Goal: Task Accomplishment & Management: Manage account settings

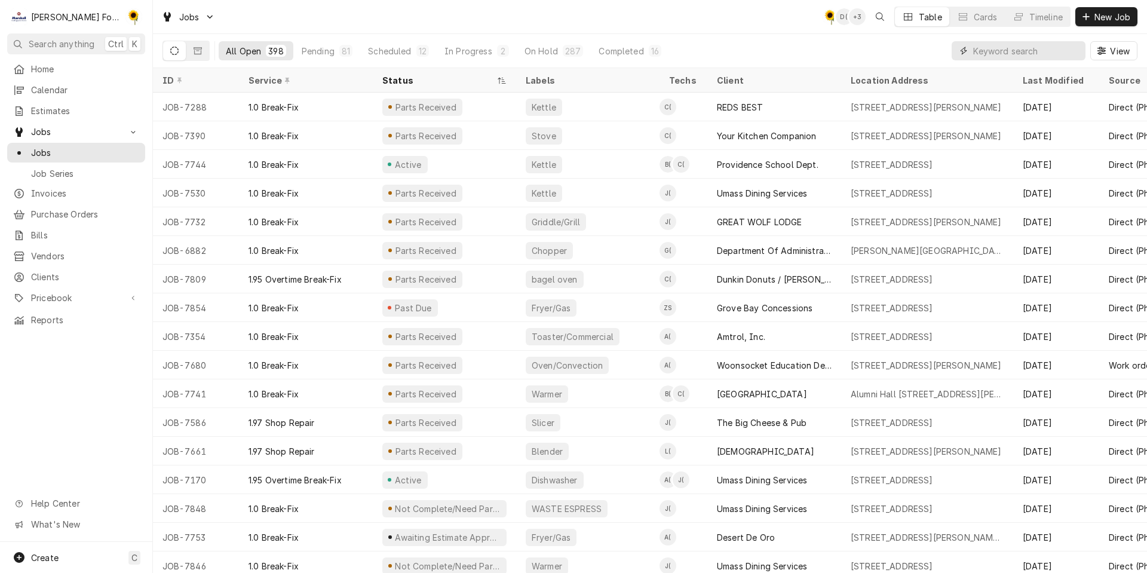
click at [987, 46] on input "Dynamic Content Wrapper" at bounding box center [1026, 50] width 106 height 19
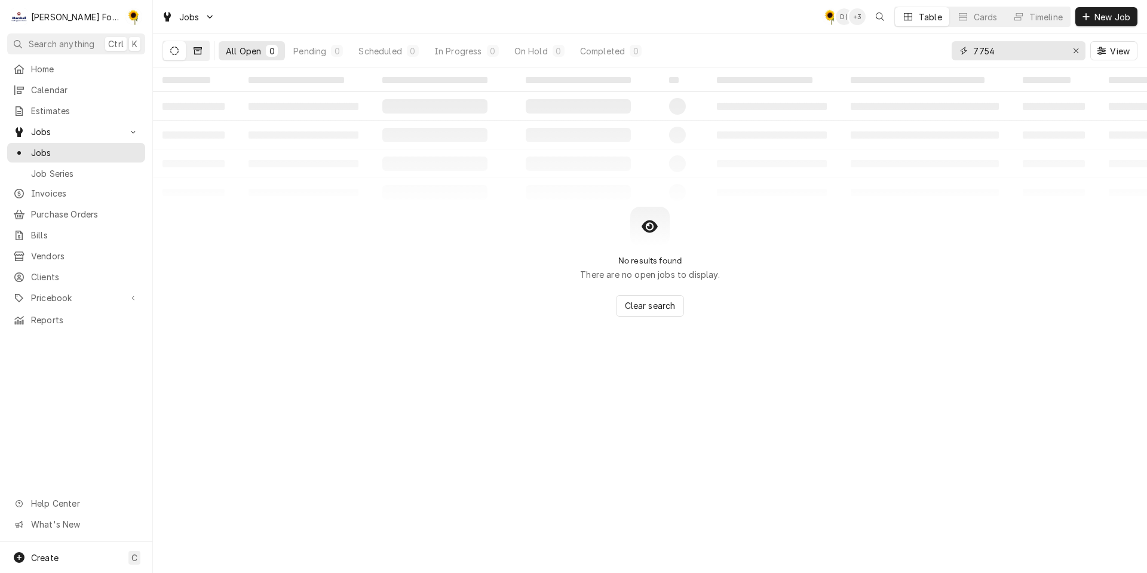
type input "7754"
click at [196, 53] on icon "Dynamic Content Wrapper" at bounding box center [197, 51] width 8 height 8
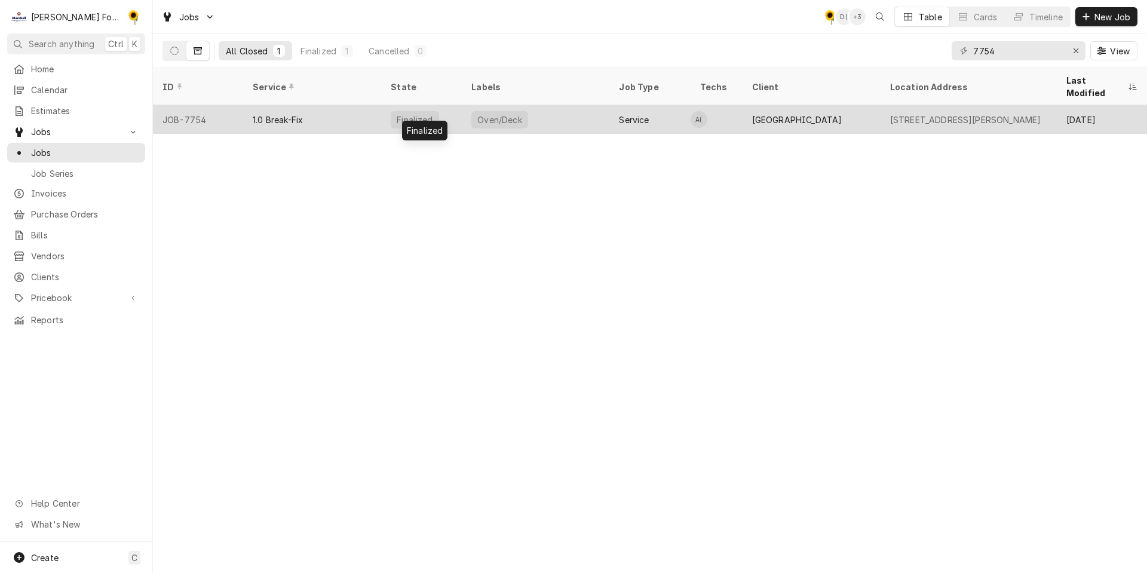
click at [444, 105] on div "Finalized" at bounding box center [421, 119] width 81 height 29
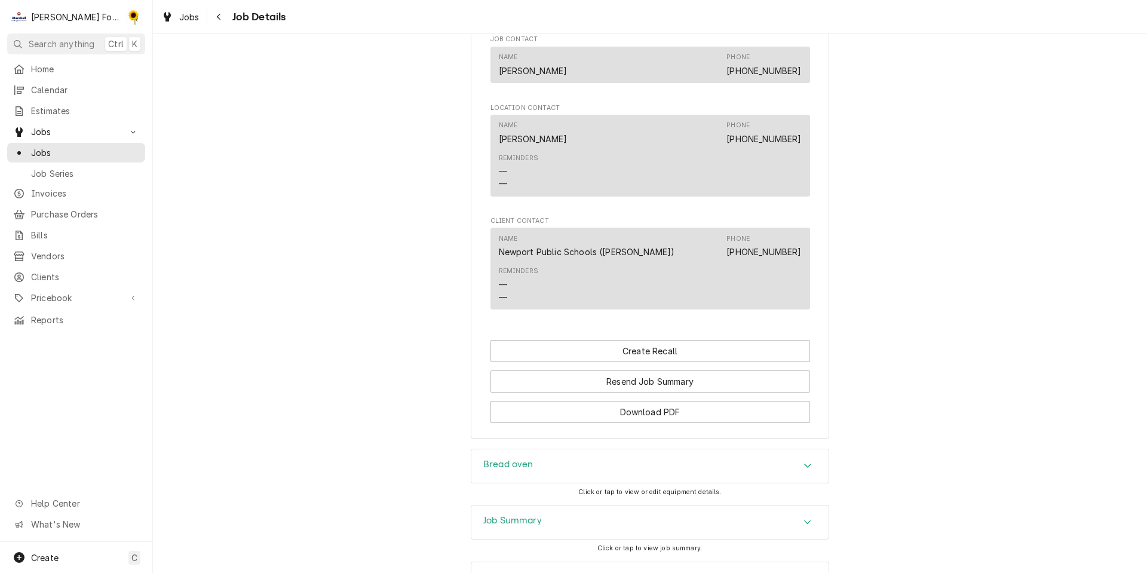
scroll to position [836, 0]
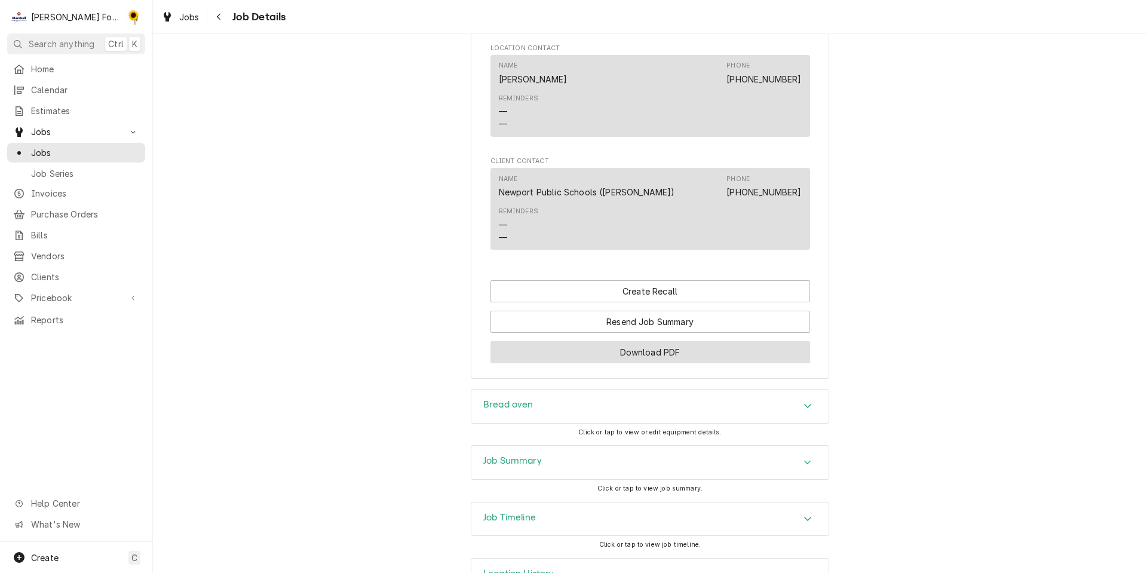
click at [664, 363] on button "Download PDF" at bounding box center [649, 352] width 319 height 22
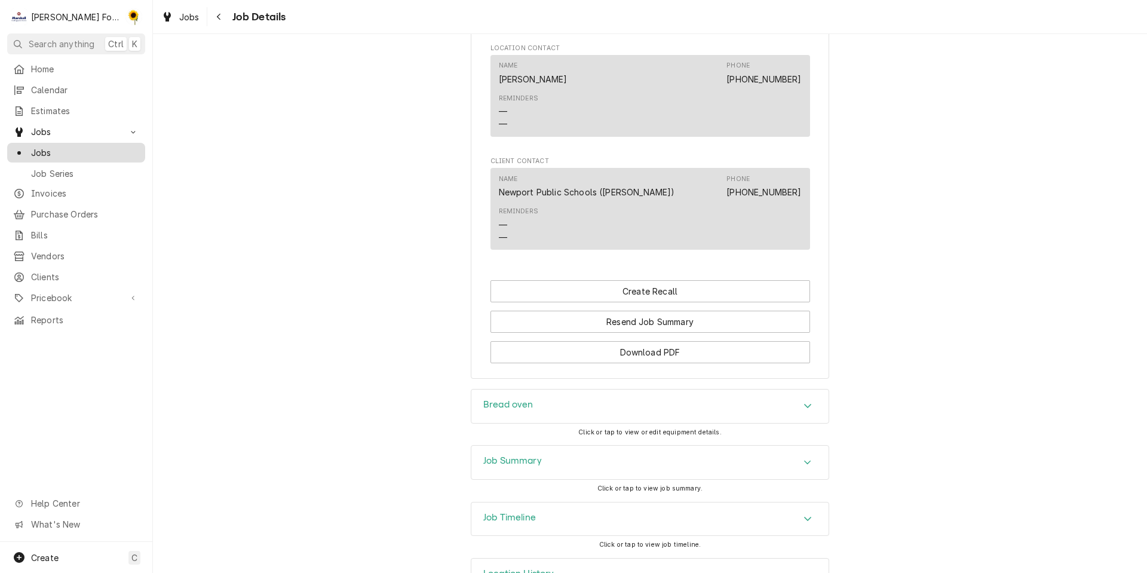
drag, startPoint x: 69, startPoint y: 146, endPoint x: 86, endPoint y: 142, distance: 17.2
click at [69, 146] on span "Jobs" at bounding box center [85, 152] width 108 height 13
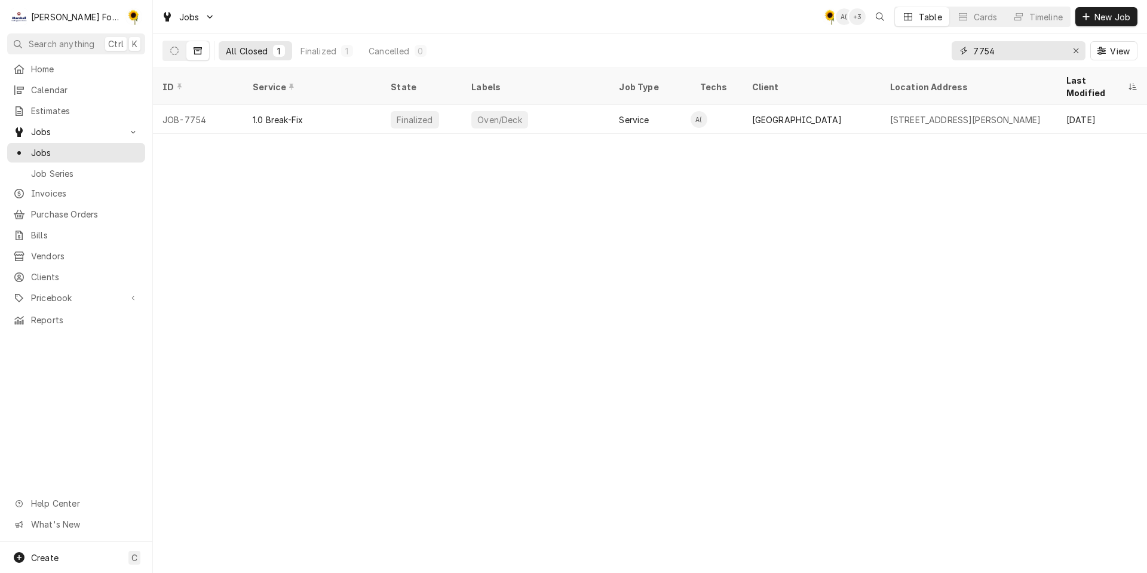
drag, startPoint x: 1033, startPoint y: 56, endPoint x: 591, endPoint y: 139, distance: 450.2
click at [591, 139] on div "Jobs C( A( + 3 Table Cards Timeline New Job All Closed 1 Finalized 1 Cancelled …" at bounding box center [650, 286] width 994 height 573
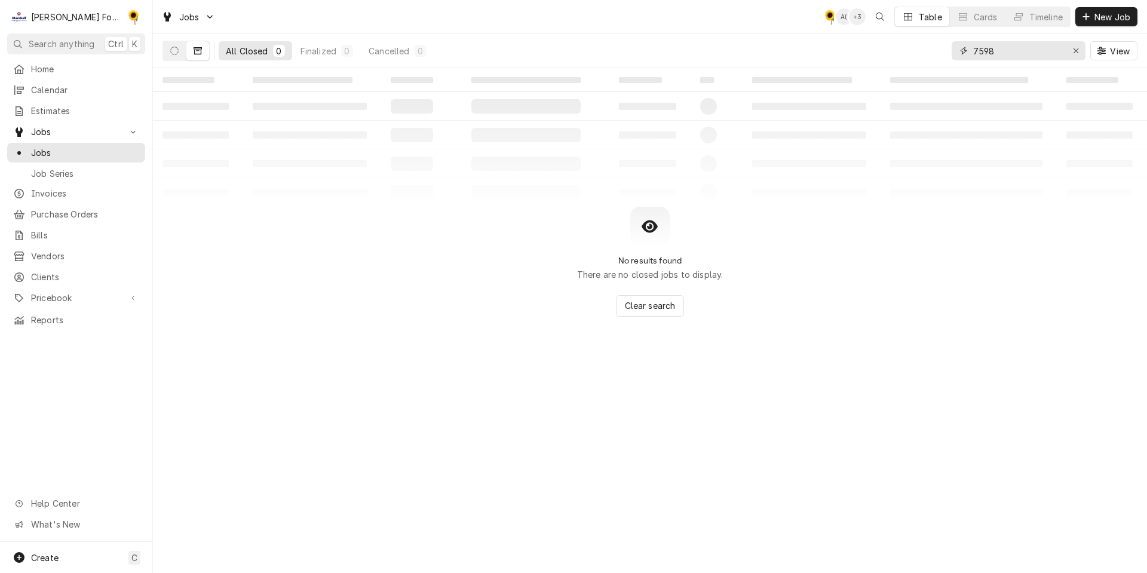
type input "7598"
click at [165, 52] on button "Dynamic Content Wrapper" at bounding box center [174, 50] width 23 height 19
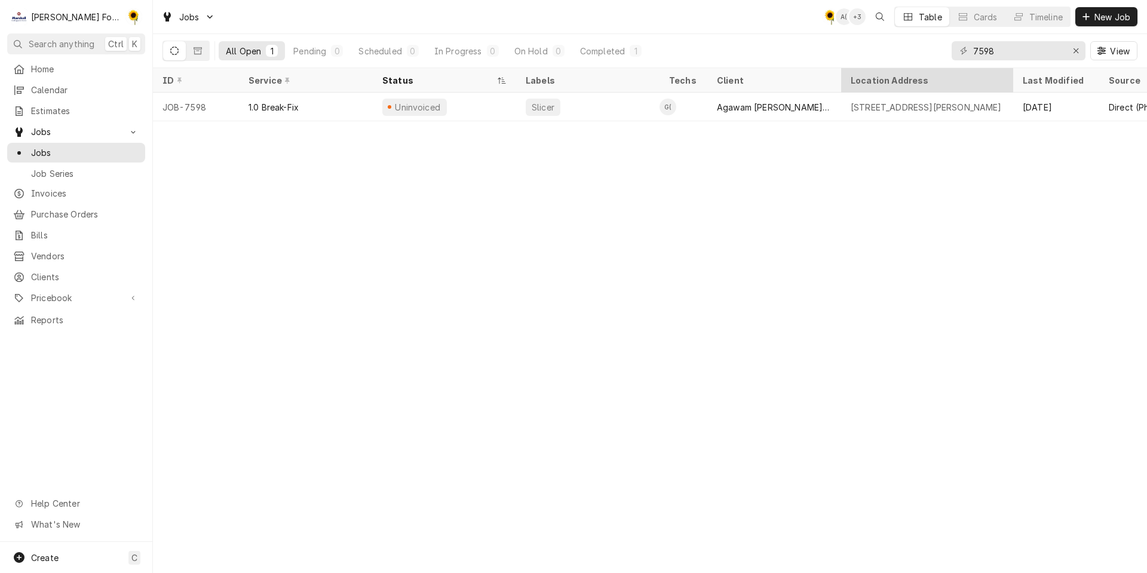
click at [879, 87] on div "Jobs C( A( + 3 Table Cards Timeline New Job All Open 1 Pending 0 Scheduled 0 In…" at bounding box center [650, 286] width 994 height 573
click at [1076, 47] on icon "Erase input" at bounding box center [1076, 51] width 7 height 8
click at [1043, 57] on input "Dynamic Content Wrapper" at bounding box center [1029, 50] width 112 height 19
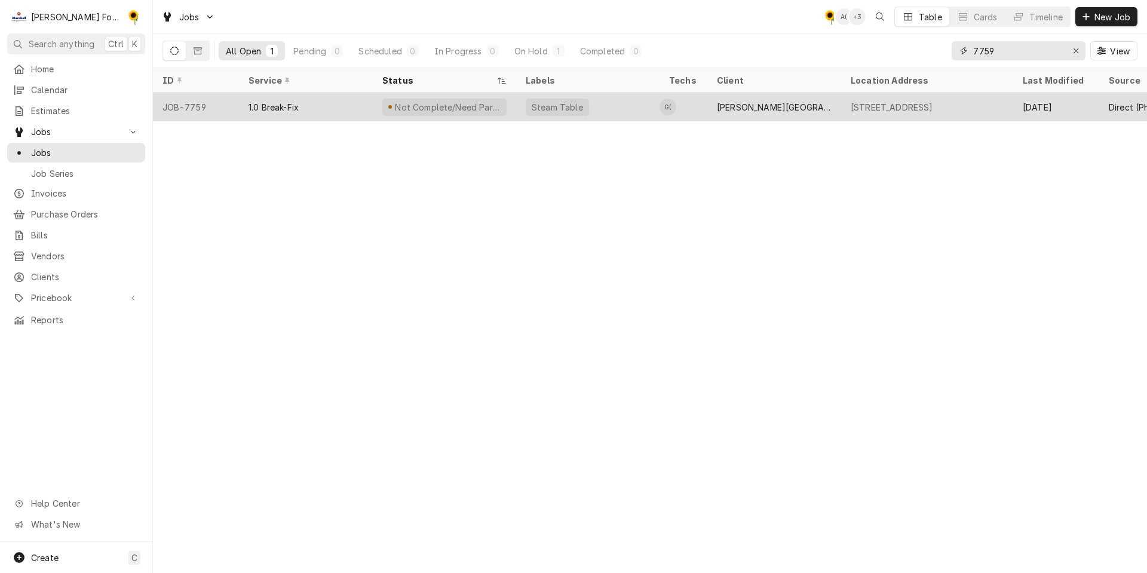
type input "7759"
click at [625, 108] on div "Steam Table" at bounding box center [587, 107] width 143 height 29
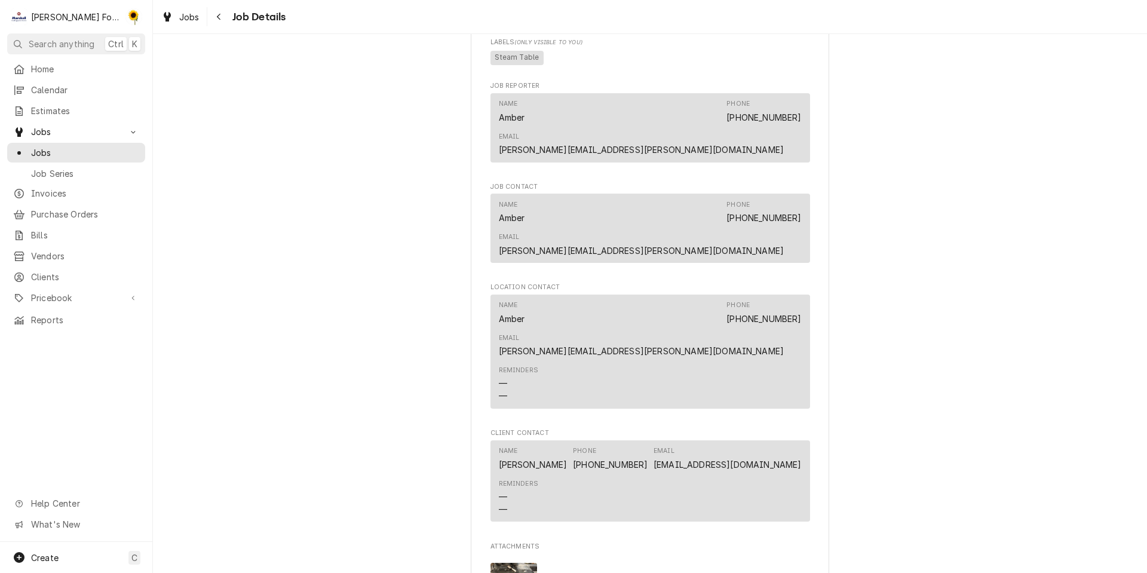
scroll to position [1402, 0]
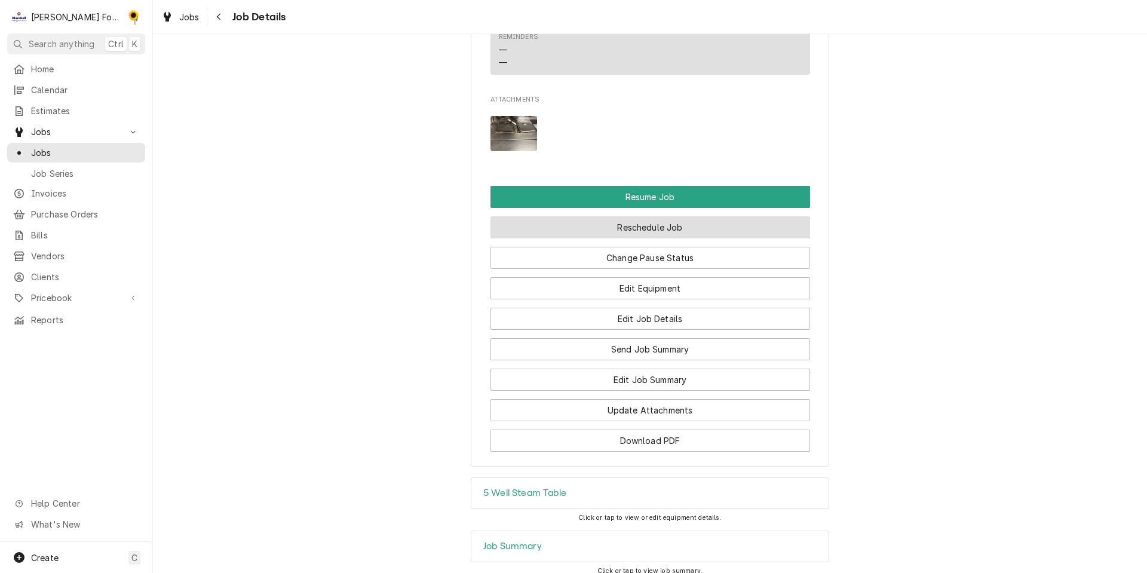
click at [618, 216] on button "Reschedule Job" at bounding box center [649, 227] width 319 height 22
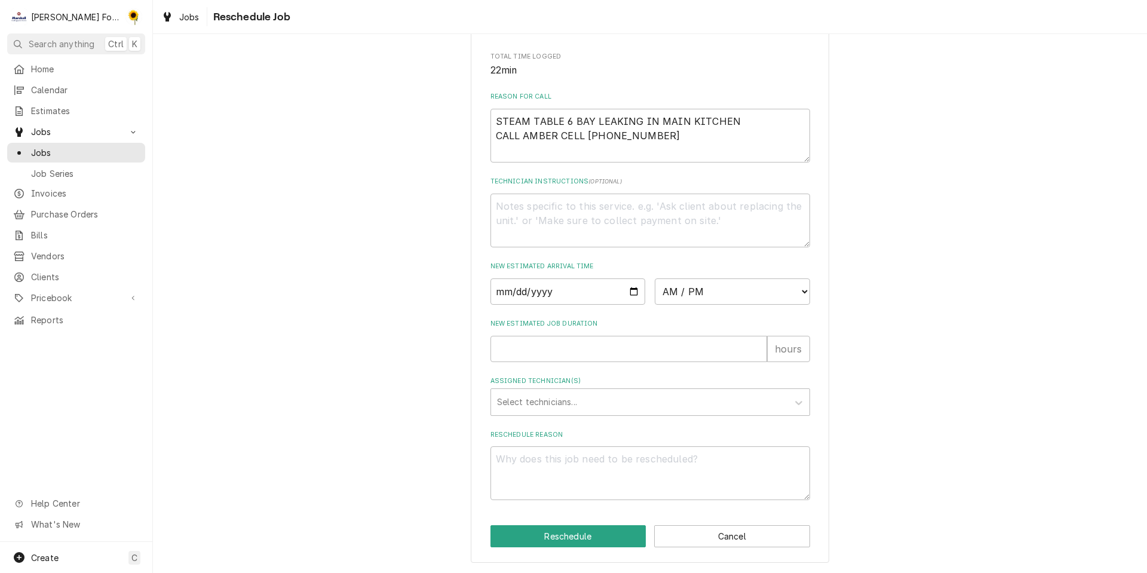
click at [612, 170] on div "Please provide some additional details to reschedule this job. Roopairs Job ID …" at bounding box center [649, 132] width 319 height 733
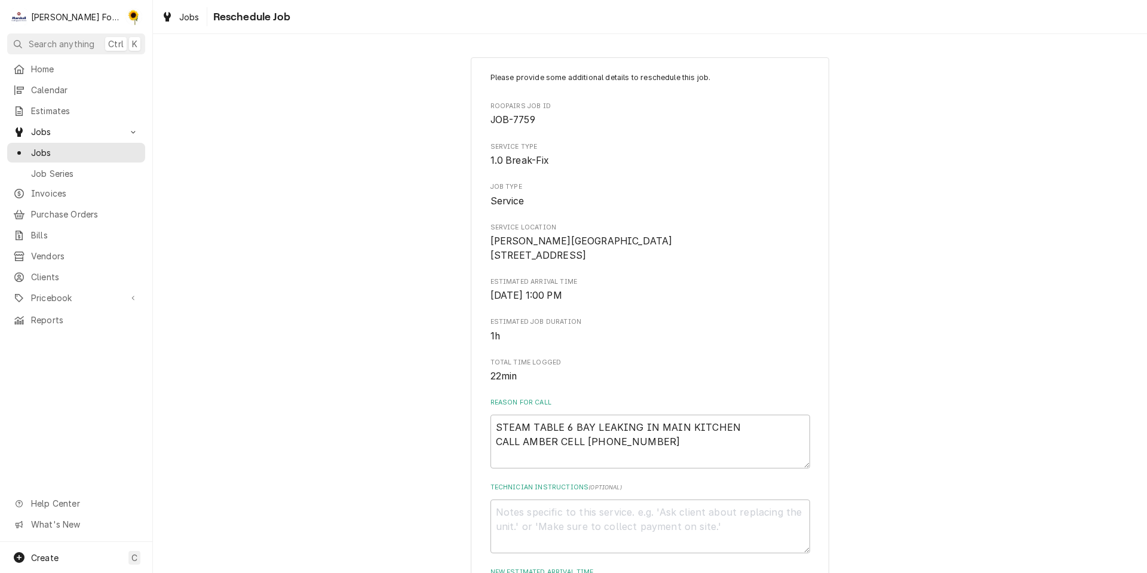
scroll to position [320, 0]
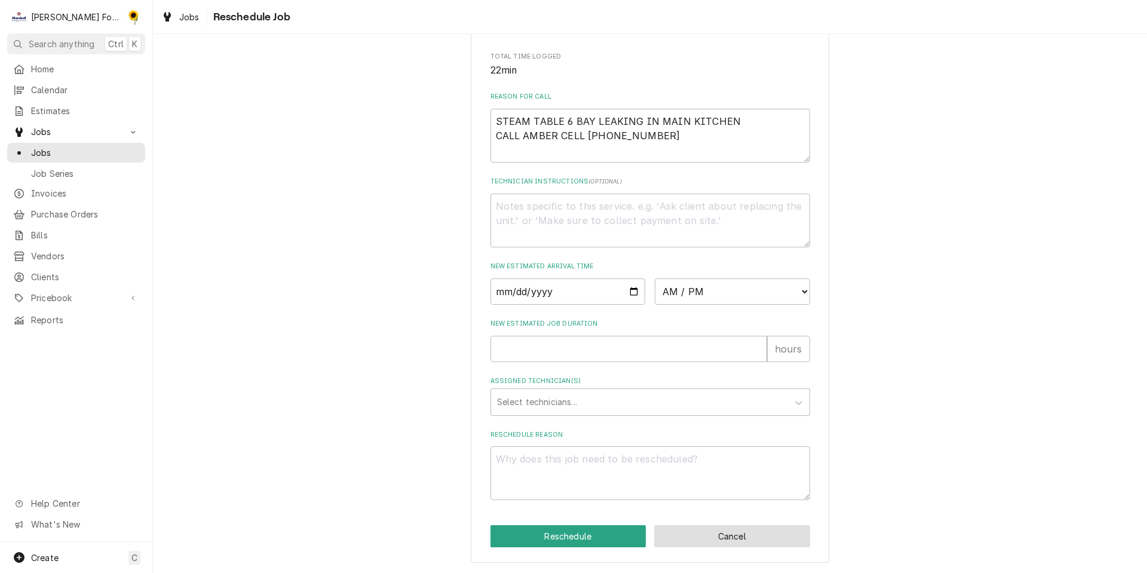
drag, startPoint x: 733, startPoint y: 543, endPoint x: 733, endPoint y: 536, distance: 7.2
click at [733, 536] on button "Cancel" at bounding box center [732, 536] width 156 height 22
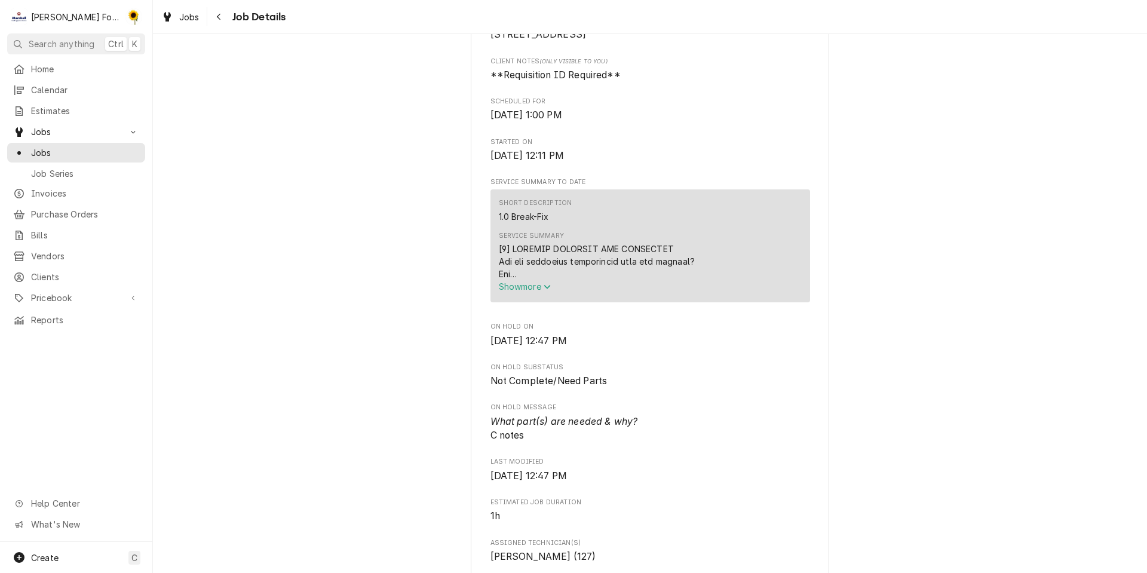
scroll to position [1402, 0]
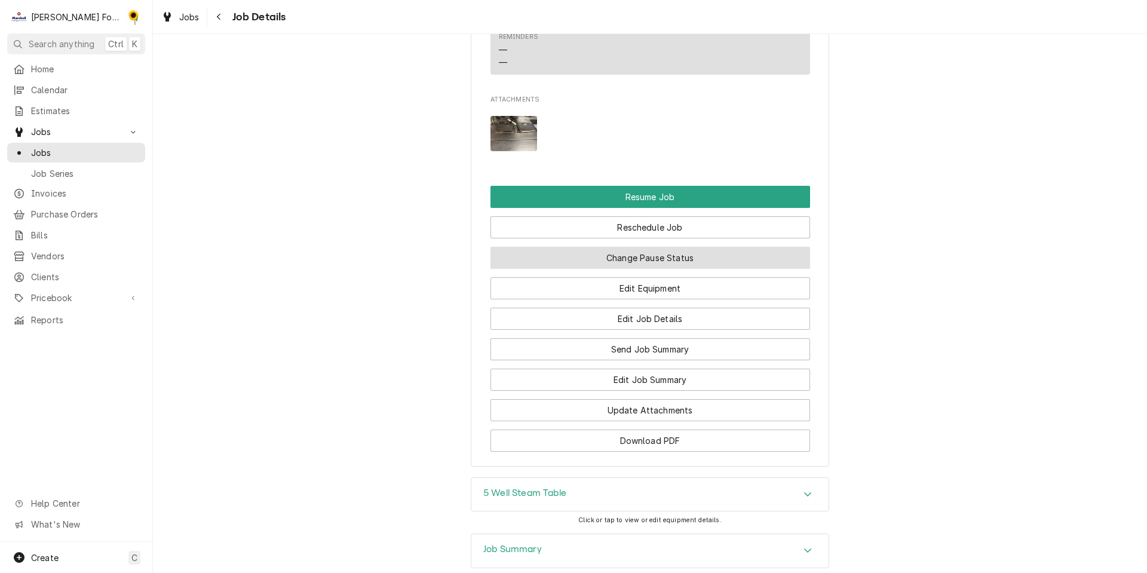
click at [579, 247] on button "Change Pause Status" at bounding box center [649, 258] width 319 height 22
type textarea "x"
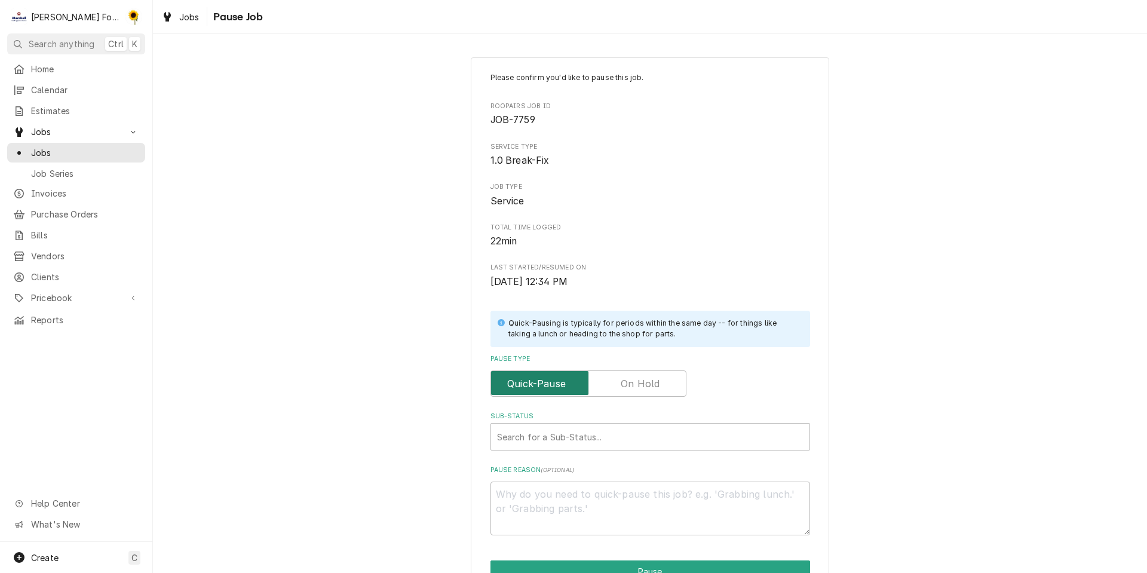
click at [636, 374] on input "Pause Type" at bounding box center [588, 383] width 185 height 26
checkbox input "true"
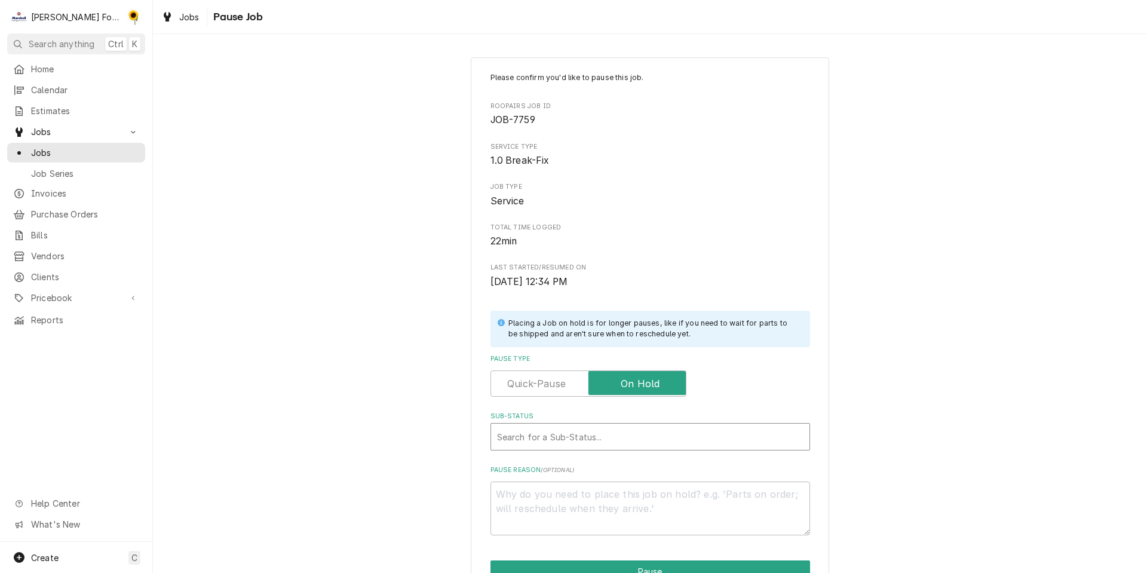
click at [583, 438] on div "Sub-Status" at bounding box center [650, 436] width 306 height 21
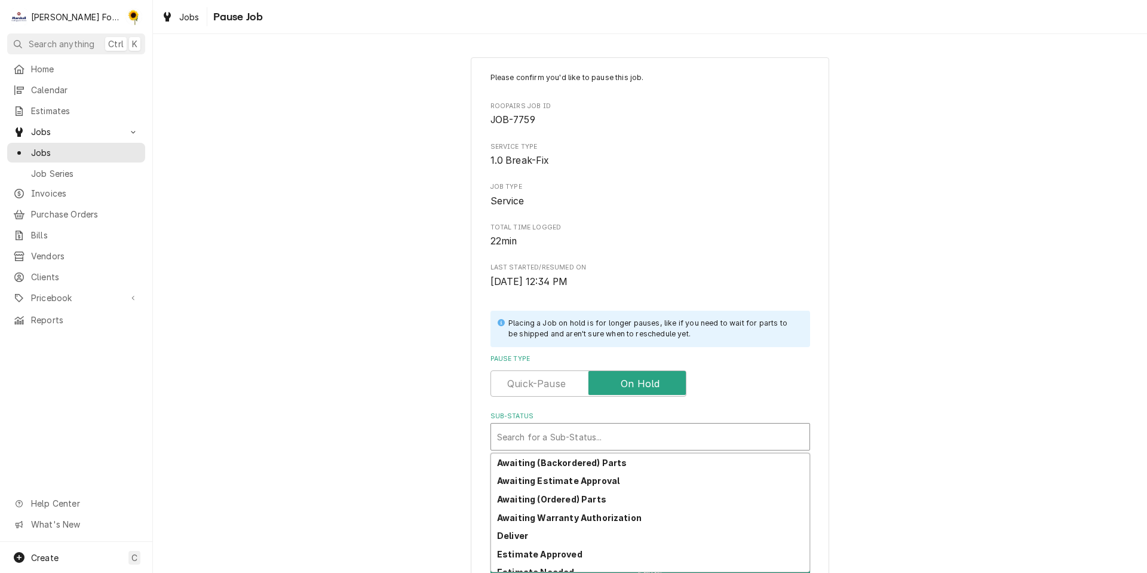
scroll to position [193, 0]
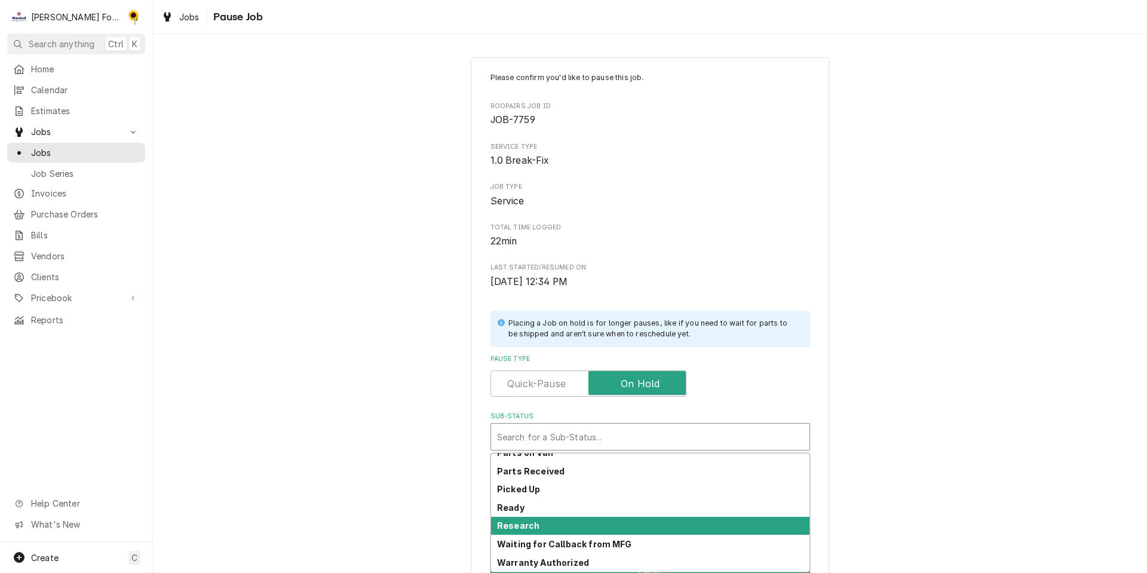
click at [549, 524] on div "Research" at bounding box center [650, 526] width 318 height 19
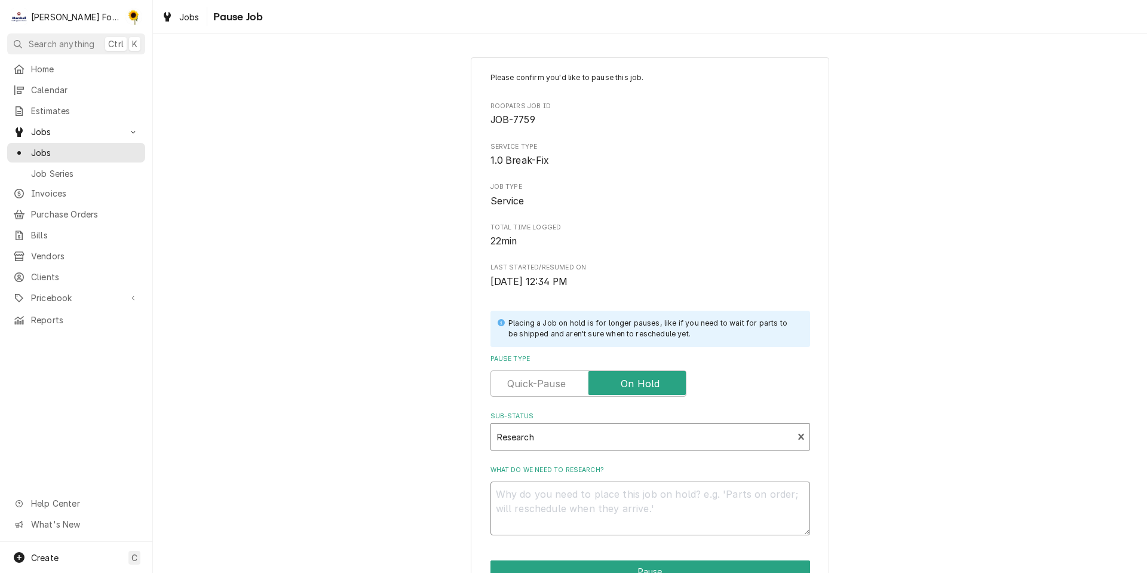
click at [551, 512] on textarea "What do we need to research?" at bounding box center [649, 508] width 319 height 54
type textarea "x"
type textarea "p"
type textarea "x"
type textarea "pa"
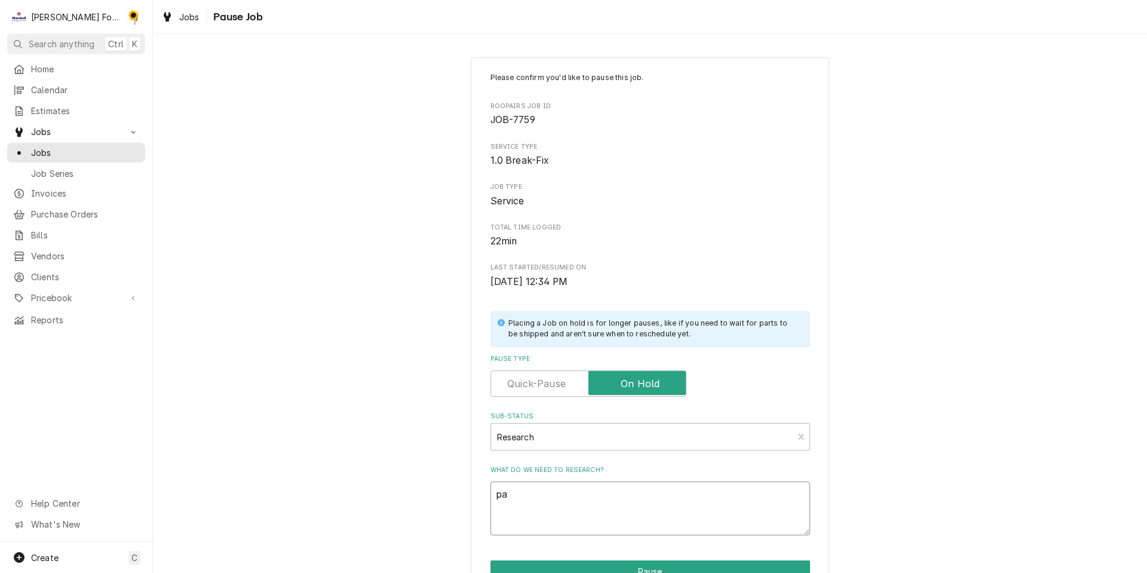
type textarea "x"
type textarea "par"
type textarea "x"
type textarea "part"
type textarea "x"
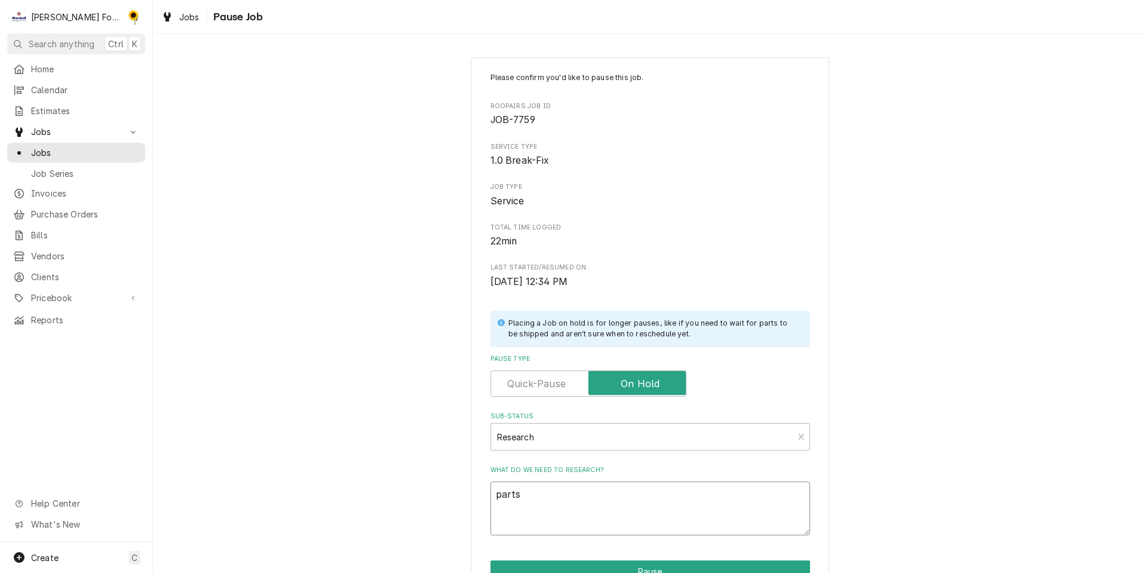
scroll to position [96, 0]
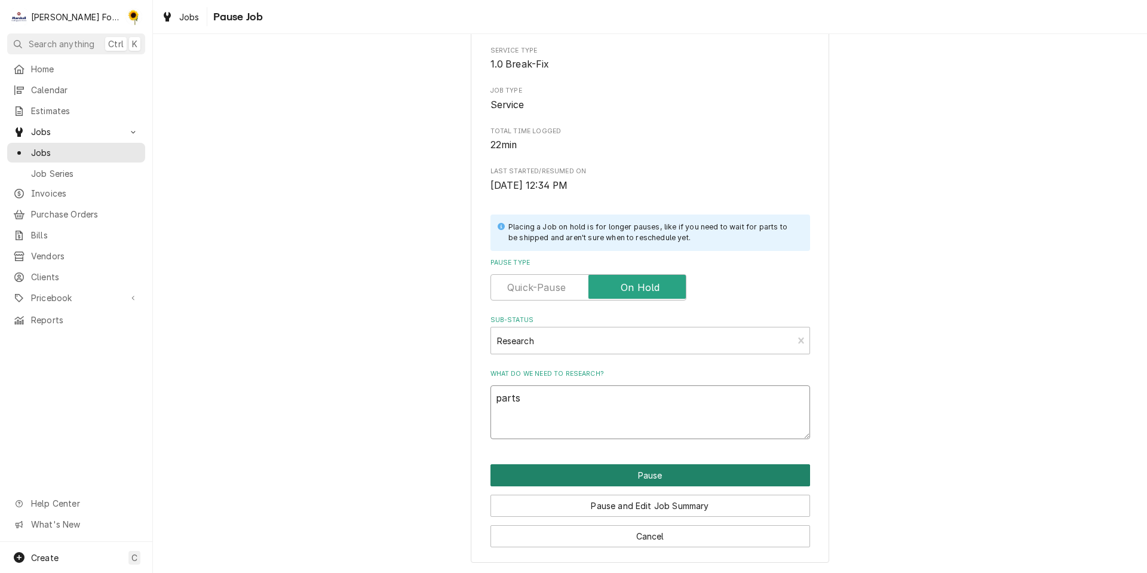
type textarea "parts"
click at [606, 474] on button "Pause" at bounding box center [649, 475] width 319 height 22
type textarea "x"
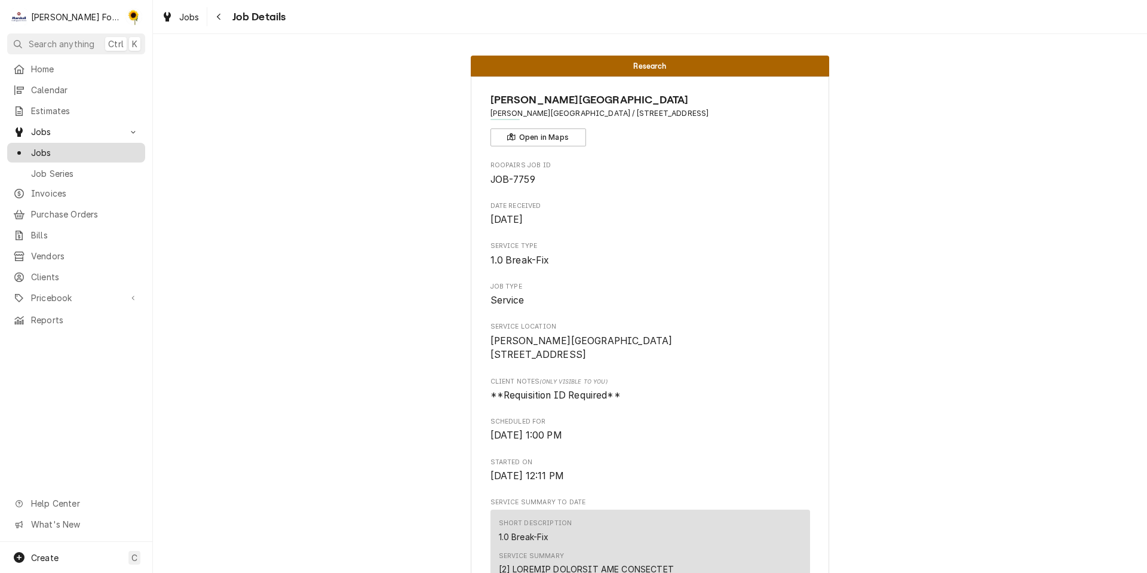
click at [73, 152] on span "Jobs" at bounding box center [85, 152] width 108 height 13
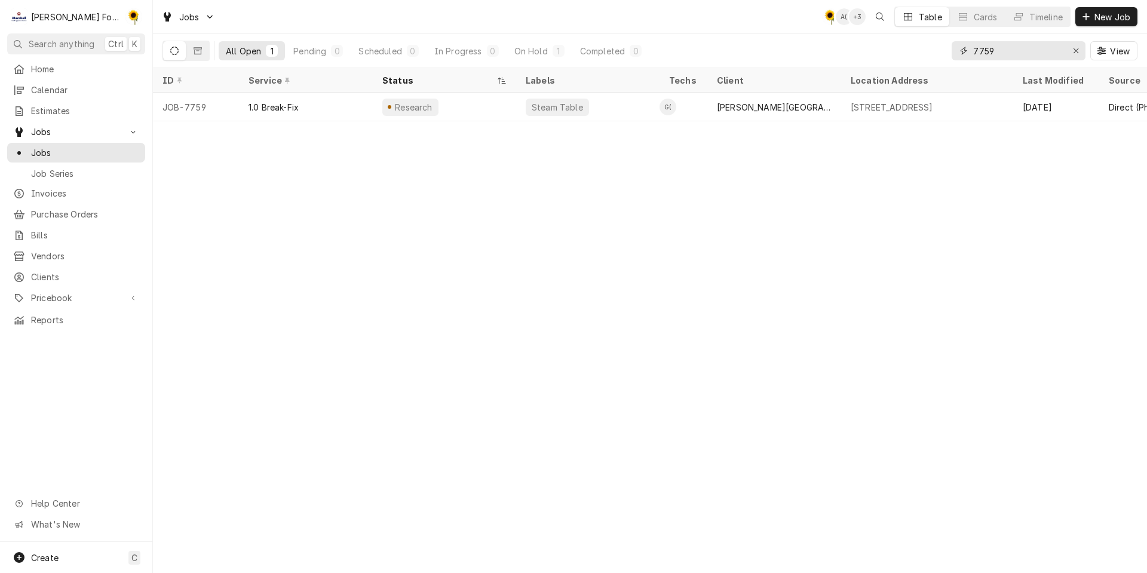
click at [1022, 47] on input "7759" at bounding box center [1018, 50] width 90 height 19
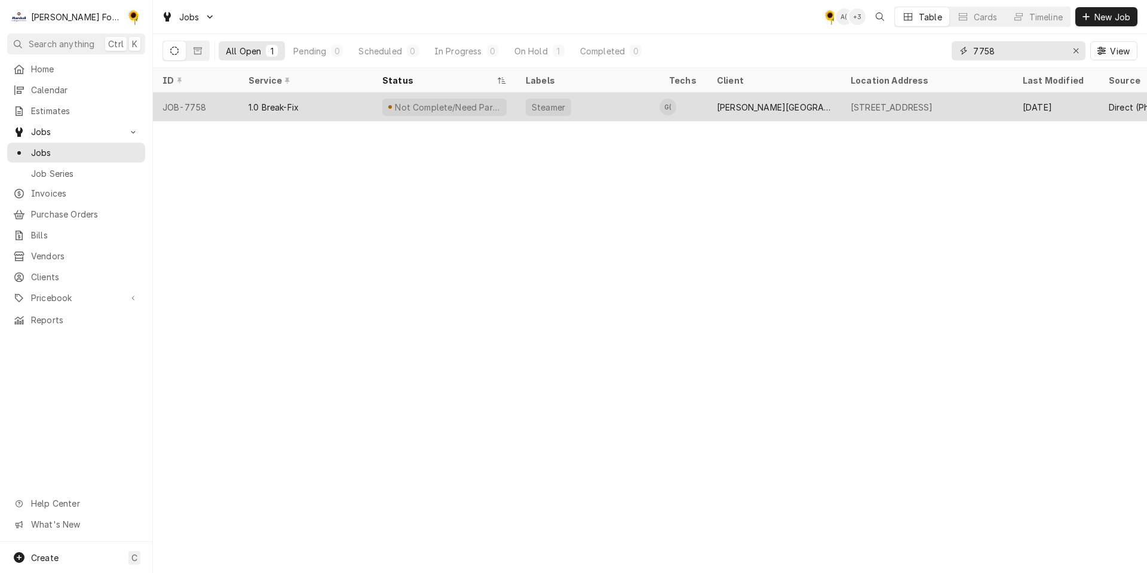
type input "7758"
click at [529, 106] on div "Steamer" at bounding box center [548, 107] width 45 height 17
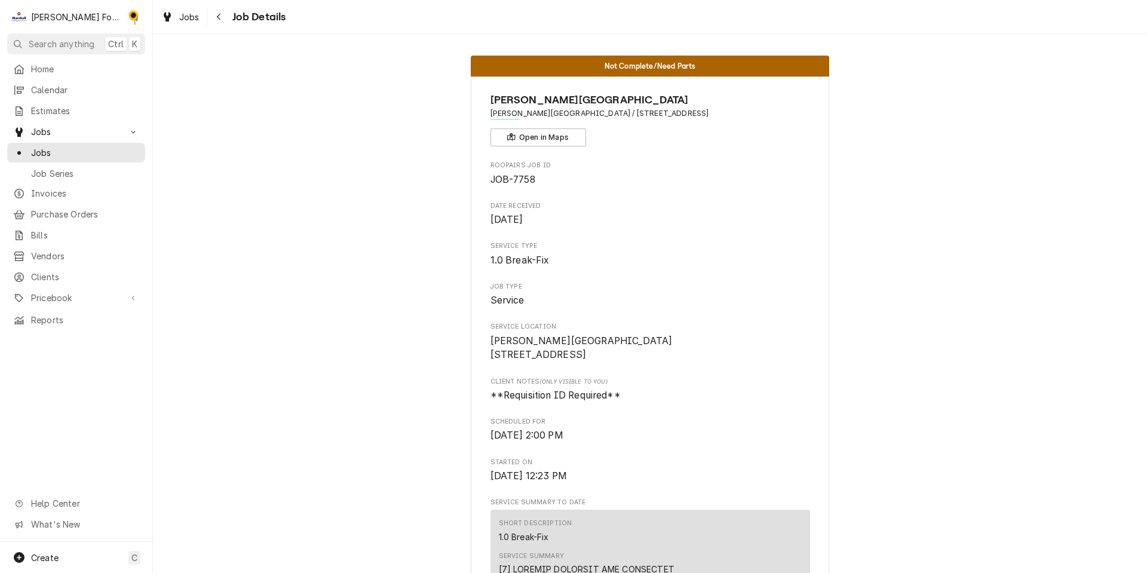
scroll to position [1465, 0]
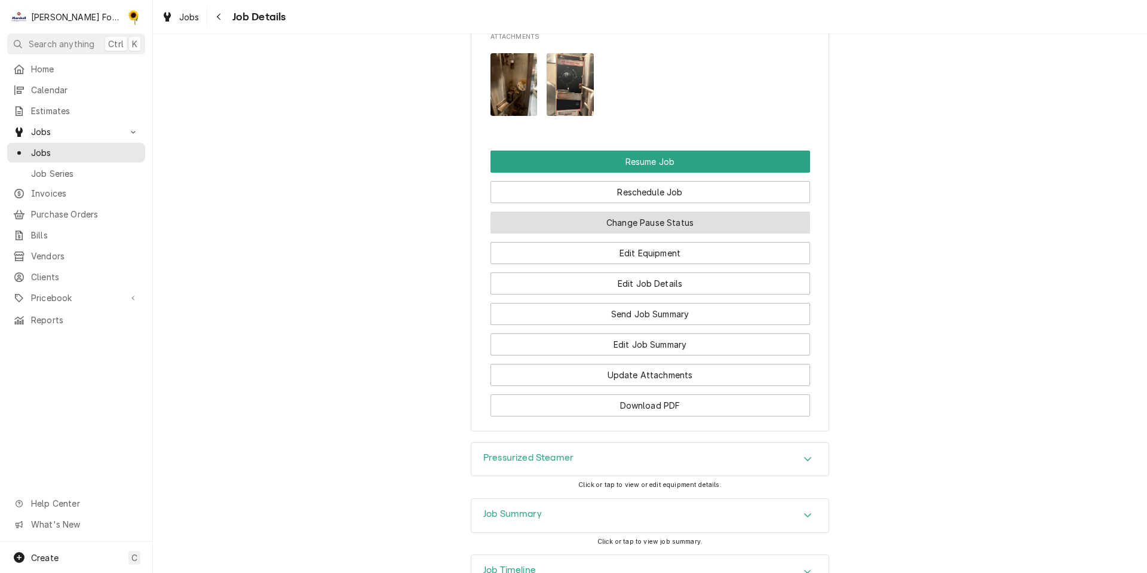
click at [758, 211] on button "Change Pause Status" at bounding box center [649, 222] width 319 height 22
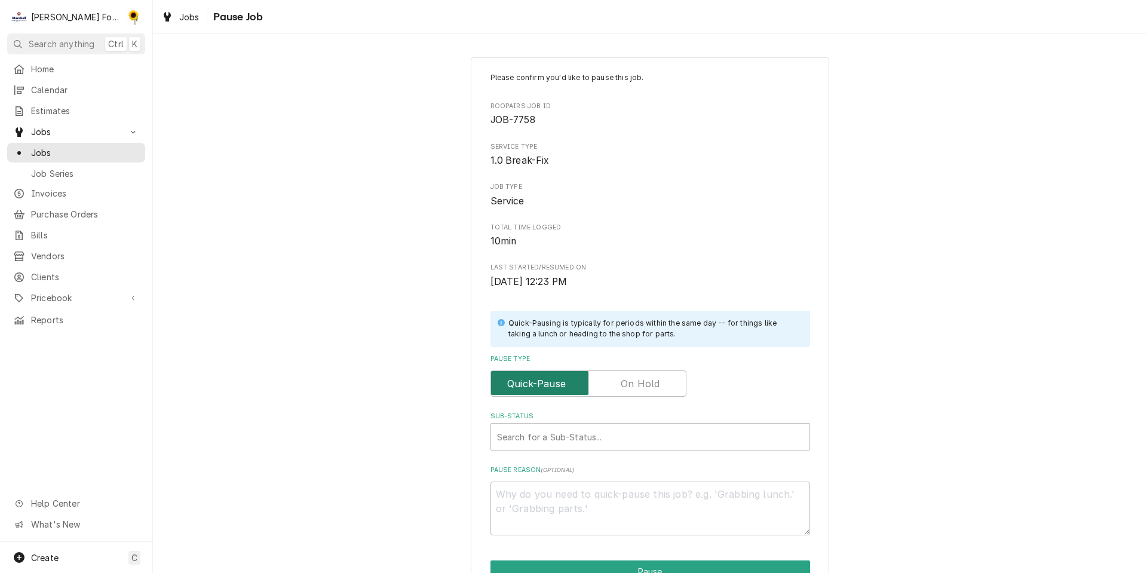
click at [602, 373] on input "Pause Type" at bounding box center [588, 383] width 185 height 26
checkbox input "true"
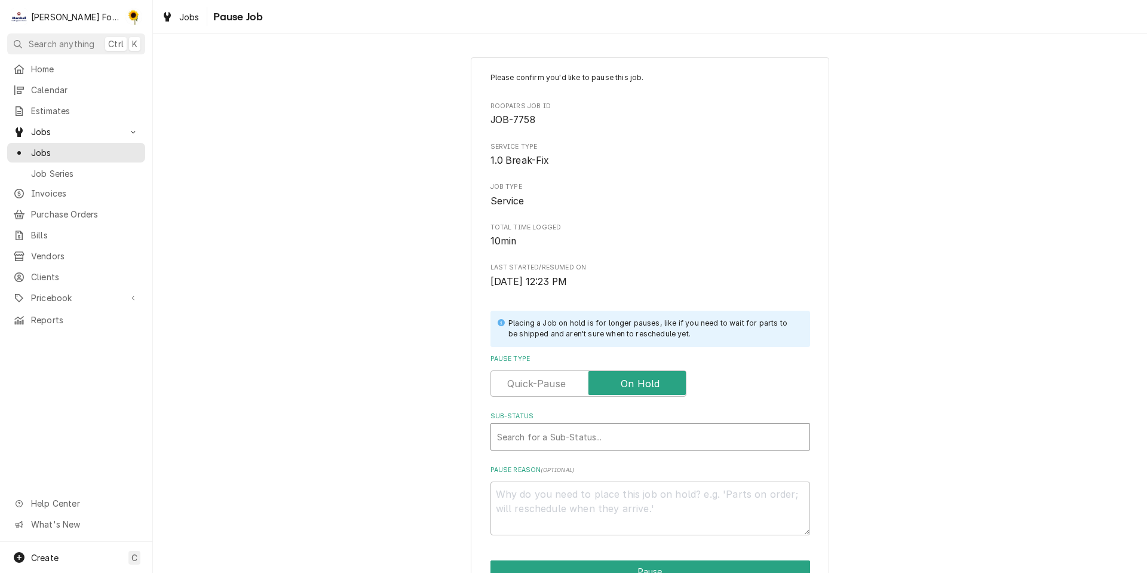
click at [585, 435] on div "Sub-Status" at bounding box center [650, 436] width 306 height 21
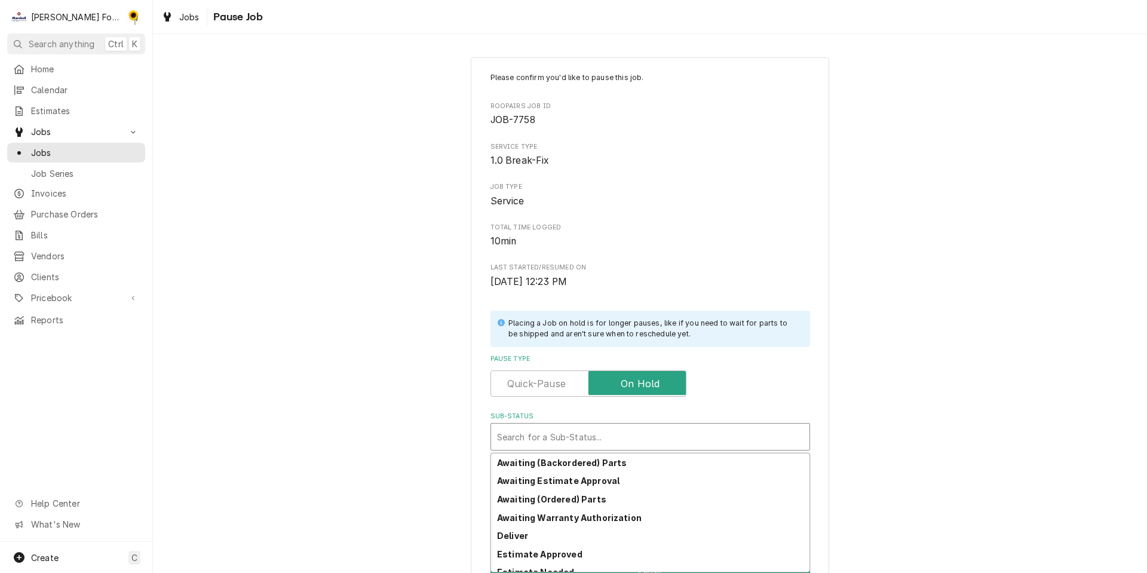
scroll to position [193, 0]
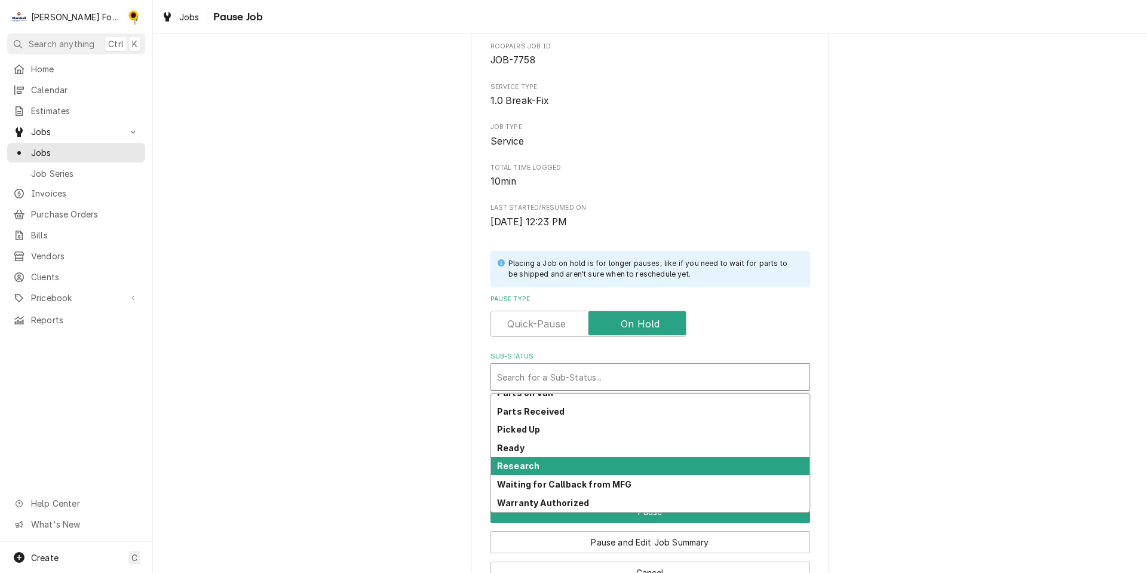
click at [582, 470] on div "Research" at bounding box center [650, 466] width 318 height 19
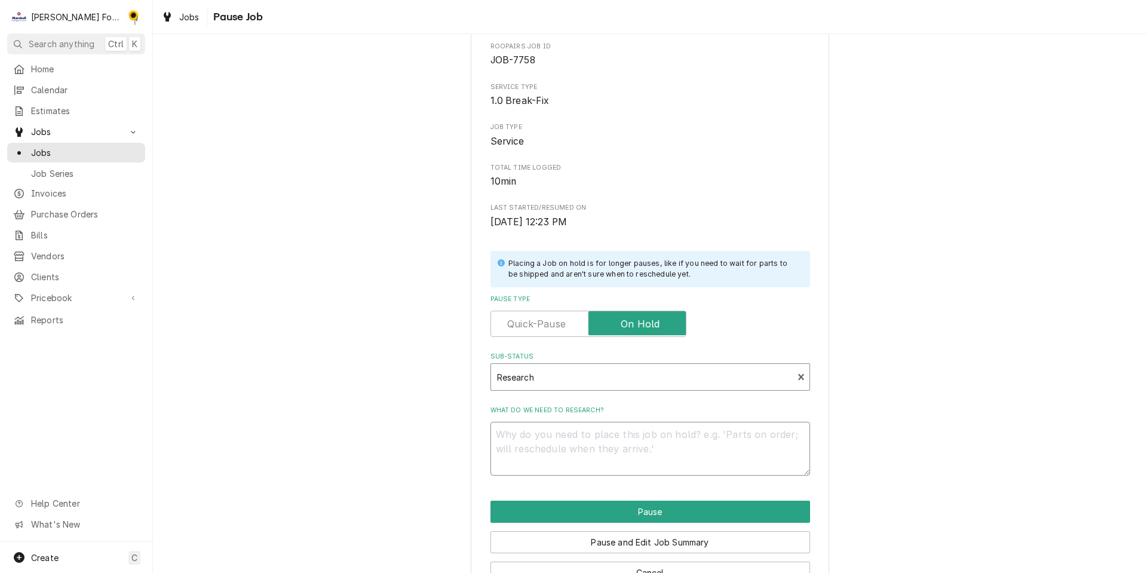
click at [582, 470] on textarea "What do we need to research?" at bounding box center [649, 449] width 319 height 54
type textarea "x"
type textarea "p"
type textarea "x"
type textarea "pa"
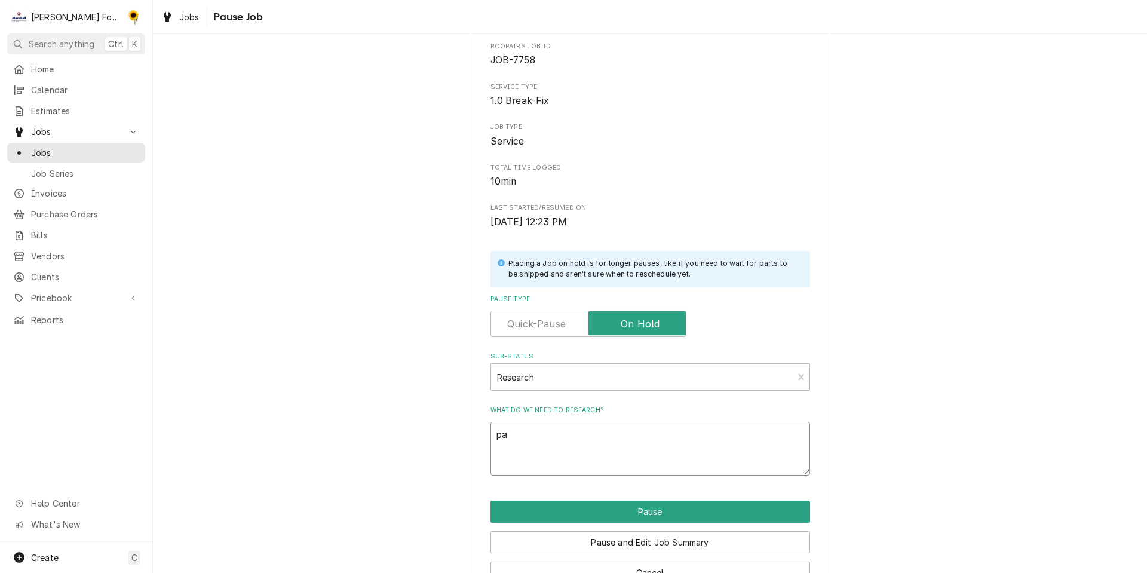
type textarea "x"
type textarea "par"
type textarea "x"
type textarea "part"
type textarea "x"
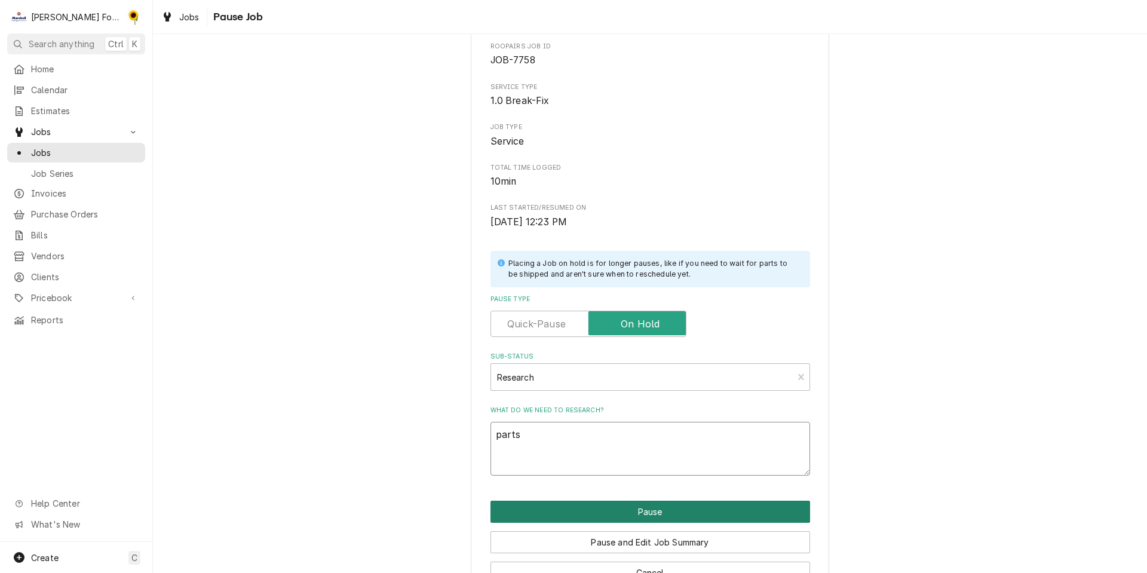
type textarea "parts"
click at [637, 511] on button "Pause" at bounding box center [649, 511] width 319 height 22
type textarea "x"
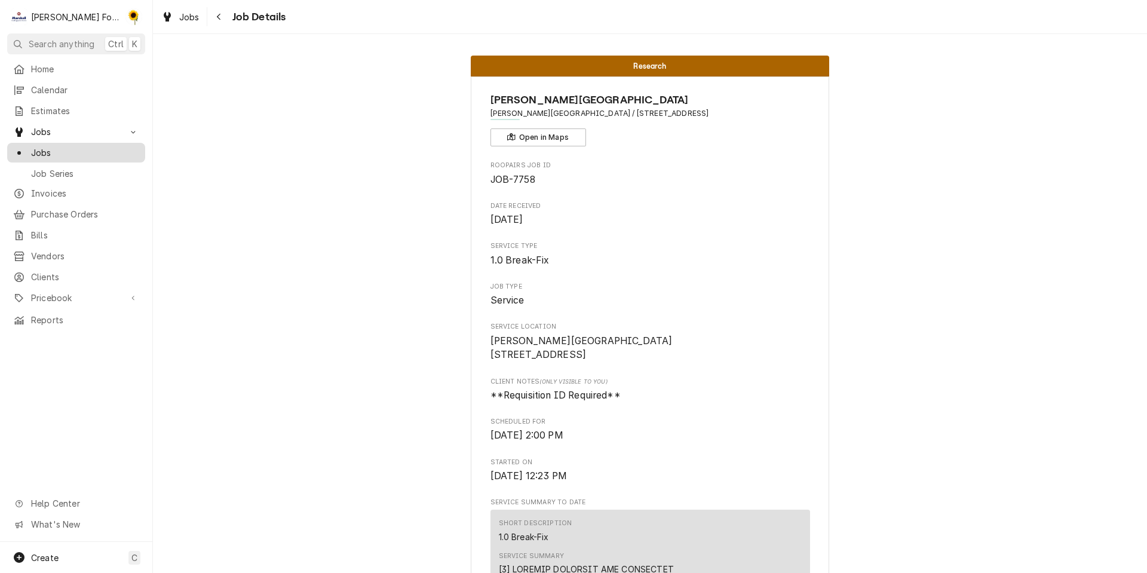
click at [74, 143] on link "Jobs" at bounding box center [76, 153] width 138 height 20
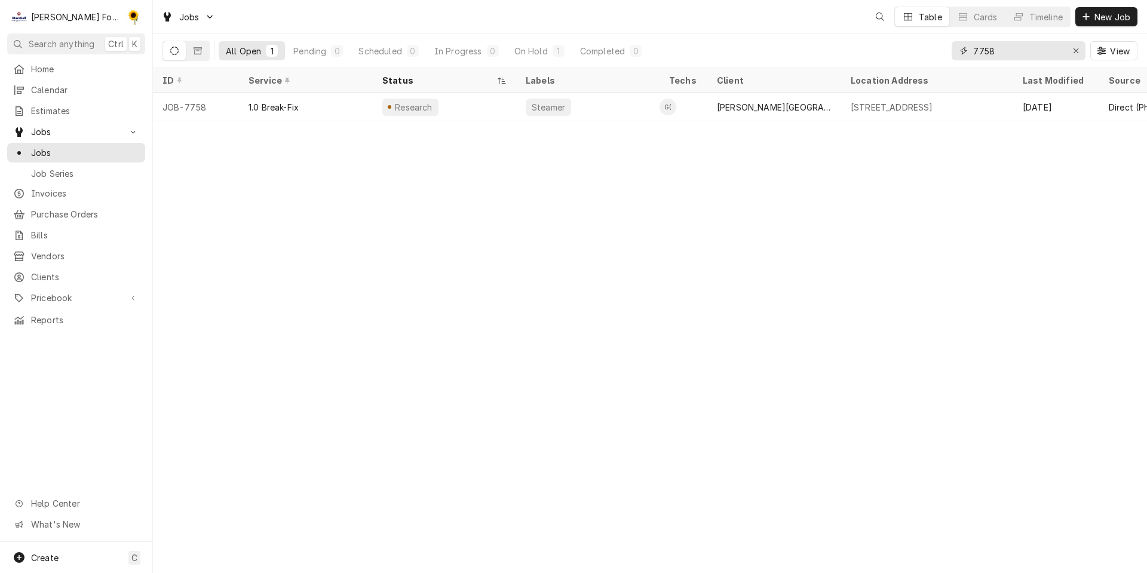
click at [1016, 51] on input "7758" at bounding box center [1018, 50] width 90 height 19
type input "7795"
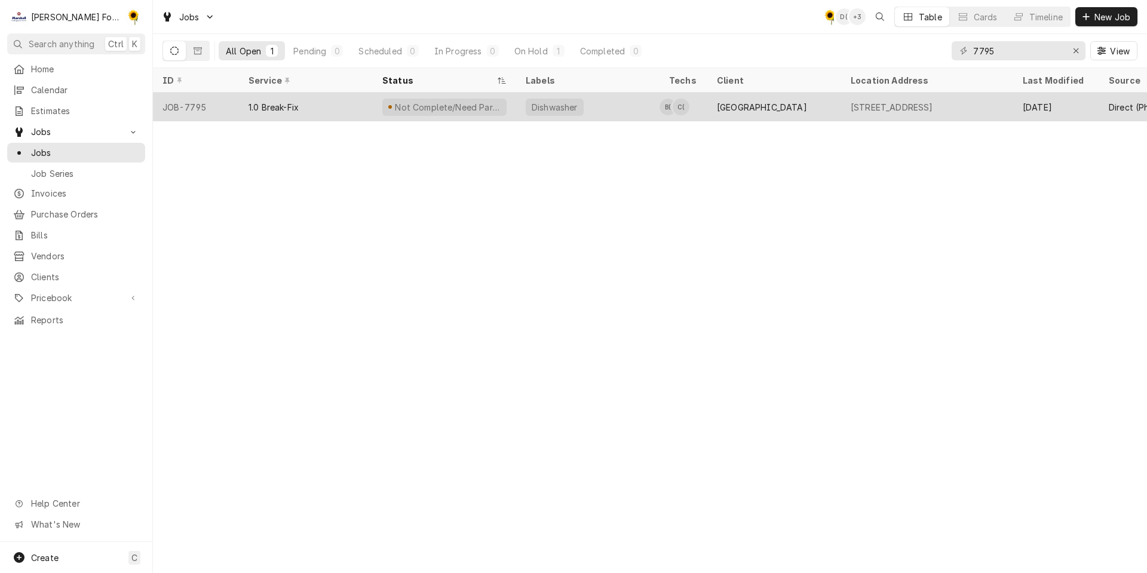
click at [723, 105] on div "[GEOGRAPHIC_DATA]" at bounding box center [762, 107] width 90 height 13
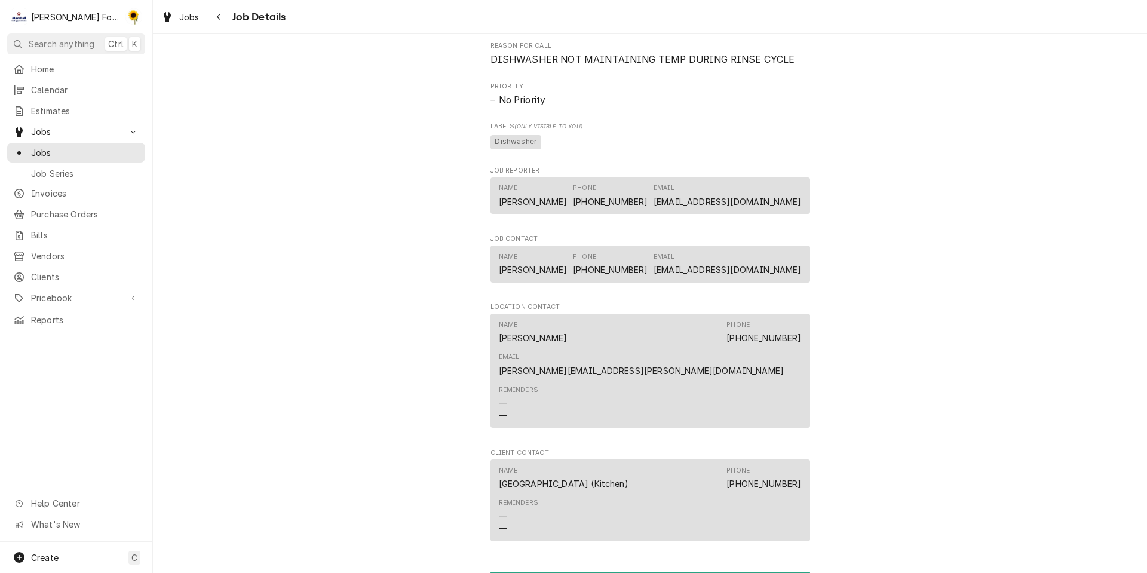
scroll to position [1393, 0]
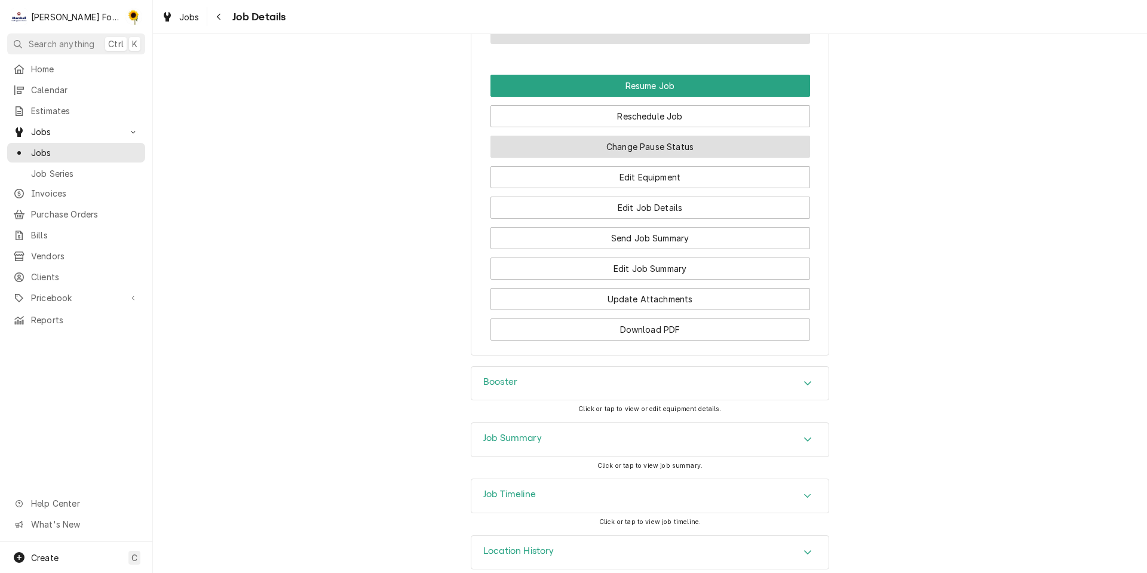
click at [660, 136] on button "Change Pause Status" at bounding box center [649, 147] width 319 height 22
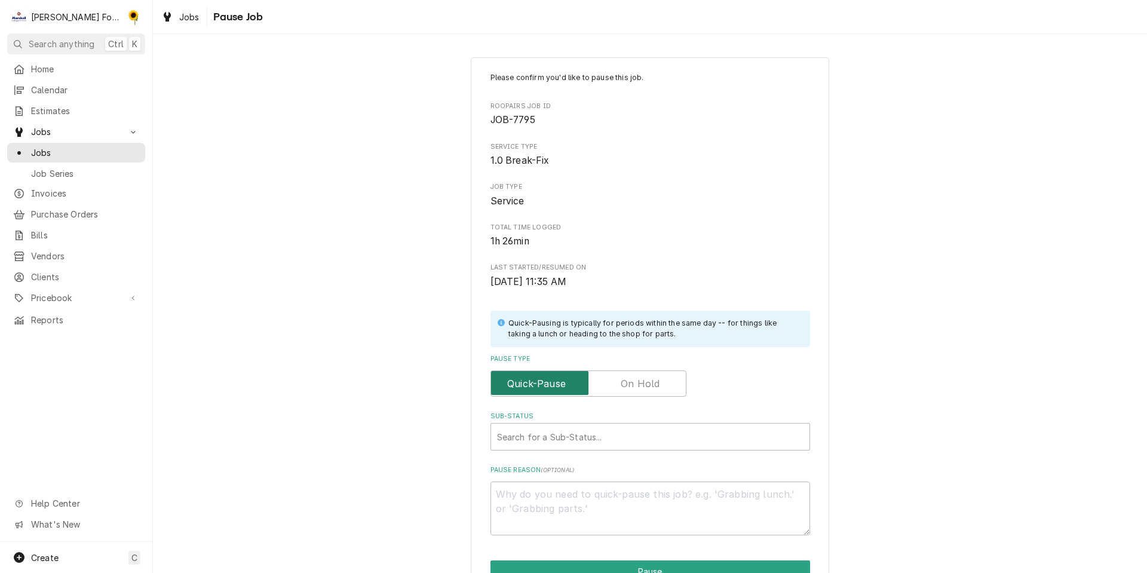
click at [624, 391] on label "Pause Type" at bounding box center [588, 383] width 196 height 26
click at [624, 391] on input "Pause Type" at bounding box center [588, 383] width 185 height 26
checkbox input "true"
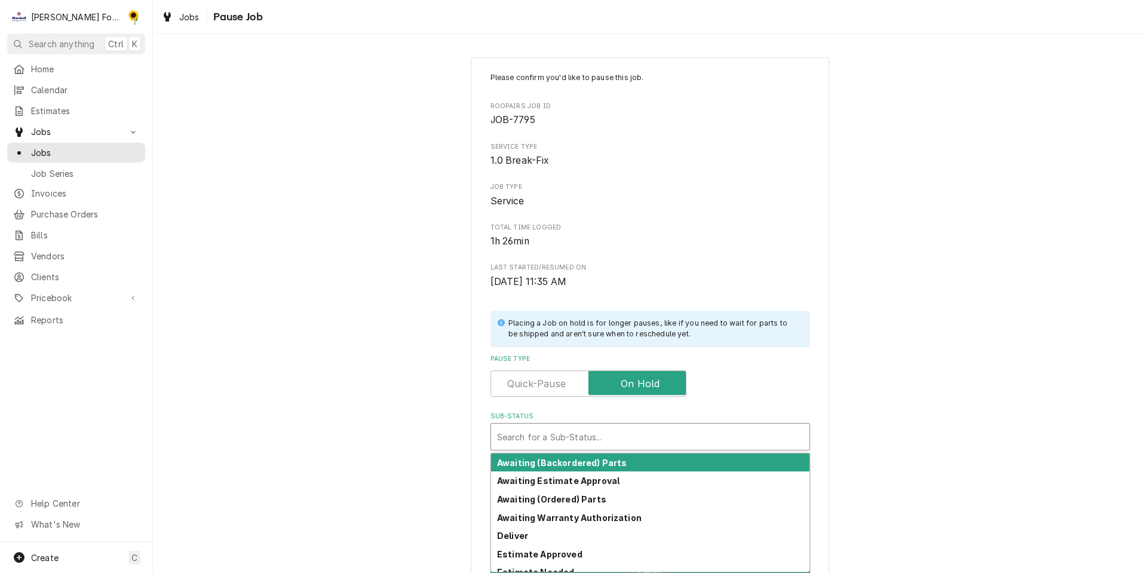
click at [603, 438] on div "Sub-Status" at bounding box center [650, 436] width 306 height 21
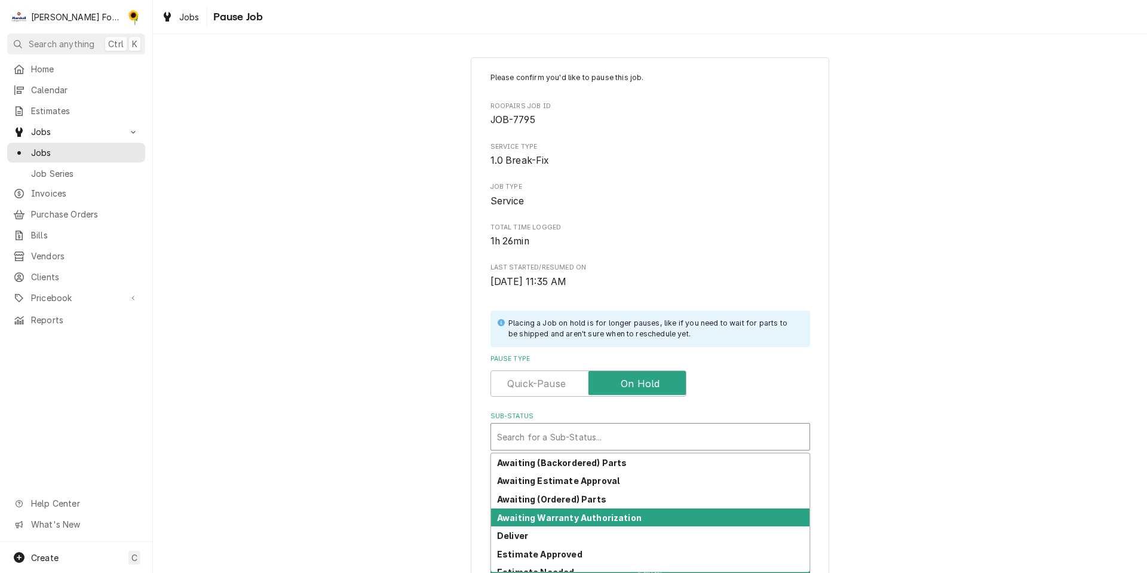
scroll to position [193, 0]
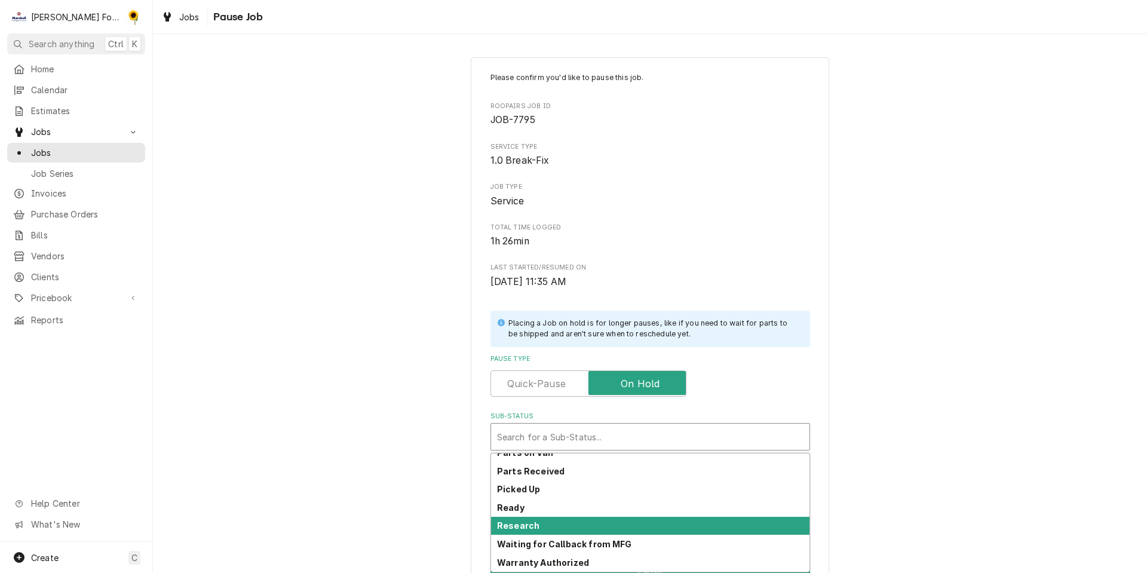
click at [542, 530] on div "Research" at bounding box center [650, 526] width 318 height 19
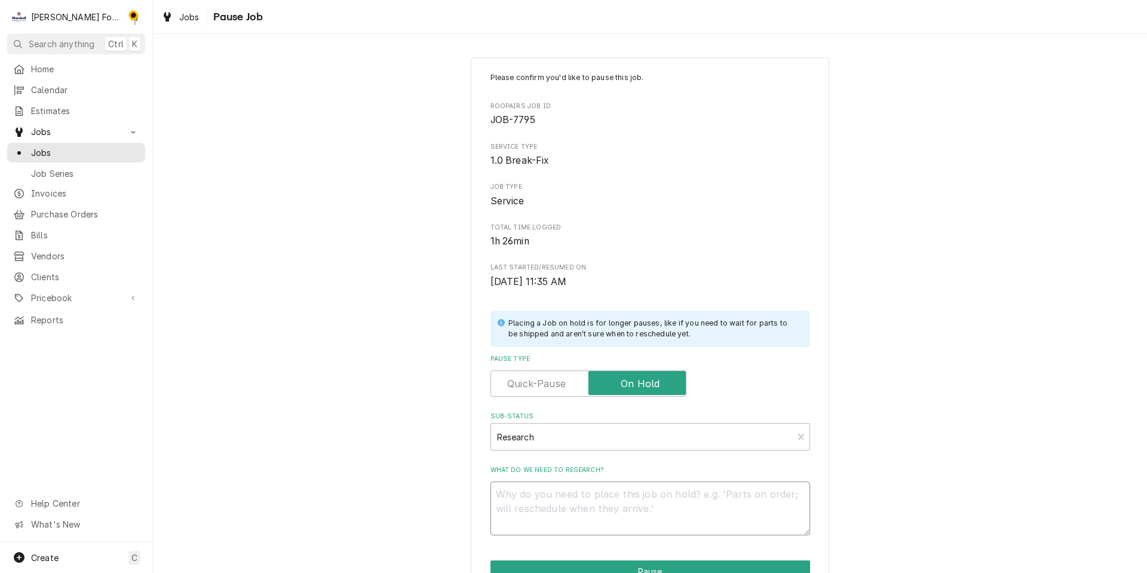
drag, startPoint x: 545, startPoint y: 526, endPoint x: 545, endPoint y: 520, distance: 6.0
click at [543, 523] on textarea "What do we need to research?" at bounding box center [649, 508] width 319 height 54
type textarea "x"
type textarea "p"
type textarea "x"
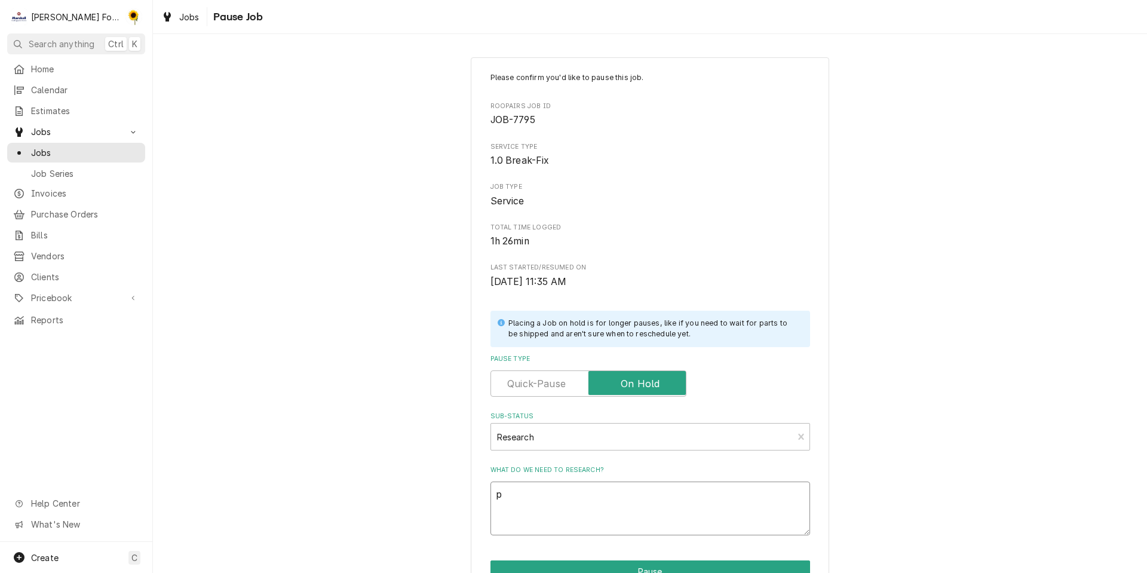
type textarea "pa"
type textarea "x"
type textarea "par"
type textarea "x"
type textarea "part"
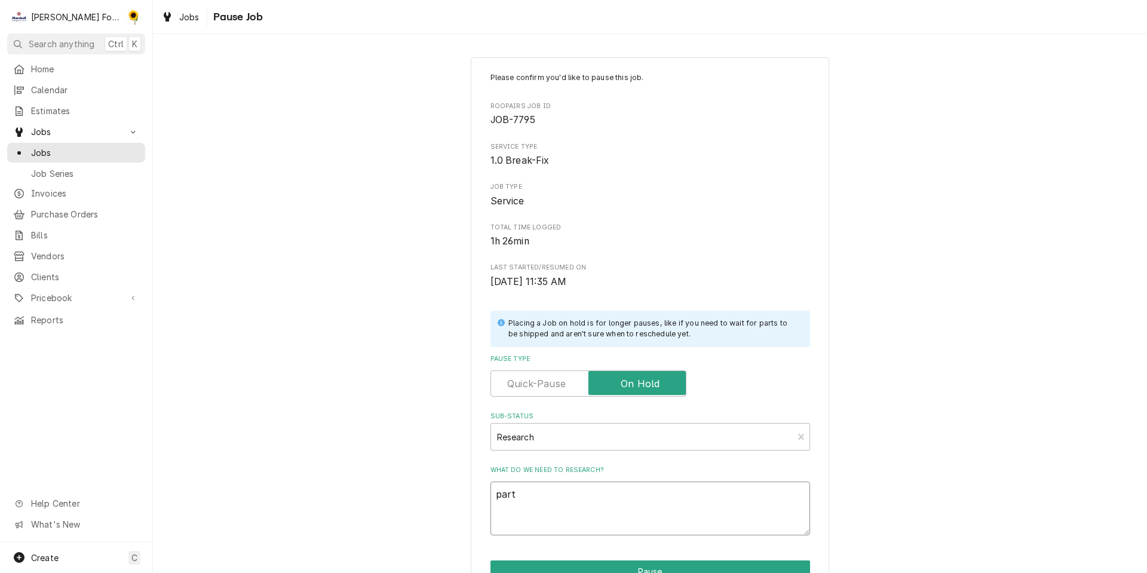
type textarea "x"
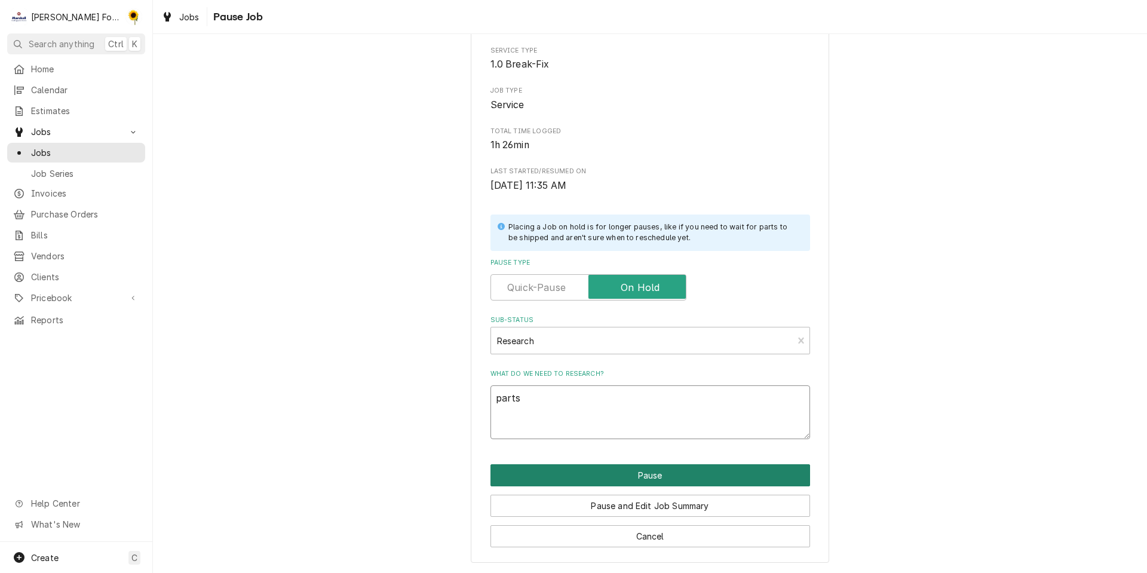
type textarea "parts"
click at [603, 472] on button "Pause" at bounding box center [649, 475] width 319 height 22
type textarea "x"
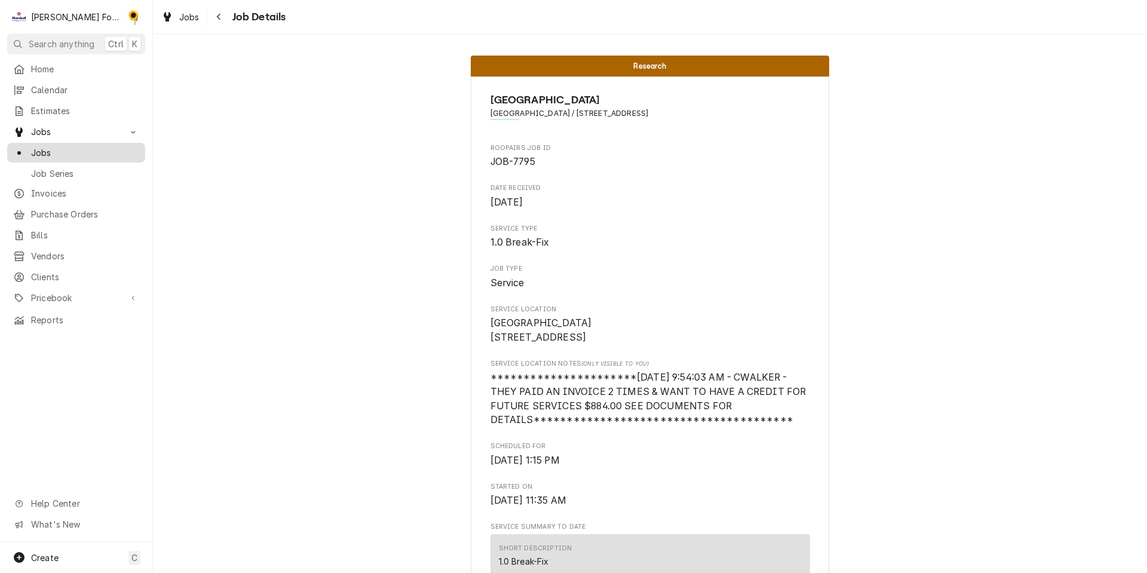
click at [98, 147] on span "Jobs" at bounding box center [85, 152] width 108 height 13
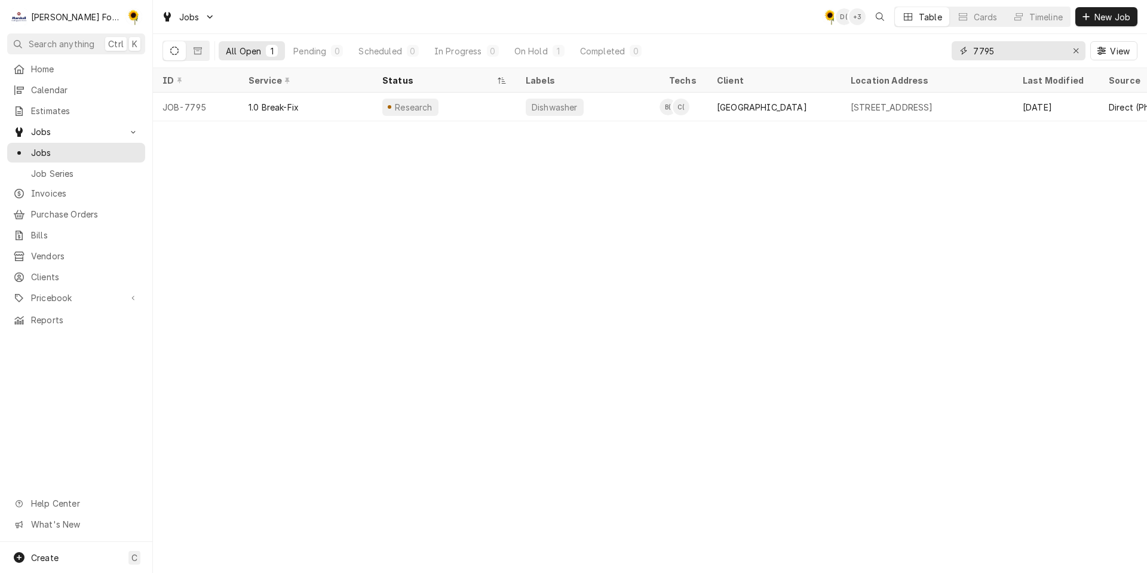
drag, startPoint x: 975, startPoint y: 53, endPoint x: 866, endPoint y: 57, distance: 108.8
click at [876, 59] on div "All Open 1 Pending 0 Scheduled 0 In Progress 0 On Hold 1 Completed 0 7795 View" at bounding box center [649, 50] width 975 height 33
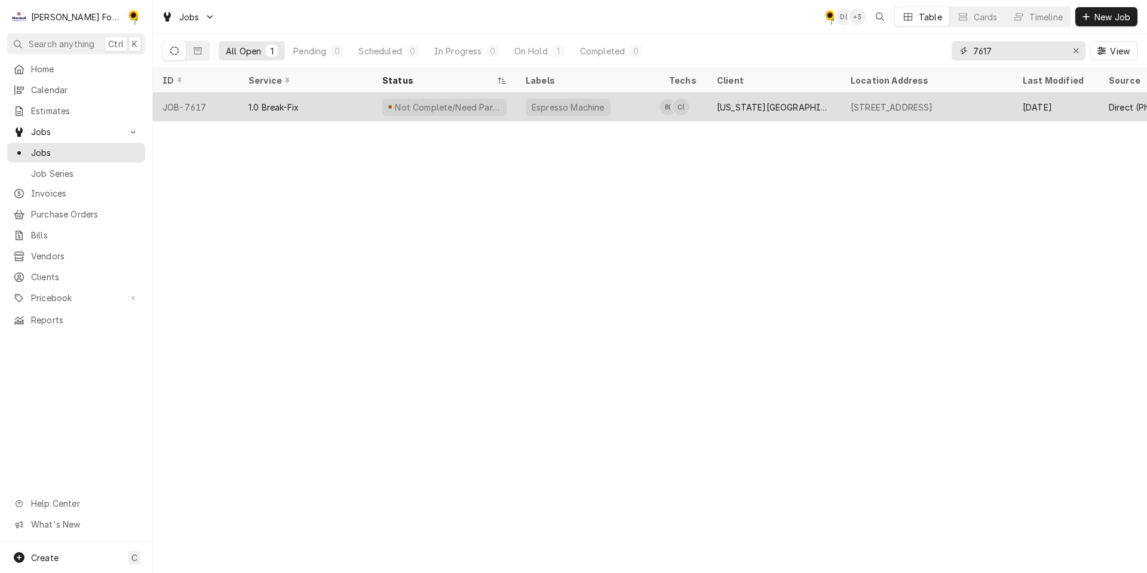
type input "7617"
drag, startPoint x: 515, startPoint y: 105, endPoint x: 506, endPoint y: 107, distance: 9.1
click at [510, 106] on div "Not Complete/Need Parts" at bounding box center [444, 107] width 143 height 29
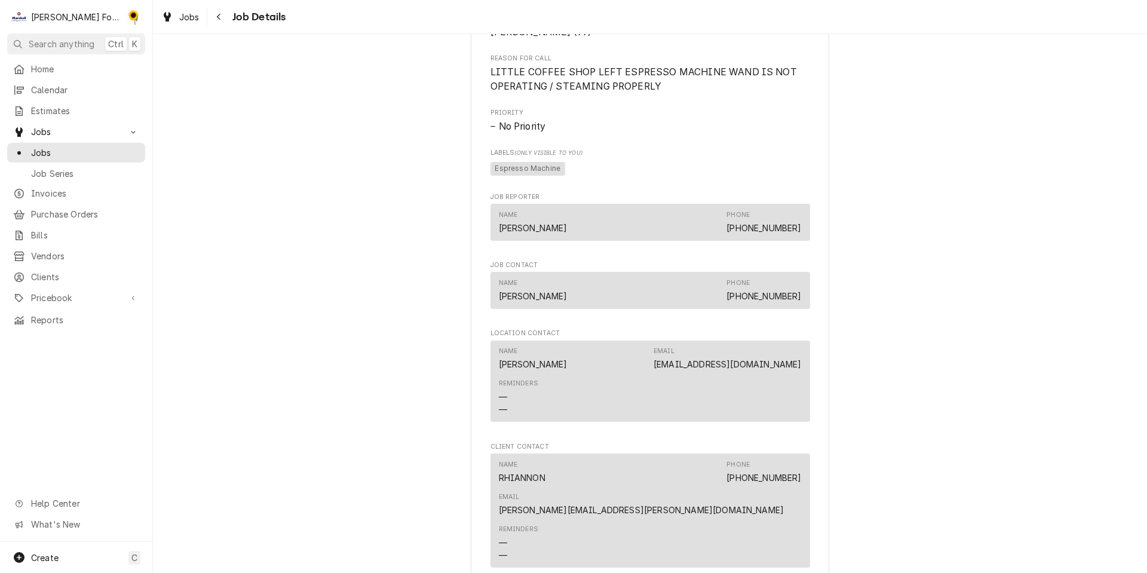
scroll to position [1423, 0]
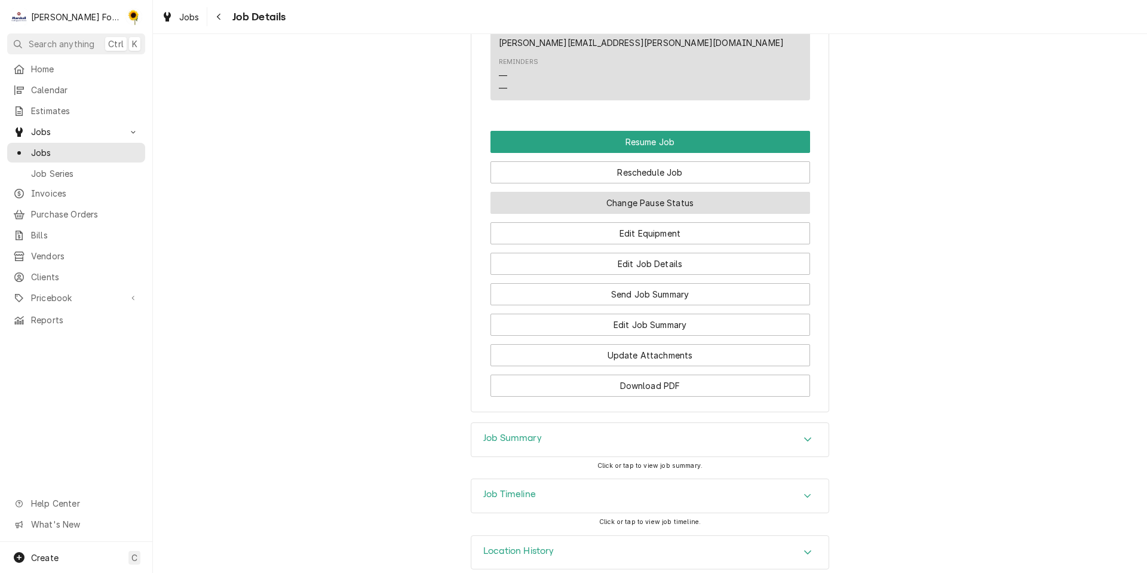
click at [629, 192] on button "Change Pause Status" at bounding box center [649, 203] width 319 height 22
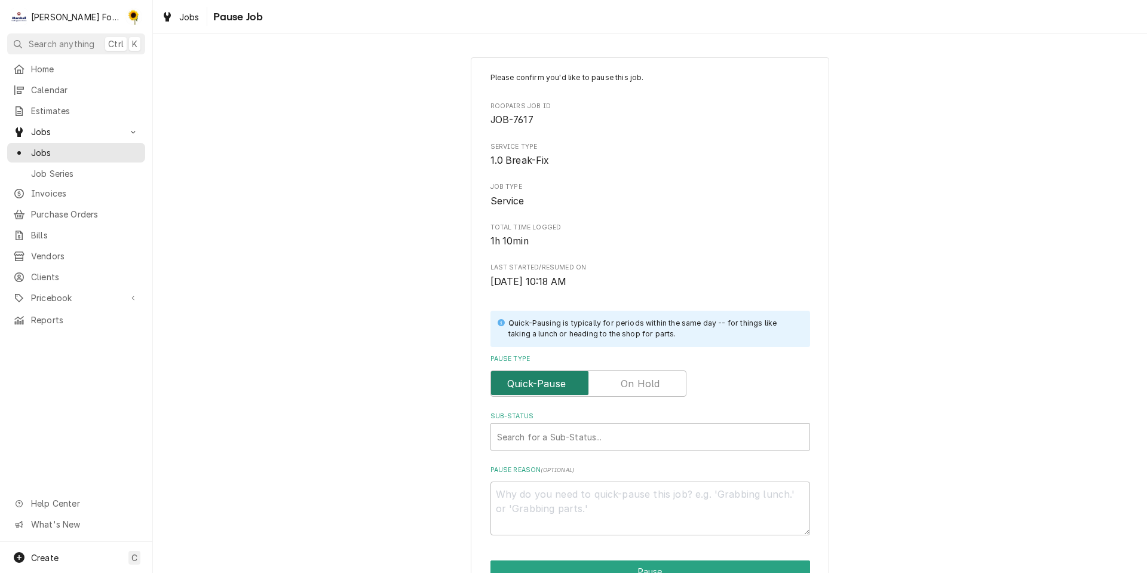
click at [659, 383] on input "Pause Type" at bounding box center [588, 383] width 185 height 26
checkbox input "true"
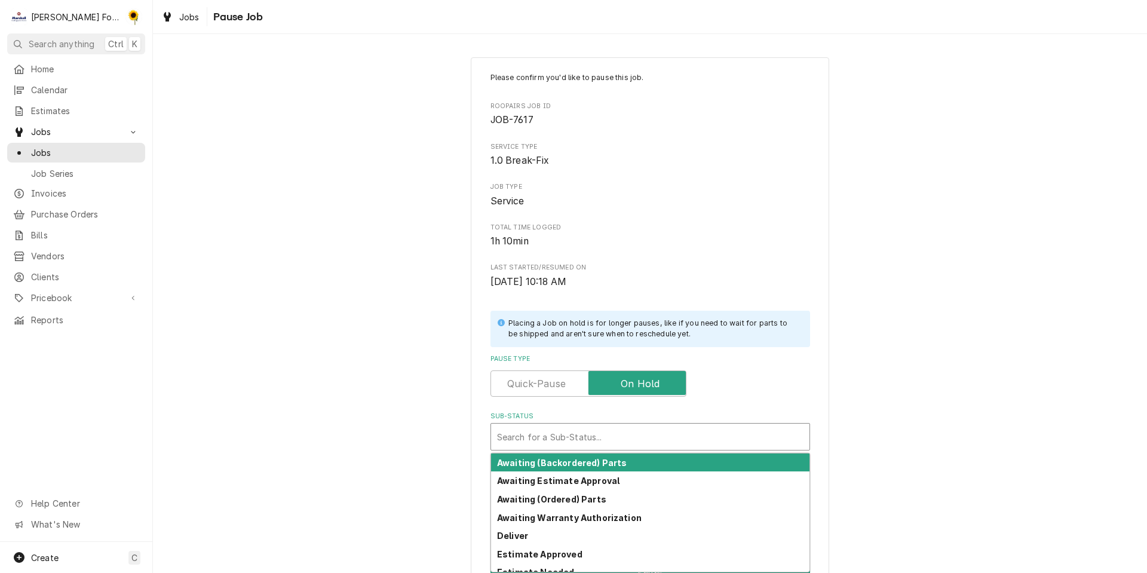
click at [623, 435] on div "Sub-Status" at bounding box center [650, 436] width 306 height 21
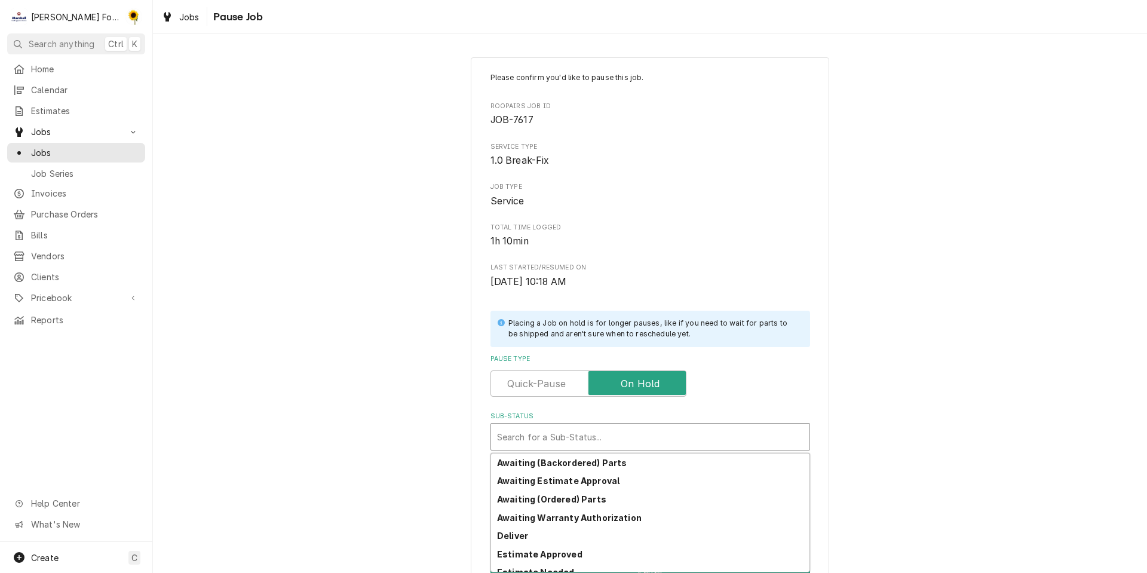
scroll to position [193, 0]
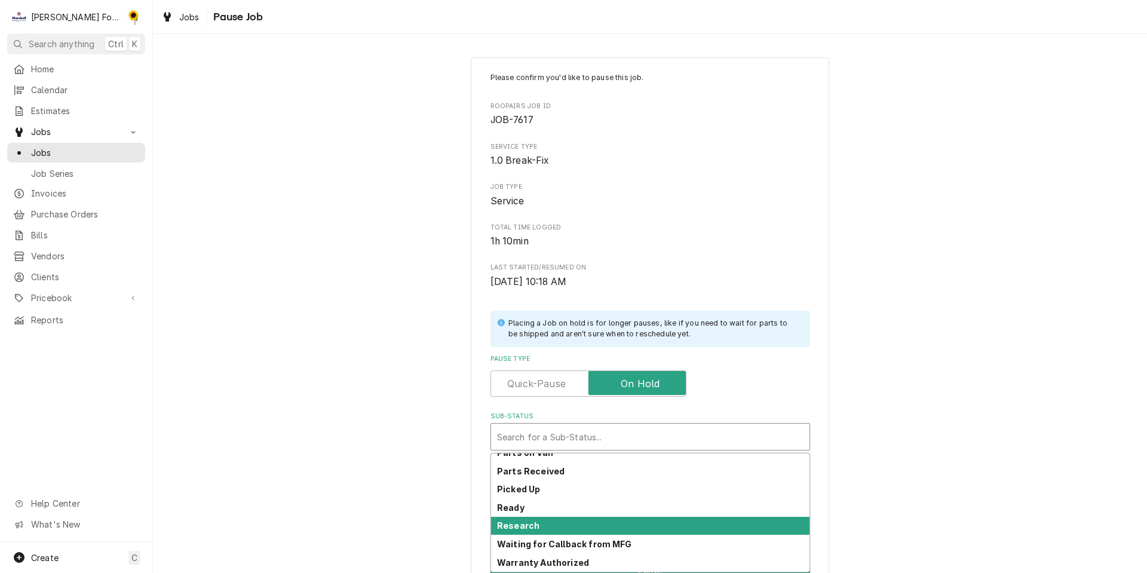
click at [610, 520] on div "Research" at bounding box center [650, 526] width 318 height 19
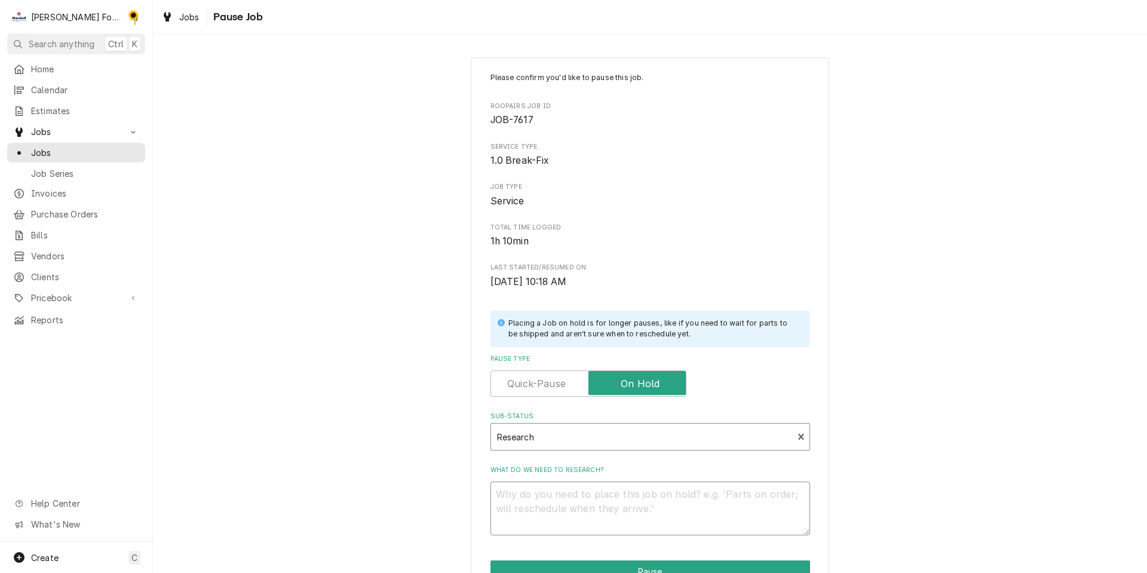
drag, startPoint x: 610, startPoint y: 520, endPoint x: 600, endPoint y: 514, distance: 12.1
click at [607, 517] on textarea "What do we need to research?" at bounding box center [649, 508] width 319 height 54
type textarea "x"
type textarea "p"
type textarea "x"
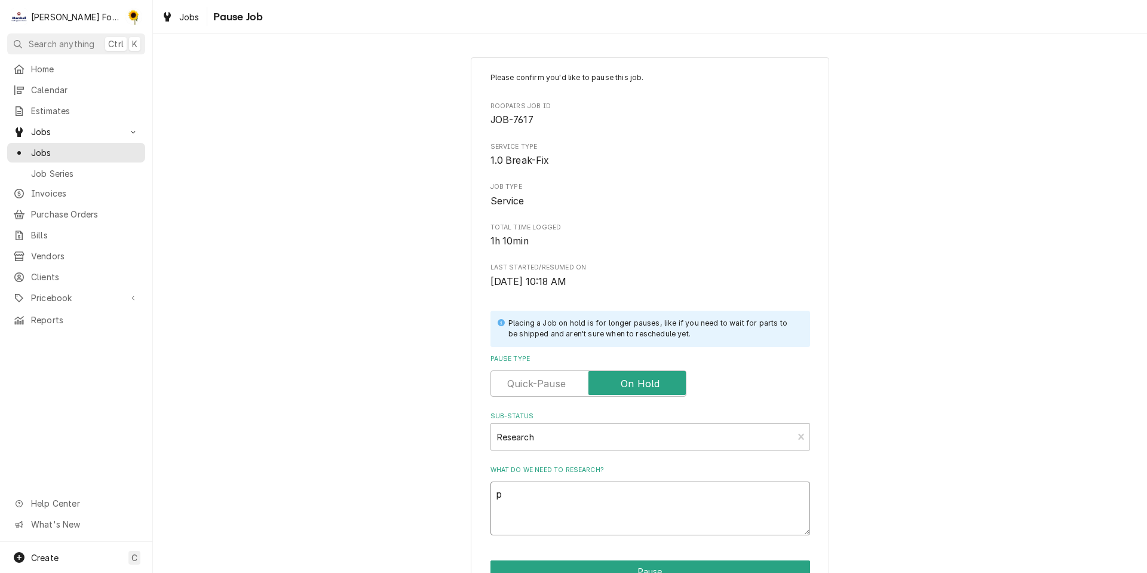
type textarea "pa"
type textarea "x"
type textarea "par"
type textarea "x"
type textarea "part"
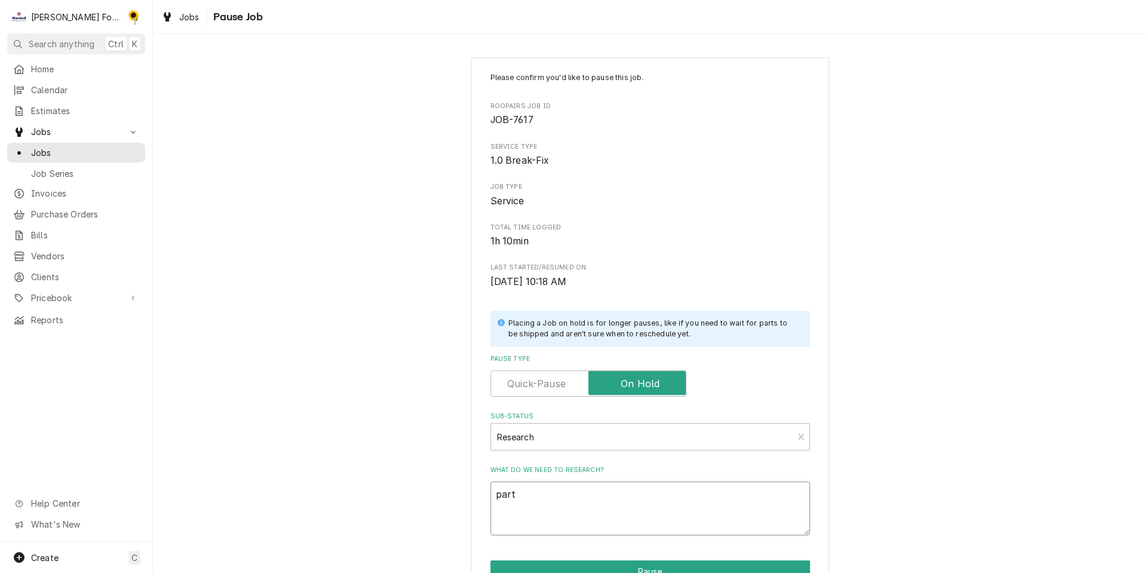
type textarea "x"
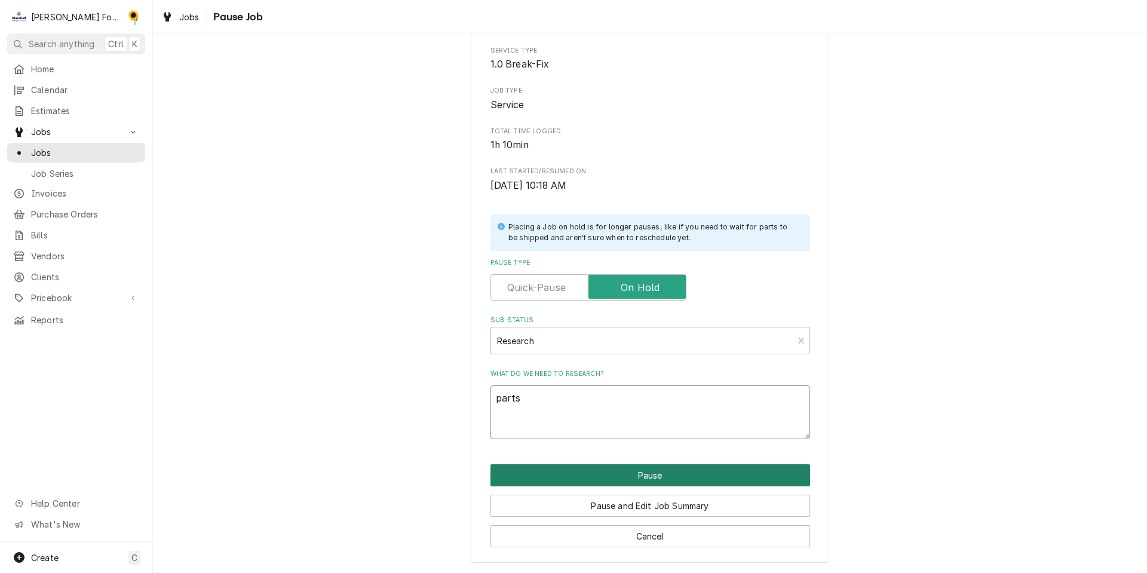
type textarea "parts"
click at [635, 468] on button "Pause" at bounding box center [649, 475] width 319 height 22
type textarea "x"
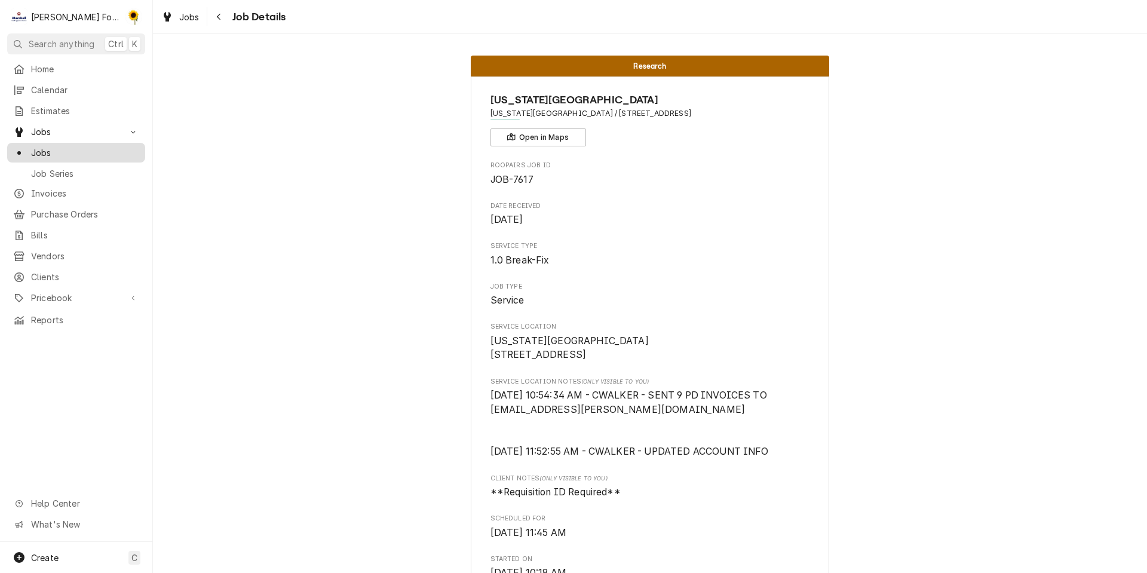
click at [61, 146] on span "Jobs" at bounding box center [85, 152] width 108 height 13
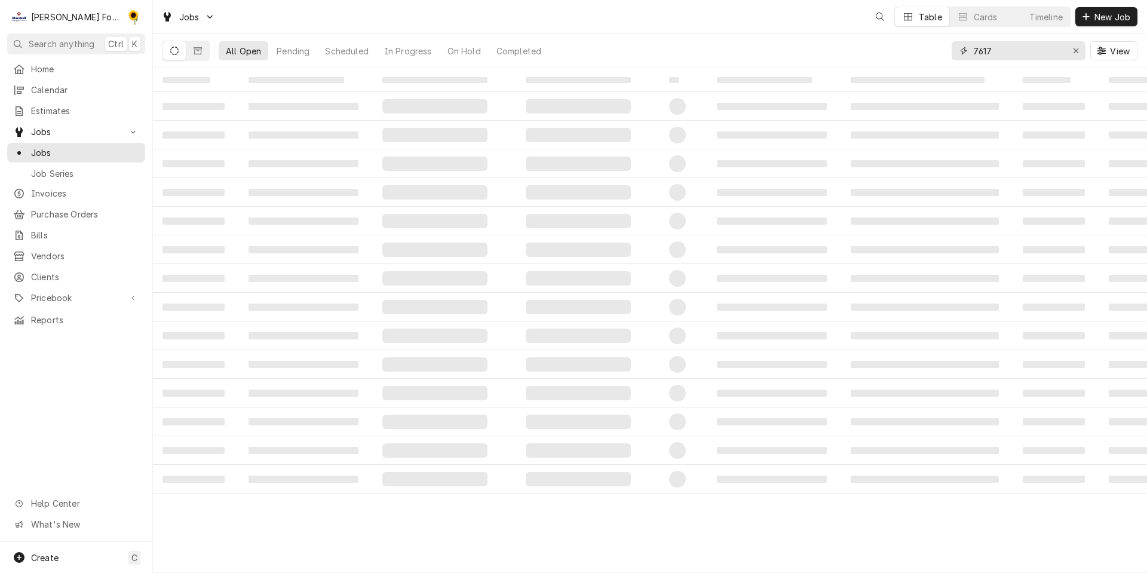
drag, startPoint x: 745, startPoint y: 59, endPoint x: 739, endPoint y: 57, distance: 6.2
click at [742, 58] on div "All Open Pending Scheduled In Progress On Hold Completed 7617 View" at bounding box center [649, 50] width 975 height 33
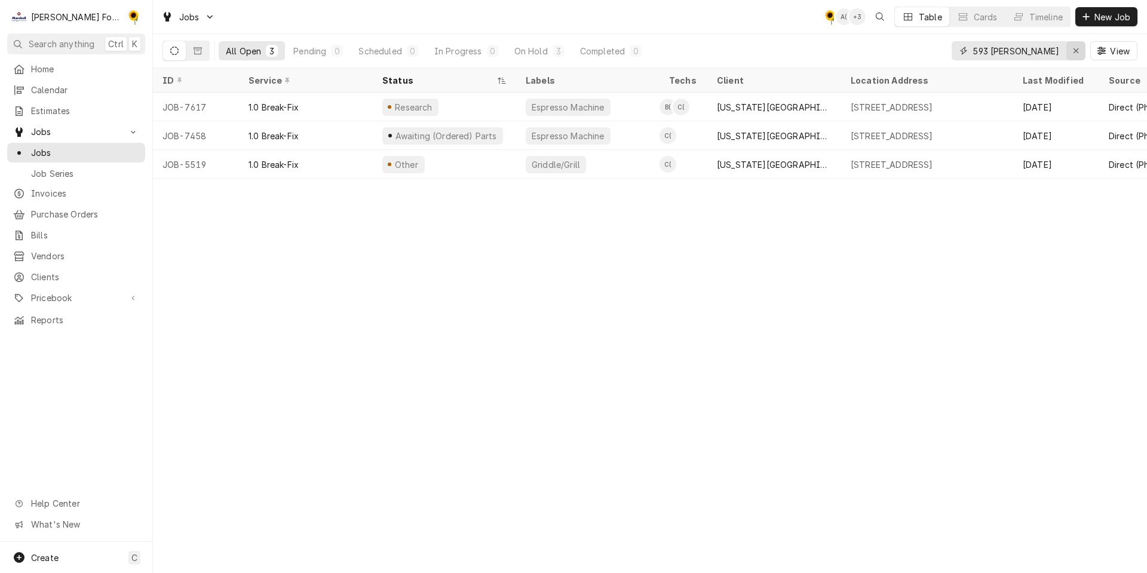
type input "593 [PERSON_NAME]"
click at [1075, 50] on icon "Erase input" at bounding box center [1076, 51] width 7 height 8
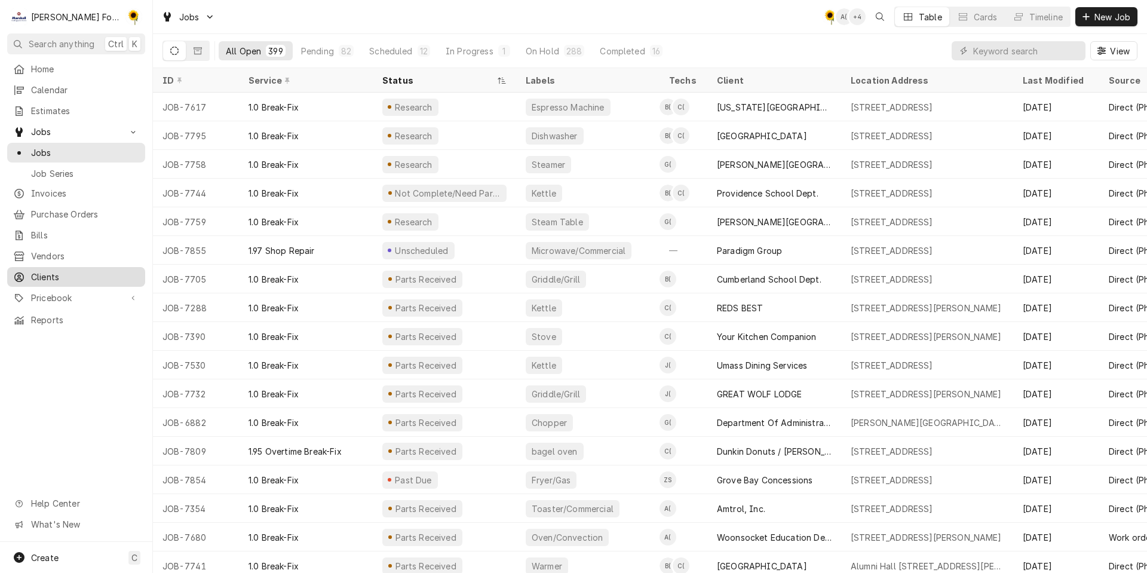
click at [70, 271] on span "Clients" at bounding box center [85, 277] width 108 height 13
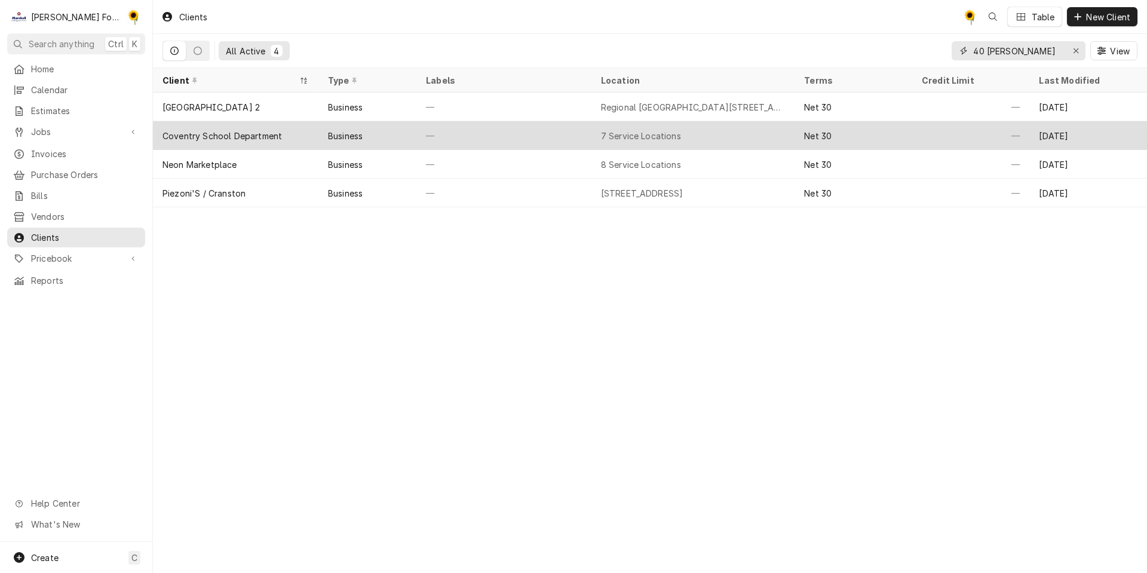
drag, startPoint x: 1047, startPoint y: 47, endPoint x: 649, endPoint y: 121, distance: 405.9
click at [680, 122] on div "Clients C( Table New Client All Active 4 40 RESER View Client Type Labels Locat…" at bounding box center [650, 286] width 994 height 573
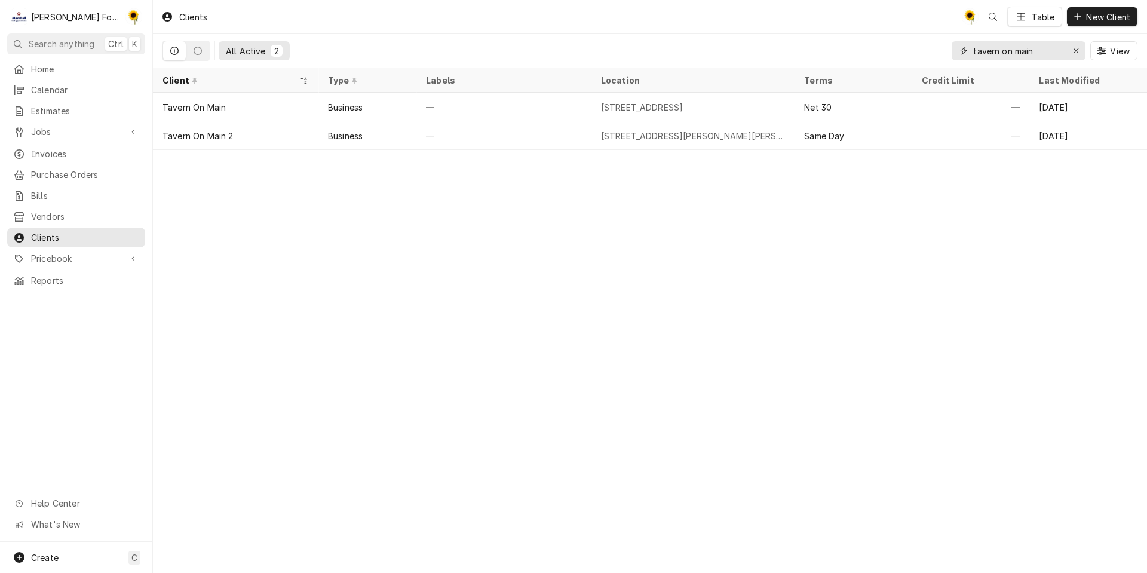
type input "tavern on main"
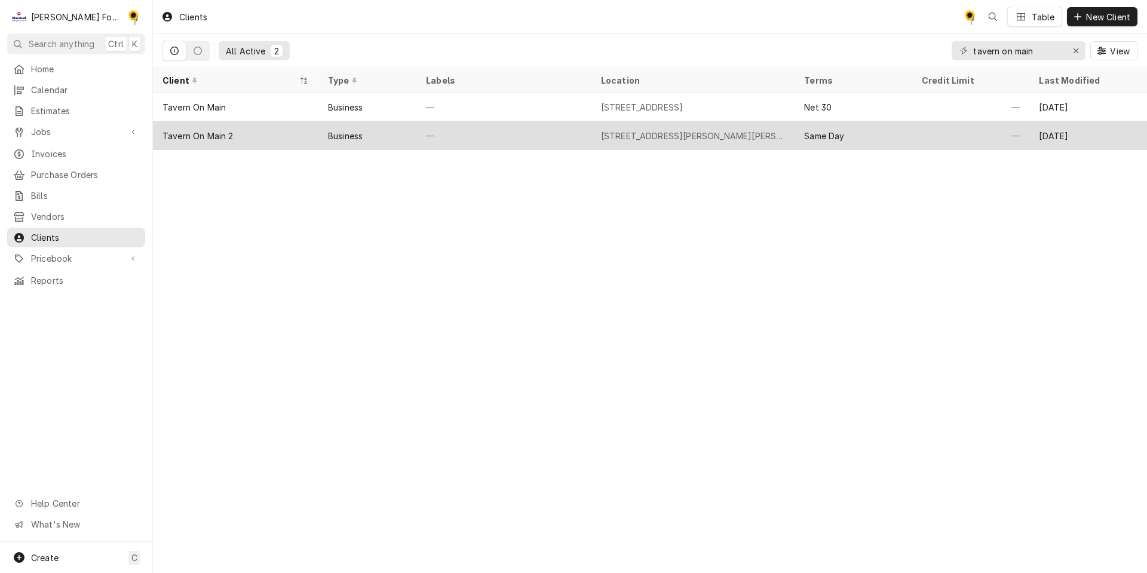
click at [781, 137] on div "[STREET_ADDRESS][PERSON_NAME][PERSON_NAME]" at bounding box center [693, 135] width 204 height 29
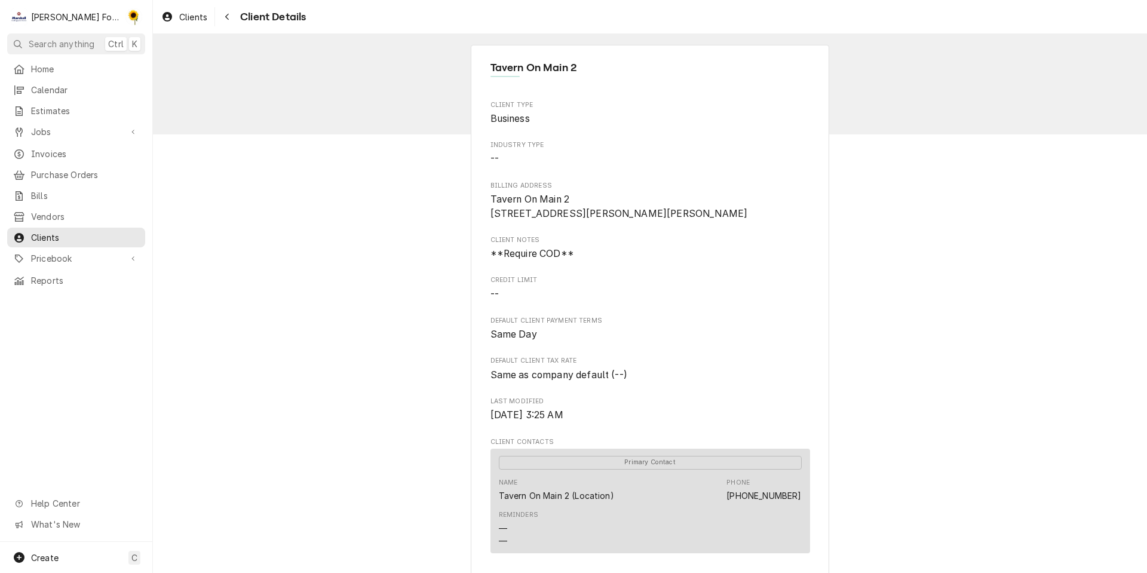
scroll to position [305, 0]
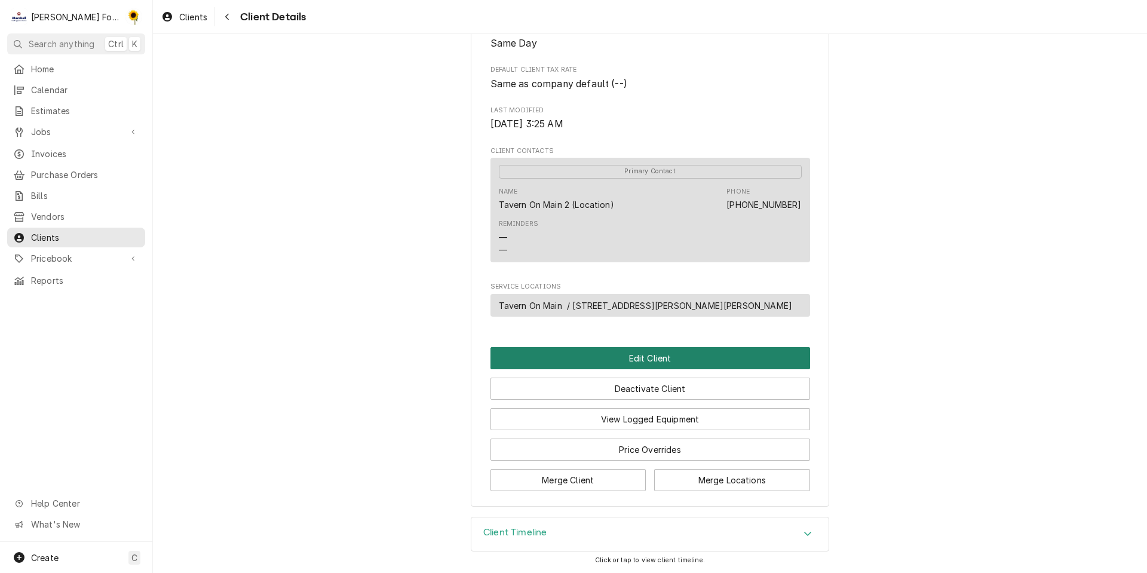
click at [701, 351] on button "Edit Client" at bounding box center [649, 358] width 319 height 22
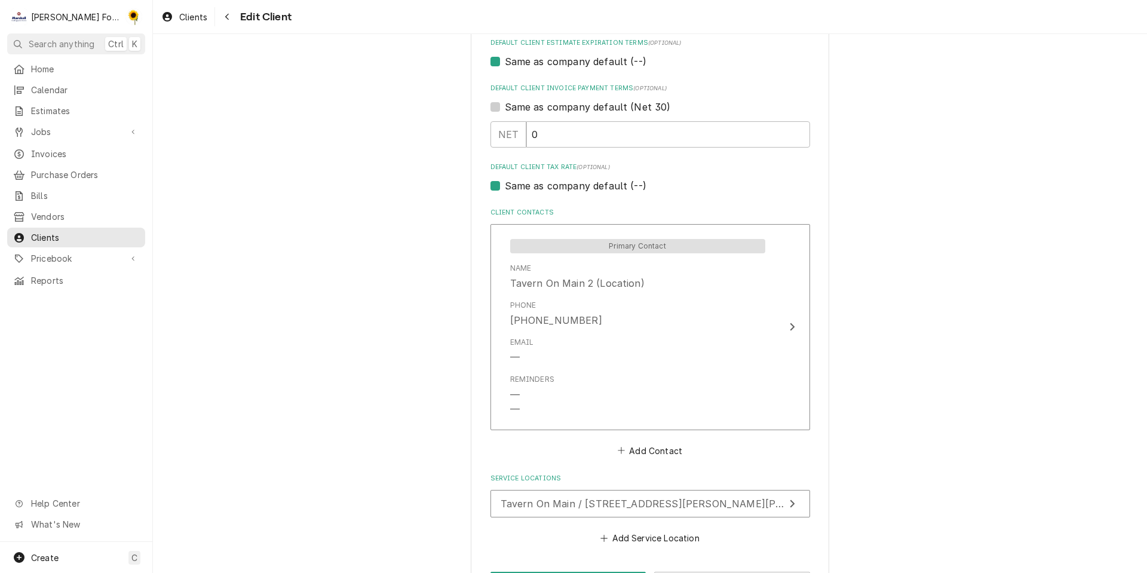
scroll to position [761, 0]
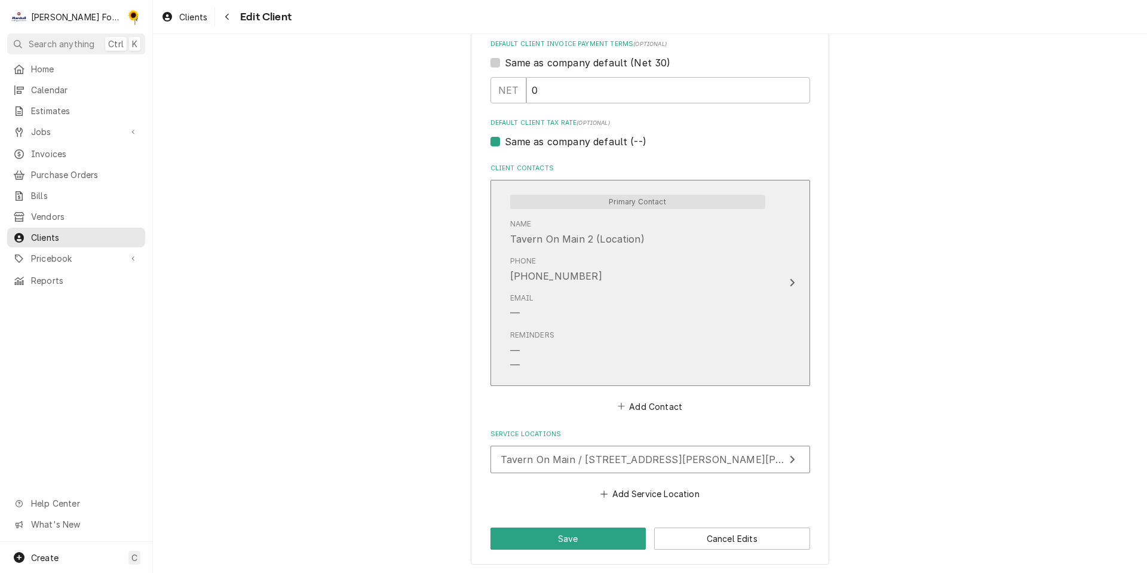
click at [646, 330] on div "Reminders — —" at bounding box center [637, 350] width 255 height 51
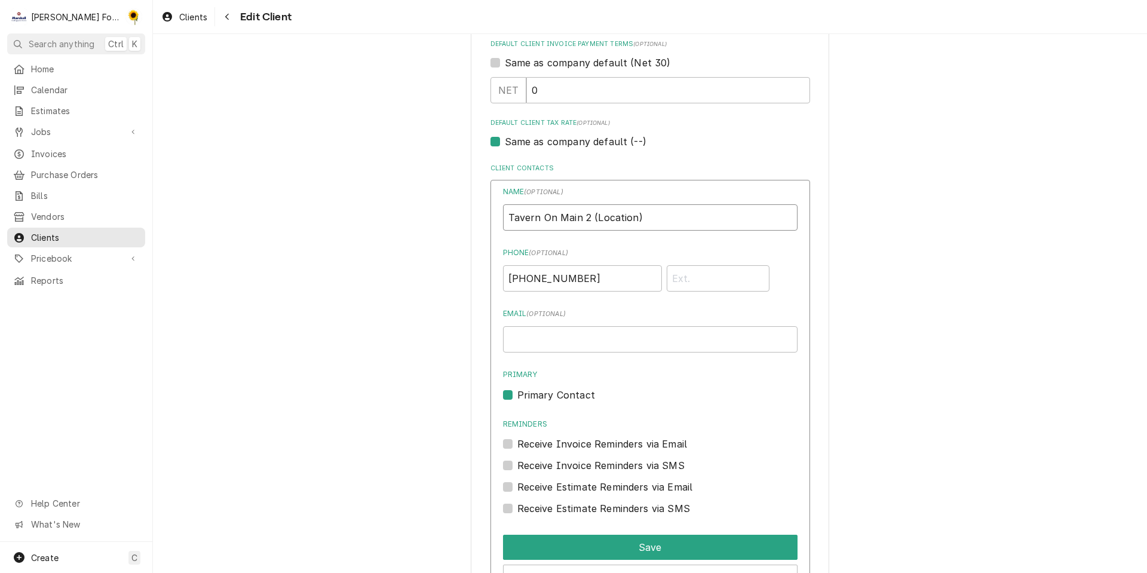
drag, startPoint x: 687, startPoint y: 214, endPoint x: 241, endPoint y: 232, distance: 447.1
click at [252, 235] on div "Please provide the following information about your client: Client Type Industr…" at bounding box center [650, 50] width 994 height 1529
type input "p"
type input "PHIL"
type input "(401) 241-8336"
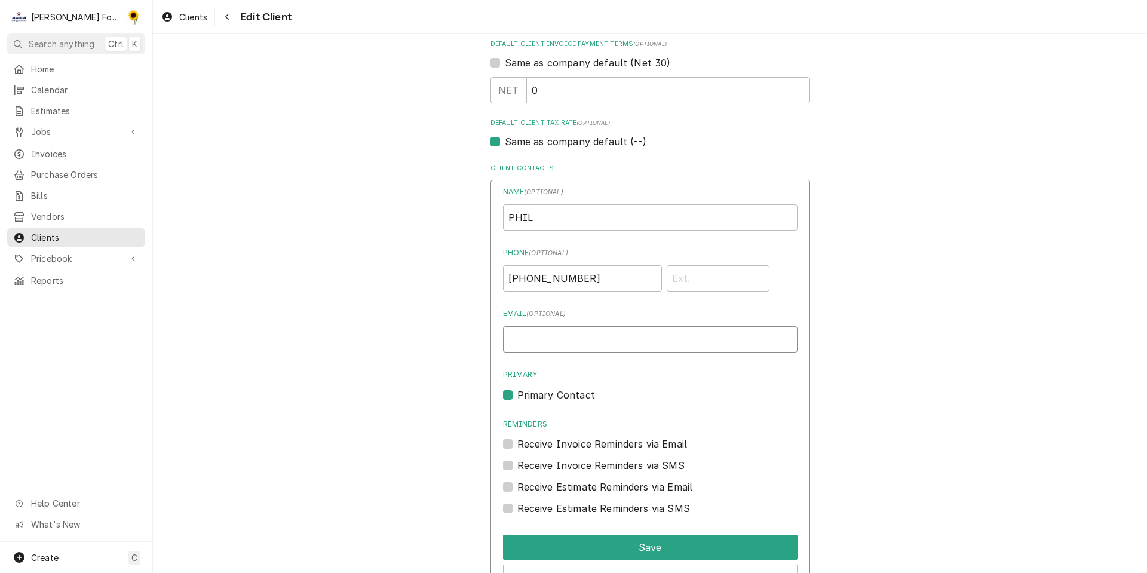
click at [596, 337] on input "Email ( optional )" at bounding box center [650, 339] width 294 height 26
paste input "PZTAVERNONMAIN@YAHOO.COM"
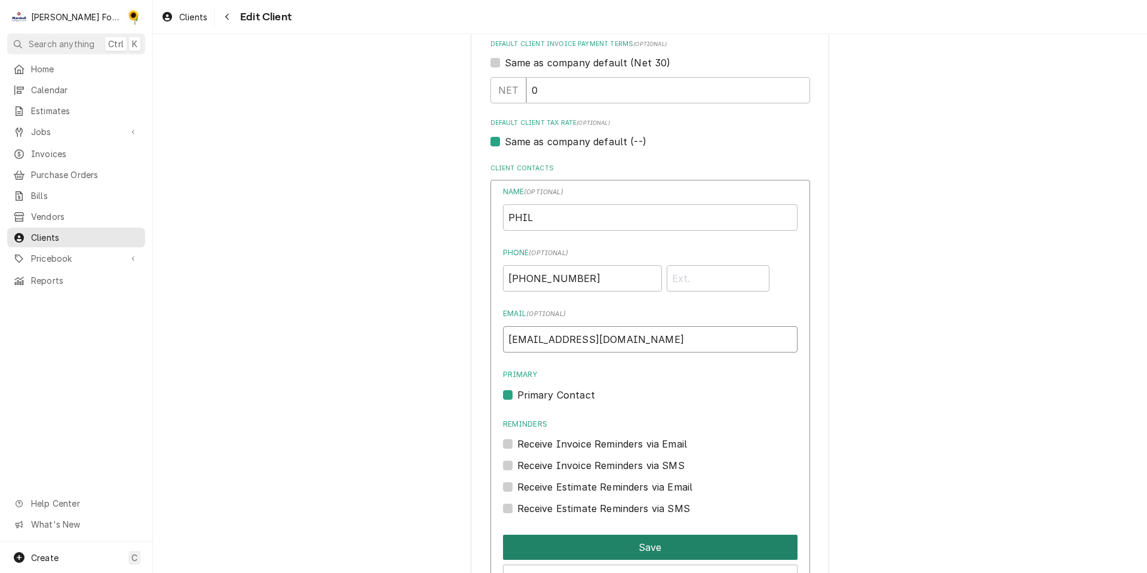
type input "PZTAVERNONMAIN@YAHOO.COM"
click at [623, 543] on button "Save" at bounding box center [650, 546] width 294 height 25
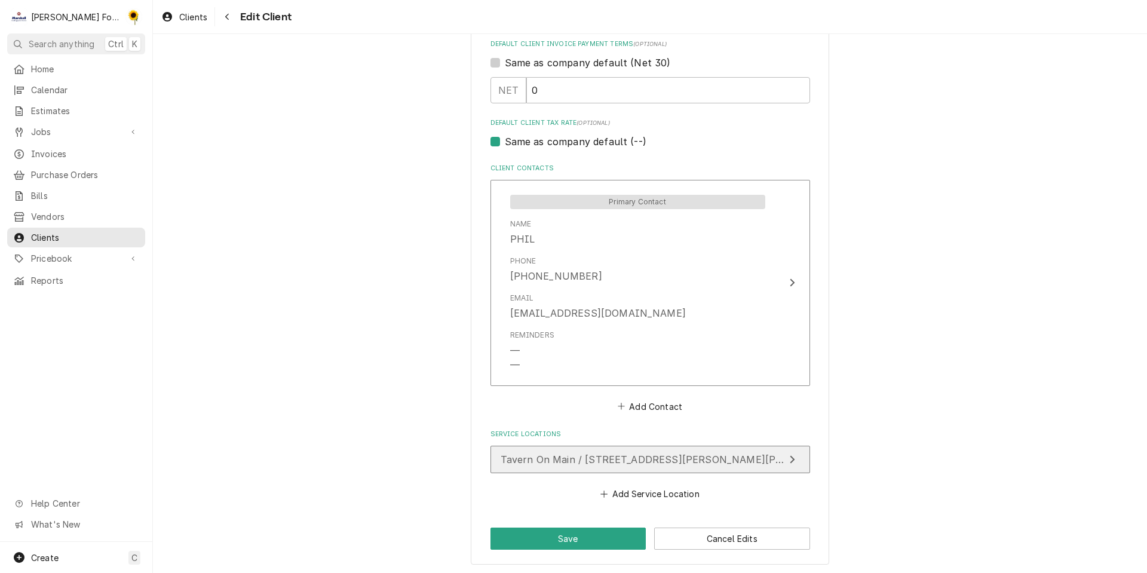
click at [703, 453] on span "Tavern On Main / 1157 Putnam Pike, Chepachet, RI 02814" at bounding box center [674, 459] width 348 height 12
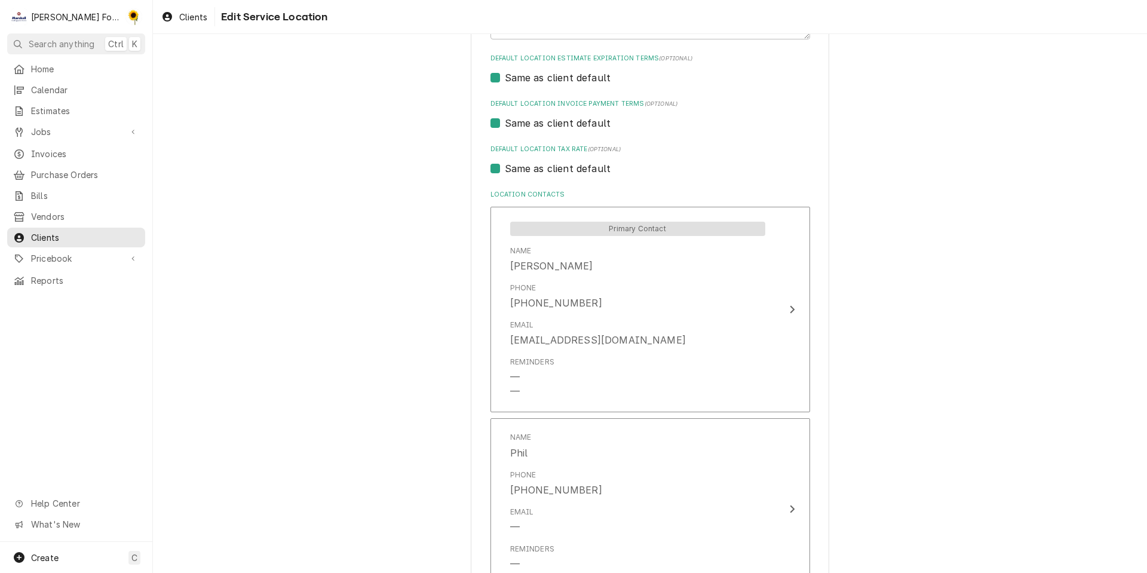
scroll to position [597, 0]
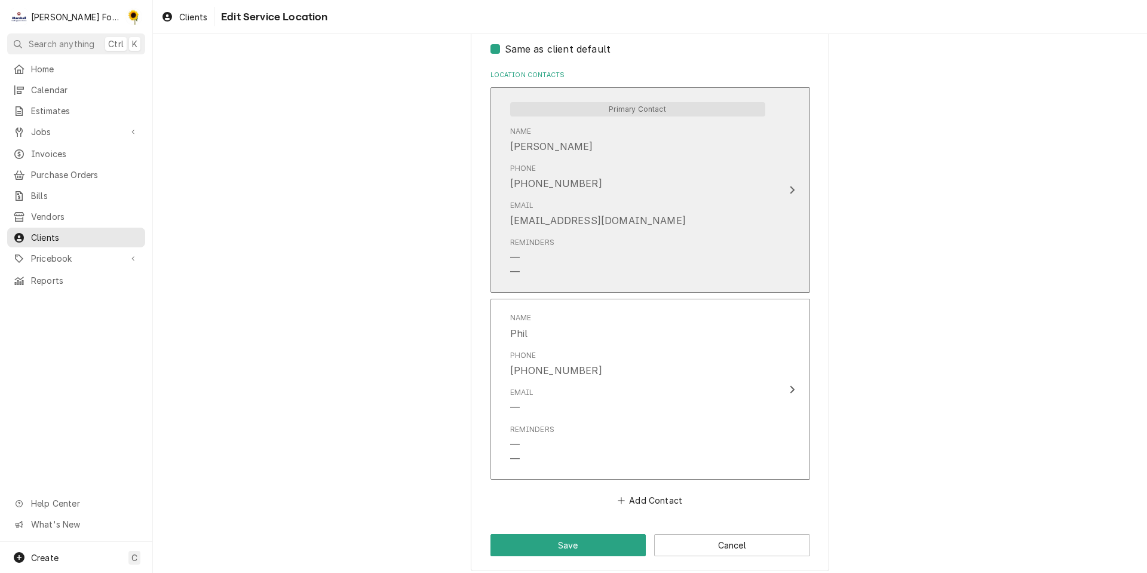
click at [612, 235] on div "Reminders — —" at bounding box center [637, 257] width 255 height 51
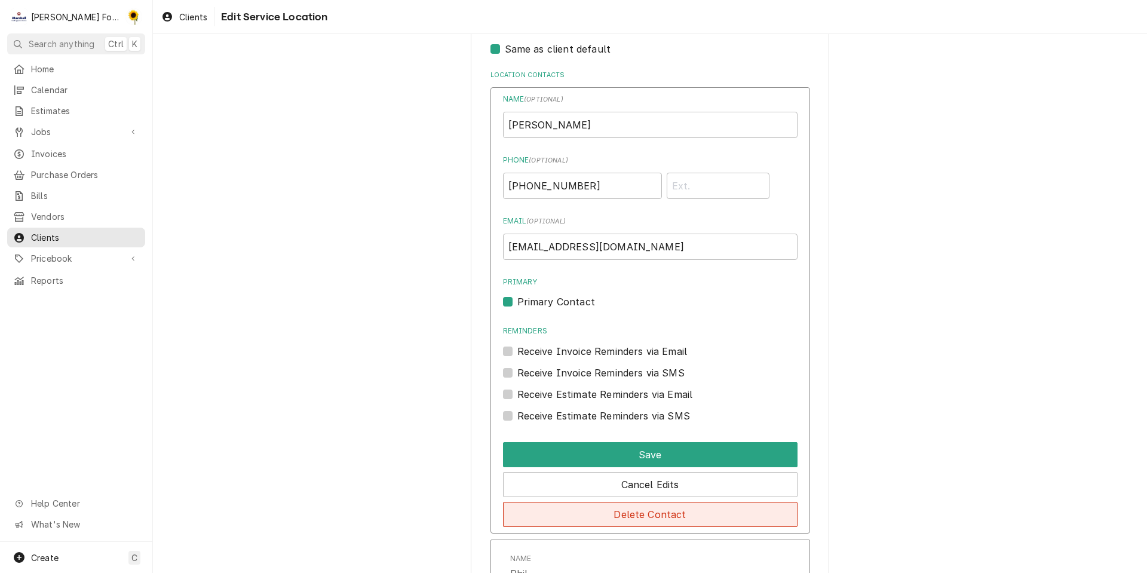
click at [640, 514] on button "Delete Contact" at bounding box center [650, 514] width 294 height 25
type textarea "x"
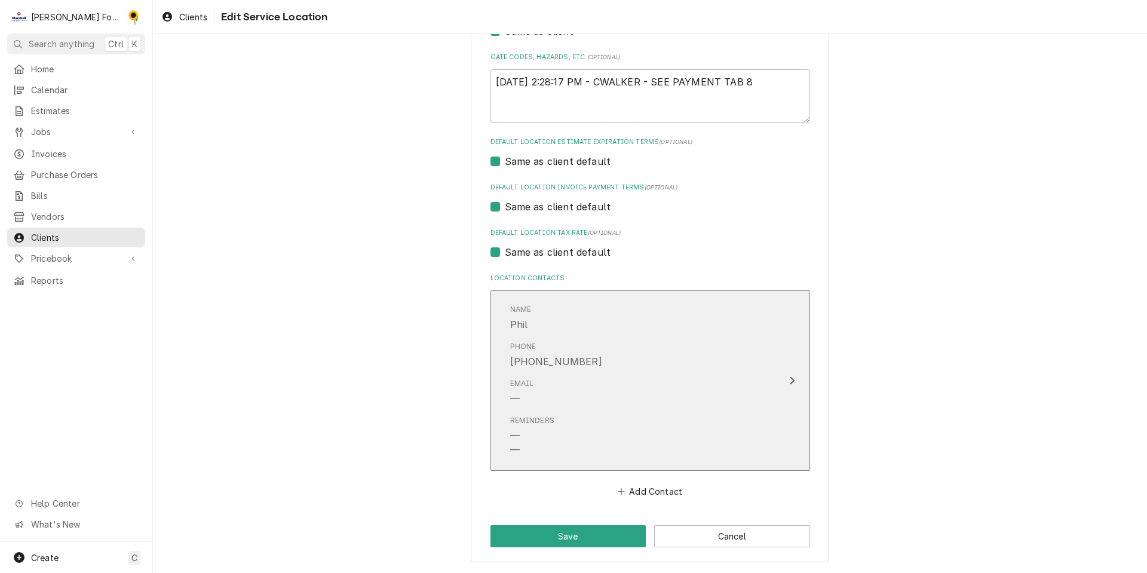
click at [620, 346] on div "Phone (401) 241-8336" at bounding box center [637, 354] width 255 height 37
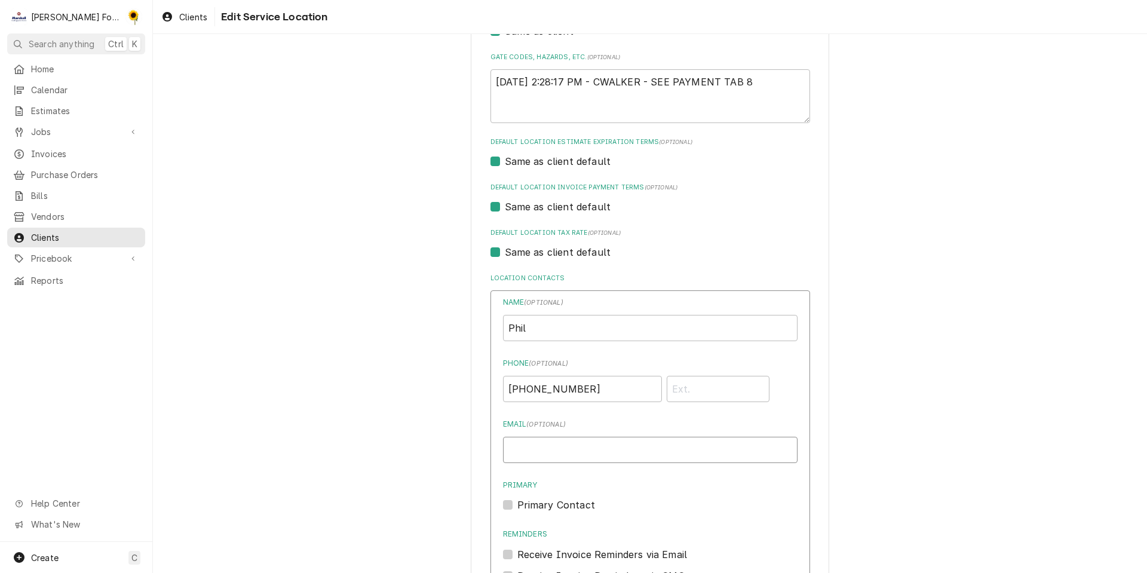
click at [565, 439] on input "Email ( optional )" at bounding box center [650, 450] width 294 height 26
paste input "PZTAVERNONMAIN@YAHOO.COM"
type input "PZTAVERNONMAIN@YAHOO.COM"
click at [521, 500] on label "Primary Contact" at bounding box center [556, 504] width 78 height 14
click at [521, 500] on input "Primary" at bounding box center [664, 510] width 294 height 26
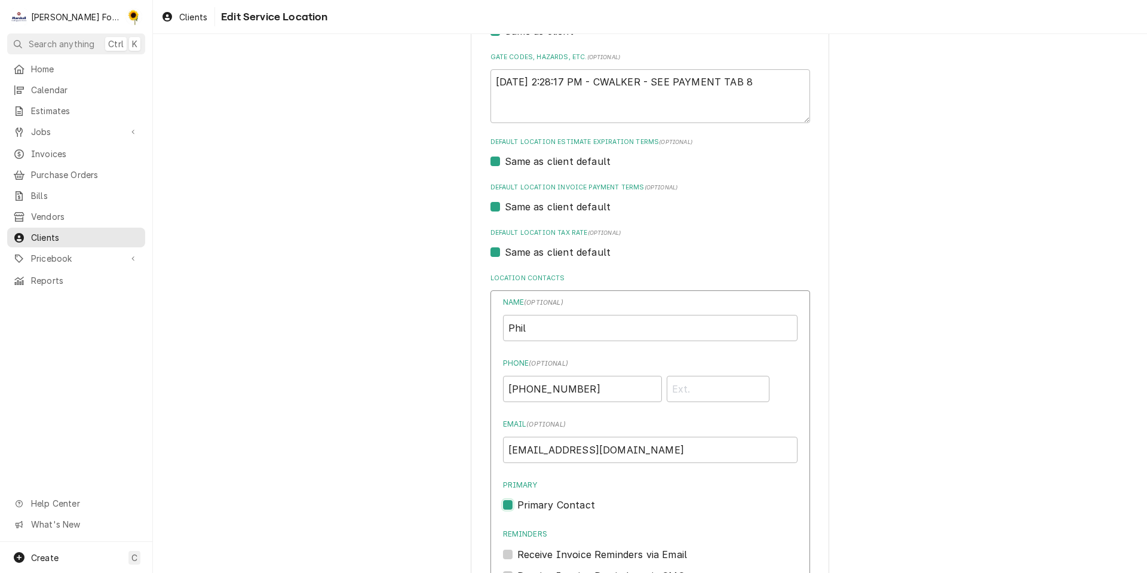
checkbox input "true"
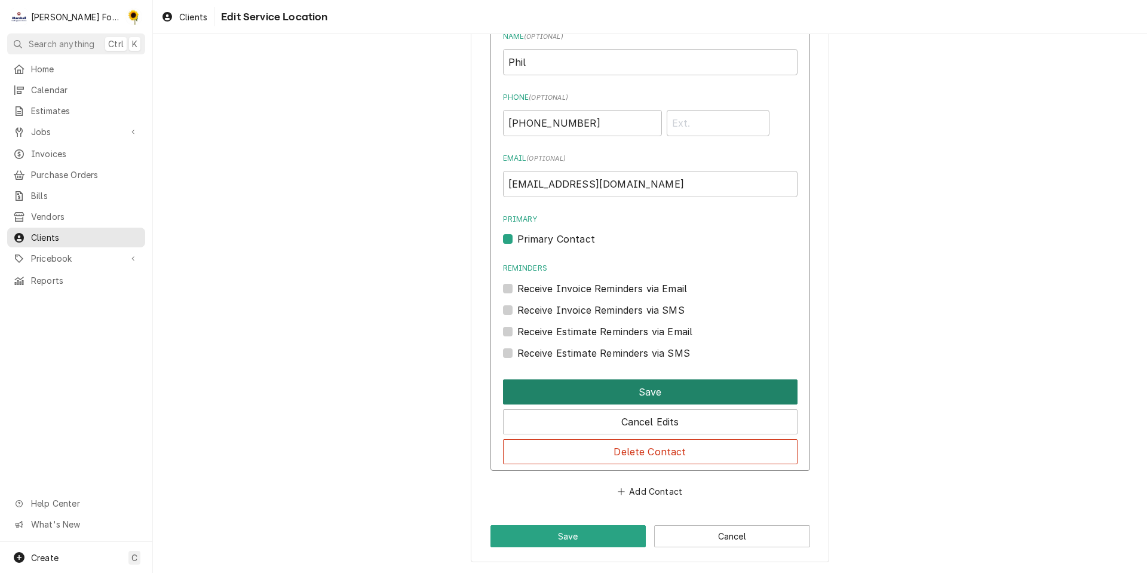
click at [613, 389] on button "Save" at bounding box center [650, 391] width 294 height 25
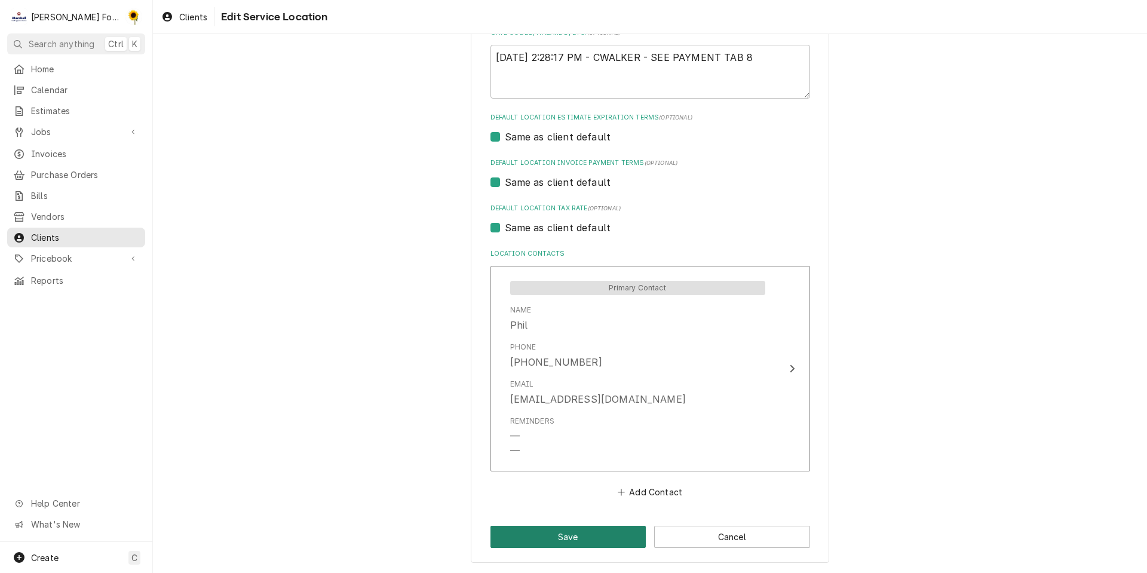
click at [557, 527] on button "Save" at bounding box center [568, 537] width 156 height 22
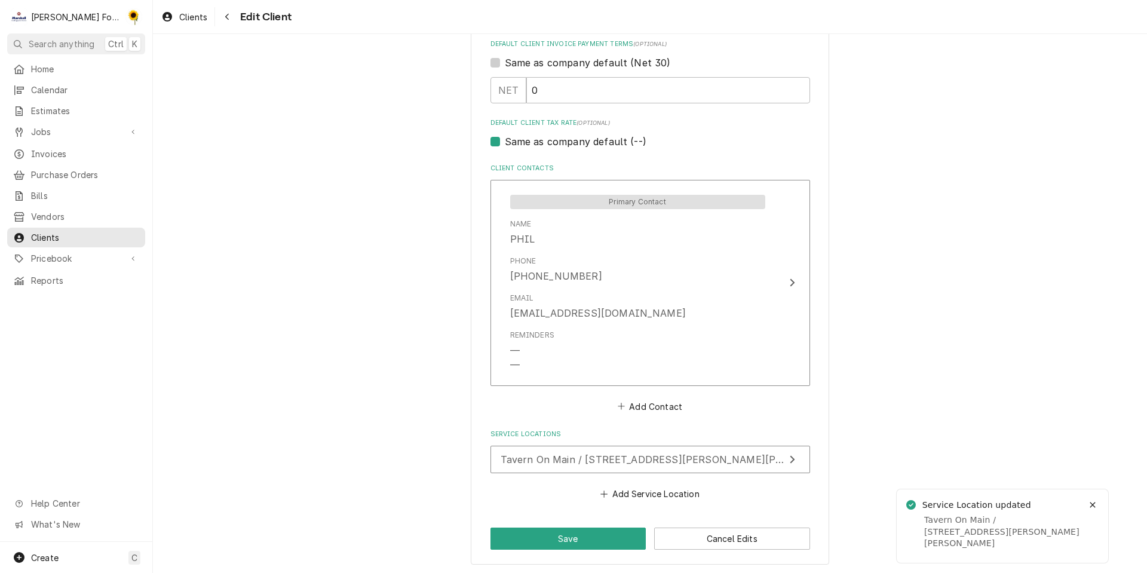
scroll to position [746, 0]
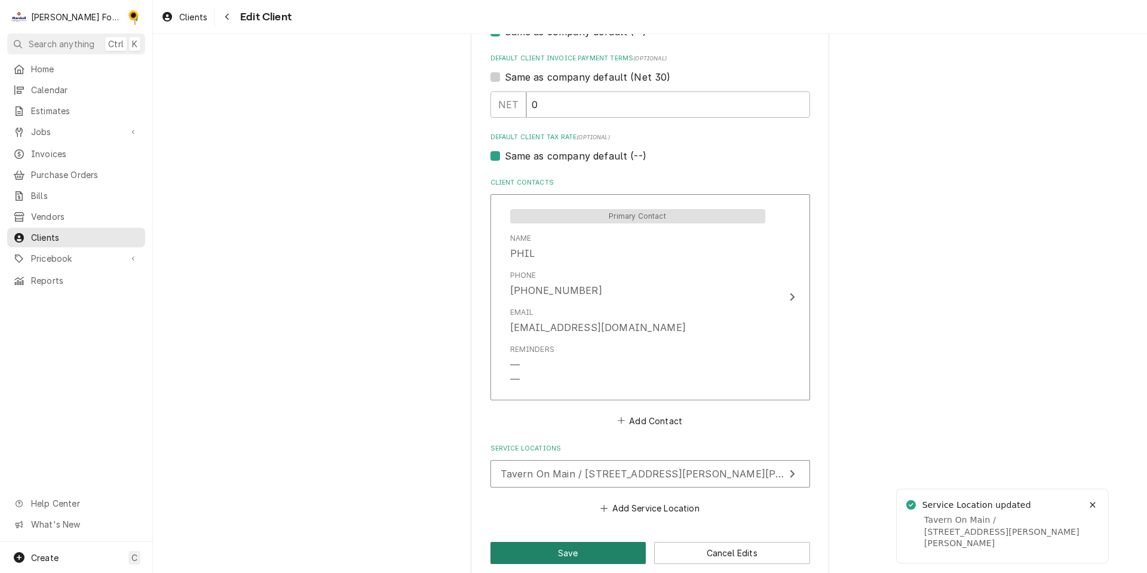
click at [500, 545] on button "Save" at bounding box center [568, 553] width 156 height 22
type textarea "x"
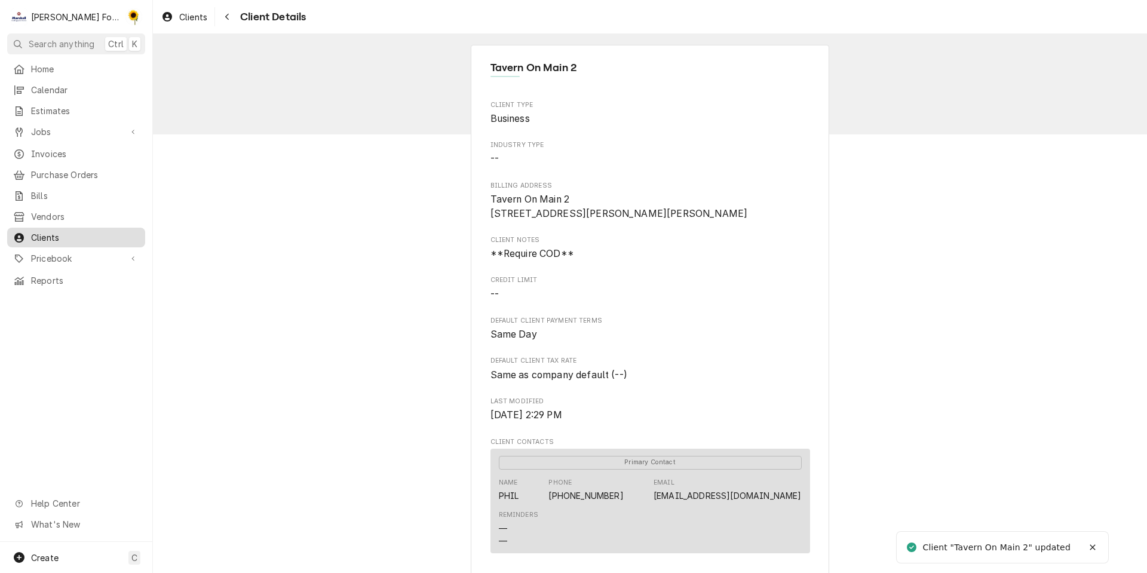
click at [88, 231] on span "Clients" at bounding box center [85, 237] width 108 height 13
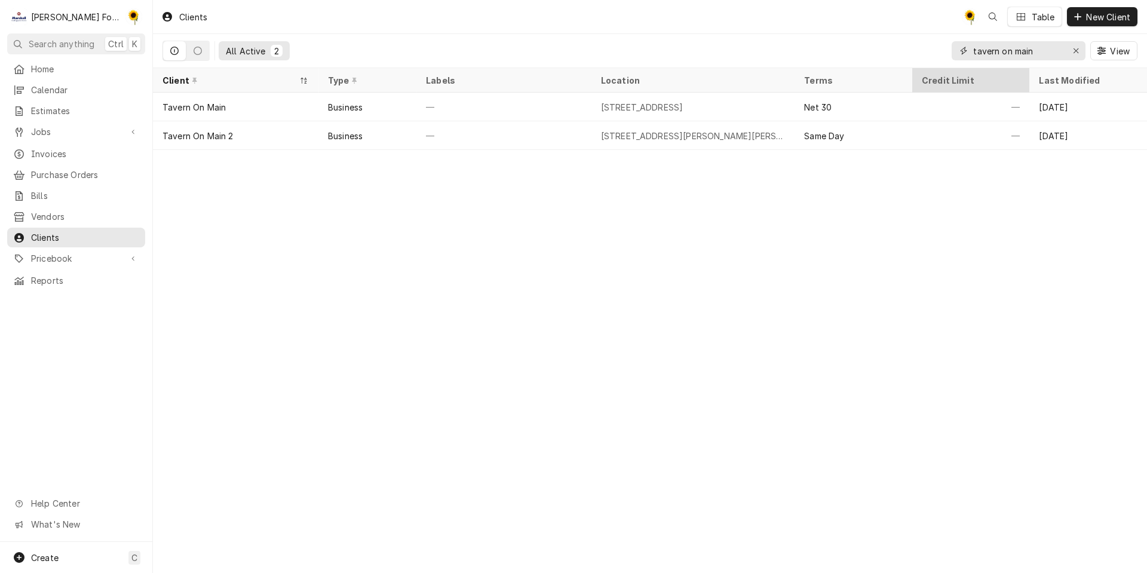
drag, startPoint x: 1080, startPoint y: 55, endPoint x: 945, endPoint y: 71, distance: 135.3
click at [1068, 57] on button "Erase input" at bounding box center [1075, 50] width 19 height 19
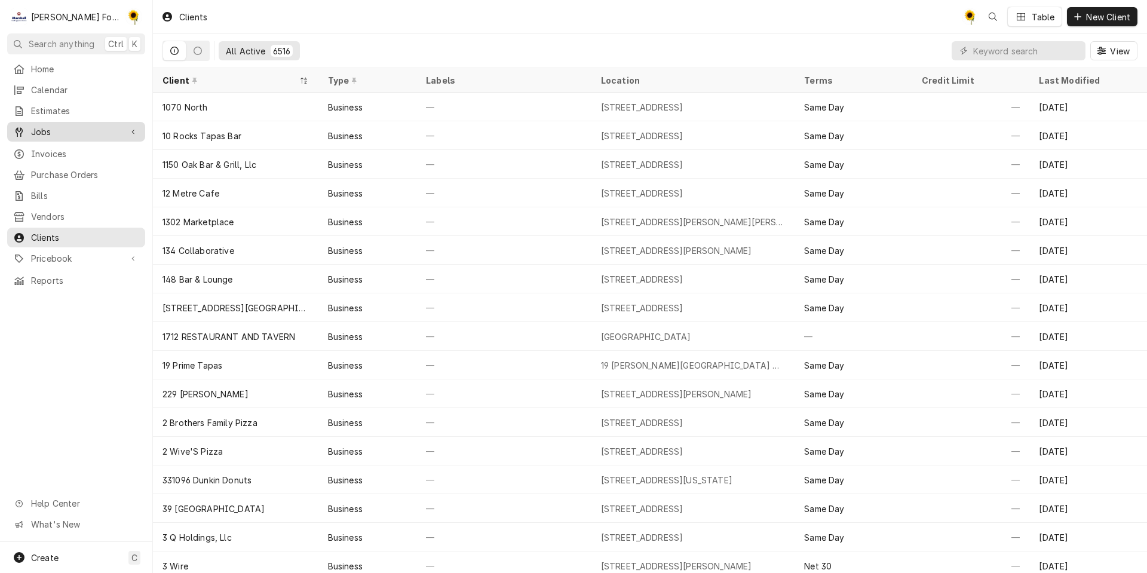
click at [56, 130] on span "Jobs" at bounding box center [76, 131] width 90 height 13
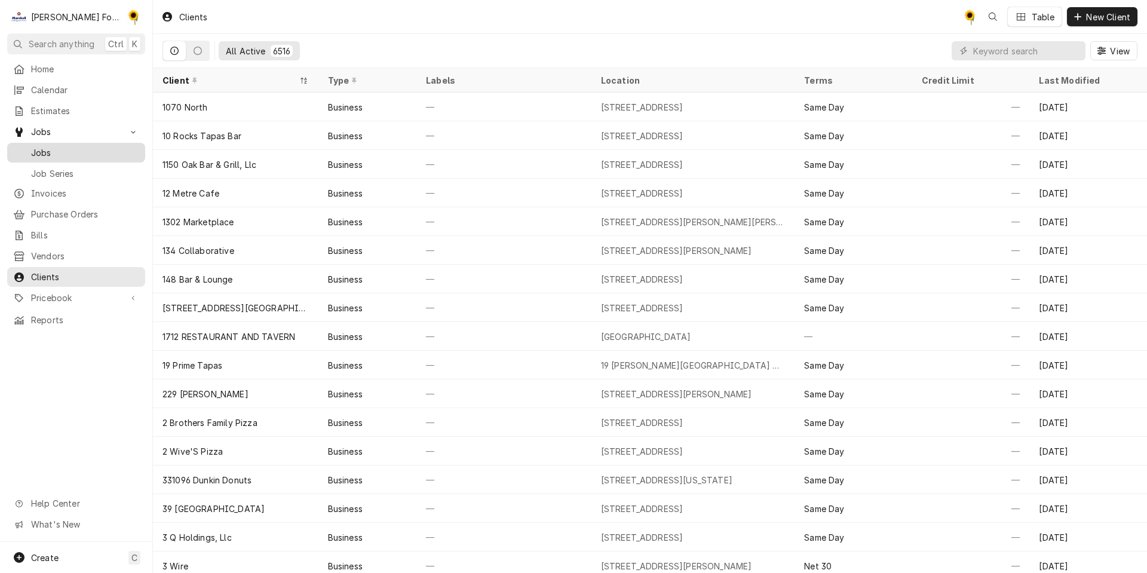
click at [51, 146] on span "Jobs" at bounding box center [85, 152] width 108 height 13
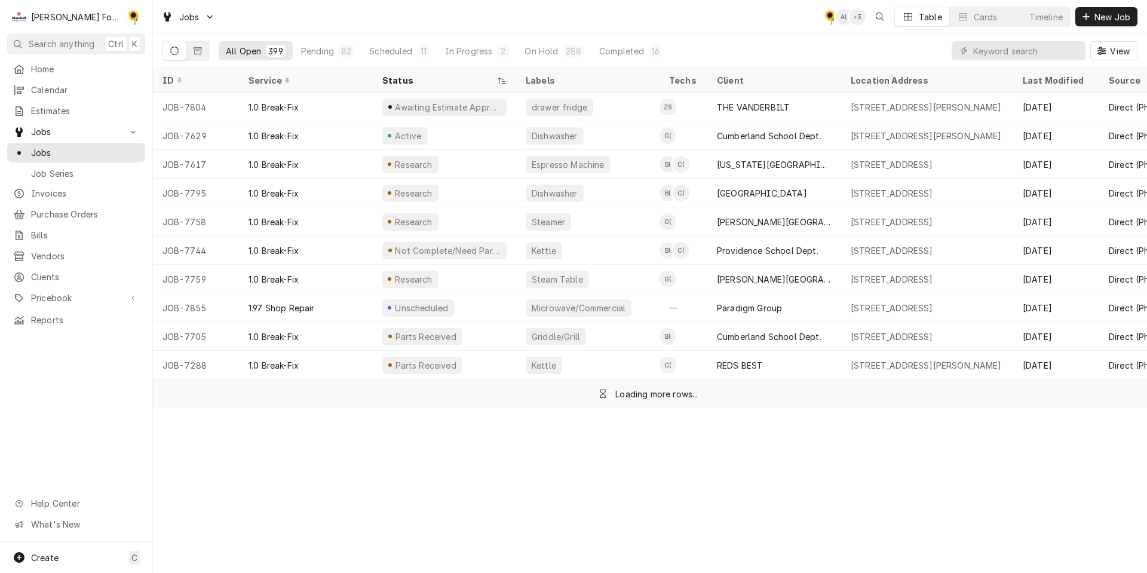
drag, startPoint x: 0, startPoint y: 0, endPoint x: 1012, endPoint y: 53, distance: 1013.0
click at [1012, 53] on input "Dynamic Content Wrapper" at bounding box center [1026, 50] width 106 height 19
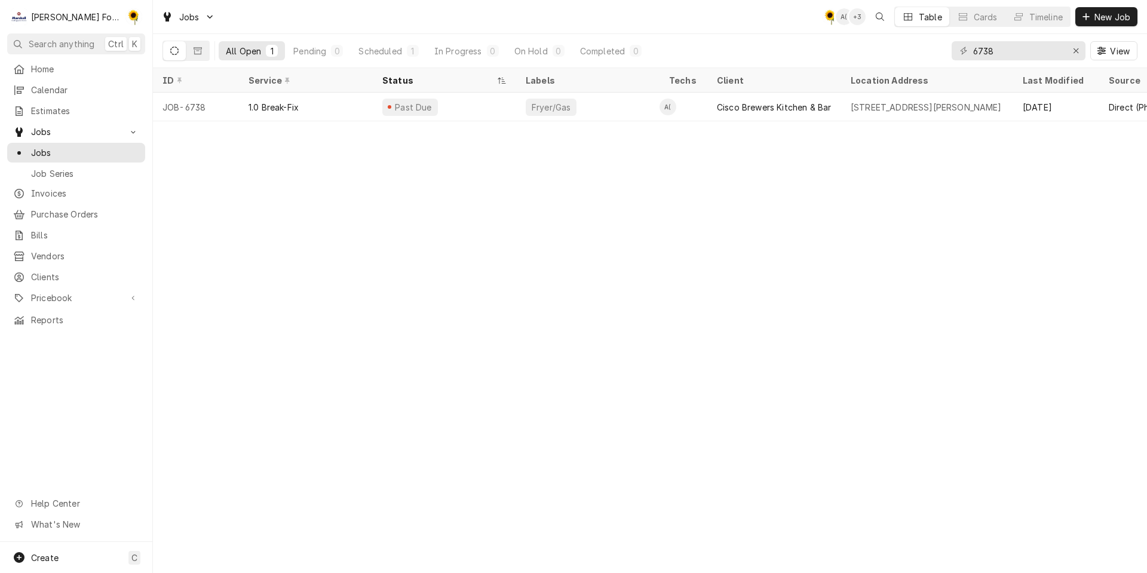
drag, startPoint x: 874, startPoint y: 54, endPoint x: 822, endPoint y: 54, distance: 52.6
click at [833, 56] on div "All Open 1 Pending 0 Scheduled 1 In Progress 0 On Hold 0 Completed 0 6738 View" at bounding box center [649, 50] width 975 height 33
drag, startPoint x: 1005, startPoint y: 55, endPoint x: 757, endPoint y: 79, distance: 249.6
click at [795, 82] on div "Jobs C( A( + 3 Table Cards Timeline New Job All Open 1 Pending 0 Scheduled 0 In…" at bounding box center [650, 286] width 994 height 573
drag, startPoint x: 898, startPoint y: 64, endPoint x: 816, endPoint y: 68, distance: 81.9
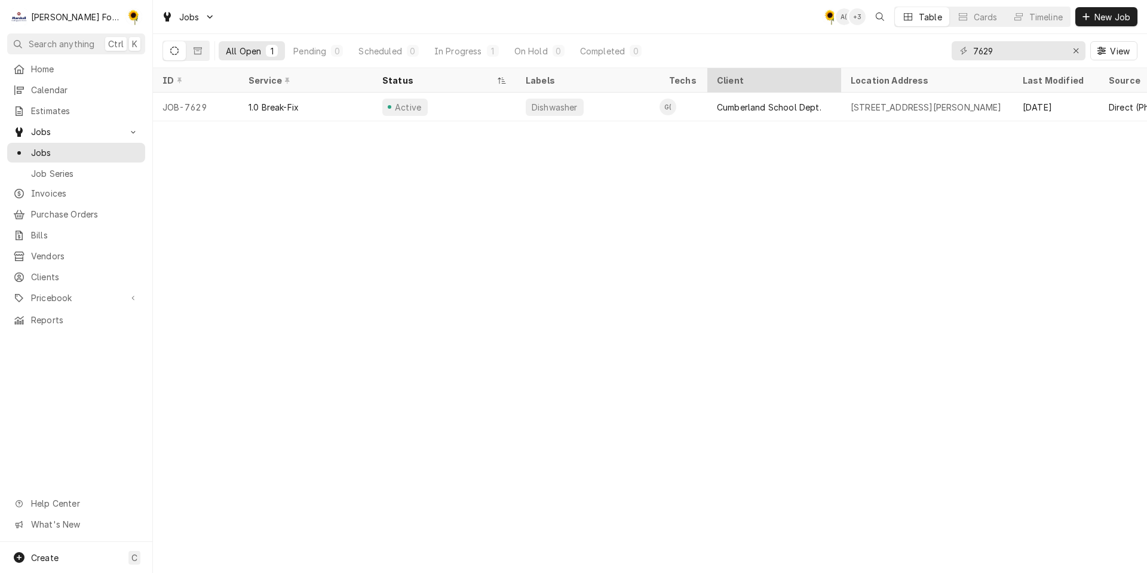
click at [847, 68] on div "Jobs C( A( + 3 Table Cards Timeline New Job All Open 1 Pending 0 Scheduled 0 In…" at bounding box center [650, 286] width 994 height 573
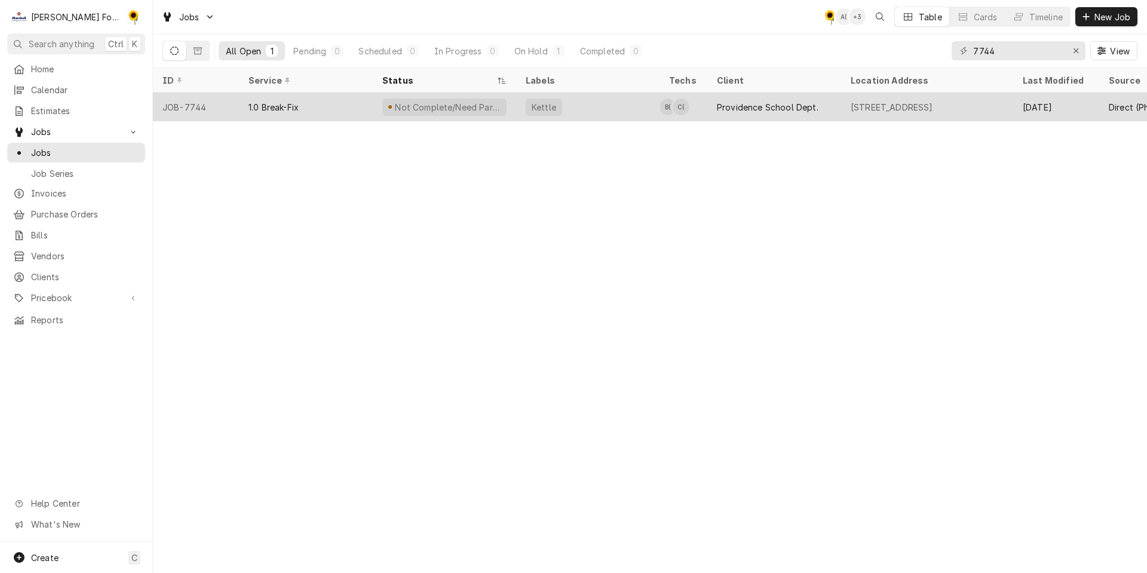
type input "7744"
click at [632, 100] on div "Kettle" at bounding box center [587, 107] width 143 height 29
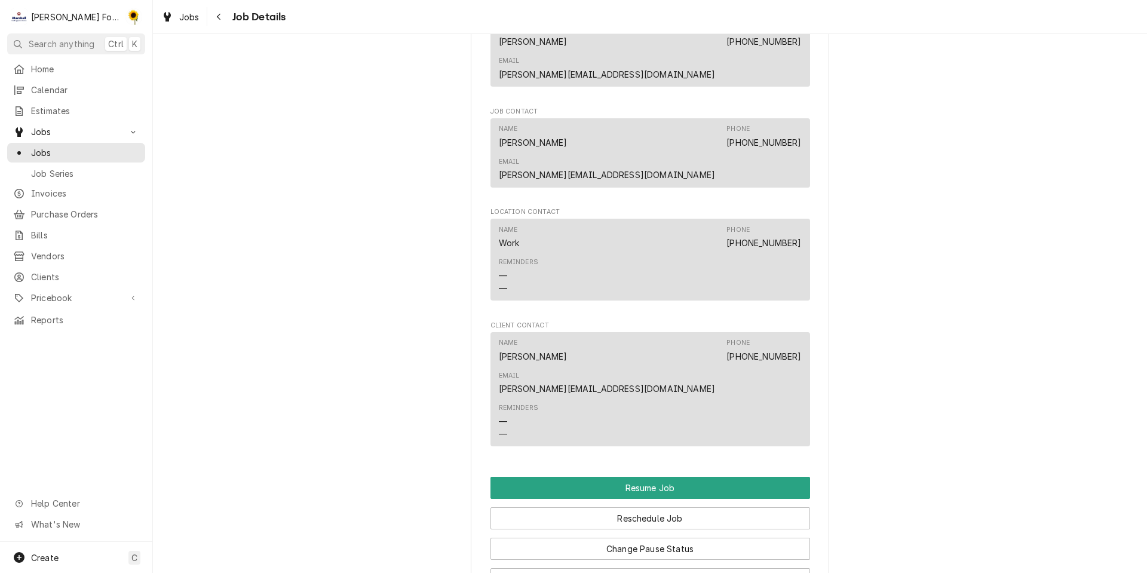
scroll to position [1409, 0]
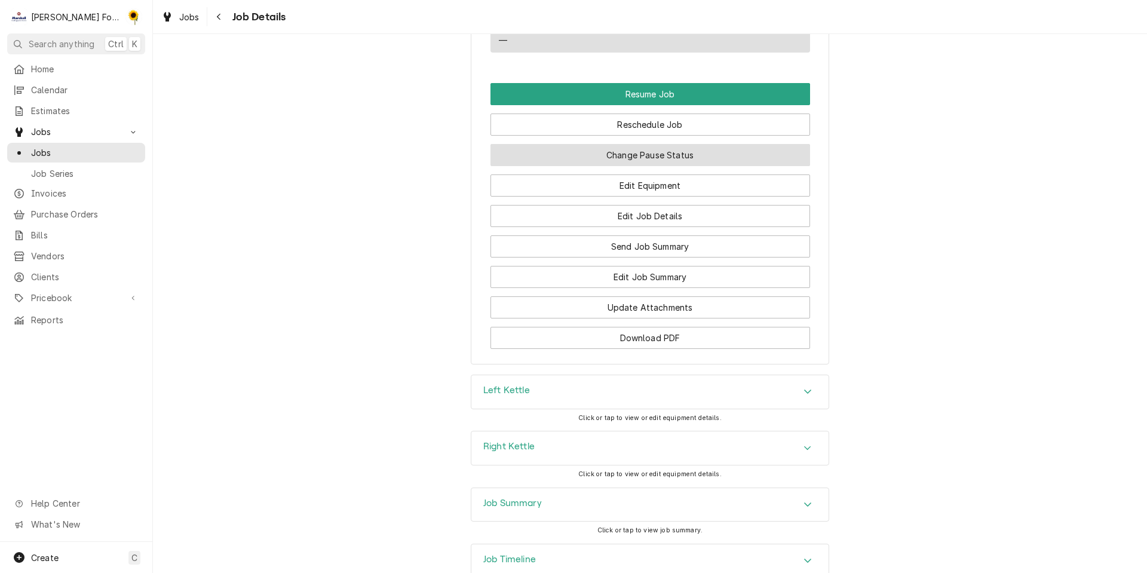
click at [674, 144] on button "Change Pause Status" at bounding box center [649, 155] width 319 height 22
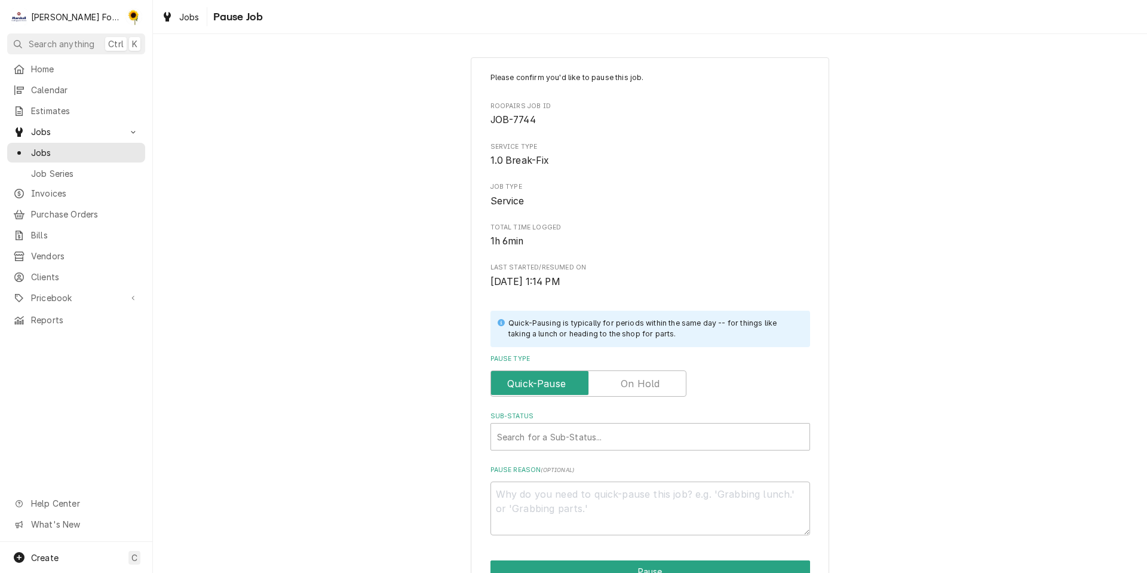
click at [632, 378] on label "Pause Type" at bounding box center [588, 383] width 196 height 26
click at [632, 378] on input "Pause Type" at bounding box center [588, 383] width 185 height 26
checkbox input "true"
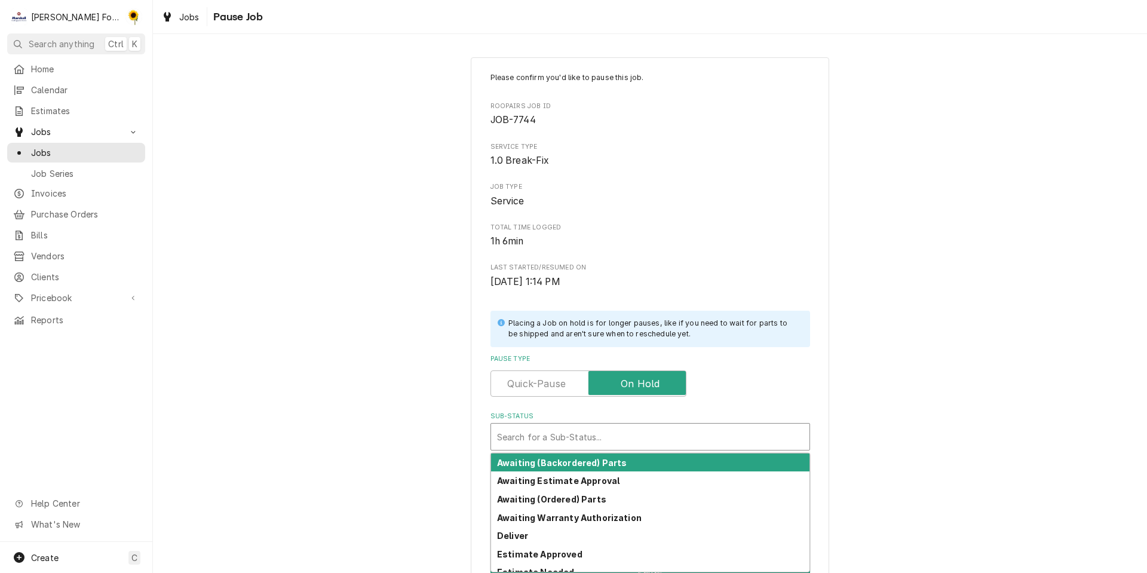
click at [621, 443] on div "Sub-Status" at bounding box center [650, 436] width 306 height 21
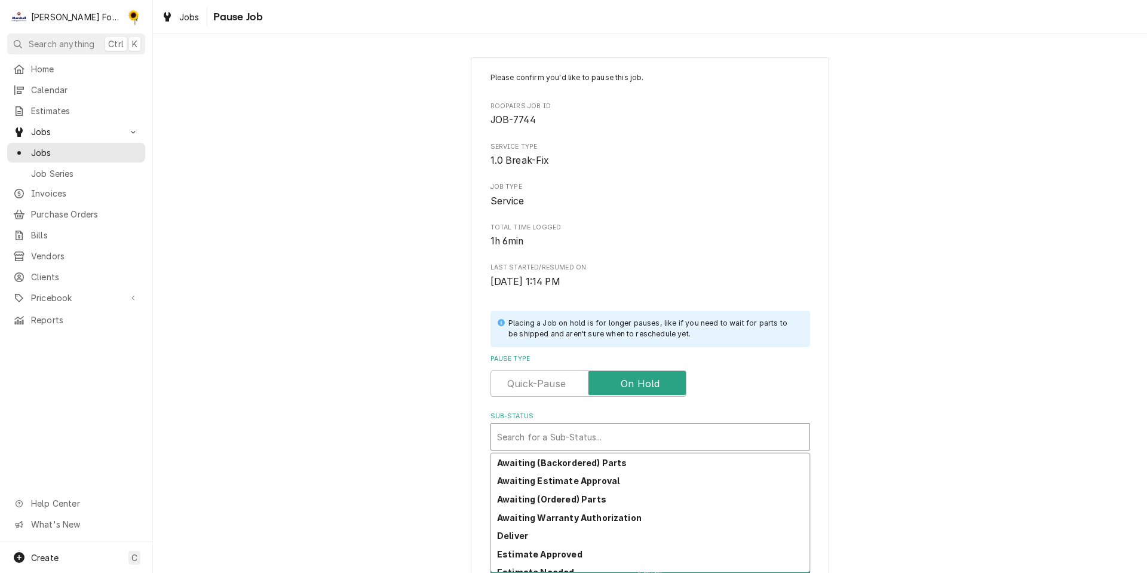
scroll to position [193, 0]
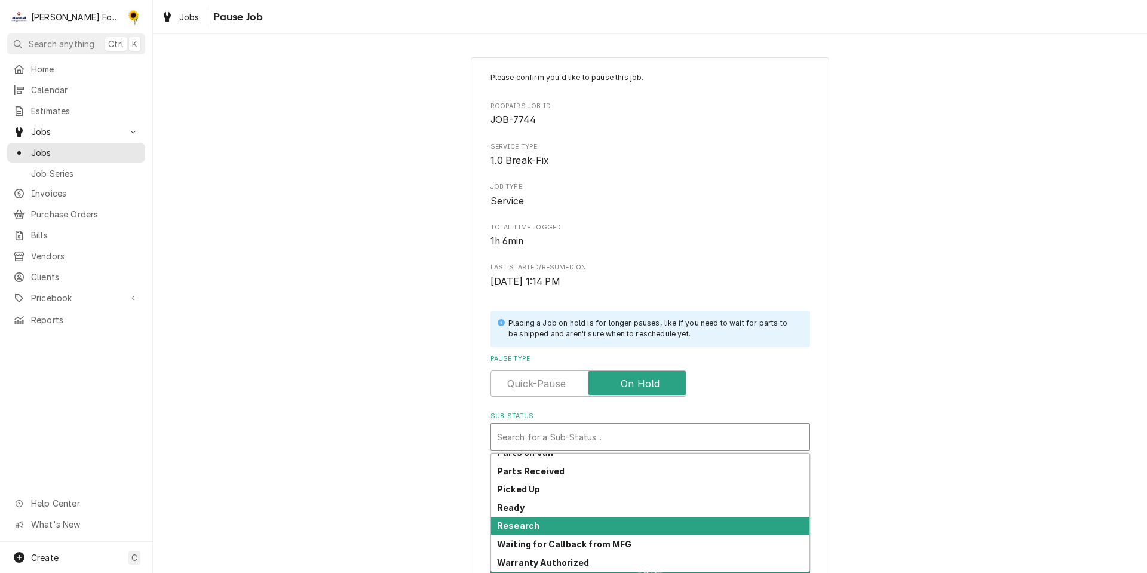
click at [555, 530] on div "Research" at bounding box center [650, 526] width 318 height 19
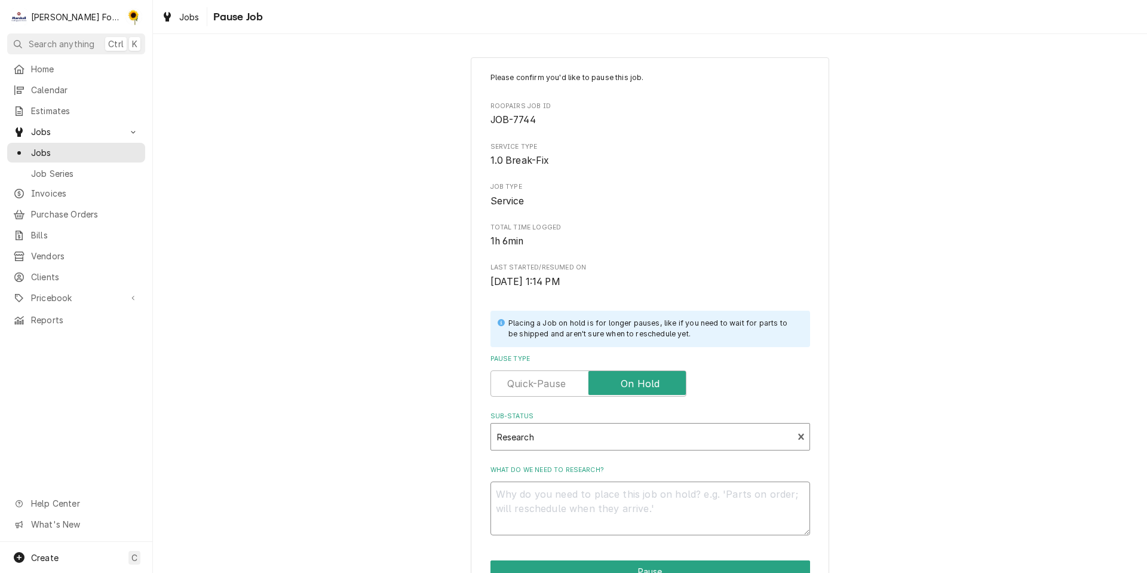
click at [560, 496] on textarea "What do we need to research?" at bounding box center [649, 508] width 319 height 54
type textarea "x"
type textarea "P"
type textarea "x"
type textarea "PA"
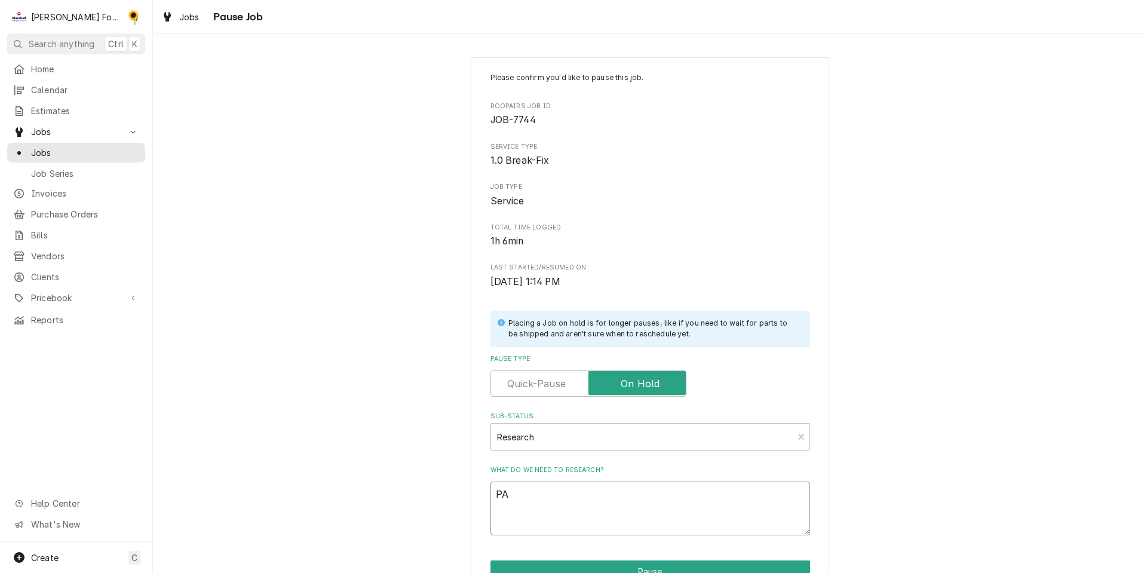
type textarea "x"
type textarea "PAR"
type textarea "x"
type textarea "PART"
type textarea "x"
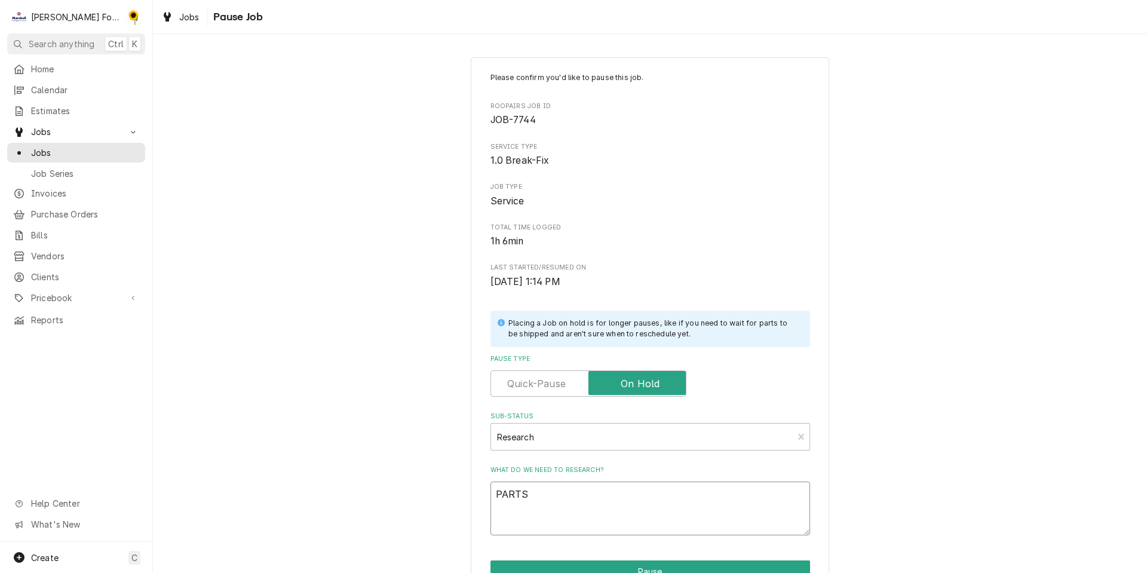
scroll to position [96, 0]
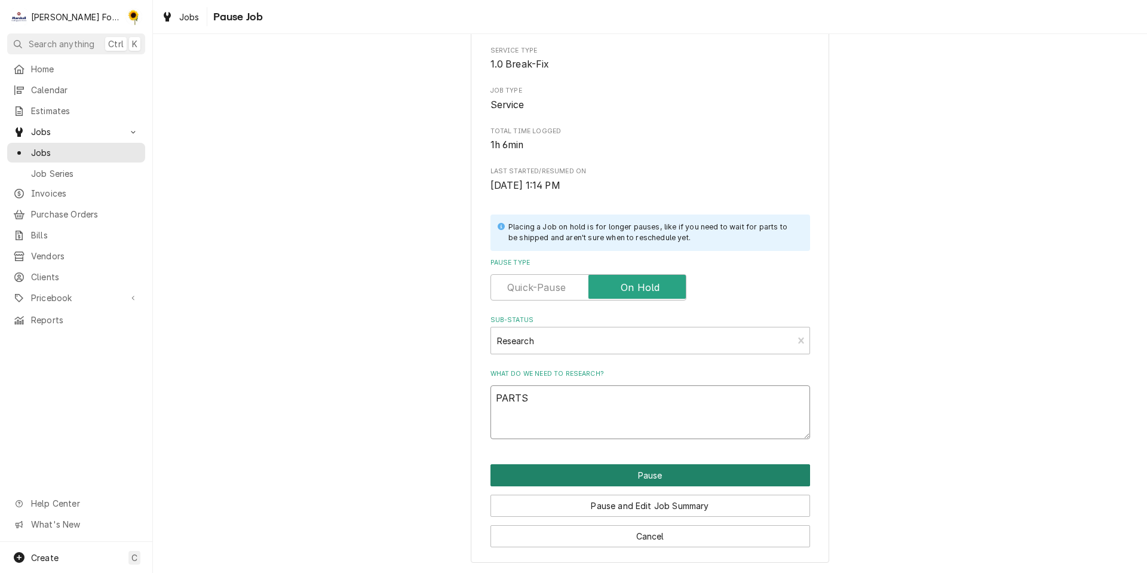
type textarea "PARTS"
click at [640, 474] on button "Pause" at bounding box center [649, 475] width 319 height 22
type textarea "x"
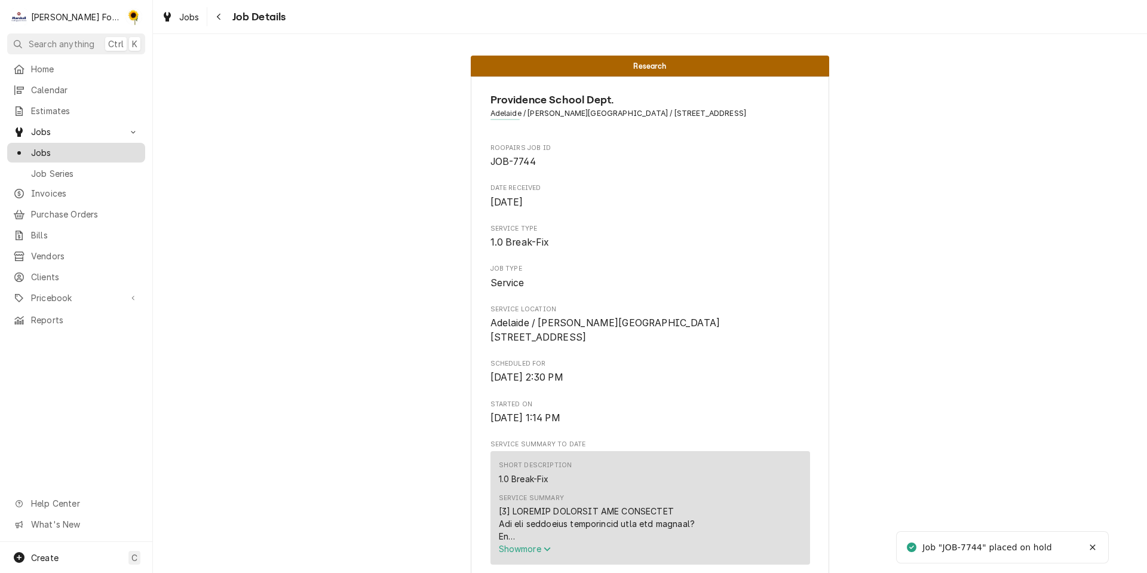
click at [67, 148] on span "Jobs" at bounding box center [85, 152] width 108 height 13
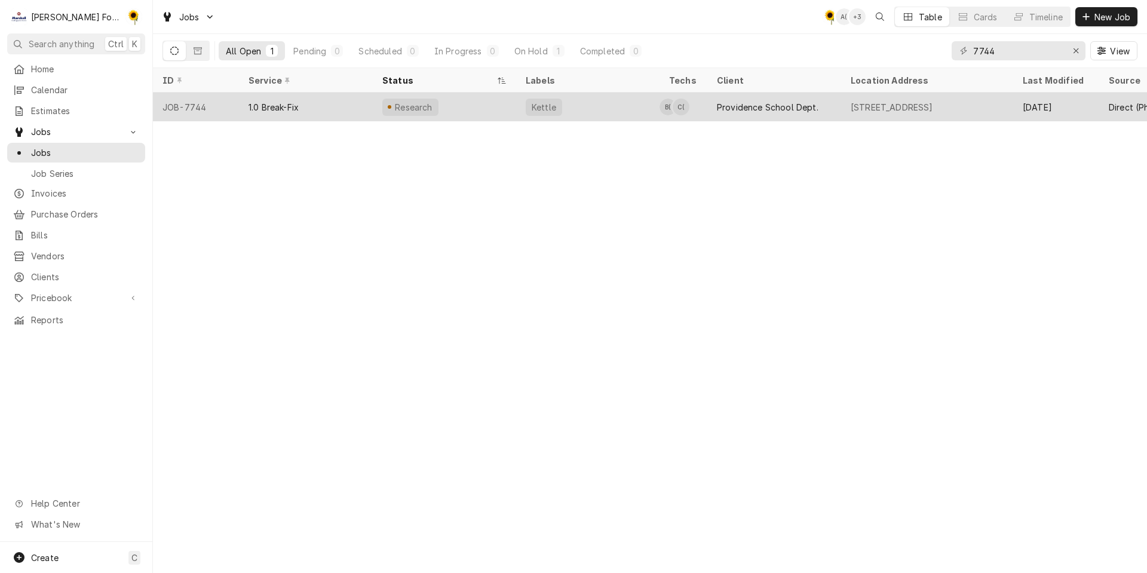
click at [610, 105] on div "Kettle" at bounding box center [587, 107] width 143 height 29
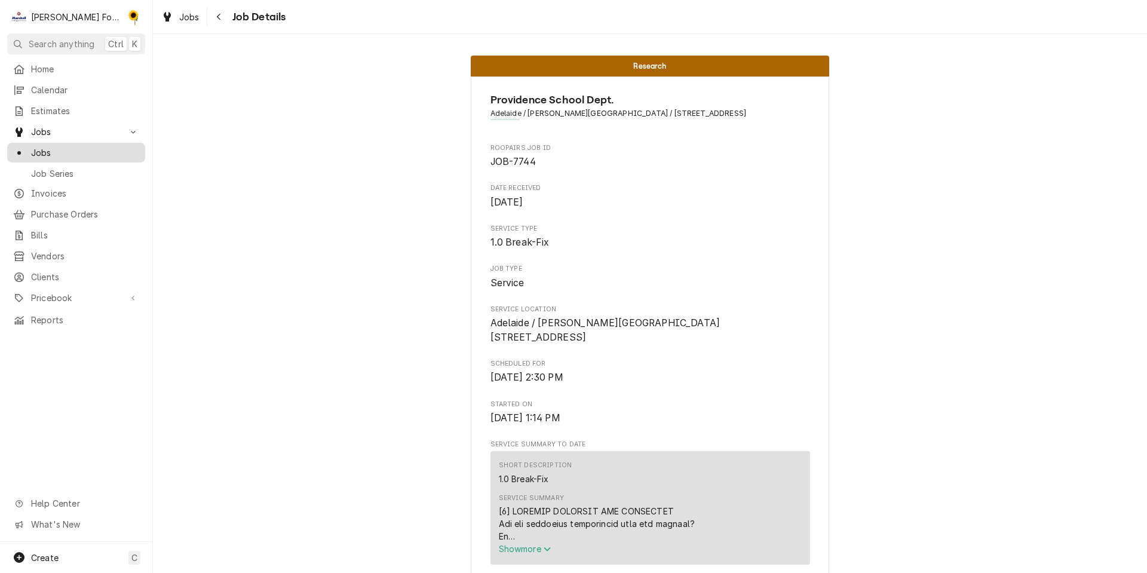
drag, startPoint x: 29, startPoint y: 142, endPoint x: 433, endPoint y: 183, distance: 405.9
click at [29, 145] on div "Jobs" at bounding box center [76, 152] width 133 height 15
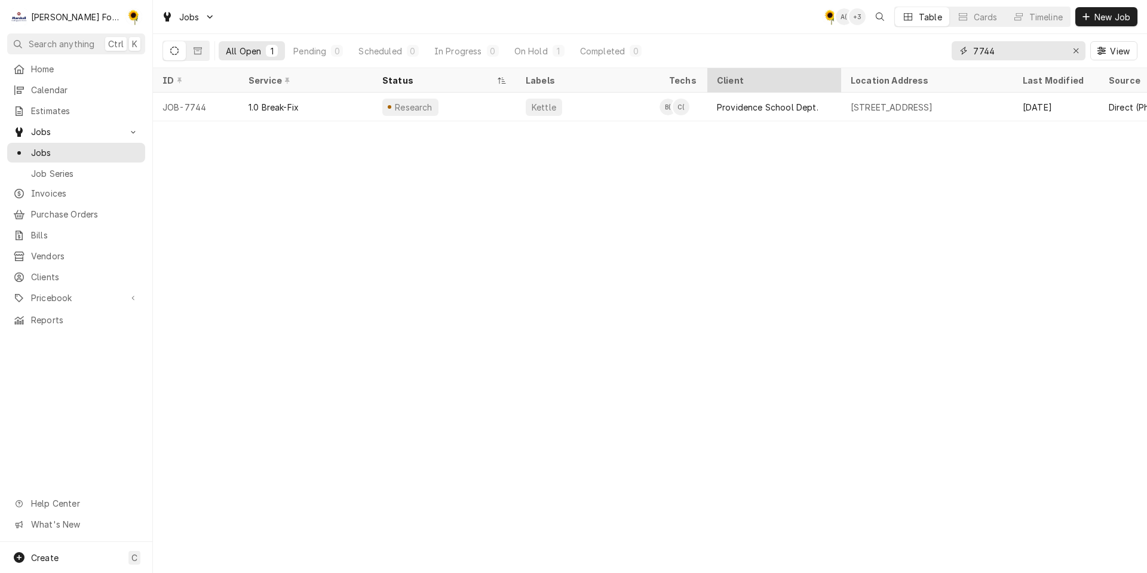
drag, startPoint x: 1043, startPoint y: 53, endPoint x: 787, endPoint y: 82, distance: 258.5
click at [803, 84] on div "Jobs C( A( + 3 Table Cards Timeline New Job All Open 1 Pending 0 Scheduled 0 In…" at bounding box center [650, 286] width 994 height 573
type input "7813"
click at [1076, 53] on icon "Erase input" at bounding box center [1076, 51] width 7 height 8
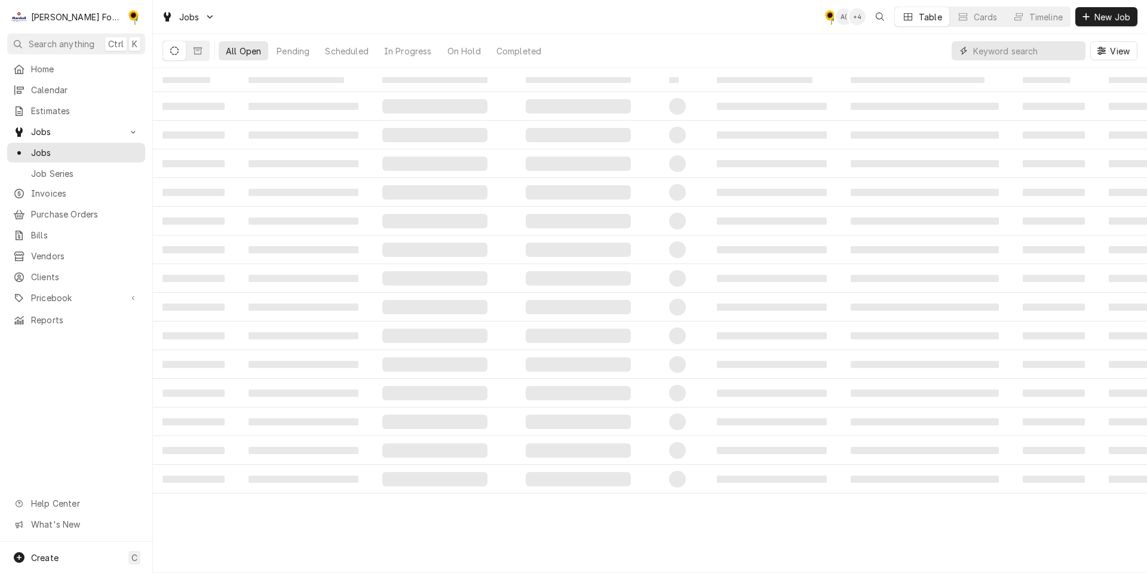
click at [1025, 47] on input "Dynamic Content Wrapper" at bounding box center [1026, 50] width 106 height 19
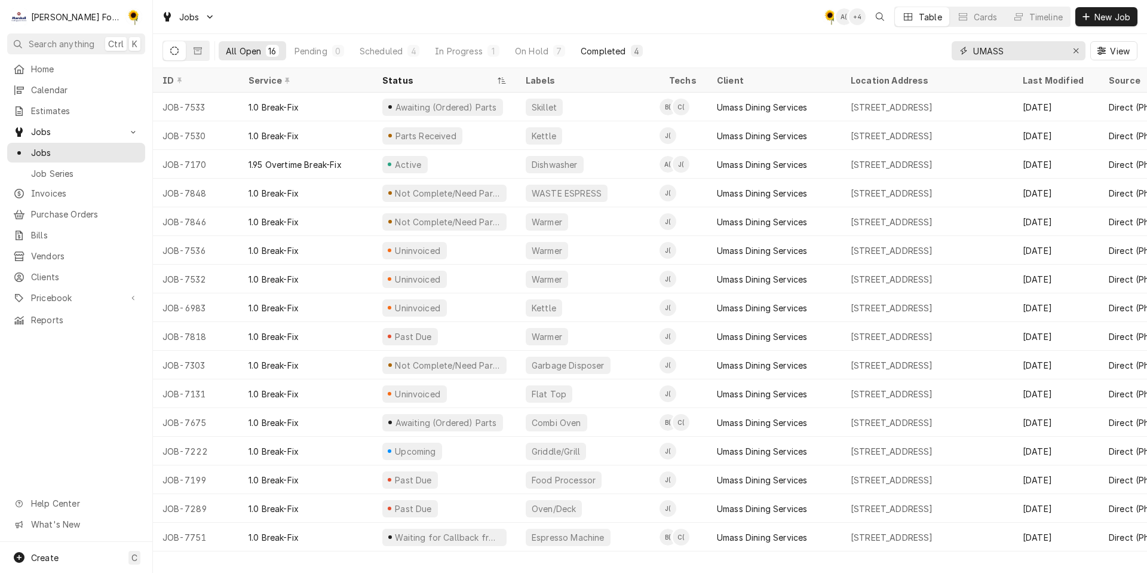
type input "UMASS"
click at [601, 45] on div "Completed" at bounding box center [602, 51] width 45 height 13
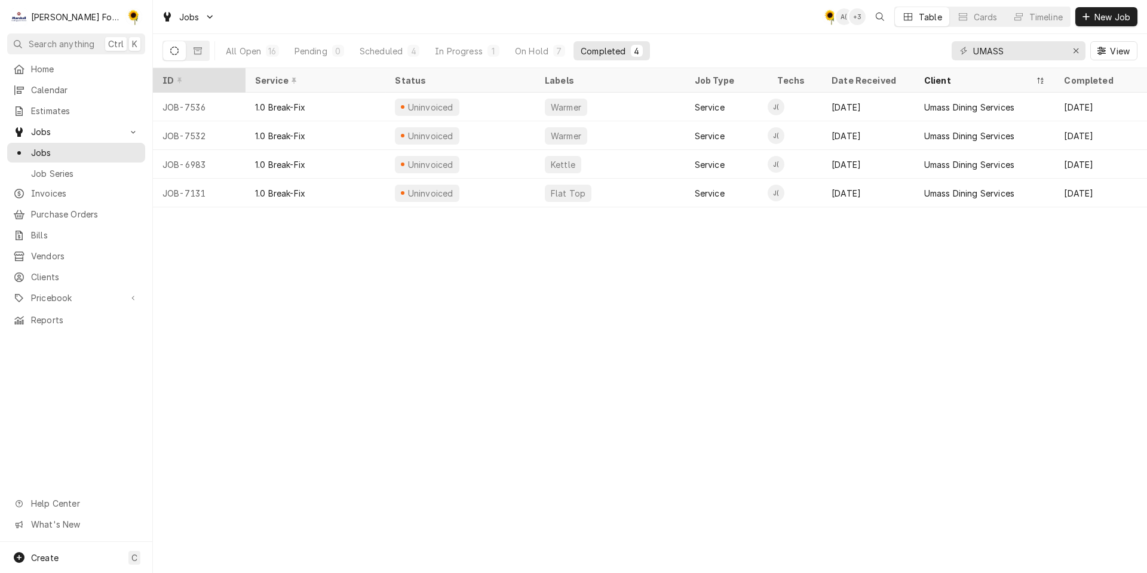
click at [177, 88] on div "ID" at bounding box center [199, 80] width 88 height 20
click at [519, 48] on div "On Hold" at bounding box center [531, 51] width 33 height 13
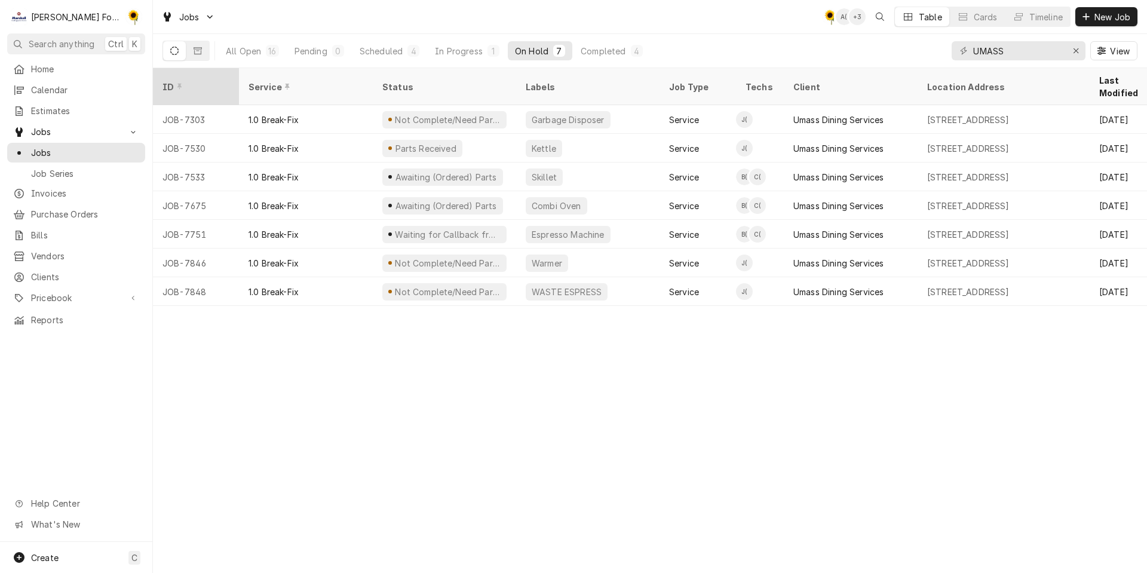
click at [199, 81] on div "ID" at bounding box center [194, 87] width 64 height 13
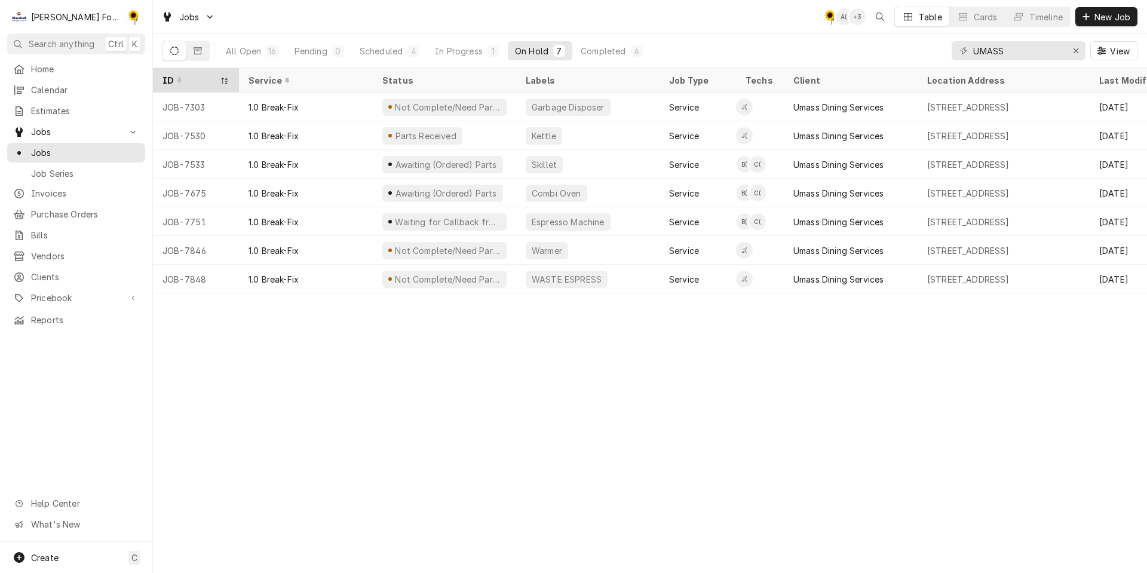
click at [186, 81] on div "ID" at bounding box center [189, 80] width 55 height 13
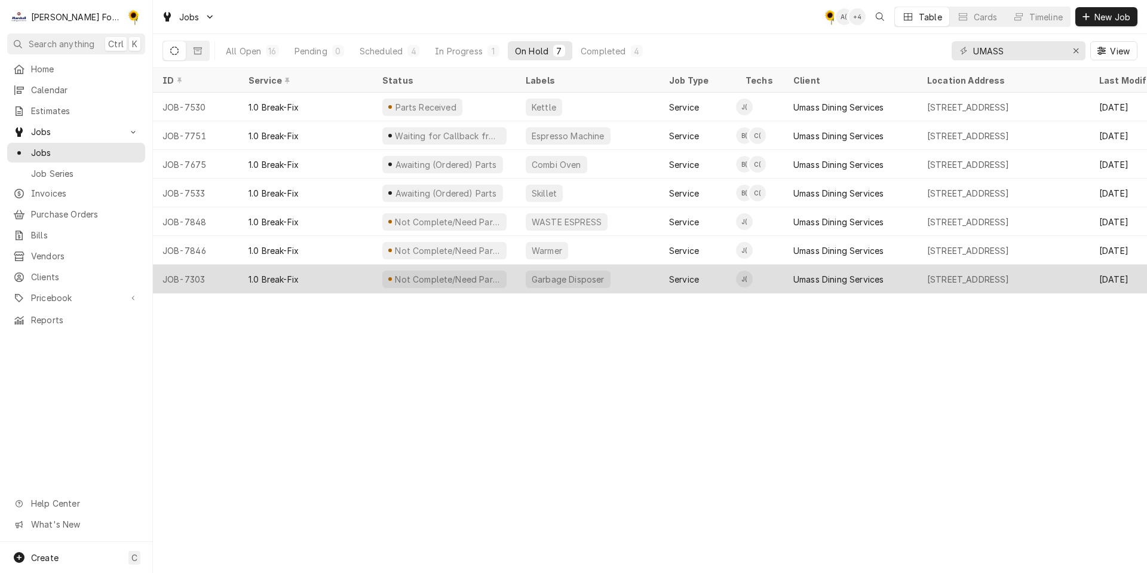
click at [423, 271] on div "Not Complete/Need Parts" at bounding box center [444, 279] width 124 height 17
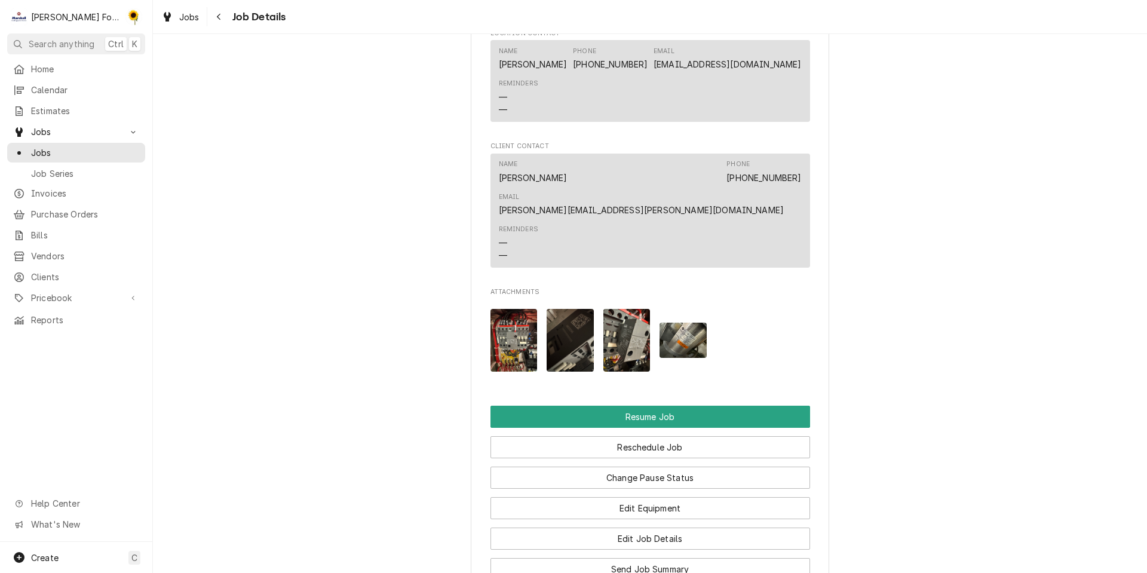
scroll to position [1612, 0]
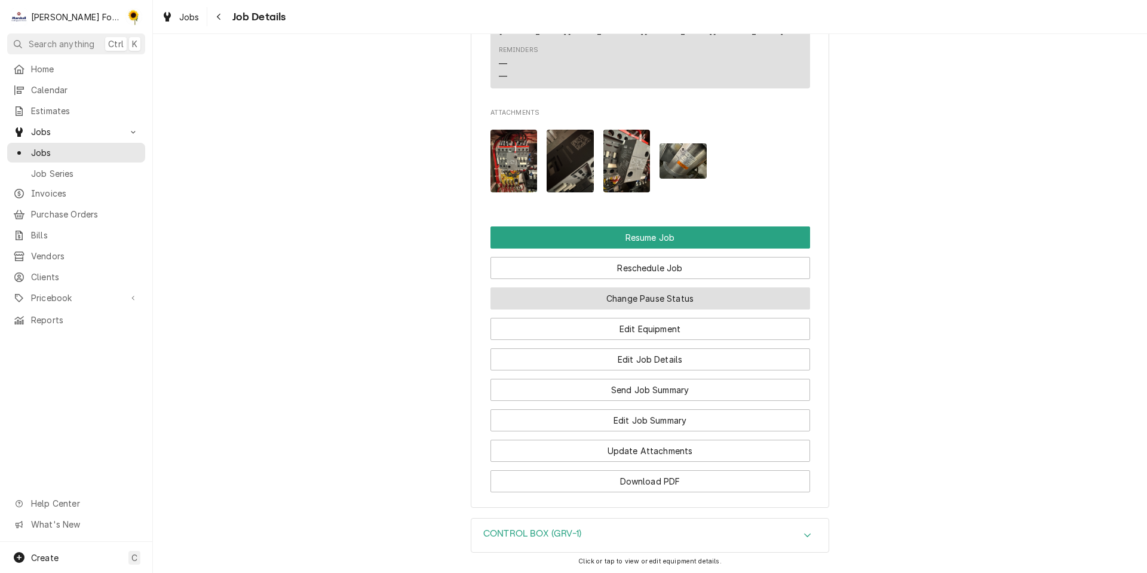
click at [628, 287] on button "Change Pause Status" at bounding box center [649, 298] width 319 height 22
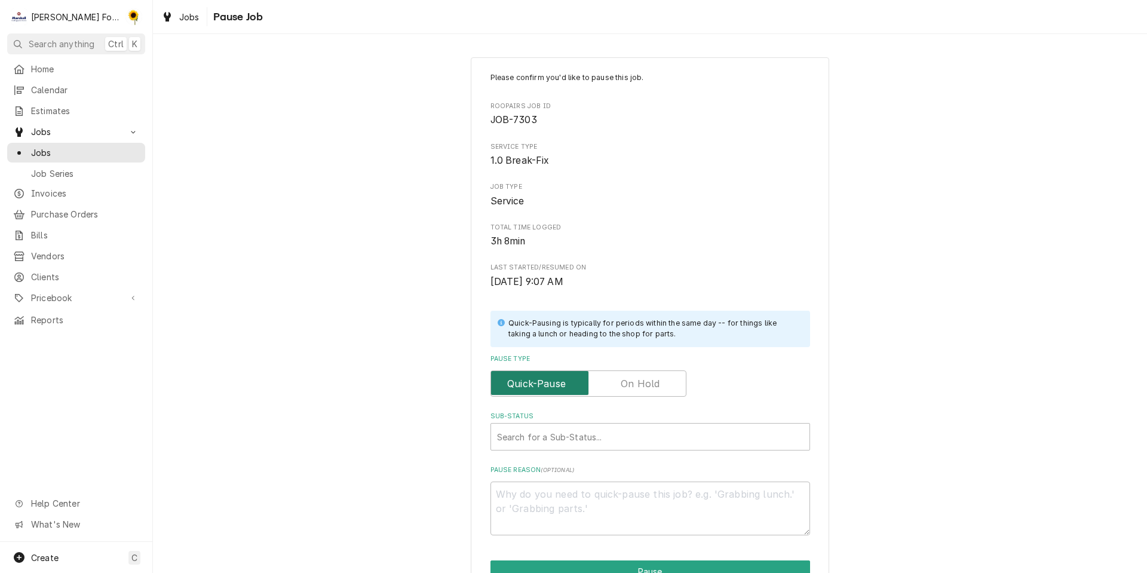
click at [645, 391] on input "Pause Type" at bounding box center [588, 383] width 185 height 26
checkbox input "true"
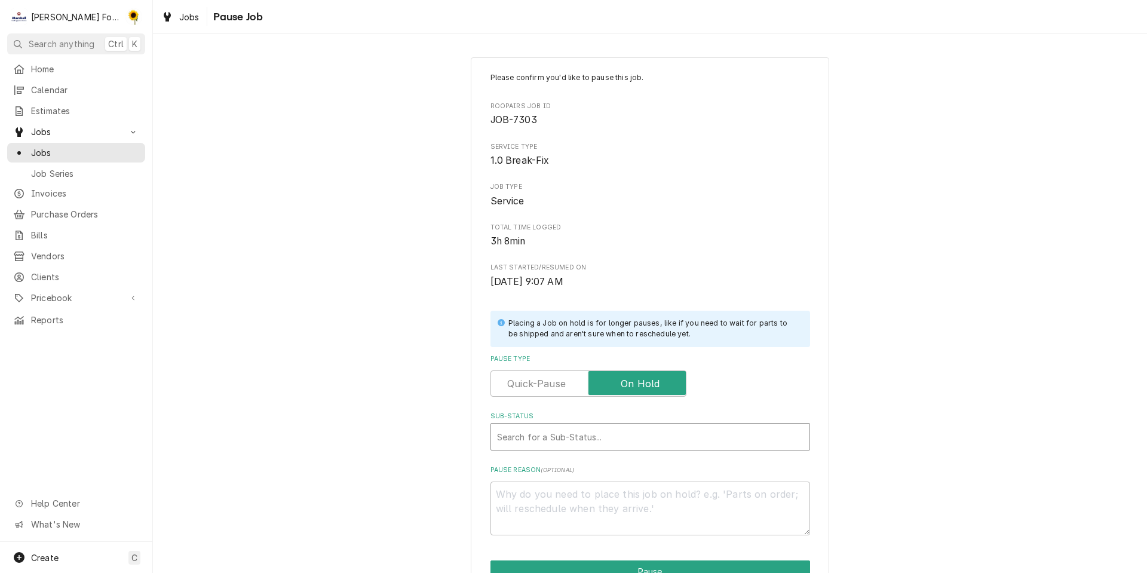
click at [623, 430] on div "Sub-Status" at bounding box center [650, 436] width 306 height 21
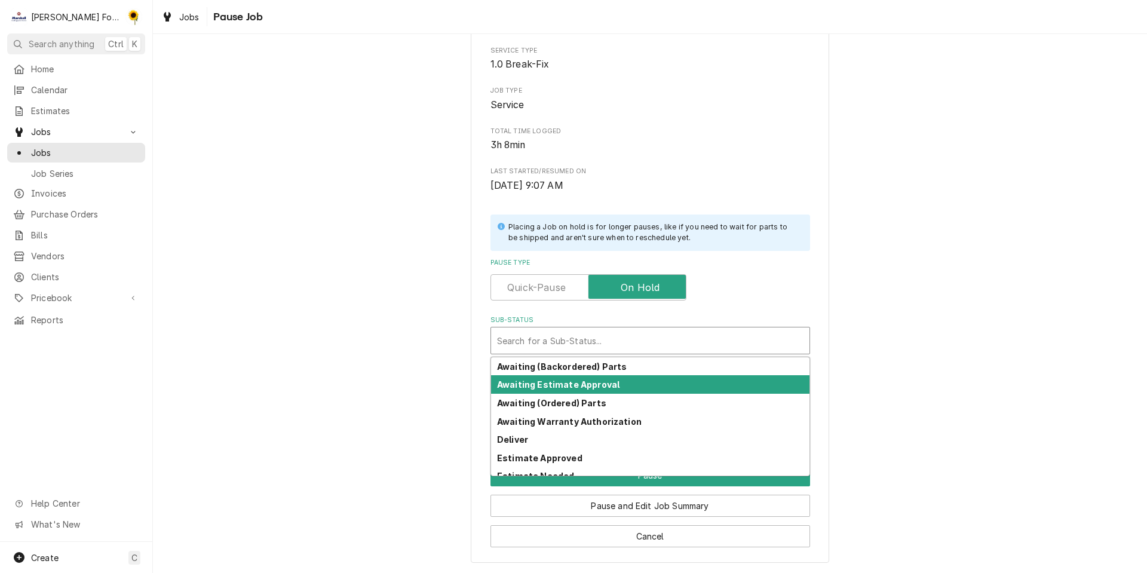
scroll to position [193, 0]
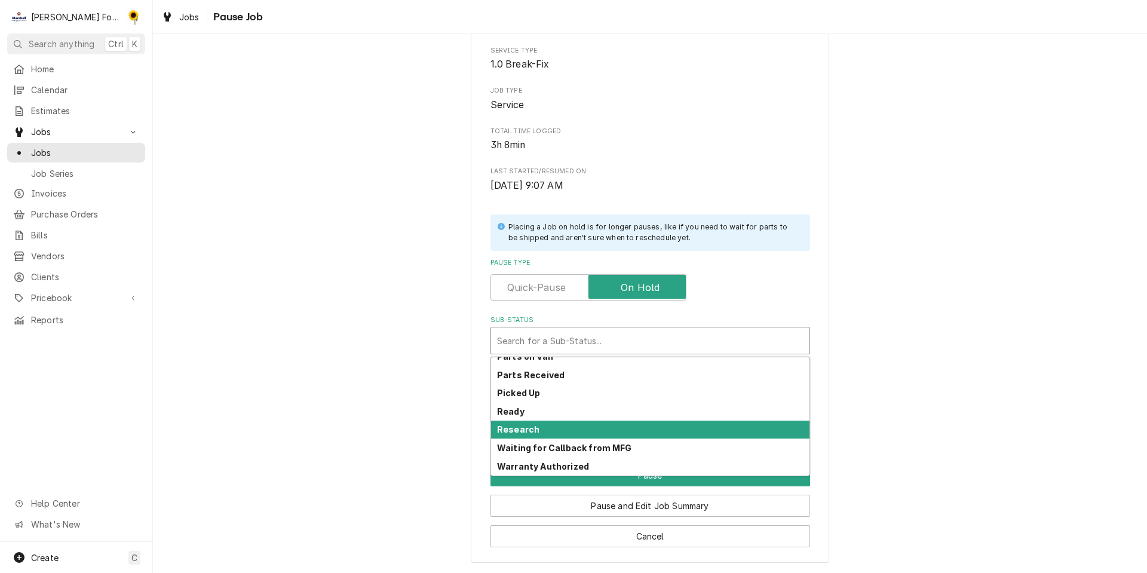
click at [549, 432] on div "Research" at bounding box center [650, 429] width 318 height 19
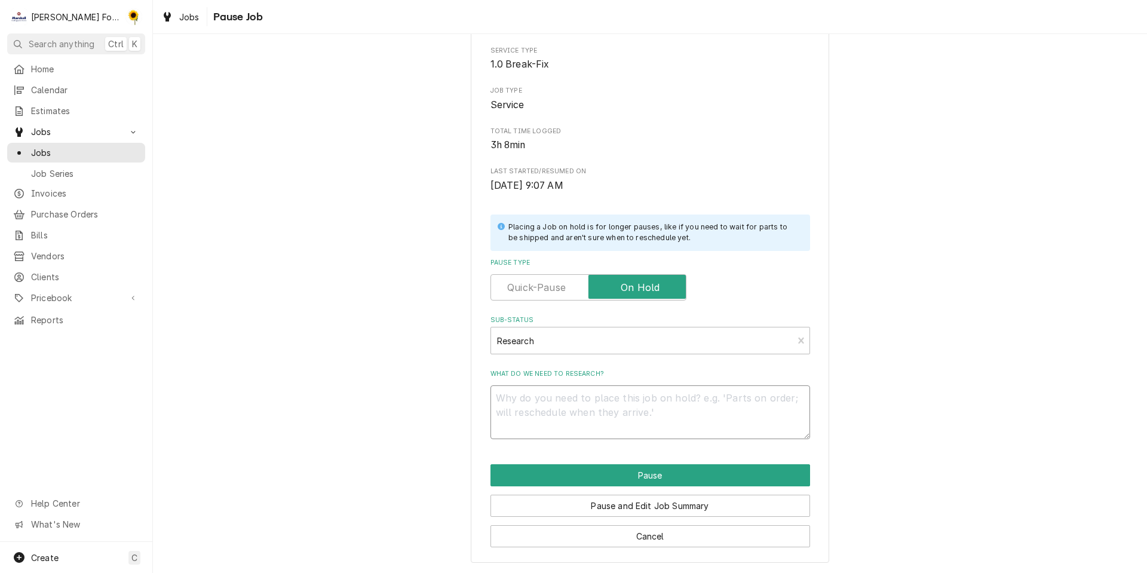
click at [582, 414] on textarea "What do we need to research?" at bounding box center [649, 412] width 319 height 54
type textarea "x"
type textarea "P"
type textarea "x"
type textarea "PA"
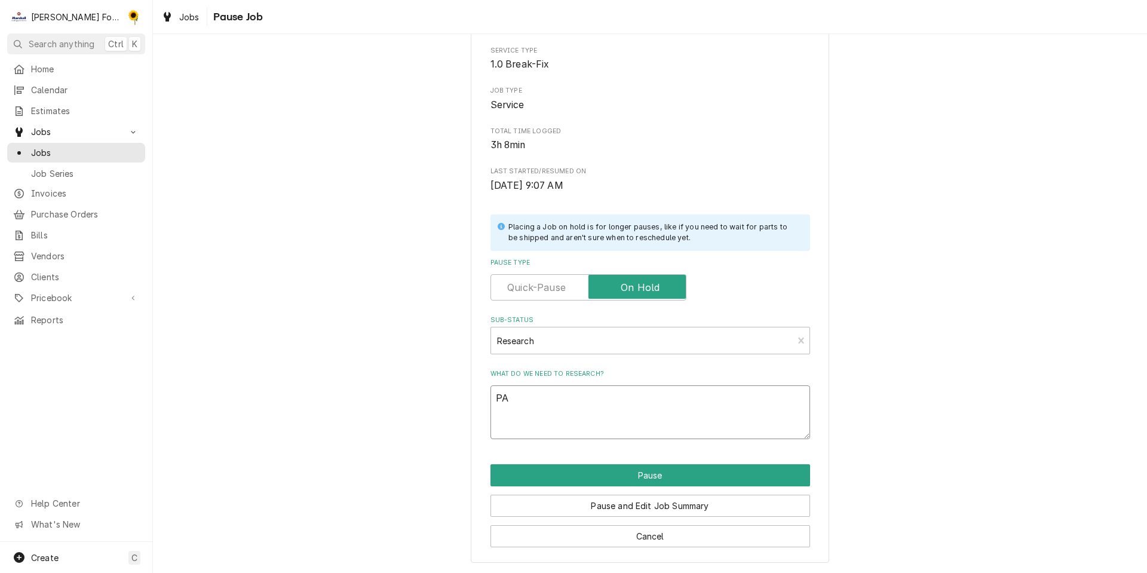
type textarea "x"
type textarea "PAR"
type textarea "x"
type textarea "PART"
type textarea "x"
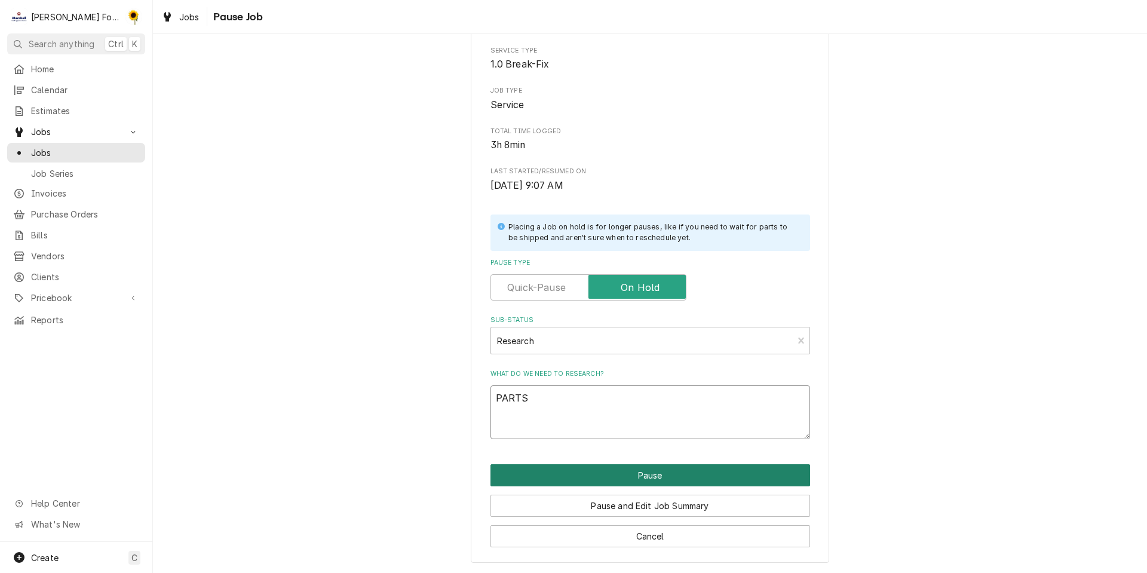
type textarea "PARTS"
click at [622, 466] on button "Pause" at bounding box center [649, 475] width 319 height 22
type textarea "x"
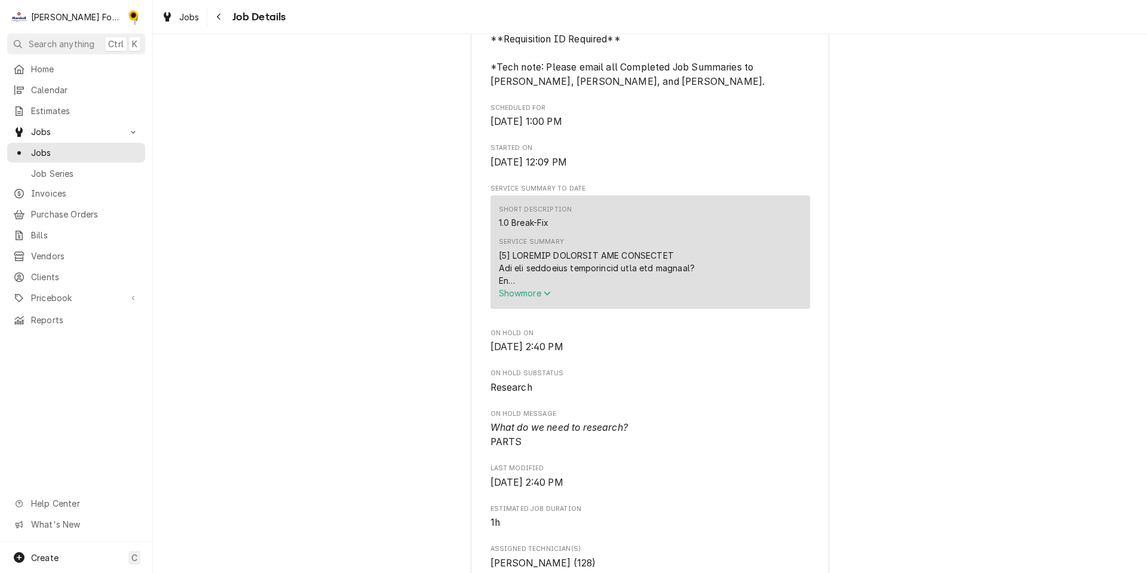
scroll to position [717, 0]
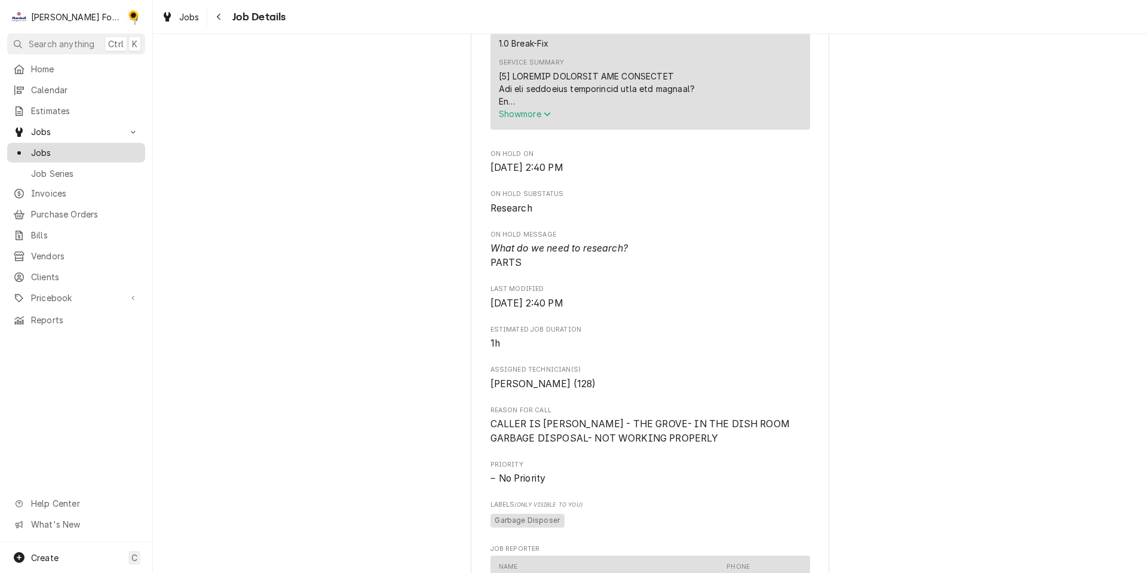
click at [25, 150] on div "Jobs" at bounding box center [76, 152] width 126 height 13
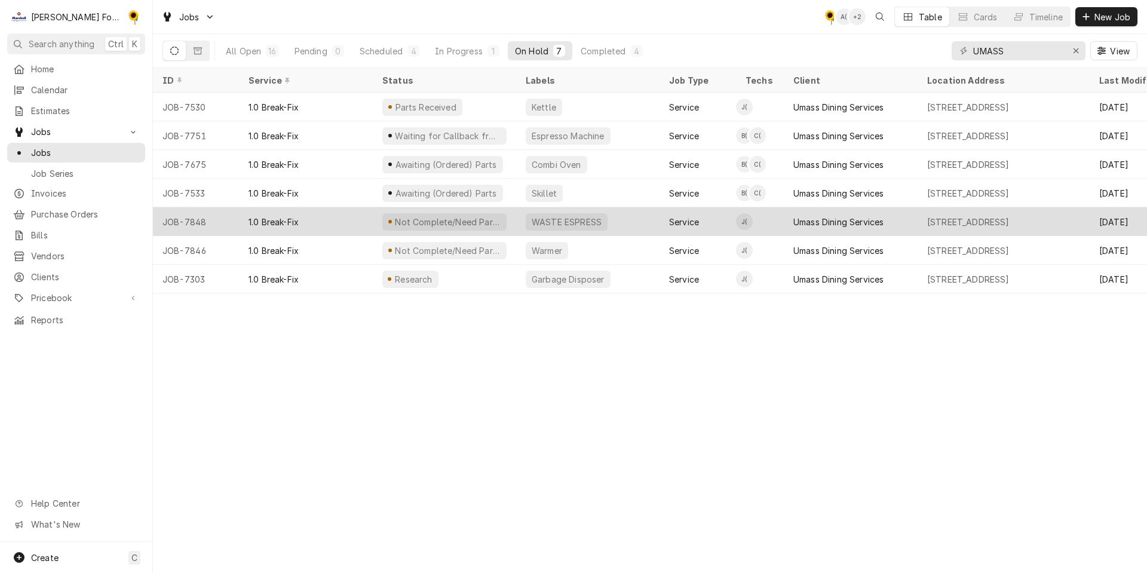
click at [447, 213] on div "Not Complete/Need Parts" at bounding box center [444, 221] width 124 height 17
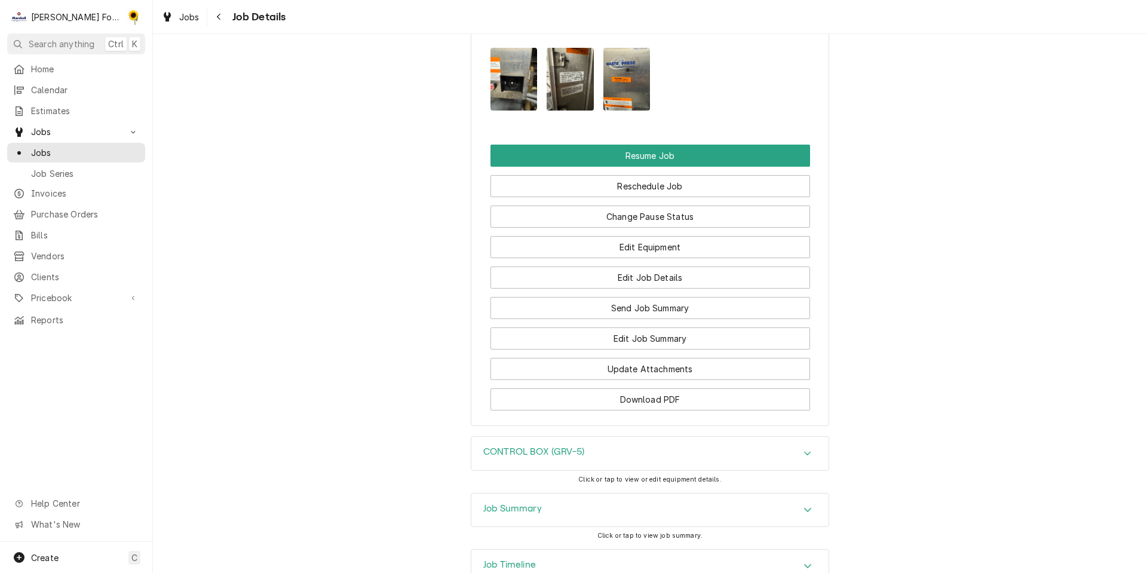
scroll to position [1553, 0]
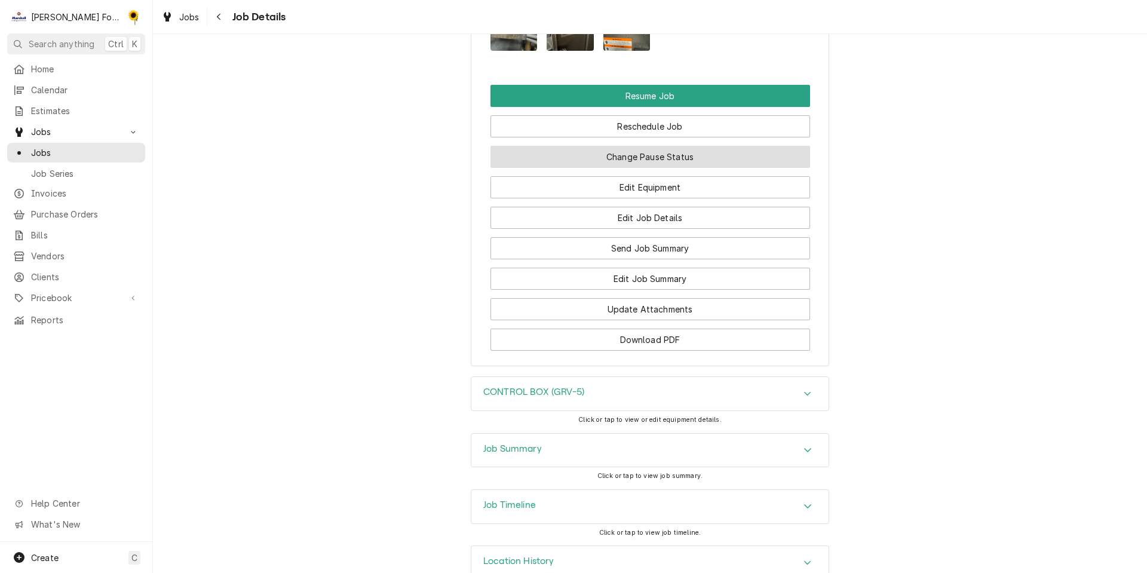
click at [601, 168] on button "Change Pause Status" at bounding box center [649, 157] width 319 height 22
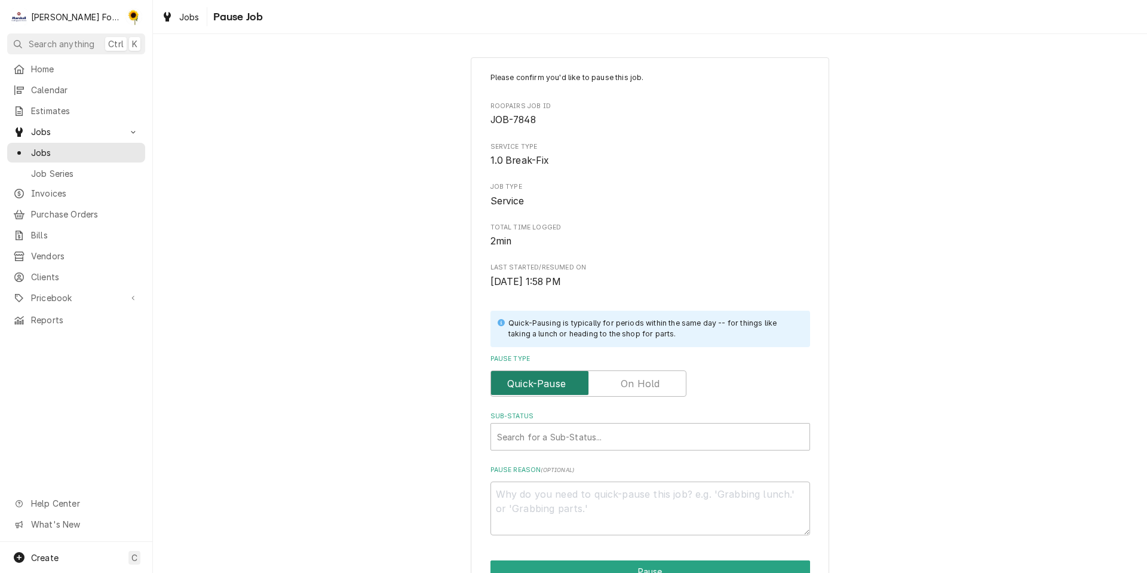
drag, startPoint x: 662, startPoint y: 383, endPoint x: 649, endPoint y: 400, distance: 21.3
click at [662, 383] on input "Pause Type" at bounding box center [588, 383] width 185 height 26
checkbox input "true"
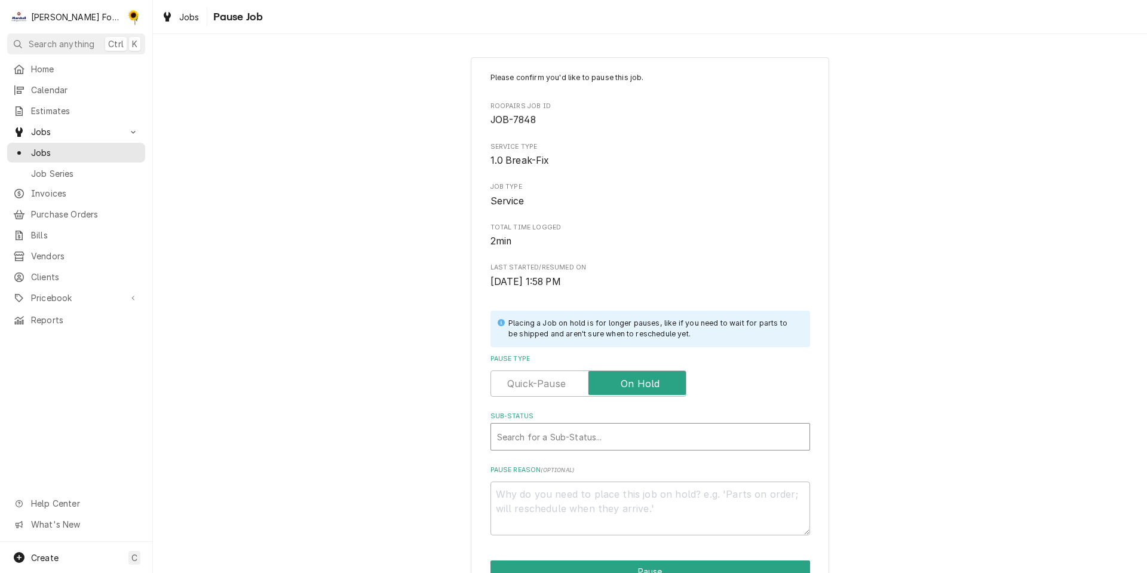
click at [601, 440] on div "Sub-Status" at bounding box center [650, 436] width 306 height 21
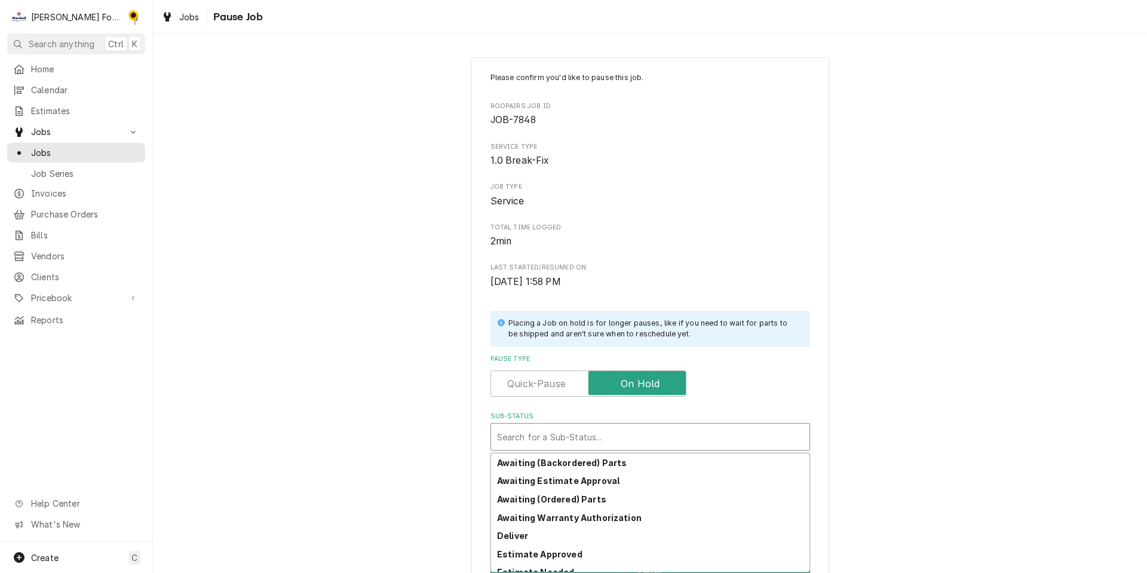
scroll to position [193, 0]
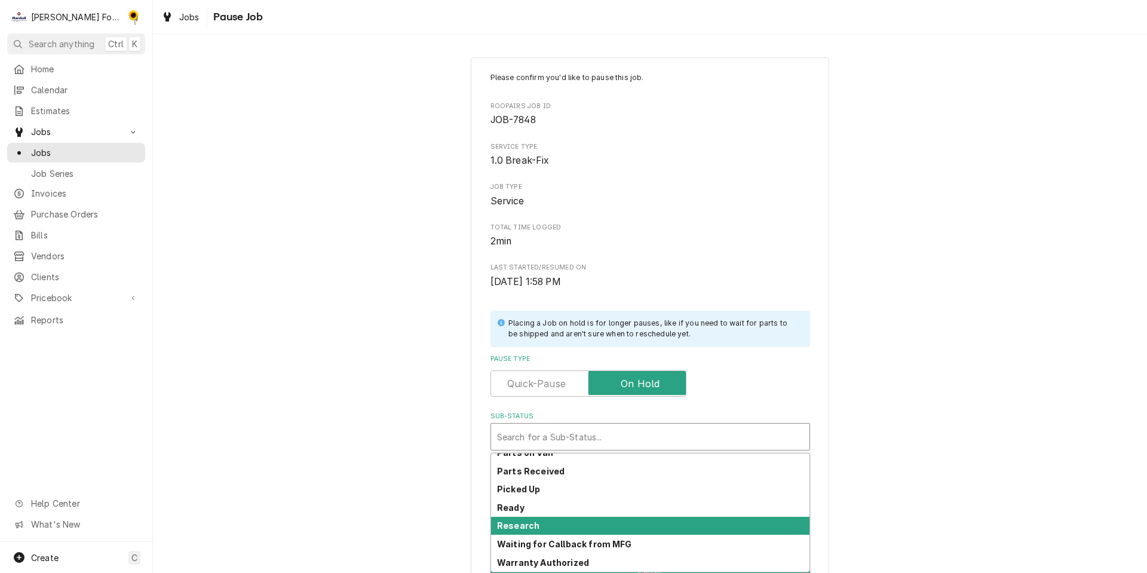
click at [561, 526] on div "Research" at bounding box center [650, 526] width 318 height 19
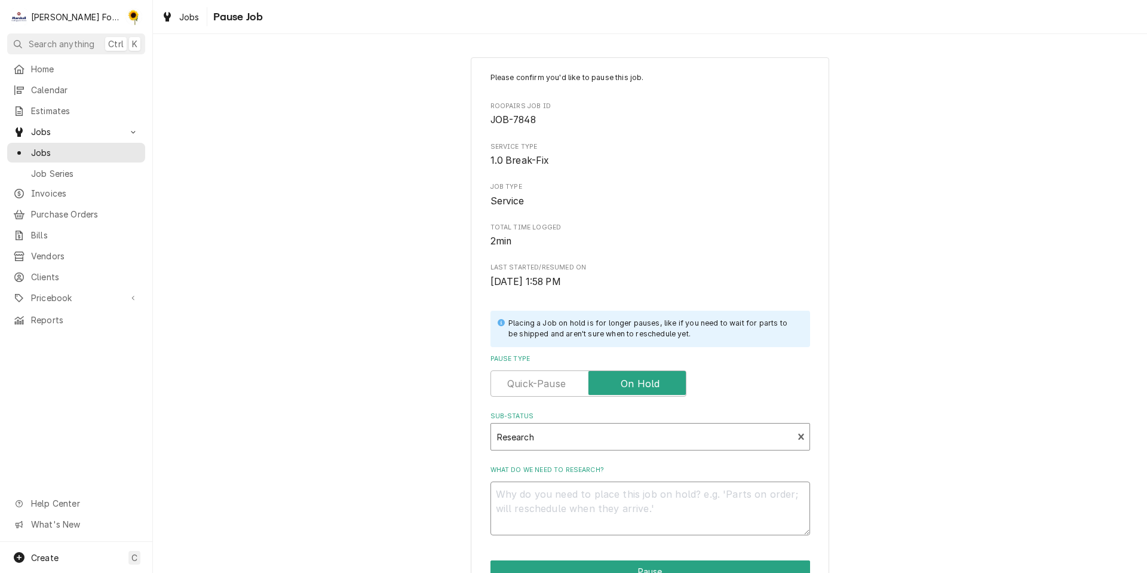
click at [563, 518] on textarea "What do we need to research?" at bounding box center [649, 508] width 319 height 54
type textarea "x"
type textarea "P"
type textarea "x"
type textarea "PA"
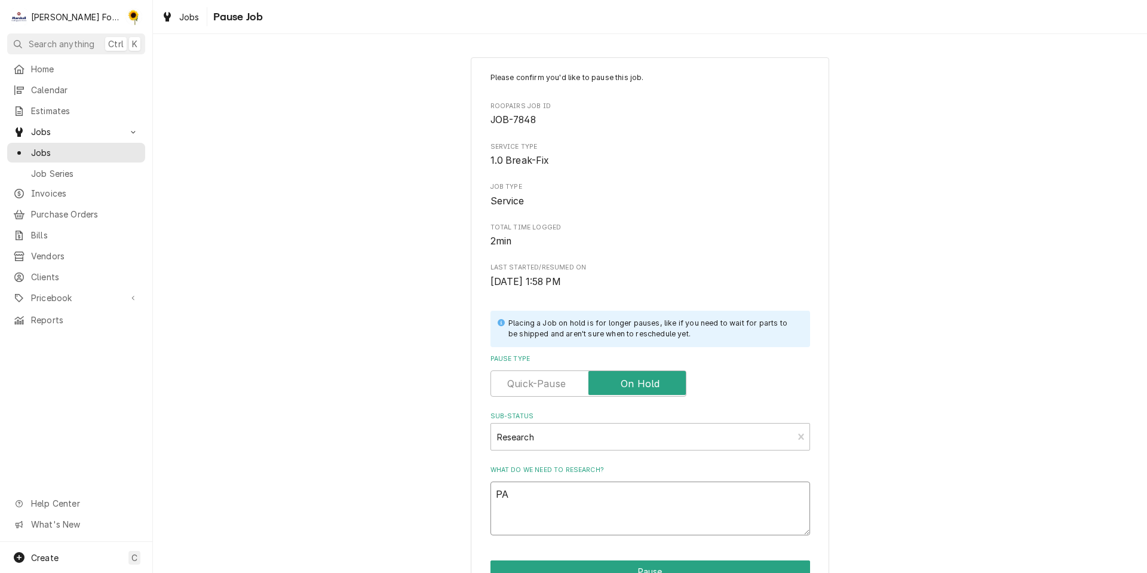
type textarea "x"
type textarea "PAR"
type textarea "x"
type textarea "PART"
type textarea "x"
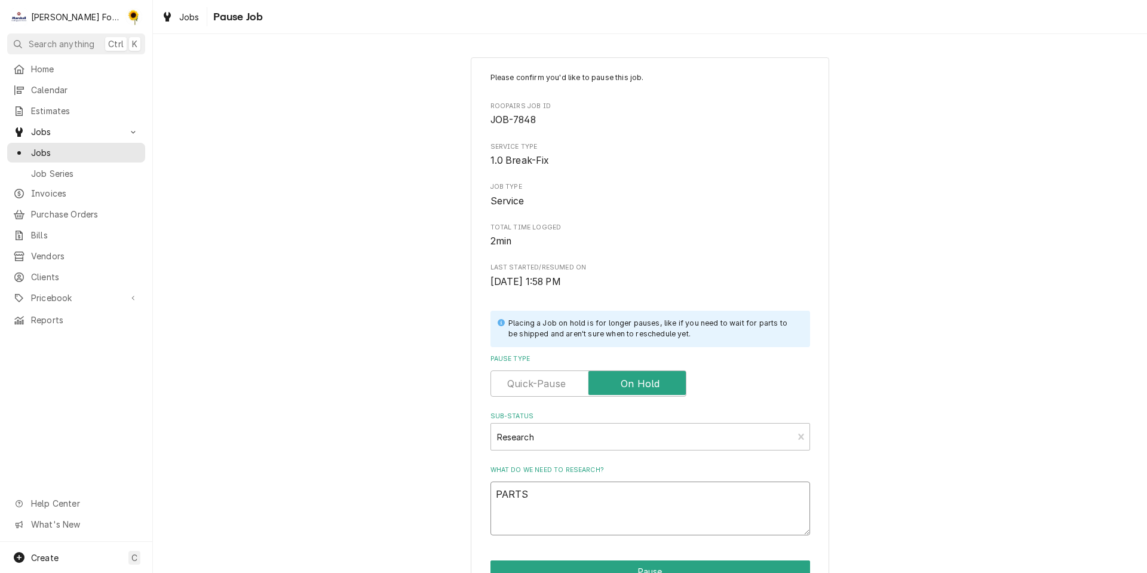
scroll to position [96, 0]
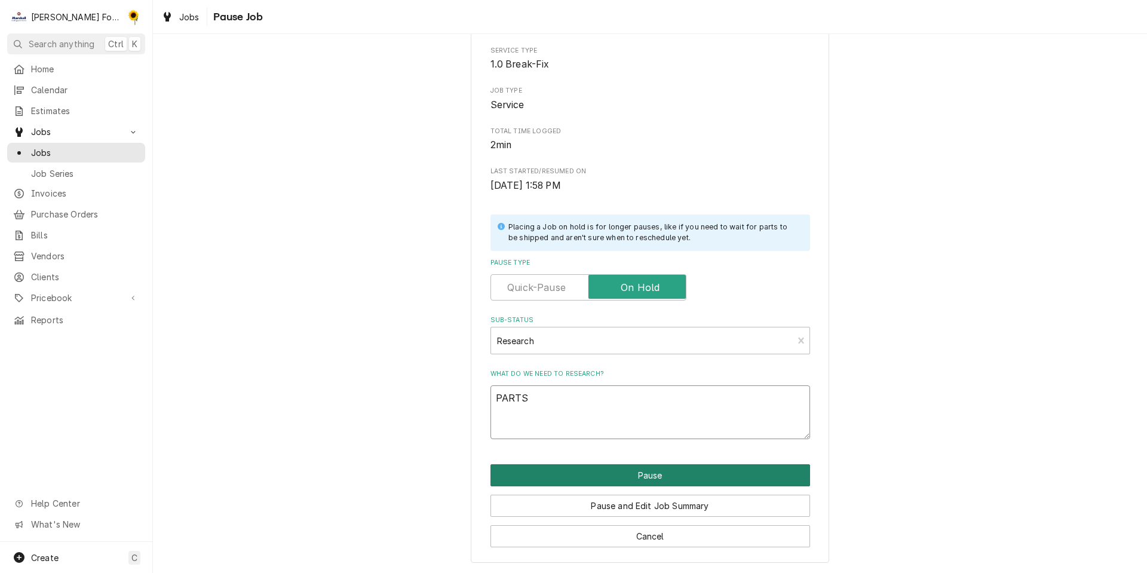
type textarea "PARTS"
click at [666, 472] on button "Pause" at bounding box center [649, 475] width 319 height 22
type textarea "x"
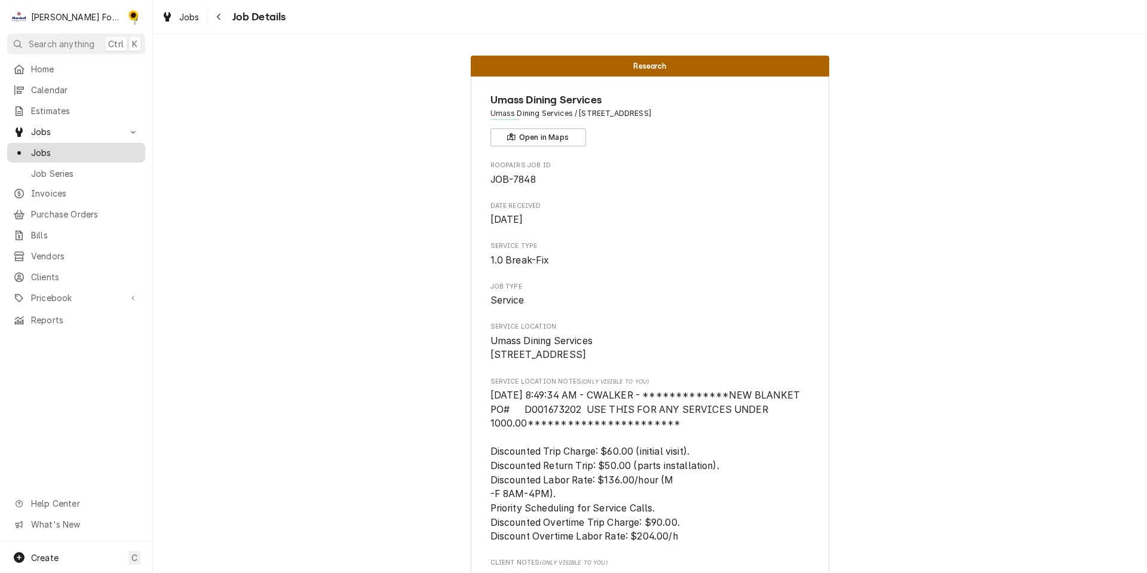
click at [67, 153] on span "Jobs" at bounding box center [85, 152] width 108 height 13
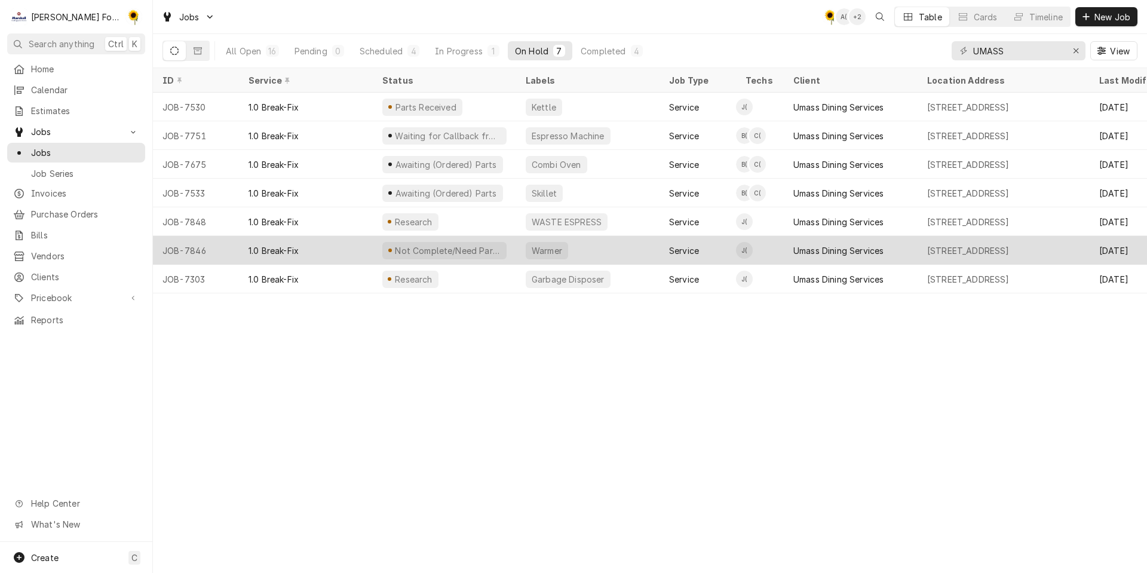
click at [576, 253] on div "Warmer" at bounding box center [587, 250] width 143 height 29
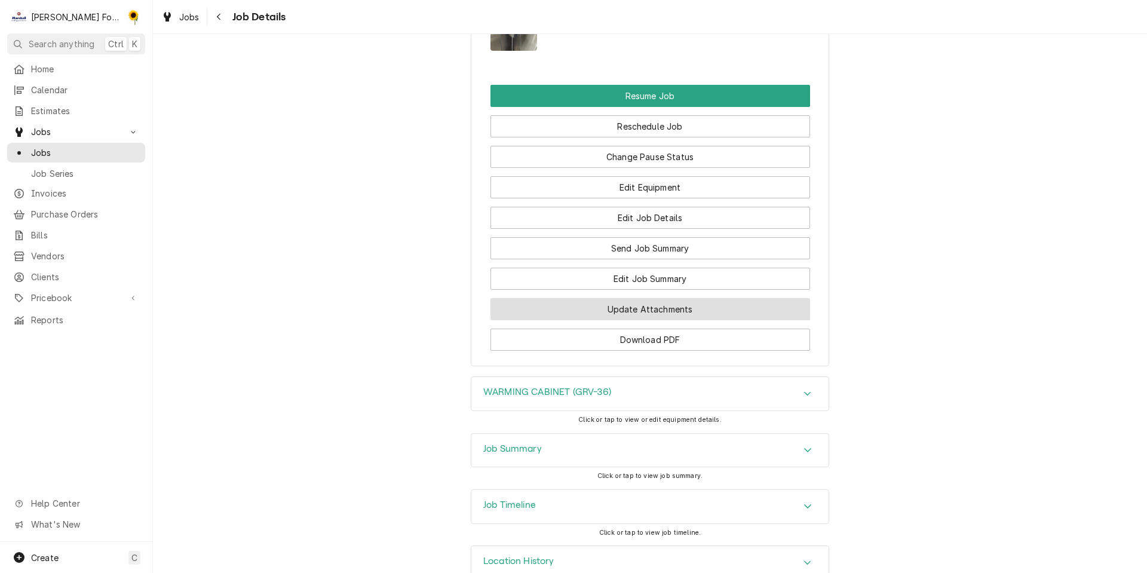
scroll to position [1596, 0]
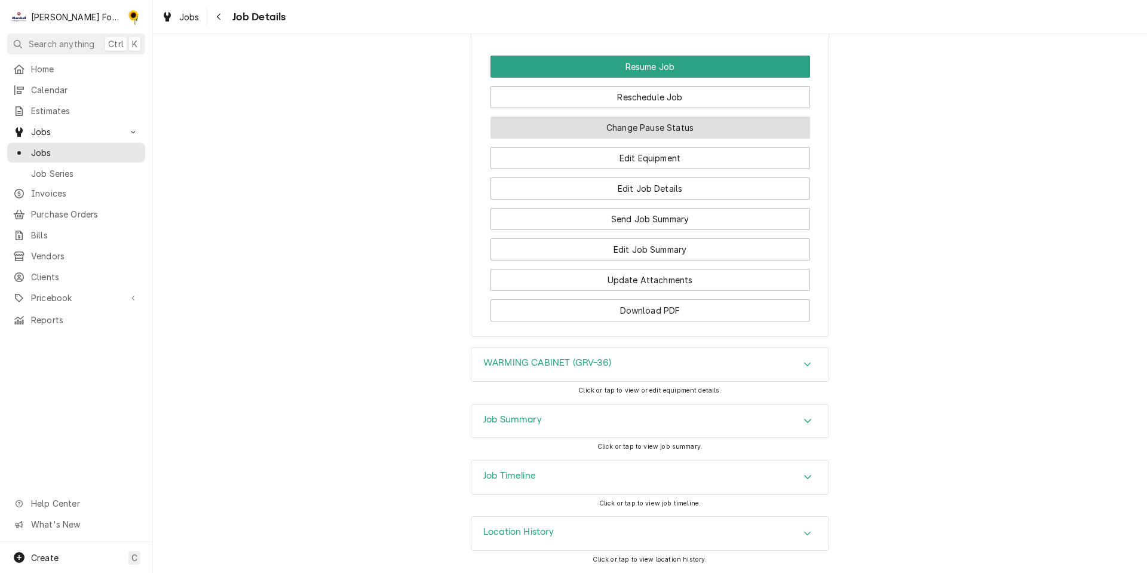
click at [614, 130] on button "Change Pause Status" at bounding box center [649, 127] width 319 height 22
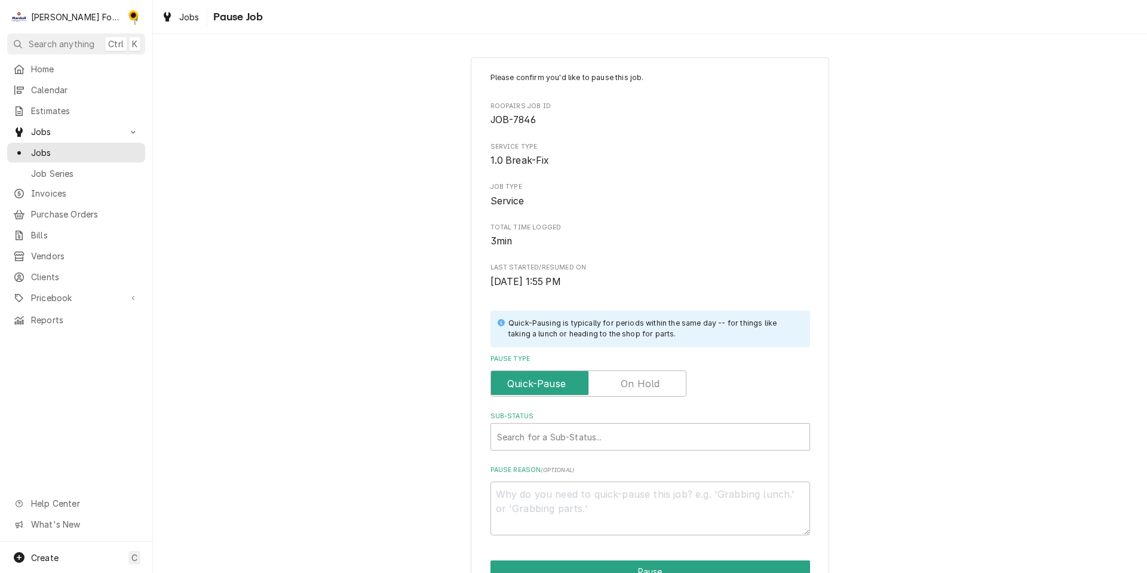
click at [630, 380] on label "Pause Type" at bounding box center [588, 383] width 196 height 26
click at [630, 380] on input "Pause Type" at bounding box center [588, 383] width 185 height 26
checkbox input "true"
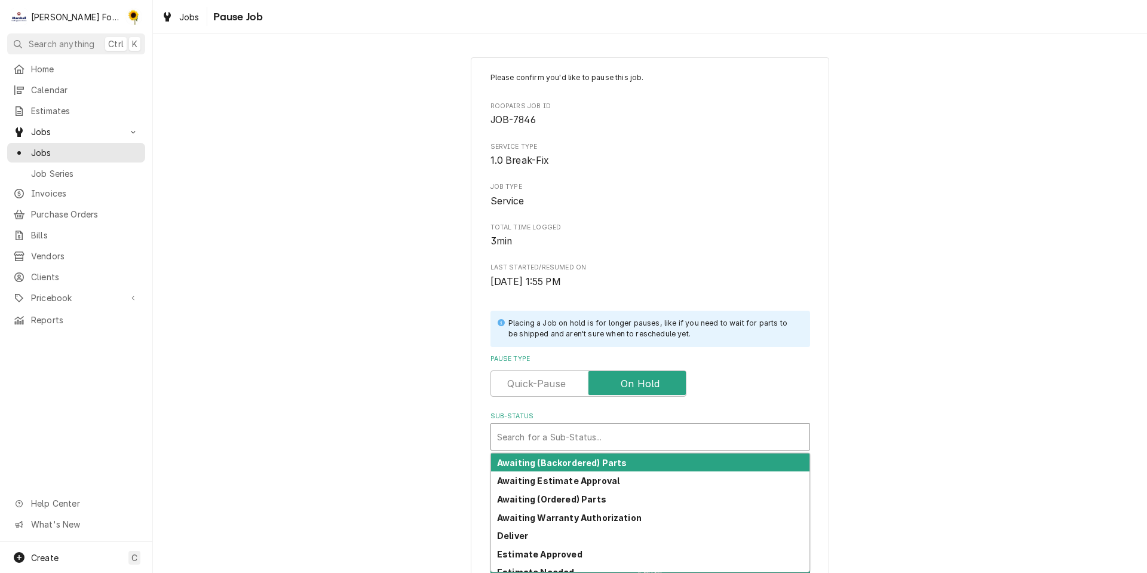
click at [592, 437] on div "Sub-Status" at bounding box center [650, 436] width 306 height 21
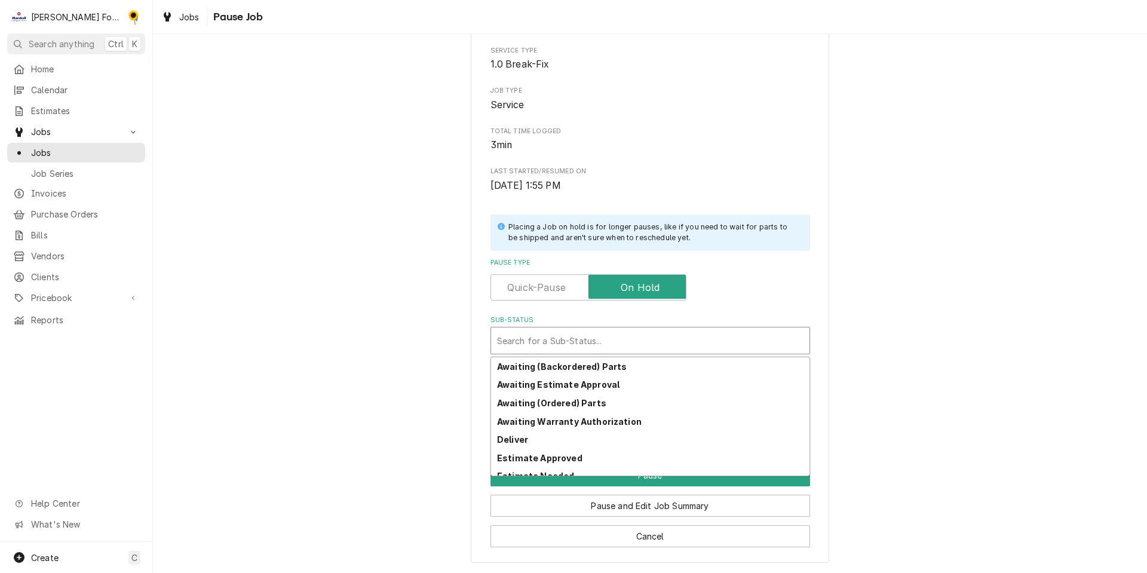
scroll to position [179, 0]
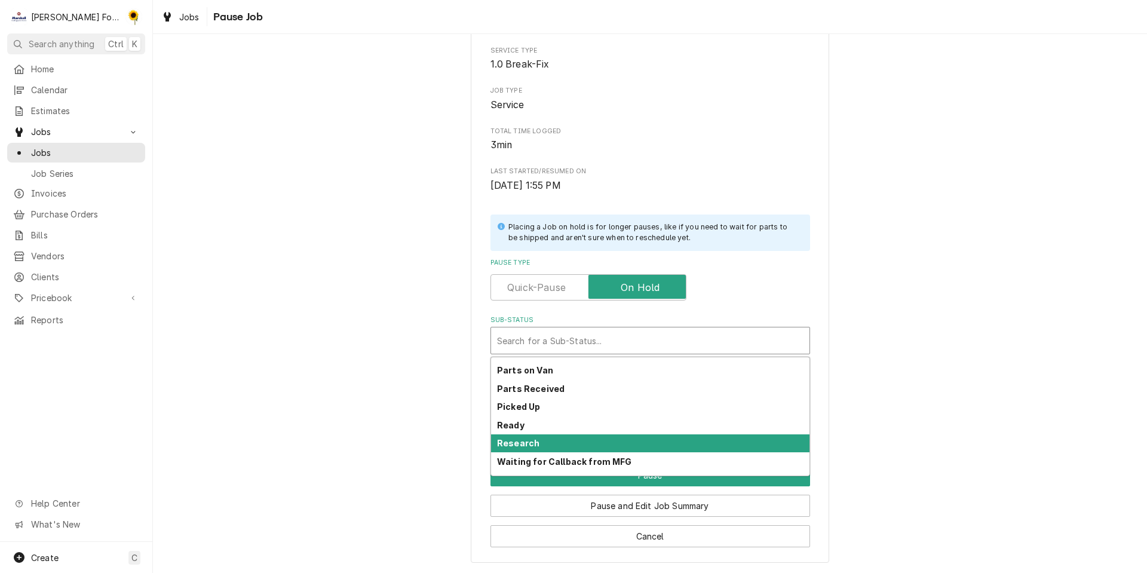
click at [545, 447] on div "Research" at bounding box center [650, 443] width 318 height 19
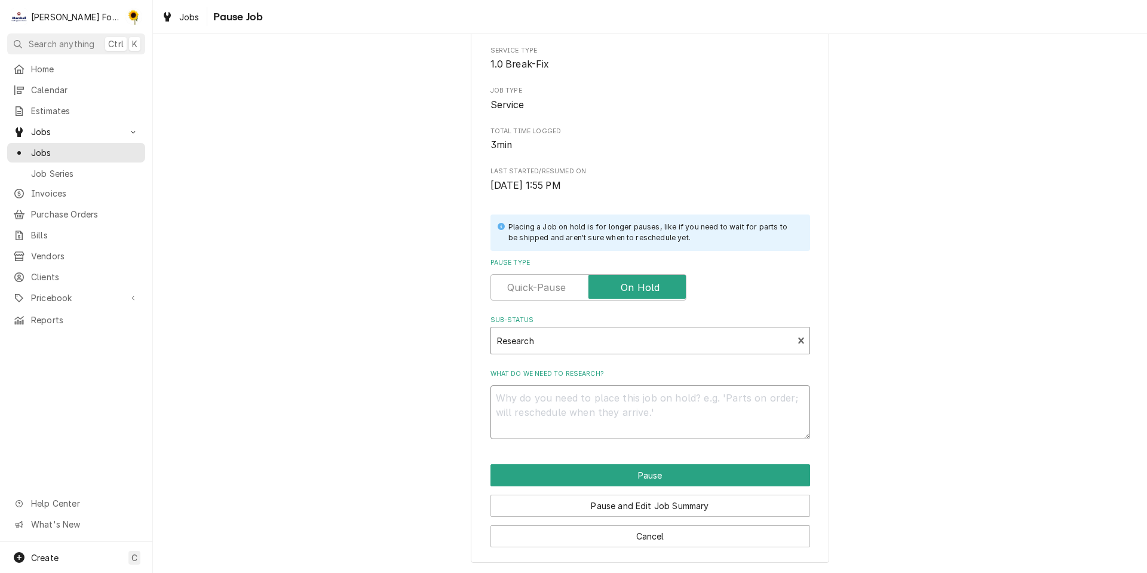
click at [556, 414] on textarea "What do we need to research?" at bounding box center [649, 412] width 319 height 54
type textarea "x"
type textarea "PA"
type textarea "x"
type textarea "PAR"
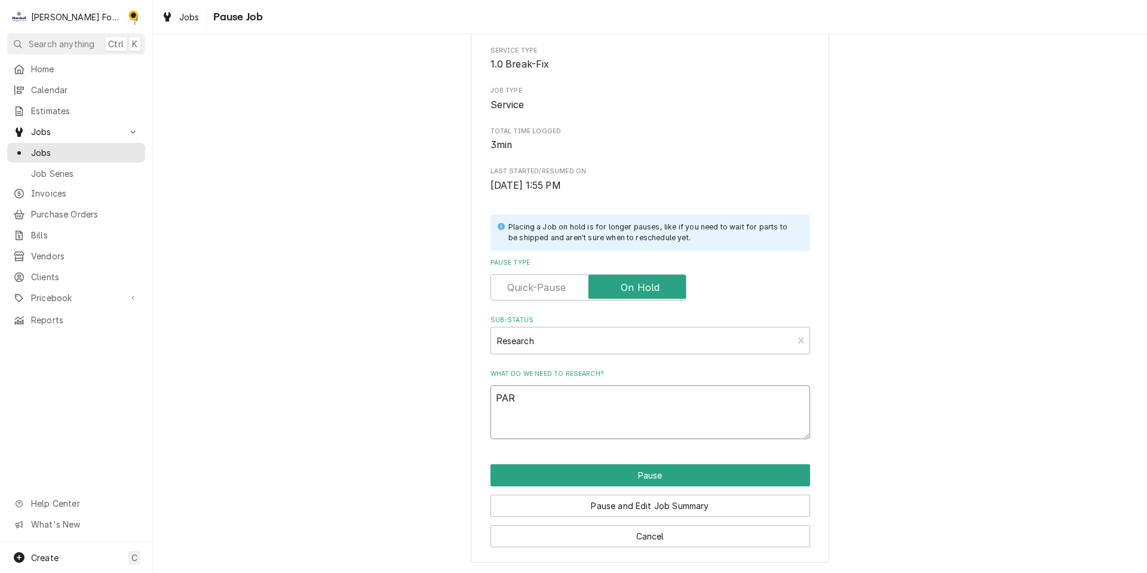
type textarea "x"
type textarea "PART"
type textarea "x"
type textarea "PARTS"
click at [659, 463] on div "Please confirm you'd like to pause this job. Roopairs Job ID JOB-7846 Service T…" at bounding box center [650, 261] width 358 height 601
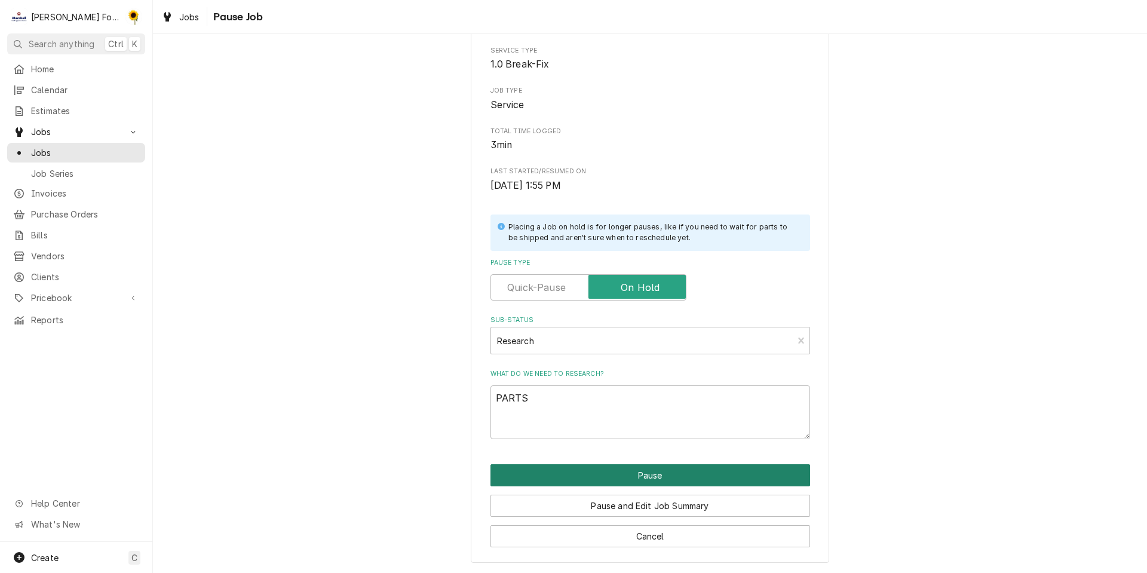
click at [656, 469] on button "Pause" at bounding box center [649, 475] width 319 height 22
type textarea "x"
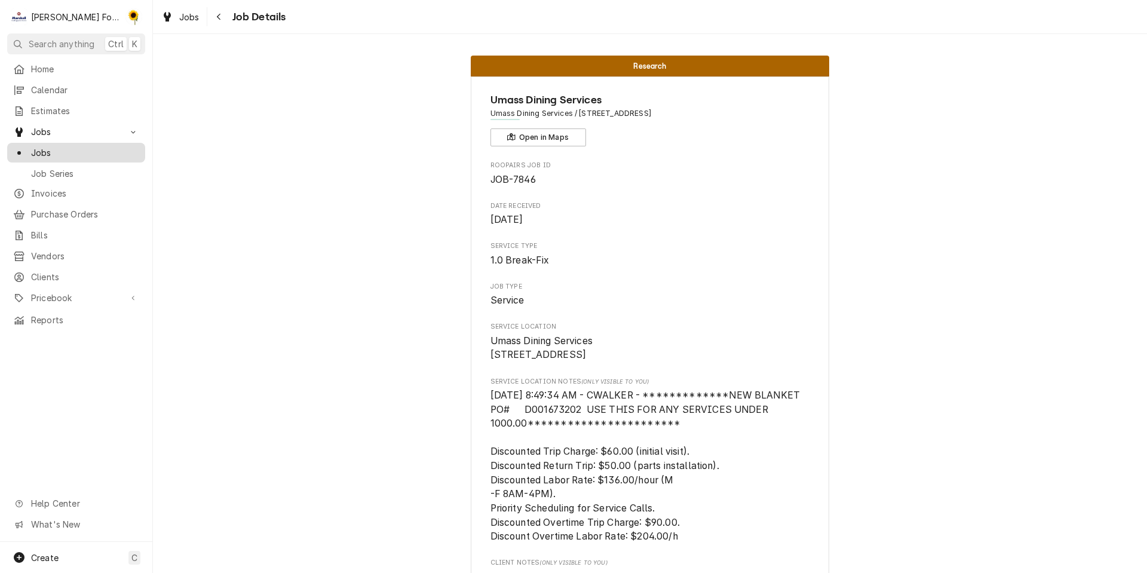
click at [92, 145] on div "Jobs" at bounding box center [76, 152] width 133 height 15
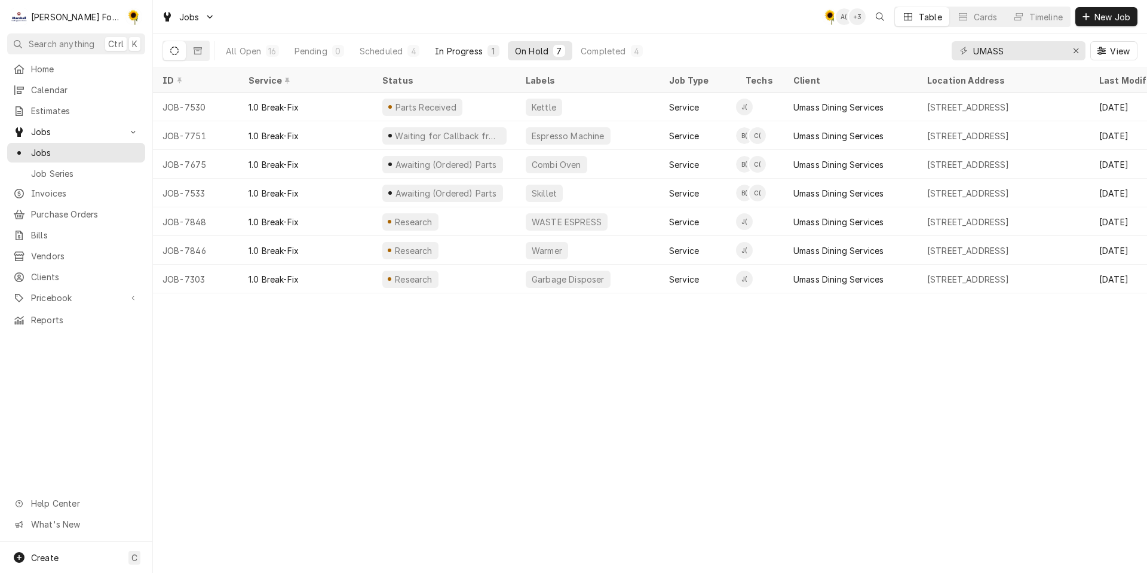
click at [462, 45] on div "In Progress" at bounding box center [459, 51] width 48 height 13
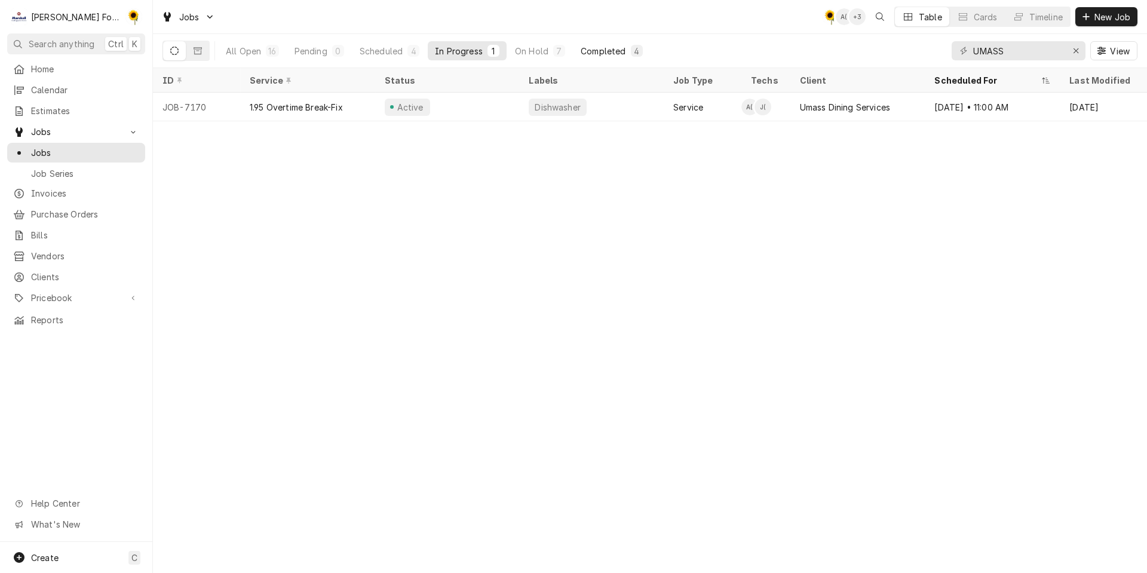
click at [580, 47] on div "Completed" at bounding box center [602, 51] width 45 height 13
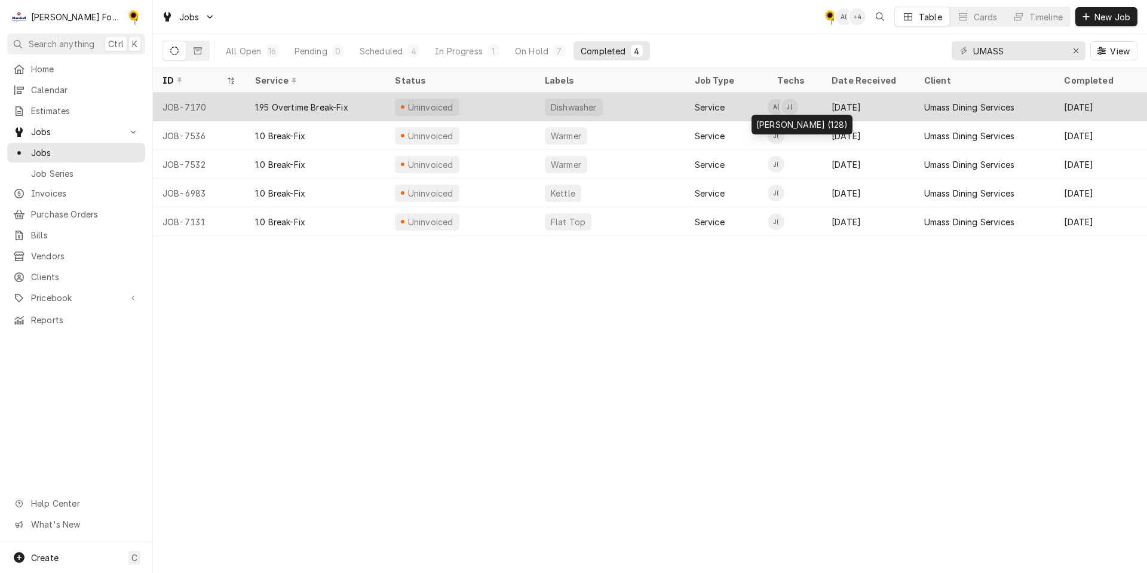
click at [787, 105] on div "James Lunney (128)'s Avatar" at bounding box center [789, 107] width 17 height 17
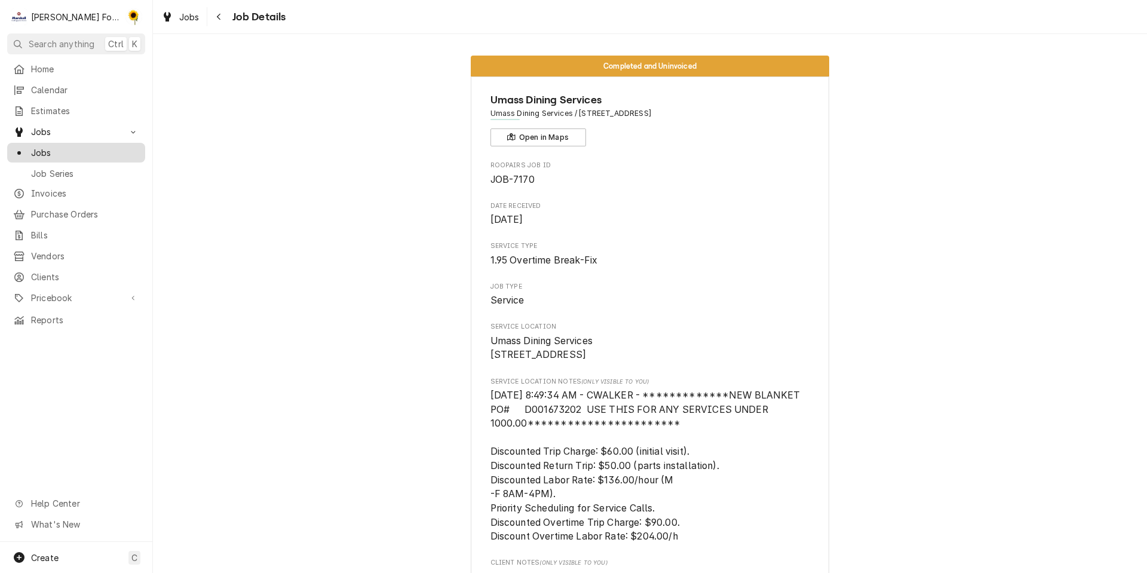
click at [64, 146] on span "Jobs" at bounding box center [85, 152] width 108 height 13
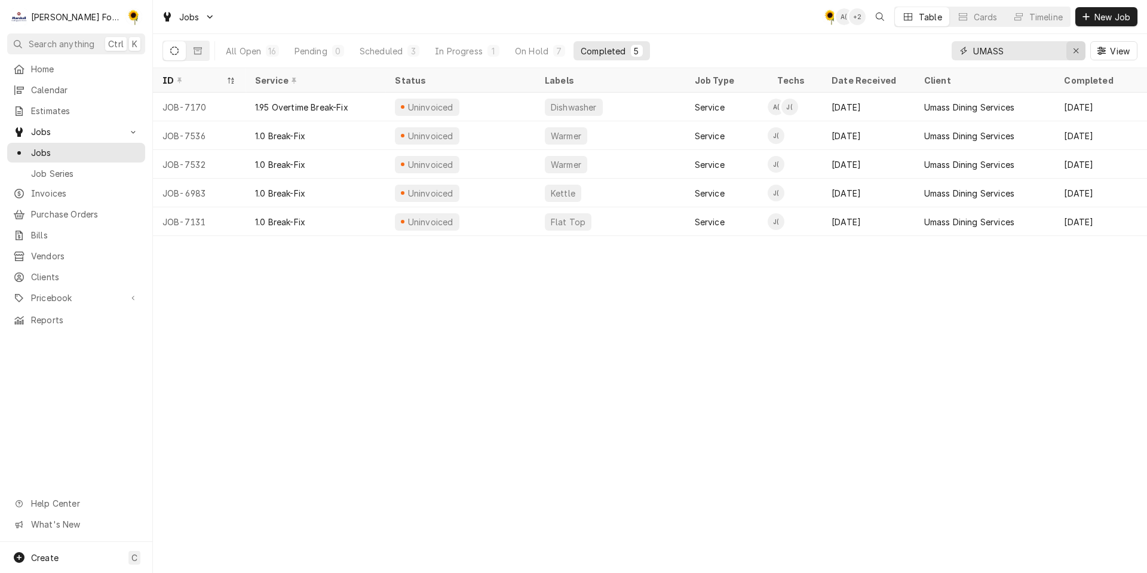
click at [1075, 51] on icon "Erase input" at bounding box center [1076, 51] width 7 height 8
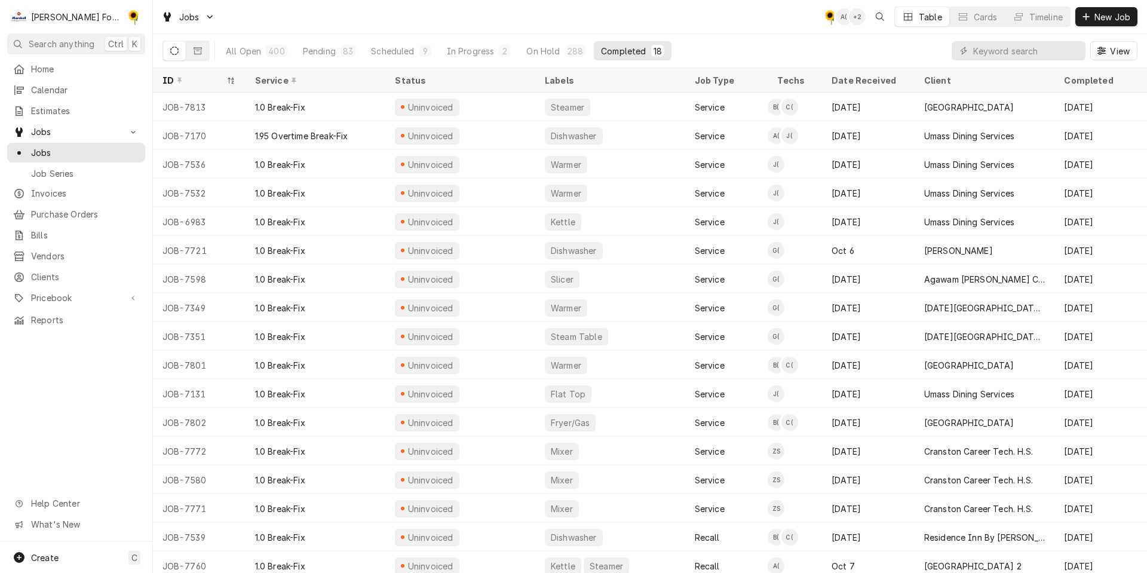
click at [616, 52] on div "Completed" at bounding box center [623, 51] width 45 height 13
click at [960, 82] on div "Client" at bounding box center [983, 80] width 119 height 13
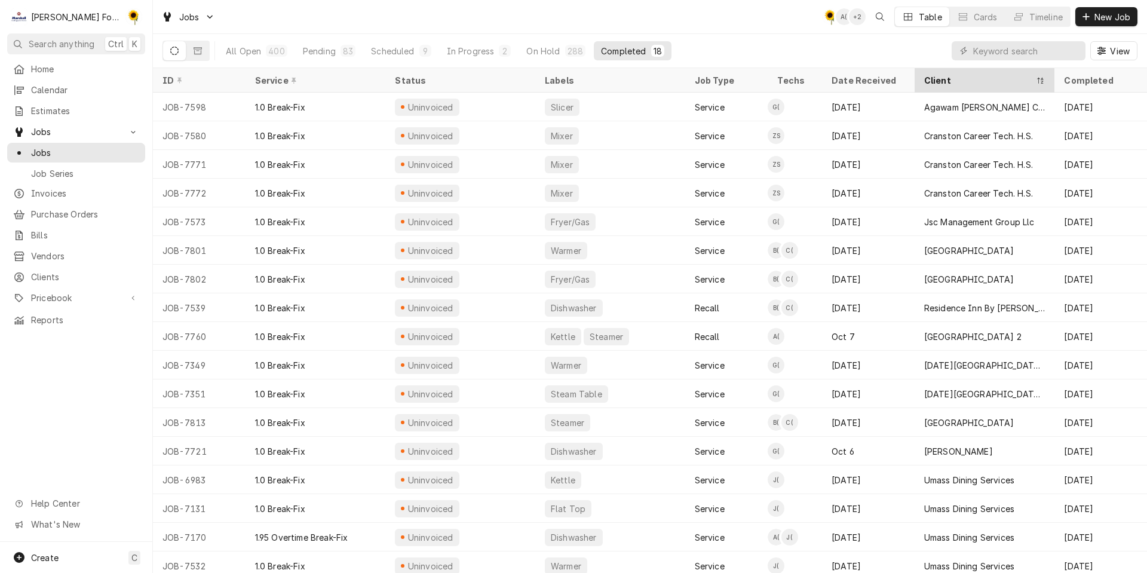
click at [958, 75] on div "Client" at bounding box center [978, 80] width 109 height 13
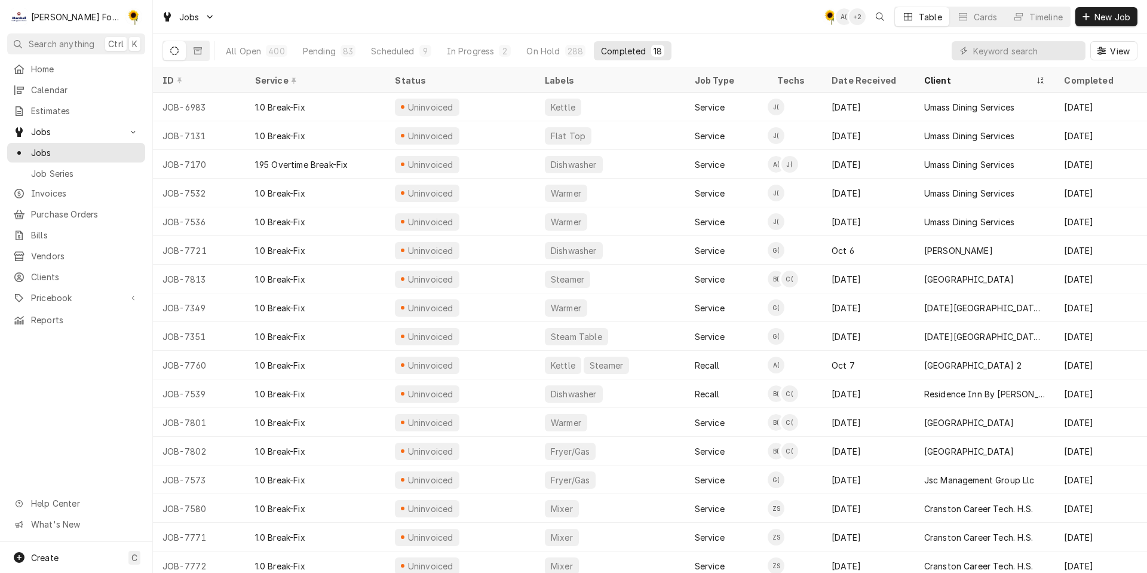
click at [958, 75] on div "Client" at bounding box center [978, 80] width 109 height 13
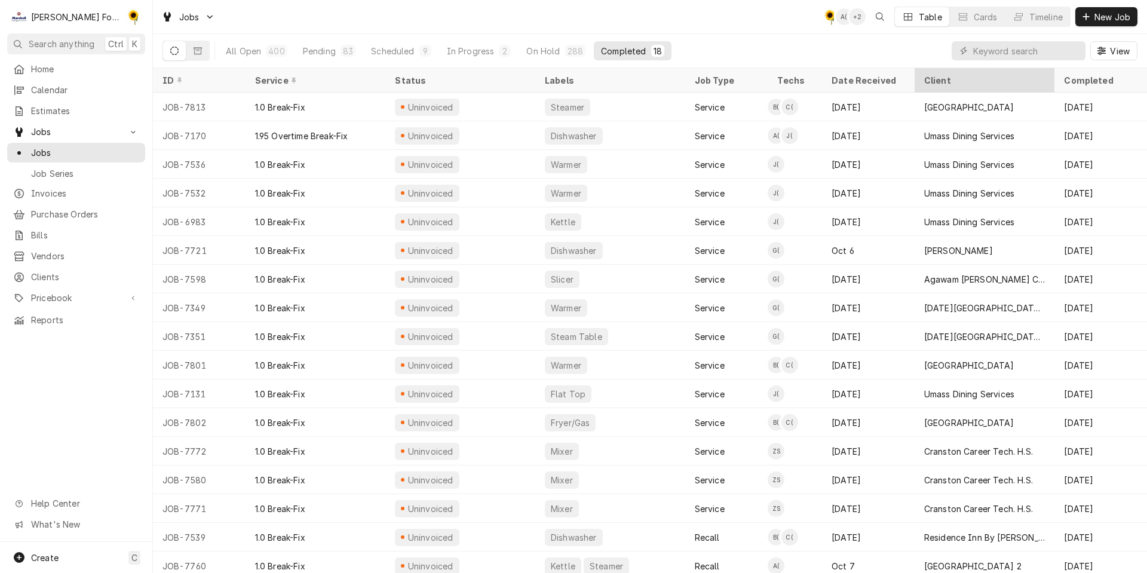
click at [957, 81] on div "Client" at bounding box center [983, 80] width 119 height 13
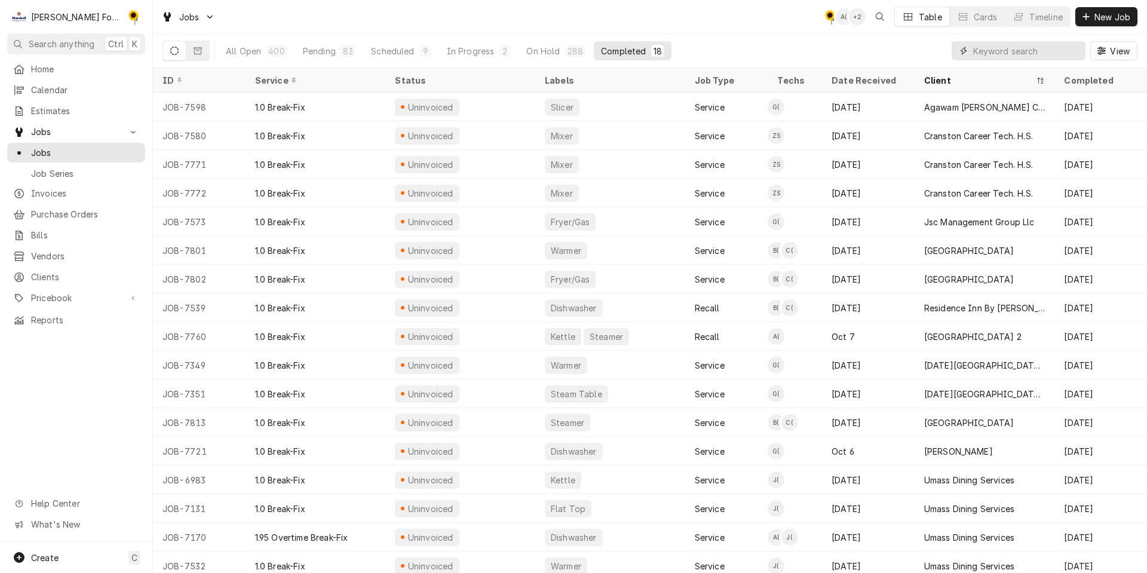
click at [1033, 54] on input "Dynamic Content Wrapper" at bounding box center [1026, 50] width 106 height 19
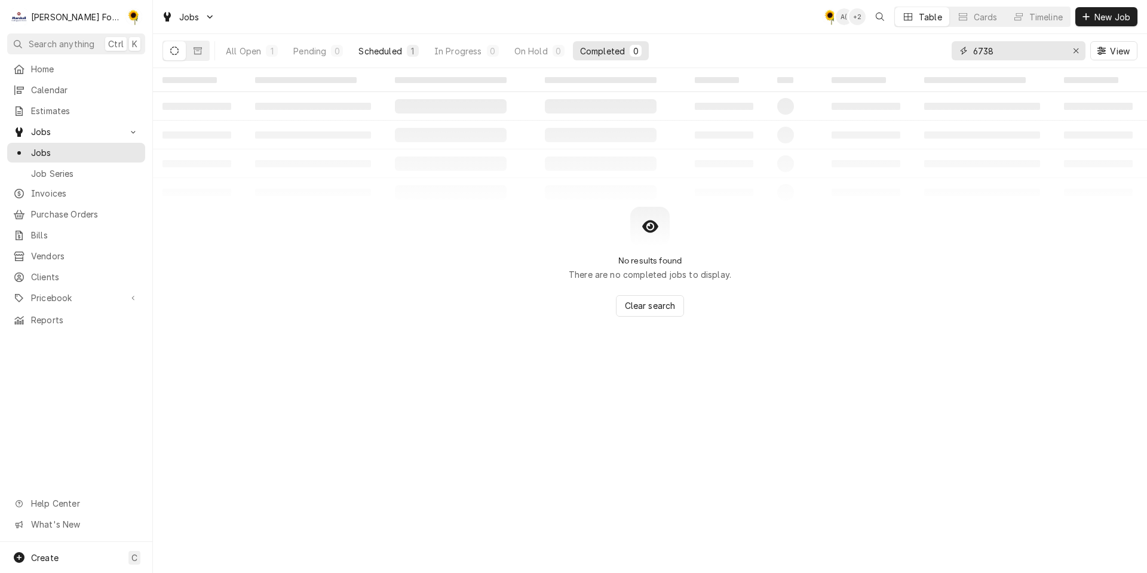
type input "6738"
click at [375, 53] on div "Scheduled" at bounding box center [379, 51] width 43 height 13
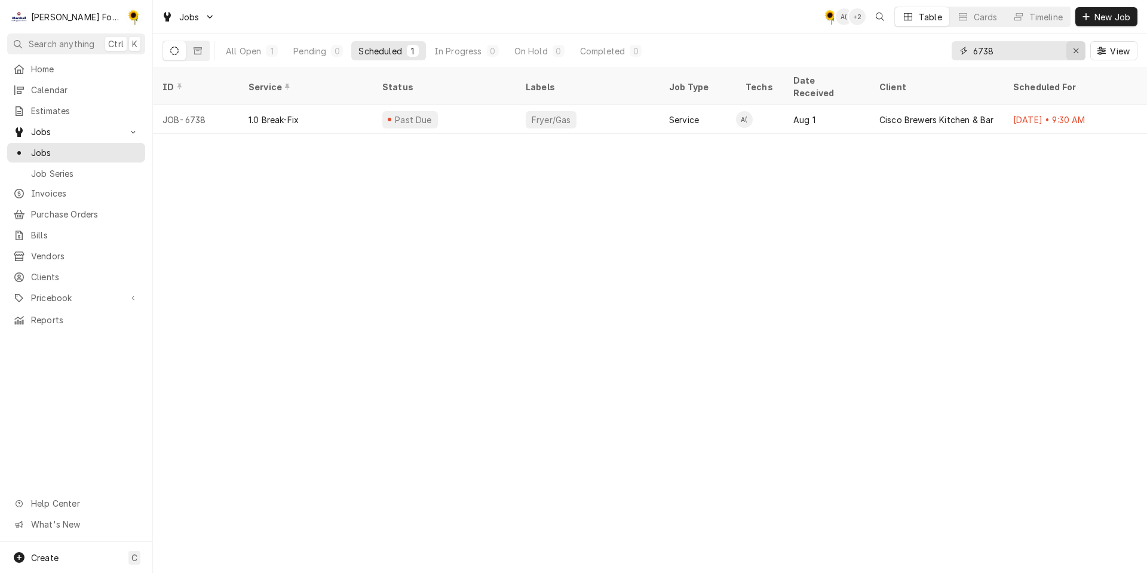
click at [1073, 50] on div "Erase input" at bounding box center [1076, 51] width 12 height 12
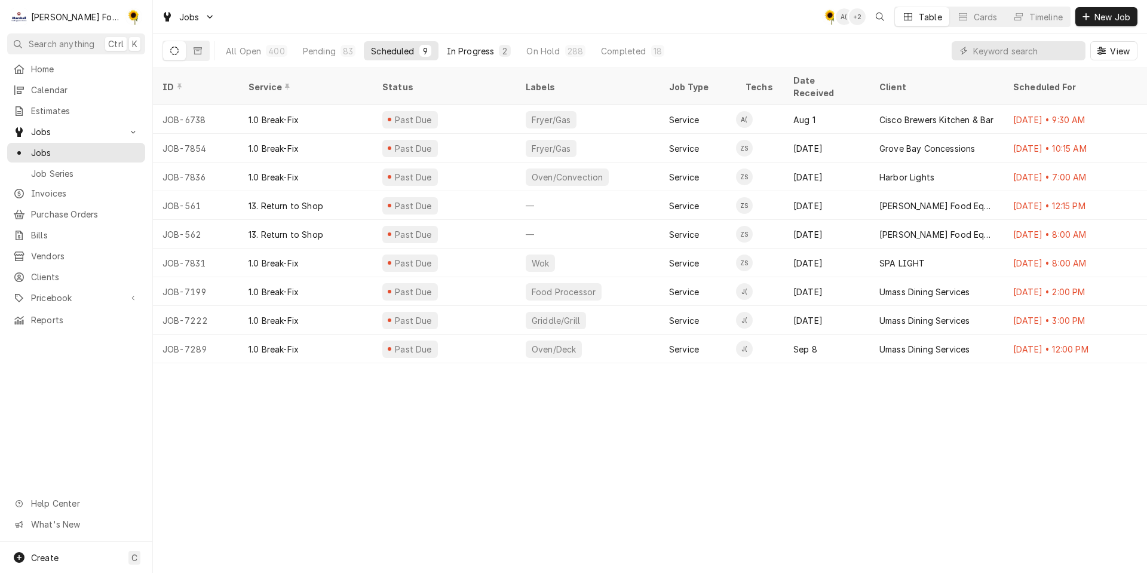
click at [457, 47] on div "In Progress" at bounding box center [471, 51] width 48 height 13
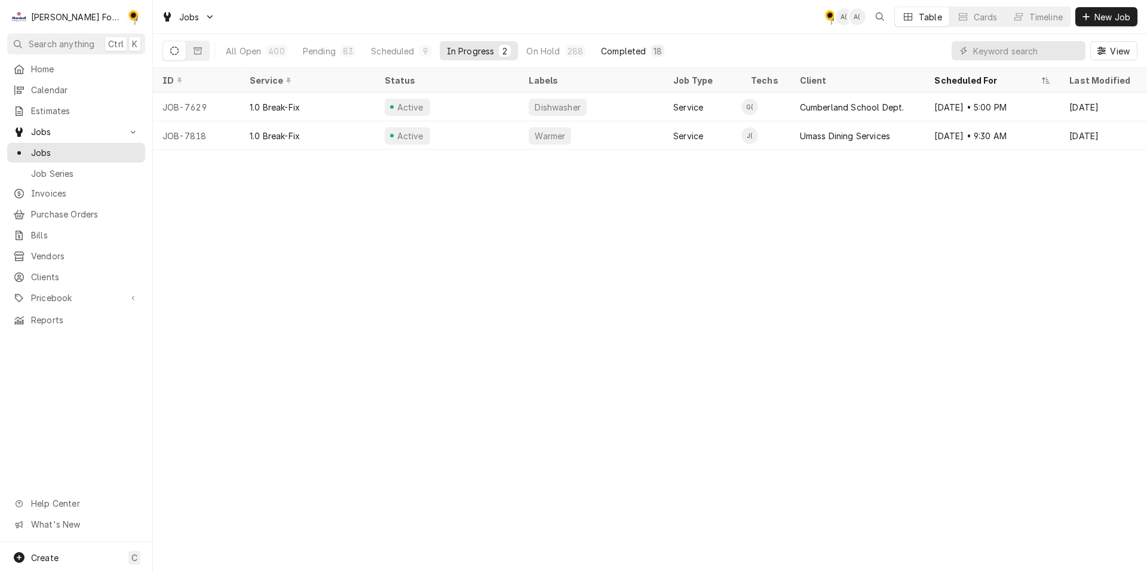
click at [601, 48] on div "Completed" at bounding box center [623, 51] width 45 height 13
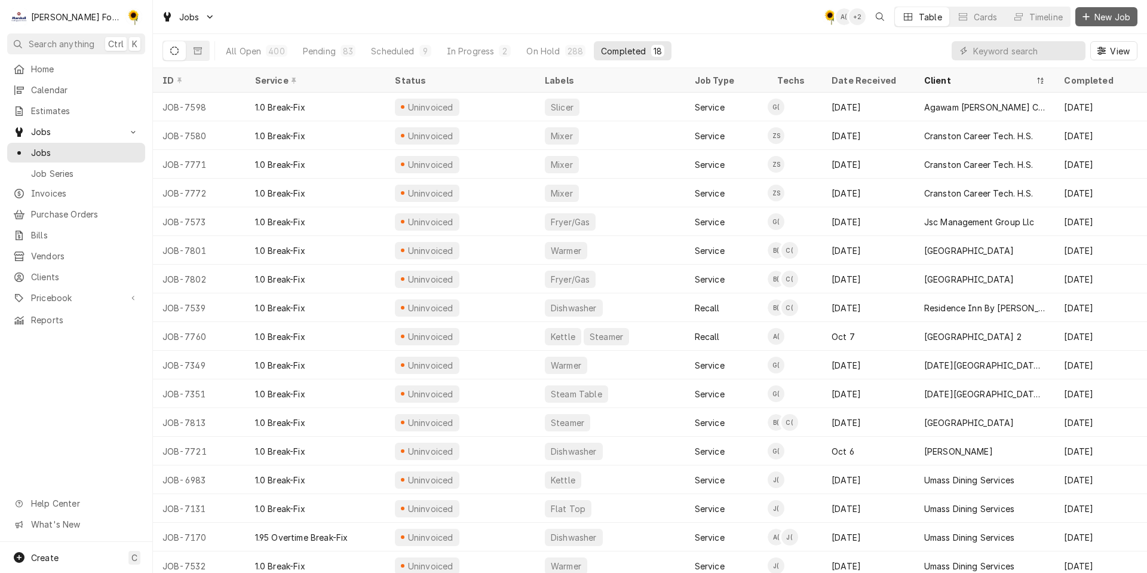
click at [1099, 19] on span "New Job" at bounding box center [1112, 17] width 41 height 13
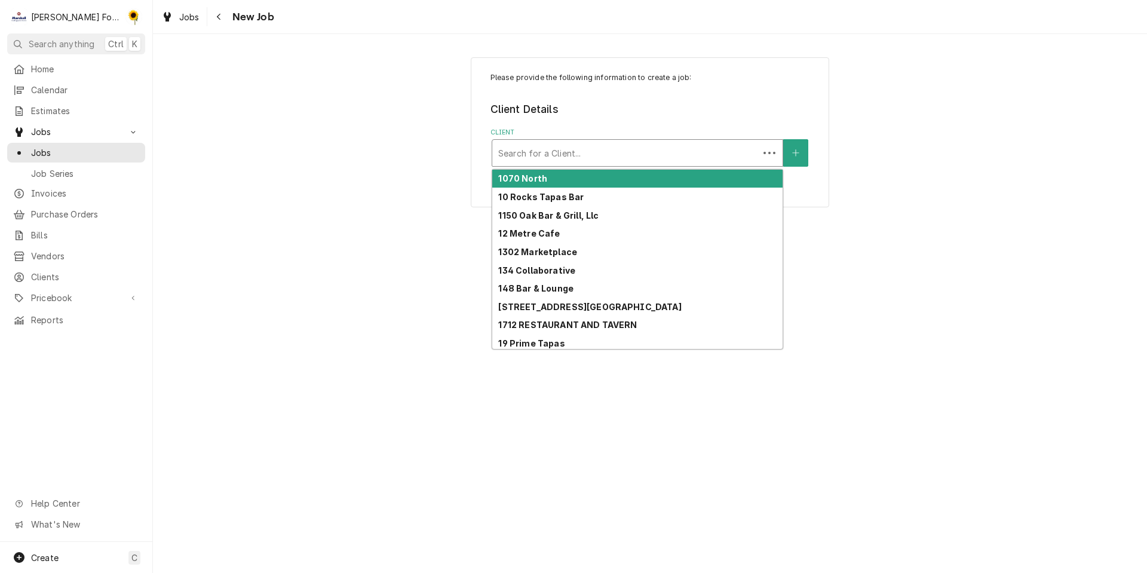
click at [548, 161] on div "Client" at bounding box center [625, 152] width 254 height 21
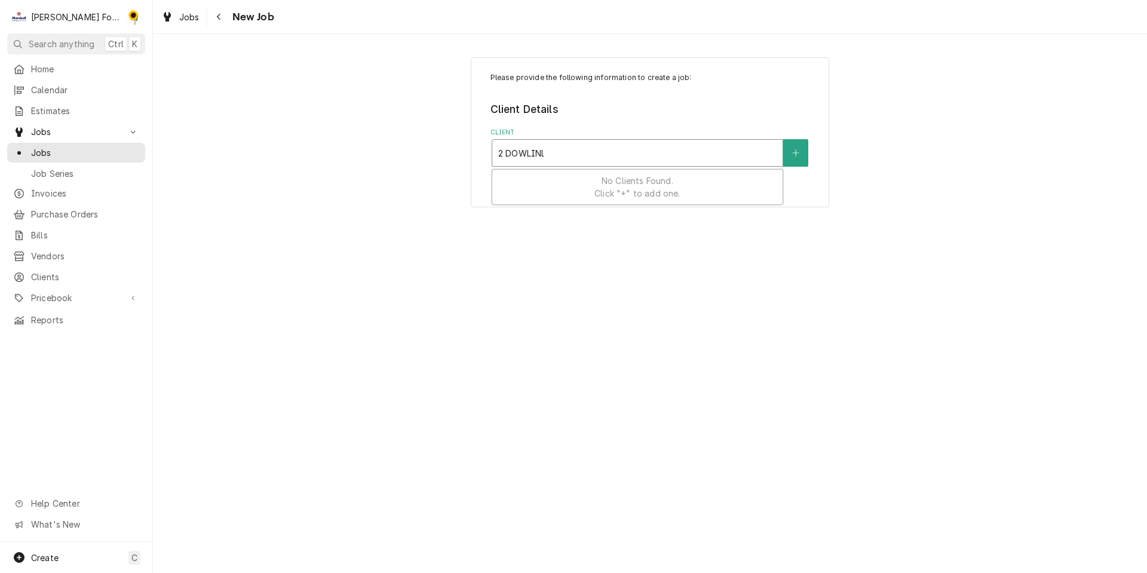
type input "2 DOWLIN"
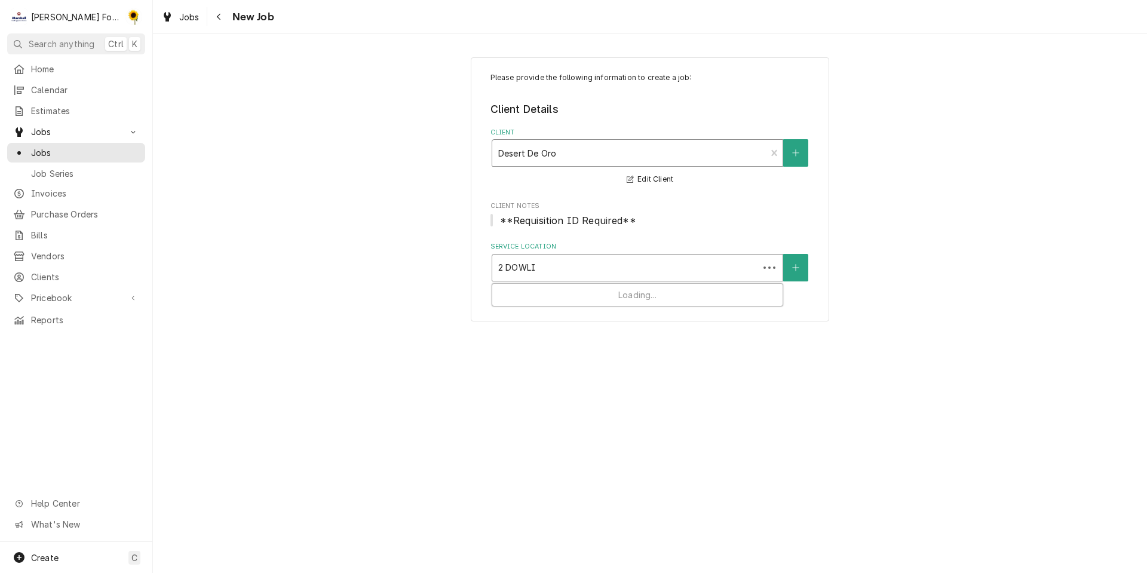
type input "2 DOWLIN"
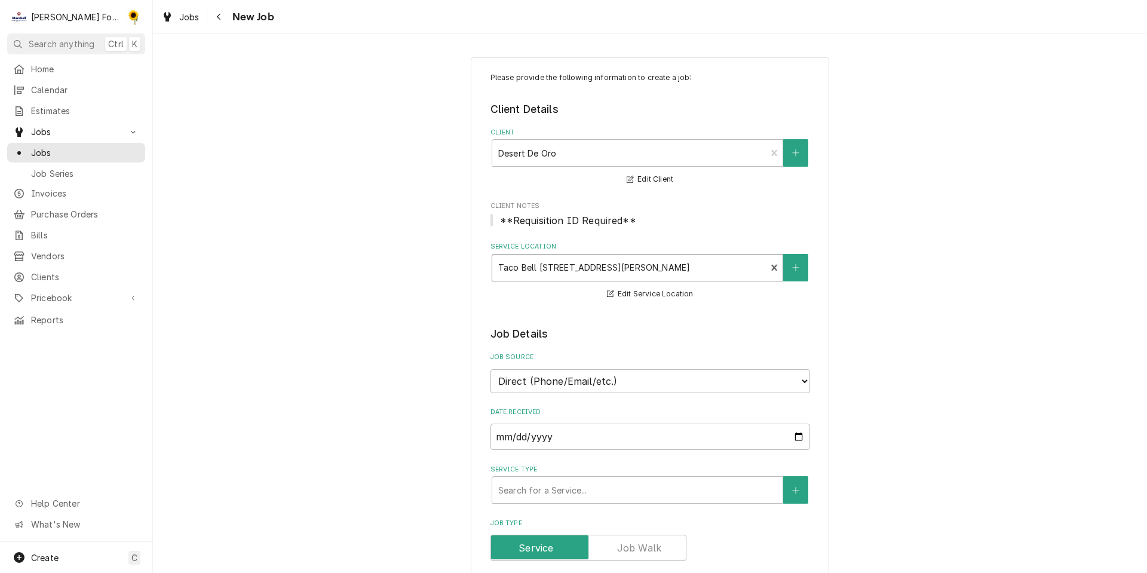
scroll to position [119, 0]
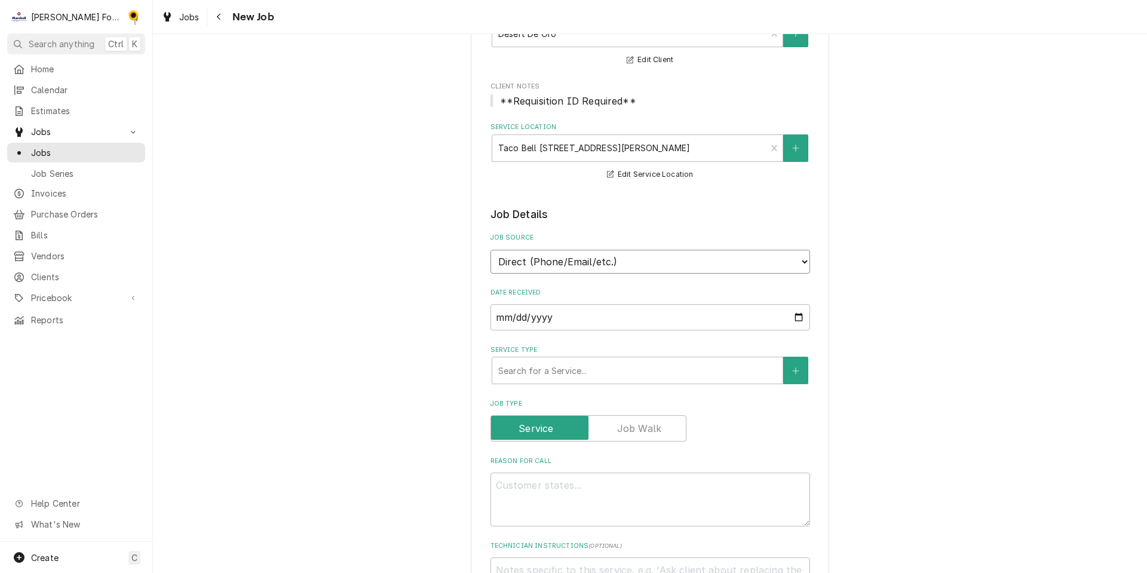
click at [563, 262] on select "Direct (Phone/Email/etc.) Service Channel Corrigo Ecotrak Other" at bounding box center [649, 262] width 319 height 24
select select "2"
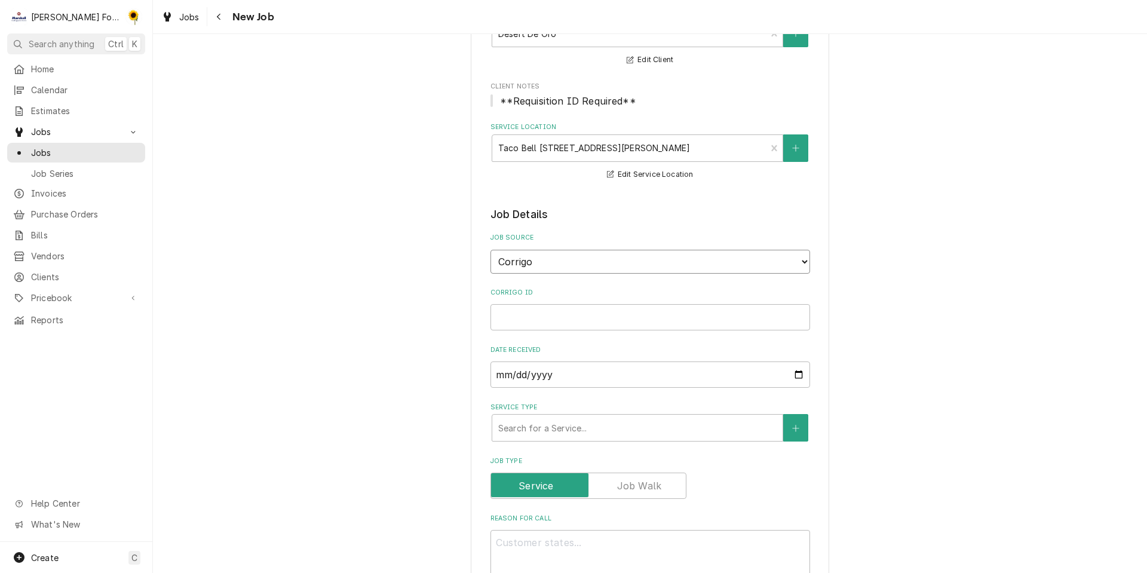
drag, startPoint x: 597, startPoint y: 263, endPoint x: 591, endPoint y: 268, distance: 8.0
click at [597, 263] on select "Direct (Phone/Email/etc.) Service Channel Corrigo Ecotrak Other" at bounding box center [649, 262] width 319 height 24
click at [490, 250] on select "Direct (Phone/Email/etc.) Service Channel Corrigo Ecotrak Other" at bounding box center [649, 262] width 319 height 24
click at [546, 312] on input "Corrigo ID" at bounding box center [649, 317] width 319 height 26
type textarea "x"
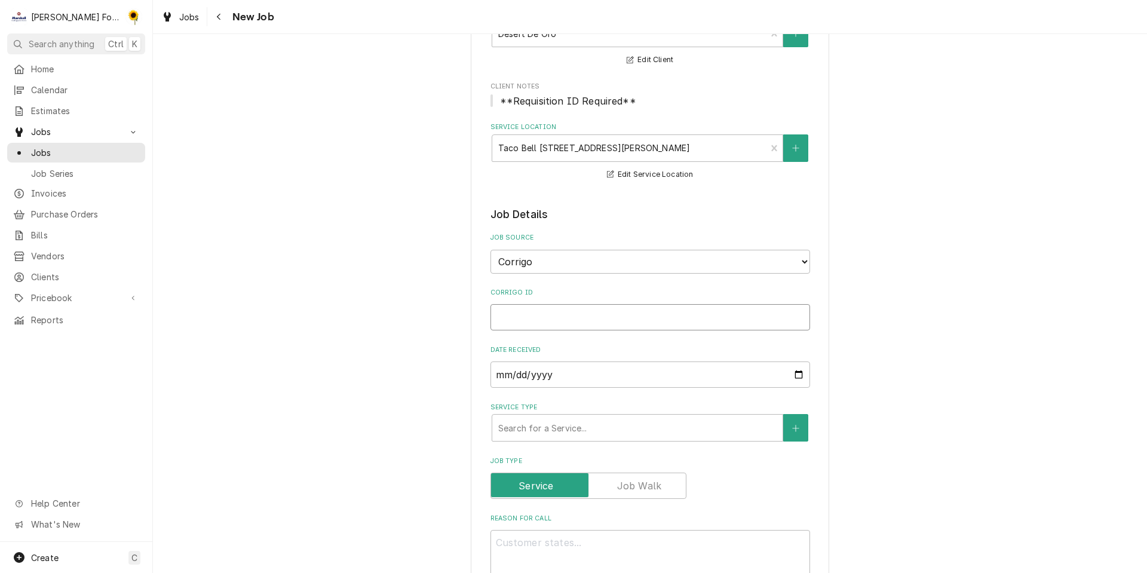
type input "4"
type textarea "x"
type input "40"
type textarea "x"
type input "408"
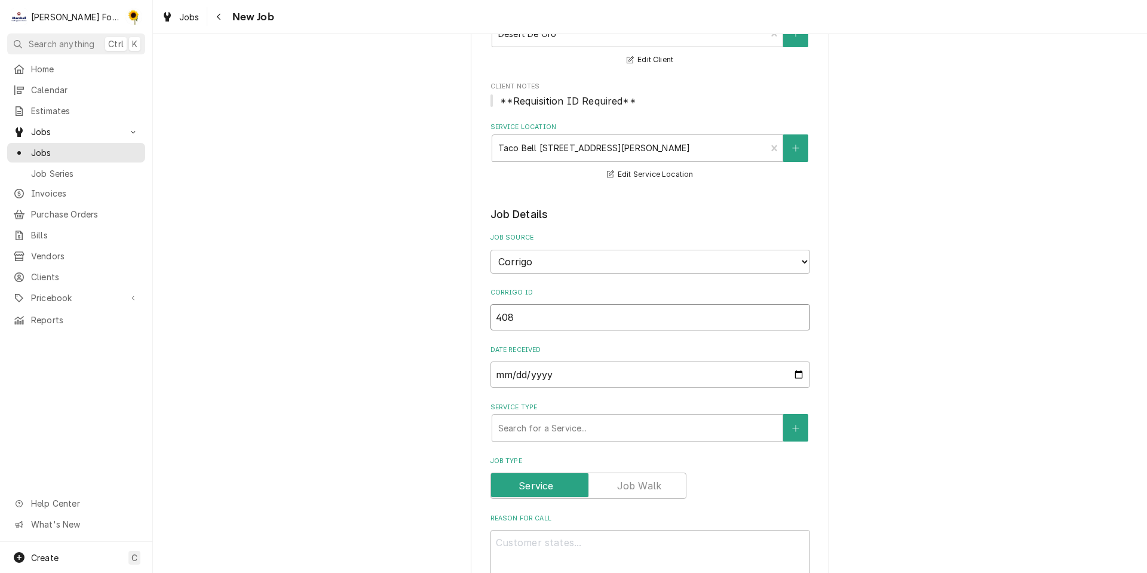
type textarea "x"
type input "4087"
type textarea "x"
type input "40874"
type textarea "x"
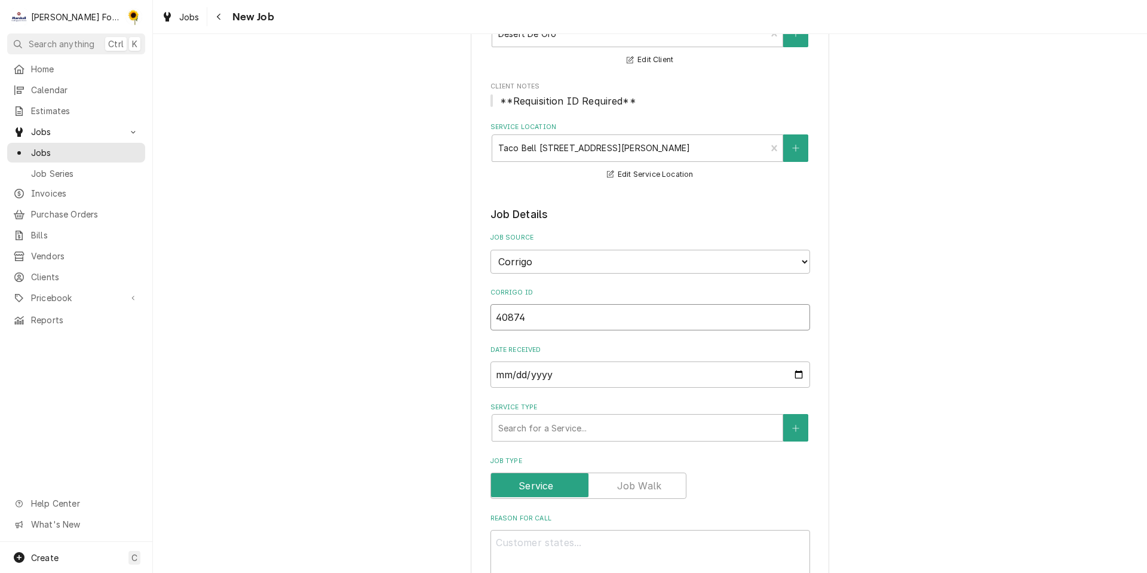
type input "408740"
type textarea "x"
type input "4087403"
type textarea "x"
type input "40874039"
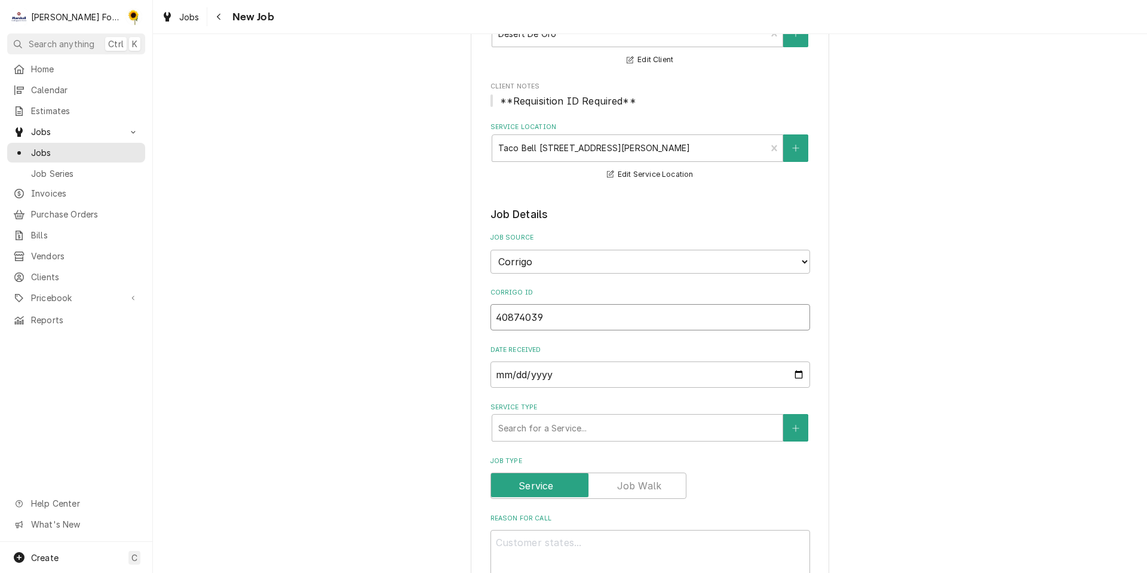
type textarea "x"
type input "408740394"
type textarea "x"
drag, startPoint x: 548, startPoint y: 317, endPoint x: 432, endPoint y: 339, distance: 118.5
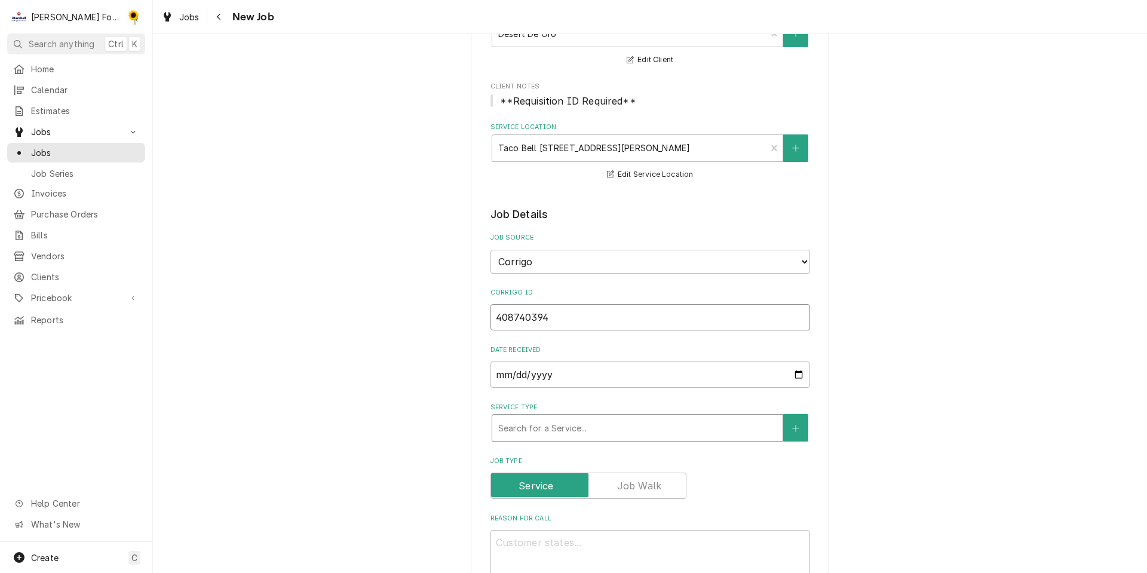
type input "408740394"
click at [552, 431] on div "Service Type" at bounding box center [637, 427] width 278 height 21
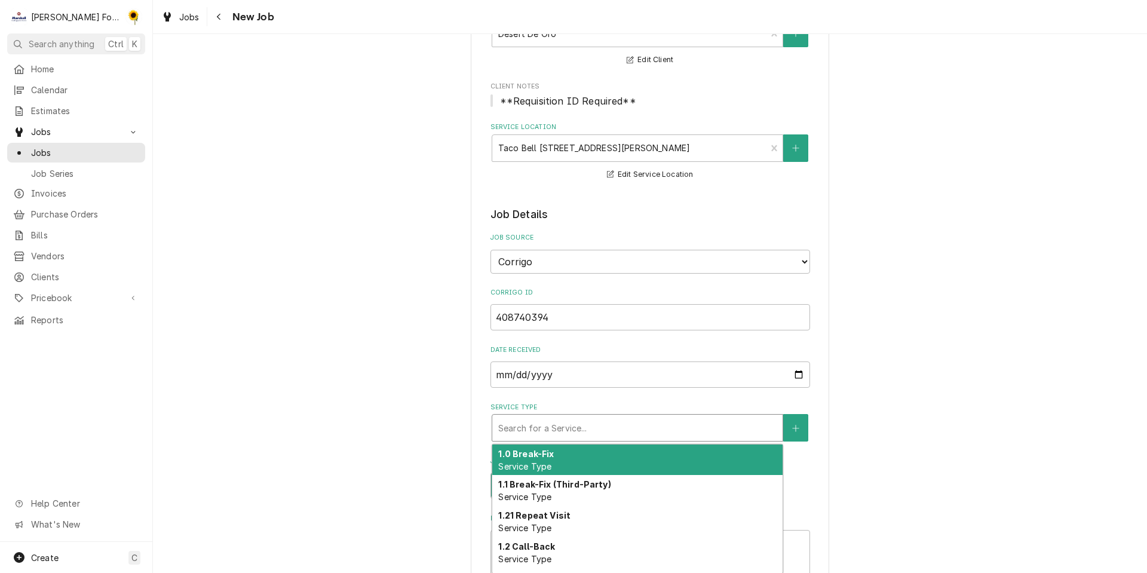
click at [545, 459] on div "1.0 Break-Fix Service Type" at bounding box center [637, 459] width 290 height 31
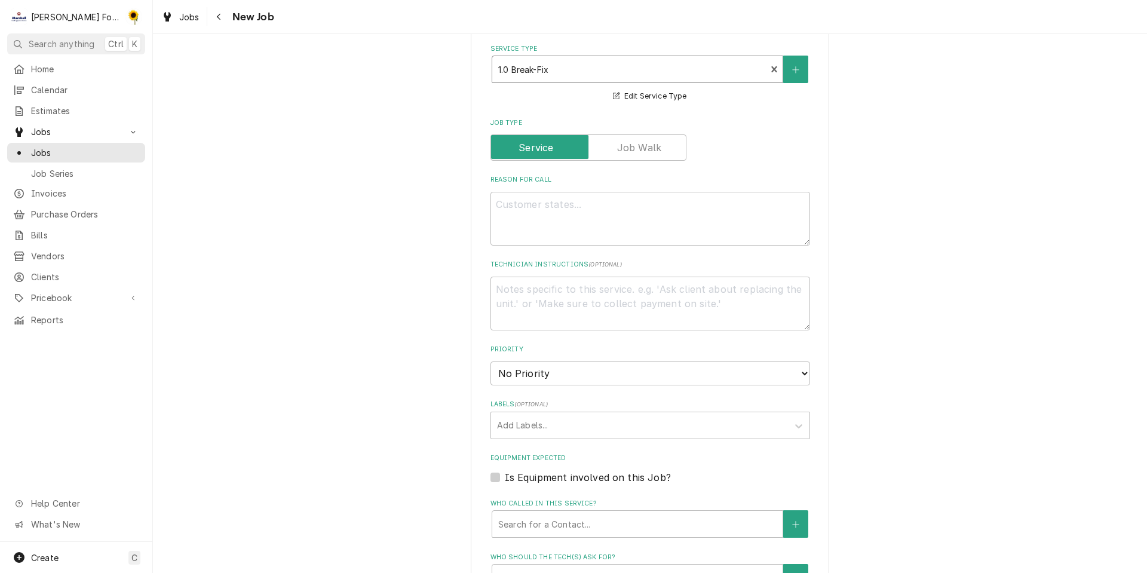
scroll to position [418, 0]
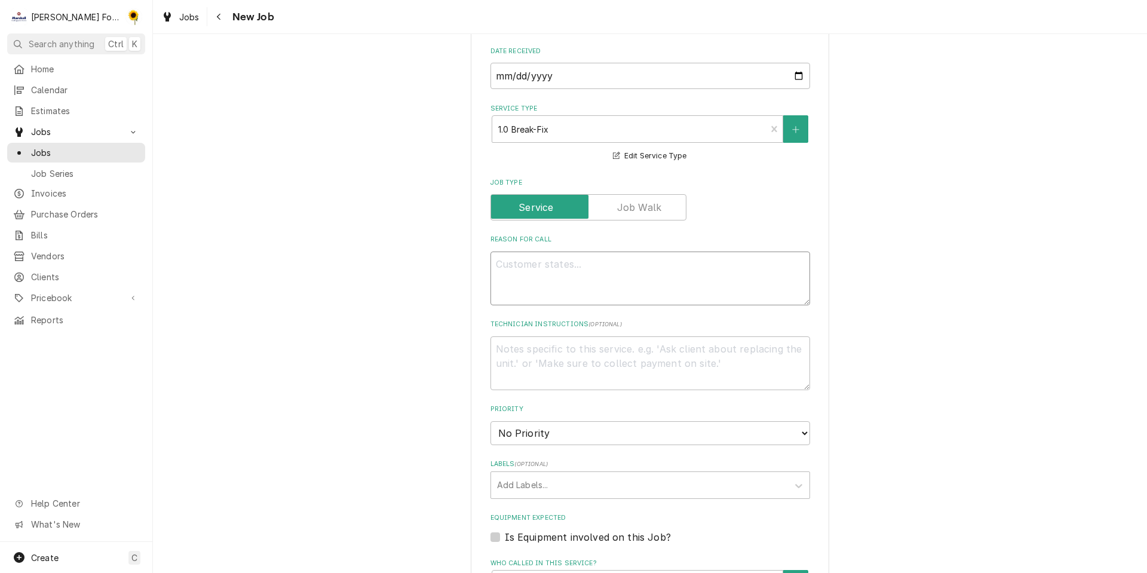
click at [542, 263] on textarea "Reason For Call" at bounding box center [649, 278] width 319 height 54
type textarea "x"
type textarea "CH"
type textarea "x"
type textarea "CHE"
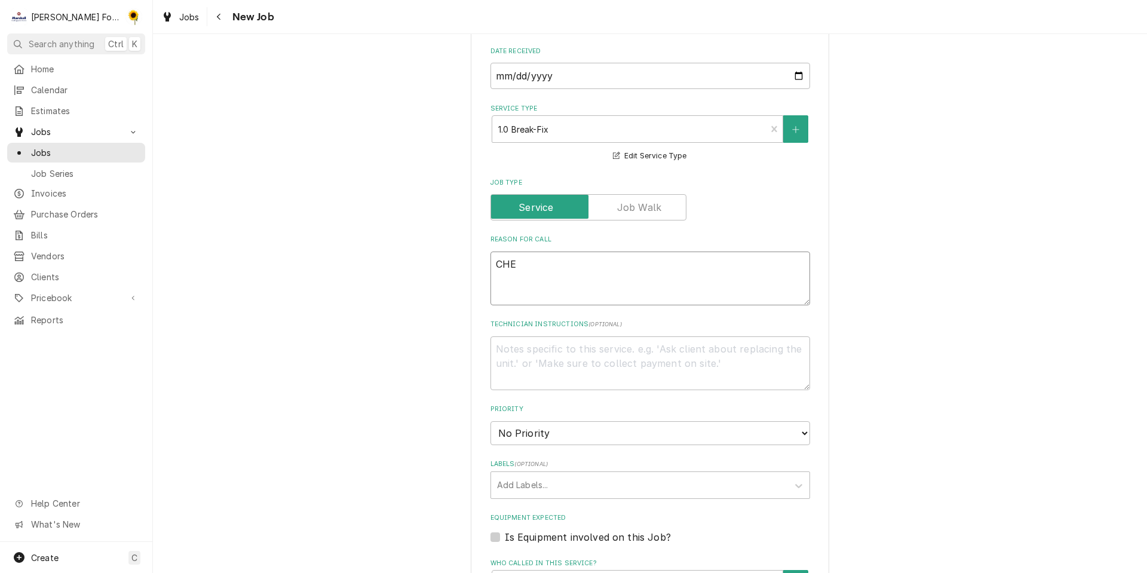
type textarea "x"
type textarea "CHEC"
type textarea "x"
type textarea "CHECK"
type textarea "x"
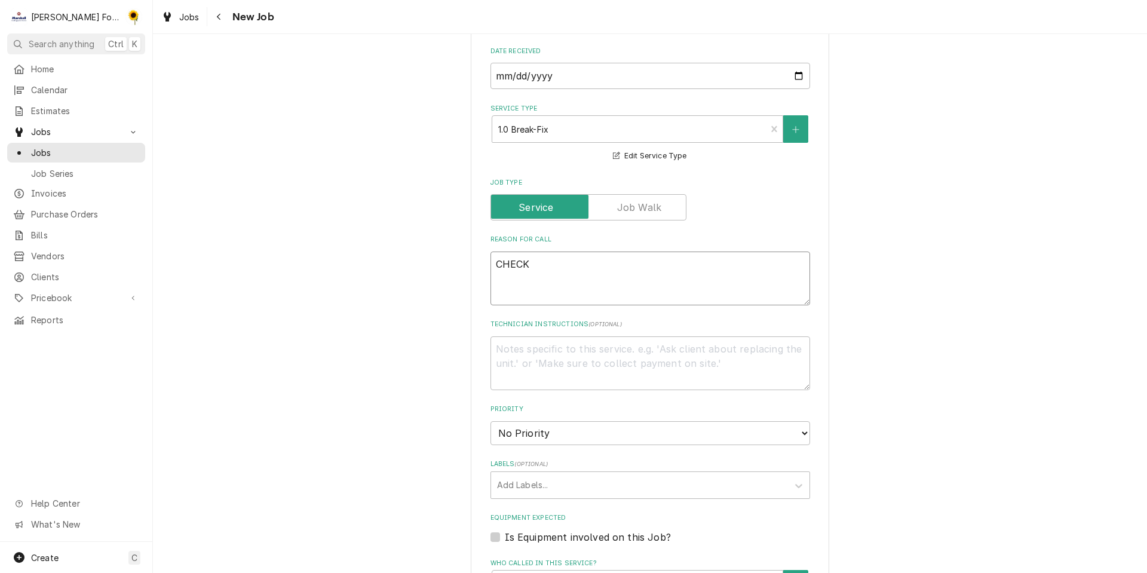
type textarea "CHECK"
type textarea "x"
type textarea "CHECK I"
type textarea "x"
type textarea "CHECK IN"
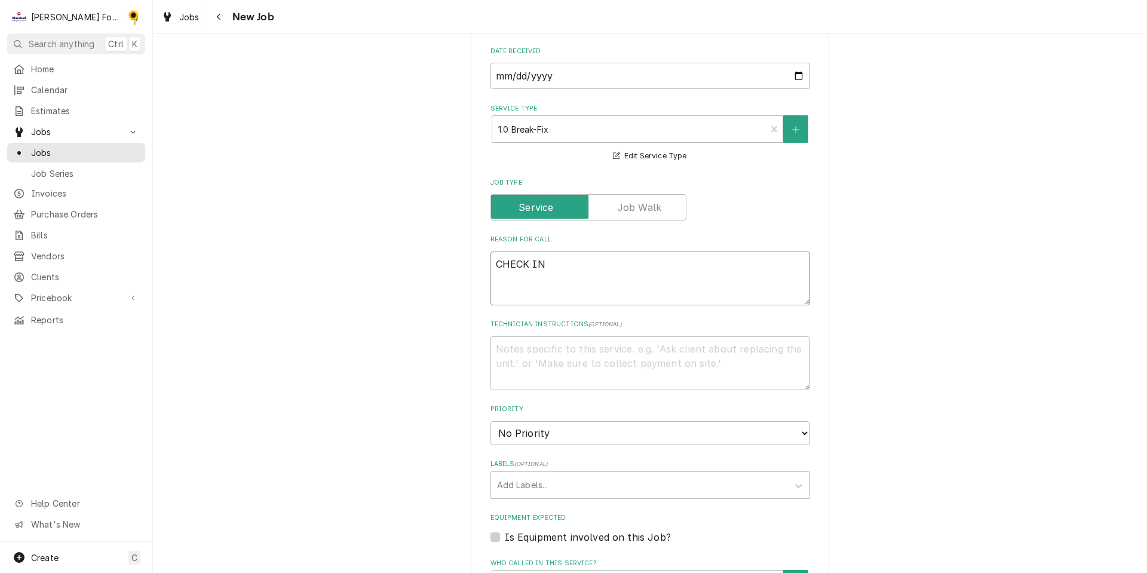
type textarea "x"
type textarea "CHECK IN/"
type textarea "x"
type textarea "CHECK IN/O"
type textarea "x"
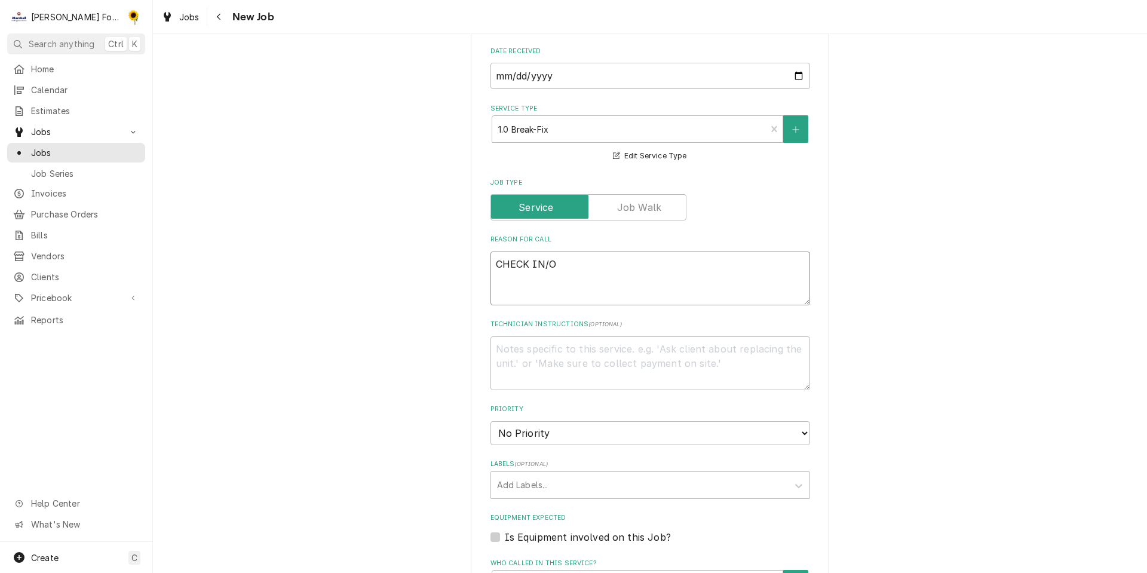
type textarea "CHECK IN/OU"
type textarea "x"
type textarea "CHECK IN/OUT"
type textarea "x"
type textarea "CHECK IN/OUT"
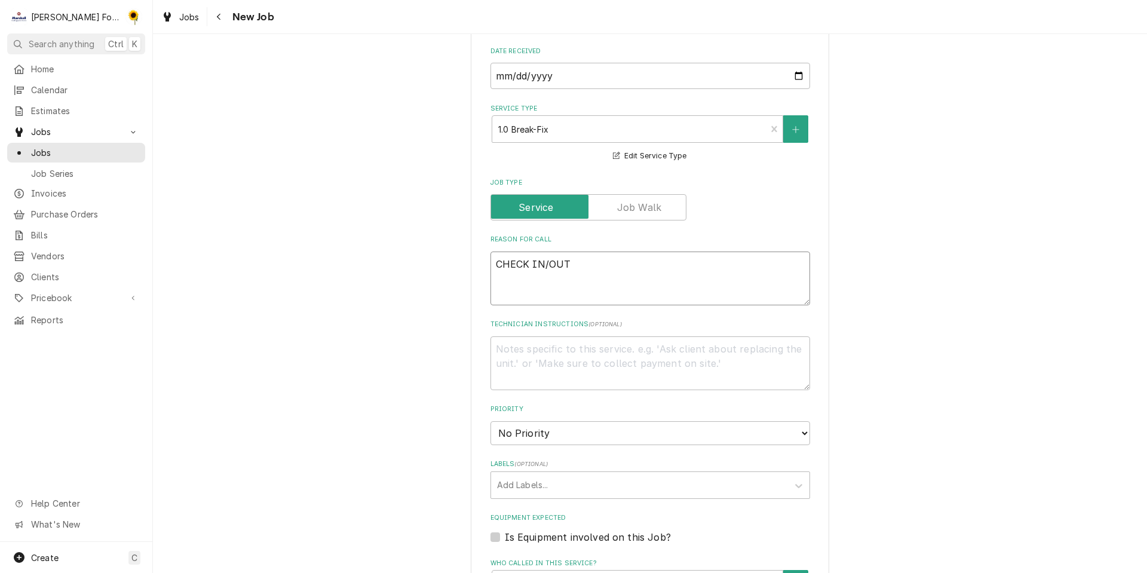
type textarea "x"
type textarea "CHECK IN/OUT C"
type textarea "x"
type textarea "CHECK IN/OUT CO"
type textarea "x"
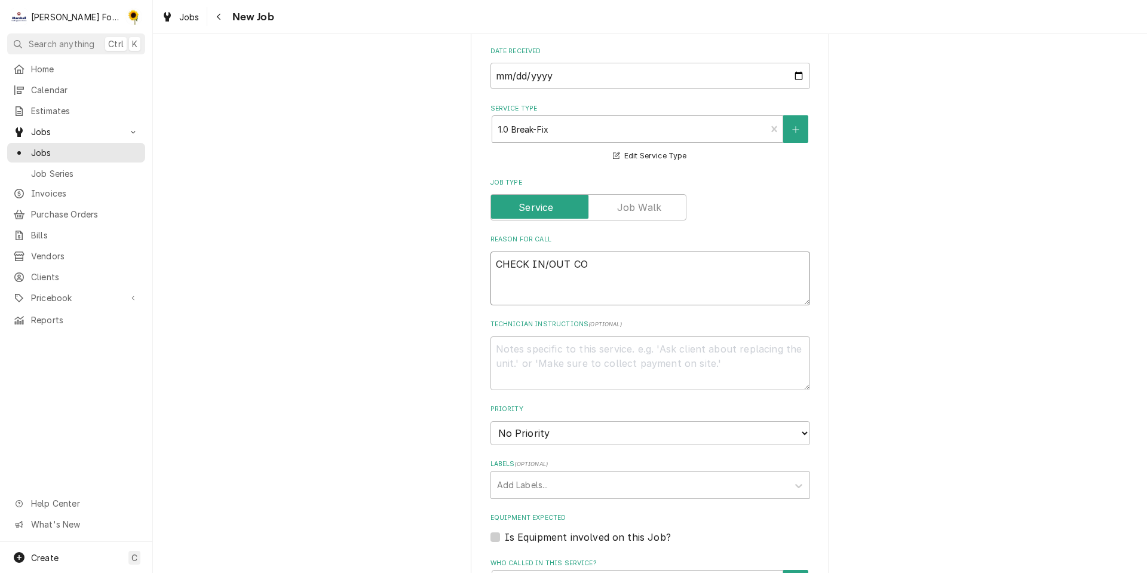
type textarea "CHECK IN/OUT COR"
type textarea "x"
type textarea "CHECK IN/OUT CORR"
type textarea "x"
type textarea "CHECK IN/OUT CORRI"
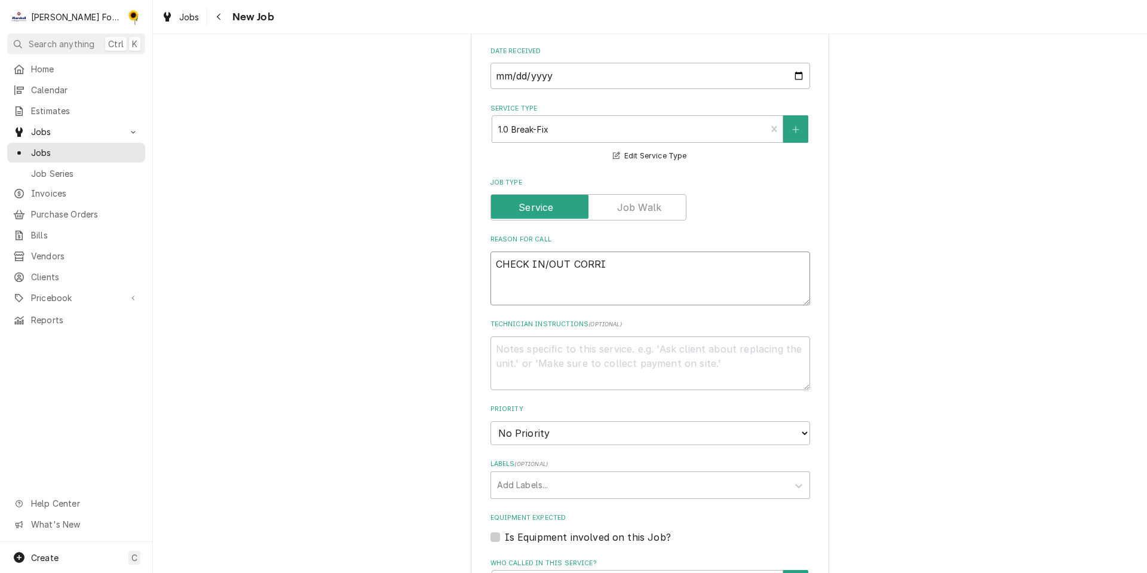
type textarea "x"
type textarea "CHECK IN/OUT CORRIG"
type textarea "x"
type textarea "CHECK IN/OUT CORRIGO"
type textarea "x"
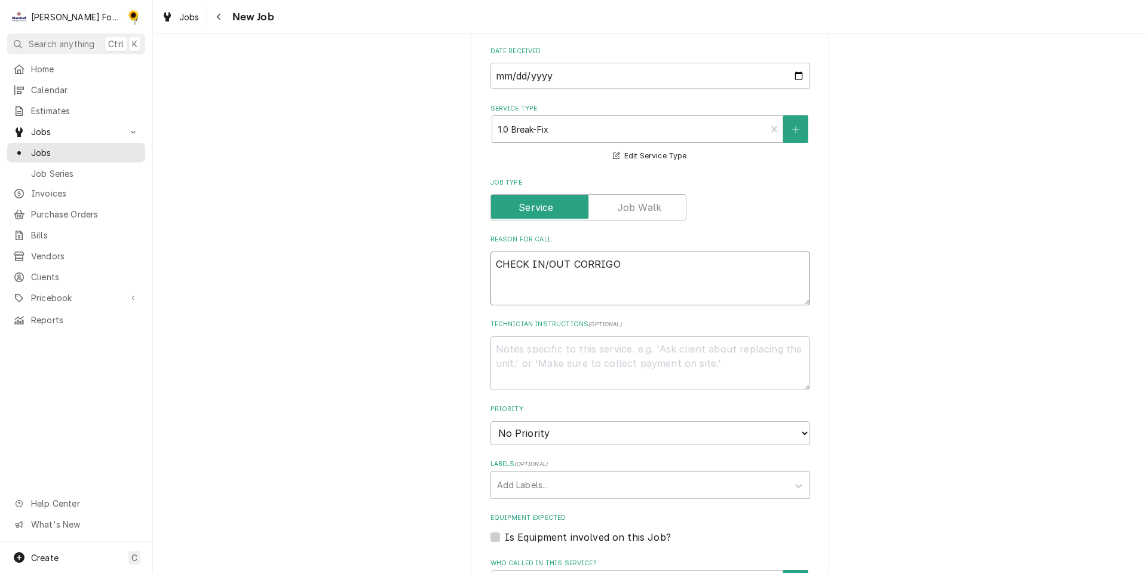
type textarea "CHECK IN/OUT CORRIGO"
type textarea "x"
type textarea "CHECK IN/OUT CORRIGO W"
type textarea "x"
type textarea "CHECK IN/OUT CORRIGO WO"
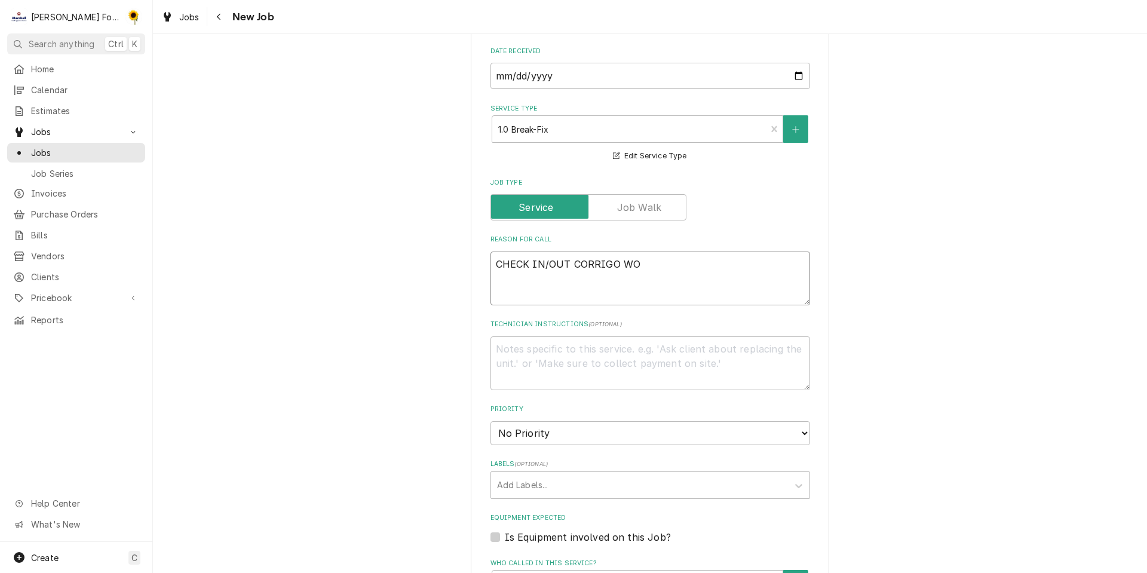
type textarea "x"
type textarea "CHECK IN/OUT CORRIGO WO#"
paste textarea "408740394"
type textarea "x"
type textarea "CHECK IN/OUT CORRIGO WO#408740394"
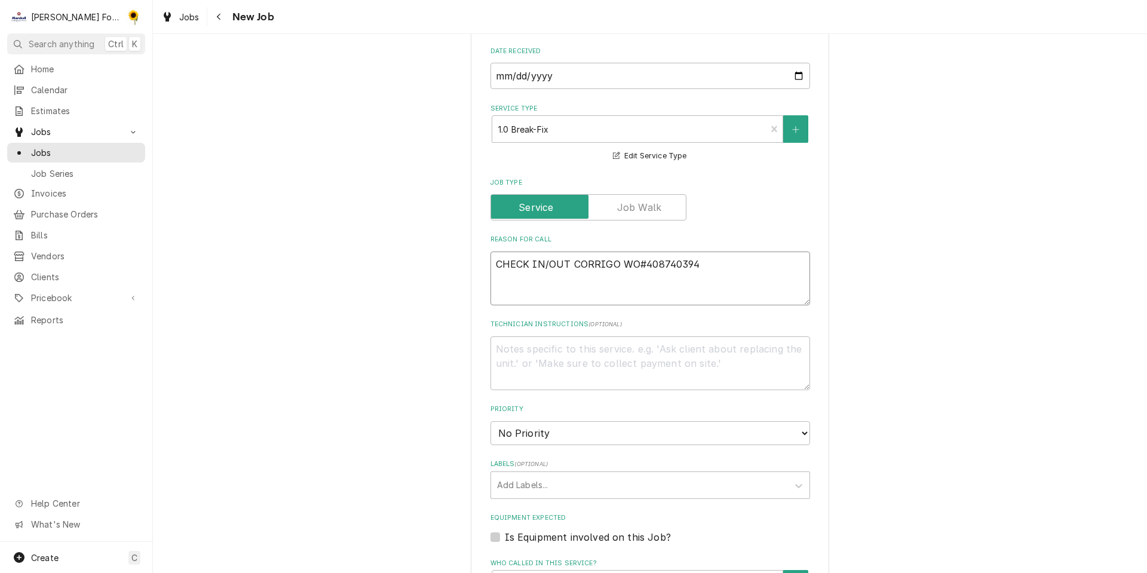
type textarea "x"
type textarea "CHECK IN/OUT CORRIGO WO#408740394"
click at [709, 264] on textarea "CHECK IN/OUT CORRIGO WO#408740394" at bounding box center [649, 278] width 319 height 54
type textarea "x"
type textarea "CHECK IN/OUT CORRIGO WO#408740394"
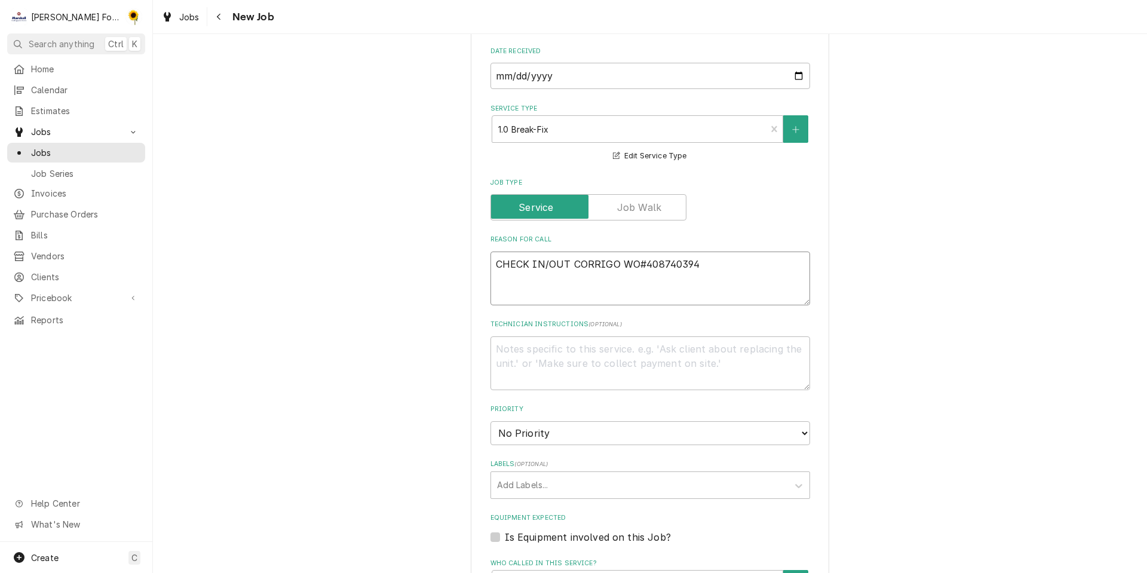
paste textarea "Hot Well Drive Thru Line Not Holding Propoer Temperature Left side on drive thr…"
type textarea "x"
type textarea "CHECK IN/OUT CORRIGO WO#408740394 Hot Well Drive Thru Line Not Holding Propoer …"
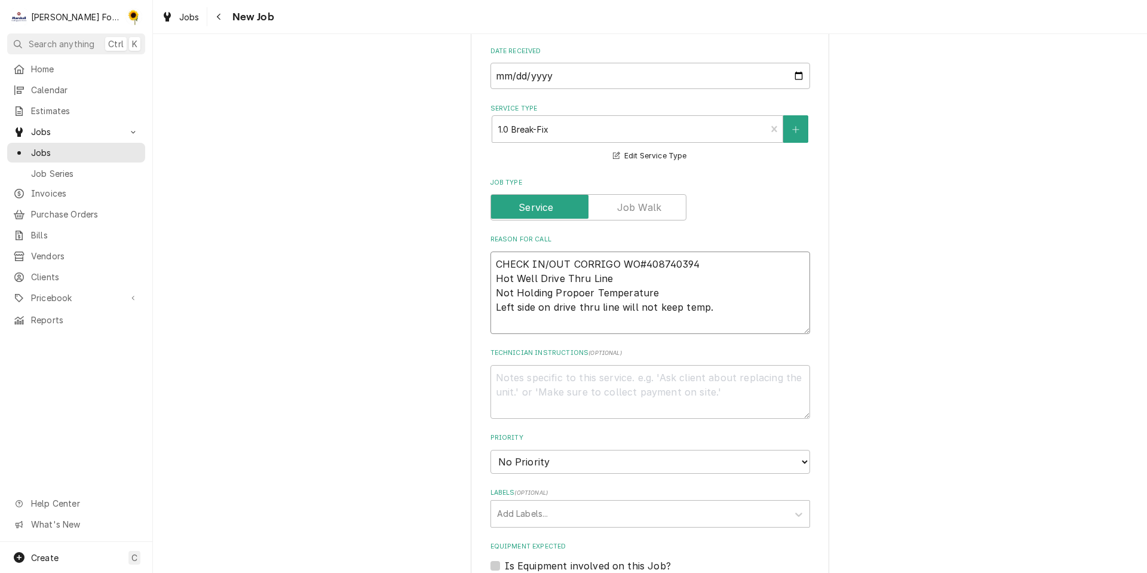
type textarea "x"
type textarea "CHECK IN/OUT CORRIGO WO#408740394 Hot Well Drive Thru Line Not Holding Propoer …"
type textarea "x"
type textarea "CHECK IN/OUT CORRIGO WO#408740394 Hot Well Drive Thru Line Not Holding Propoer …"
type textarea "x"
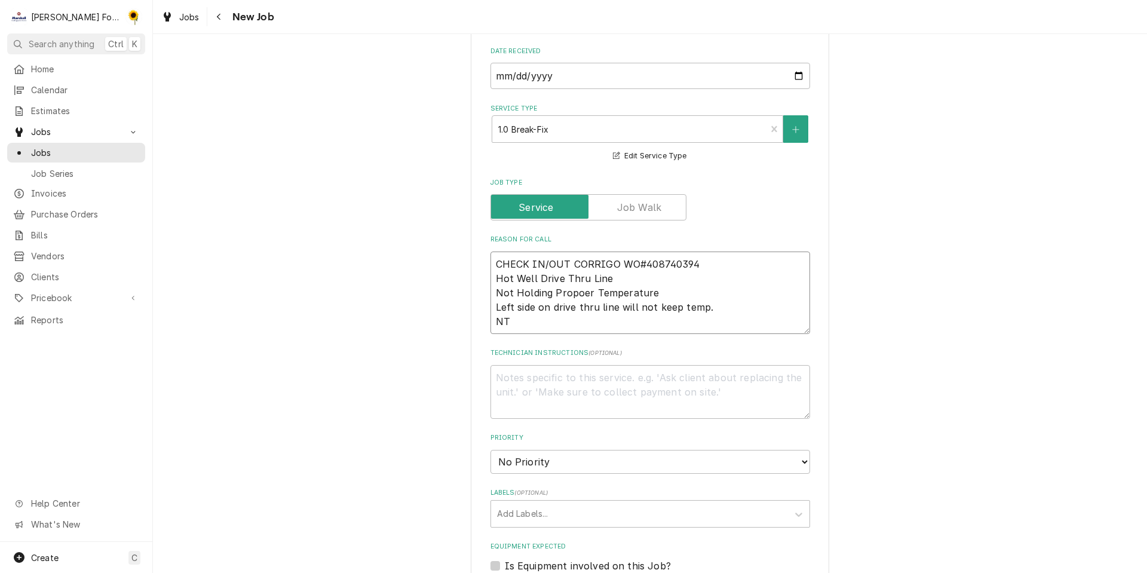
type textarea "CHECK IN/OUT CORRIGO WO#408740394 Hot Well Drive Thru Line Not Holding Propoer …"
type textarea "x"
type textarea "CHECK IN/OUT CORRIGO WO#408740394 Hot Well Drive Thru Line Not Holding Propoer …"
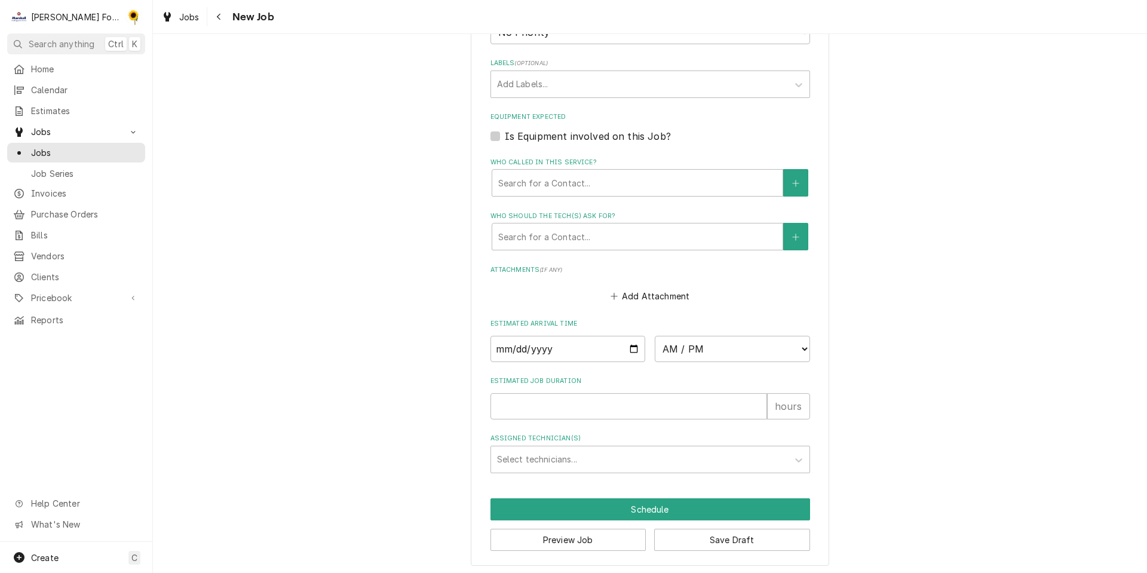
scroll to position [549, 0]
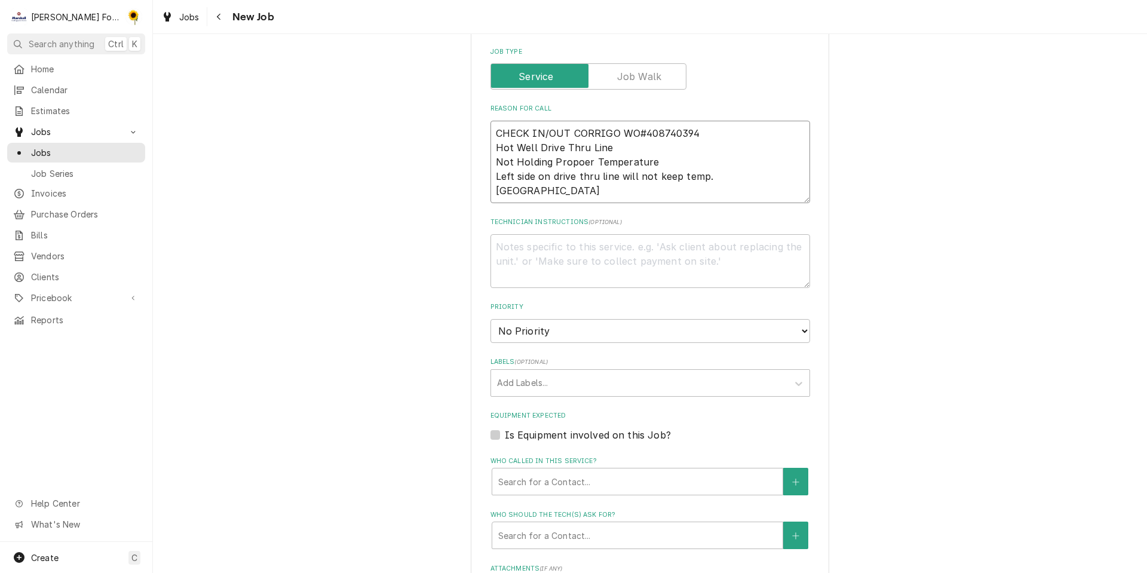
type textarea "x"
type textarea "CHECK IN/OUT CORRIGO WO#408740394 Hot Well Drive Thru Line Not Holding Propoer …"
type textarea "x"
type textarea "CHECK IN/OUT CORRIGO WO#408740394 Hot Well Drive Thru Line Not Holding Propoer …"
type textarea "x"
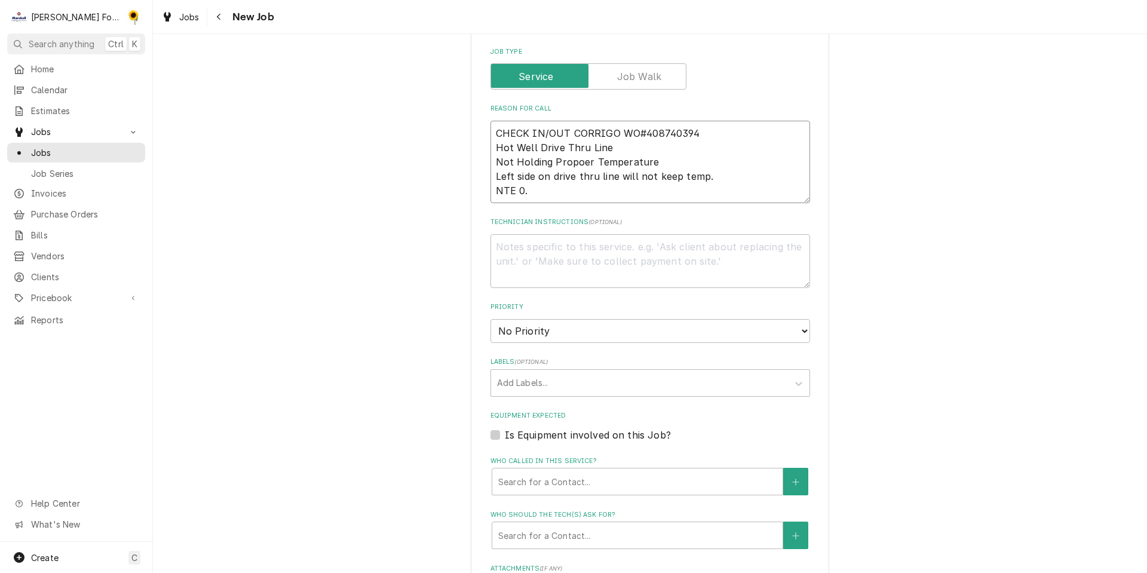
type textarea "CHECK IN/OUT CORRIGO WO#408740394 Hot Well Drive Thru Line Not Holding Propoer …"
type textarea "x"
type textarea "CHECK IN/OUT CORRIGO WO#408740394 Hot Well Drive Thru Line Not Holding Propoer …"
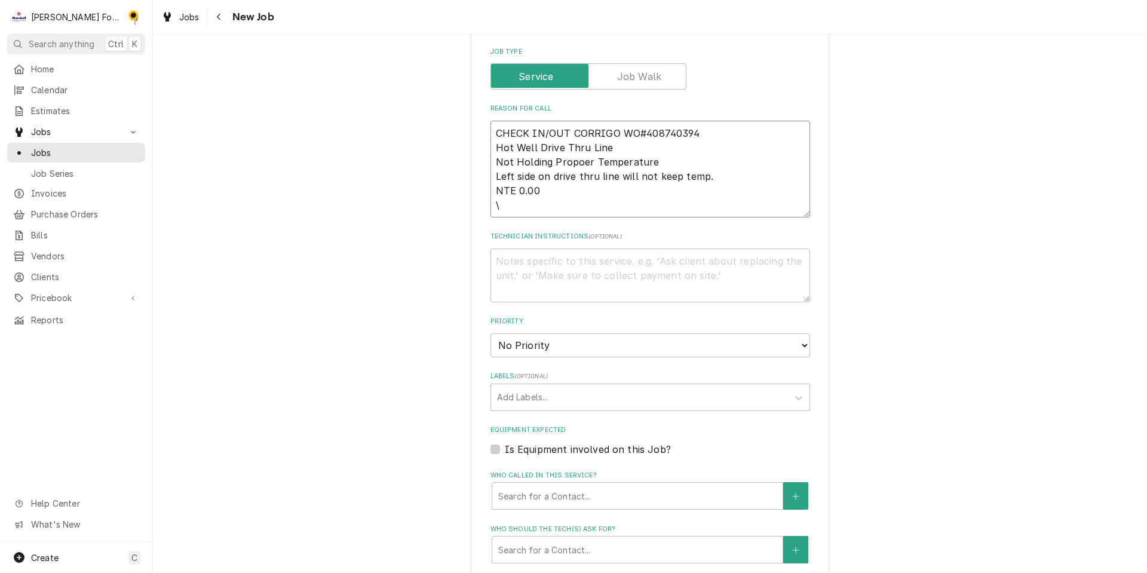
type textarea "x"
type textarea "CHECK IN/OUT CORRIGO WO#408740394 Hot Well Drive Thru Line Not Holding Propoer …"
type textarea "x"
type textarea "CHECK IN/OUT CORRIGO WO#408740394 Hot Well Drive Thru Line Not Holding Propoer …"
type textarea "x"
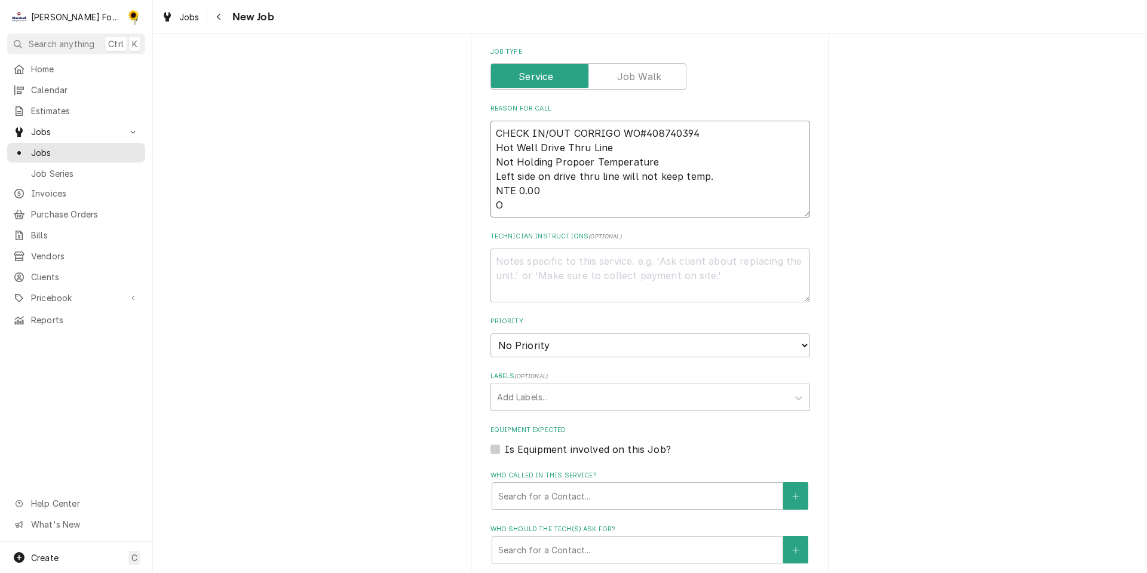
type textarea "CHECK IN/OUT CORRIGO WO#408740394 Hot Well Drive Thru Line Not Holding Propoer …"
type textarea "x"
type textarea "CHECK IN/OUT CORRIGO WO#408740394 Hot Well Drive Thru Line Not Holding Propoer …"
type textarea "x"
type textarea "CHECK IN/OUT CORRIGO WO#408740394 Hot Well Drive Thru Line Not Holding Propoer …"
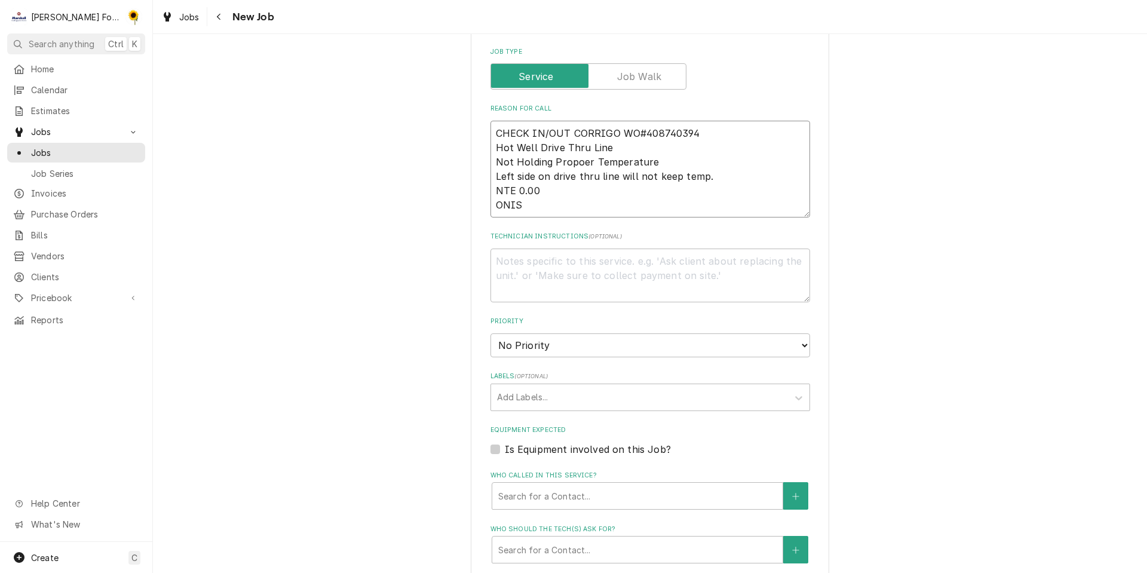
type textarea "x"
type textarea "CHECK IN/OUT CORRIGO WO#408740394 Hot Well Drive Thru Line Not Holding Propoer …"
type textarea "x"
type textarea "CHECK IN/OUT CORRIGO WO#408740394 Hot Well Drive Thru Line Not Holding Propoer …"
type textarea "x"
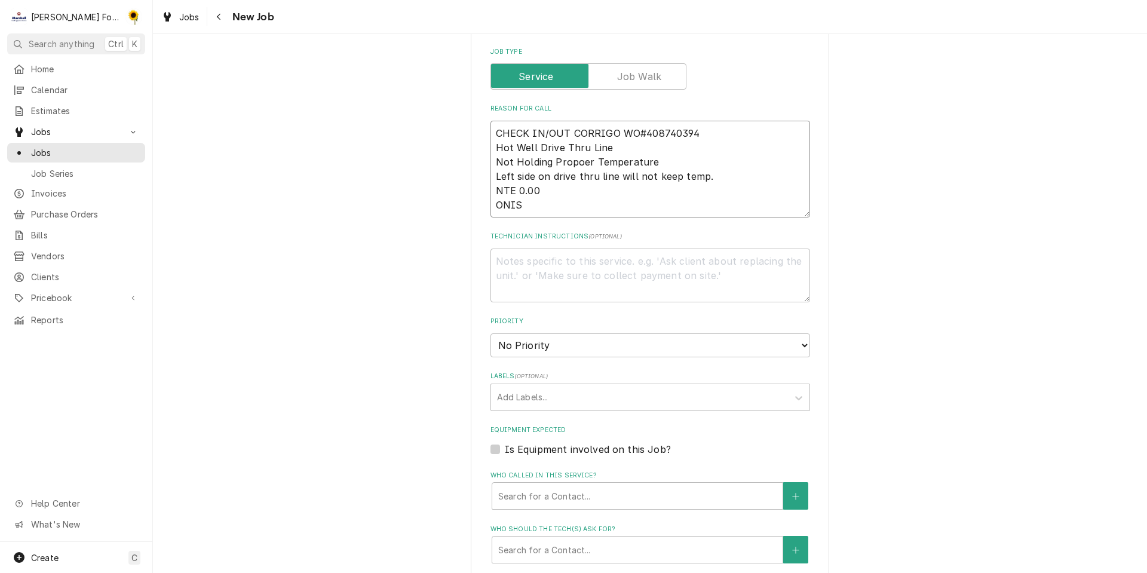
type textarea "CHECK IN/OUT CORRIGO WO#408740394 Hot Well Drive Thru Line Not Holding Propoer …"
type textarea "x"
type textarea "CHECK IN/OUT CORRIGO WO#408740394 Hot Well Drive Thru Line Not Holding Propoer …"
type textarea "x"
type textarea "CHECK IN/OUT CORRIGO WO#408740394 Hot Well Drive Thru Line Not Holding Propoer …"
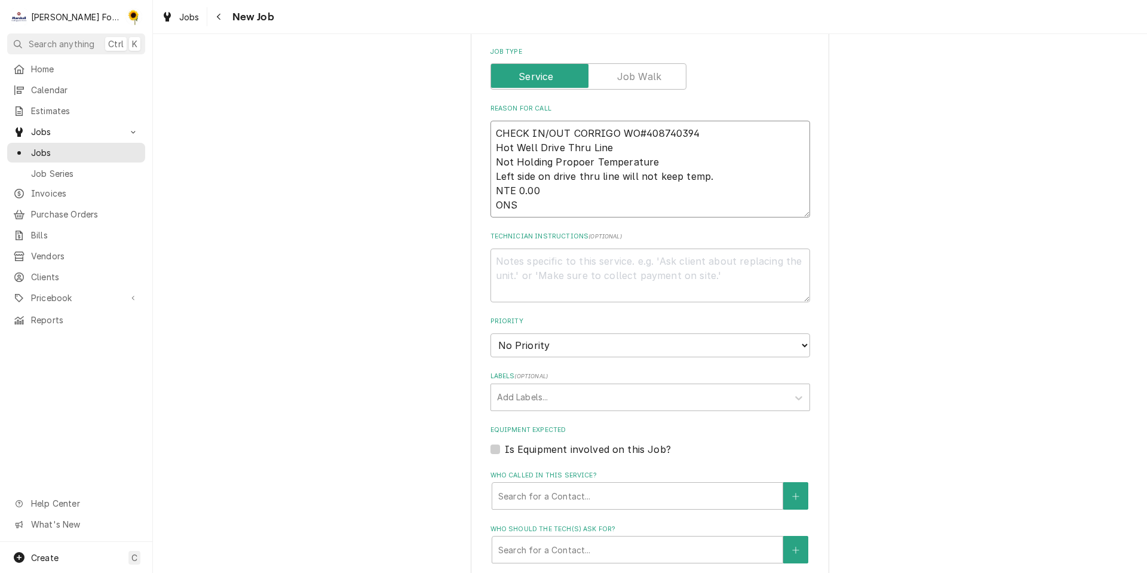
type textarea "x"
type textarea "CHECK IN/OUT CORRIGO WO#408740394 Hot Well Drive Thru Line Not Holding Propoer …"
type textarea "x"
type textarea "CHECK IN/OUT CORRIGO WO#408740394 Hot Well Drive Thru Line Not Holding Propoer …"
type textarea "x"
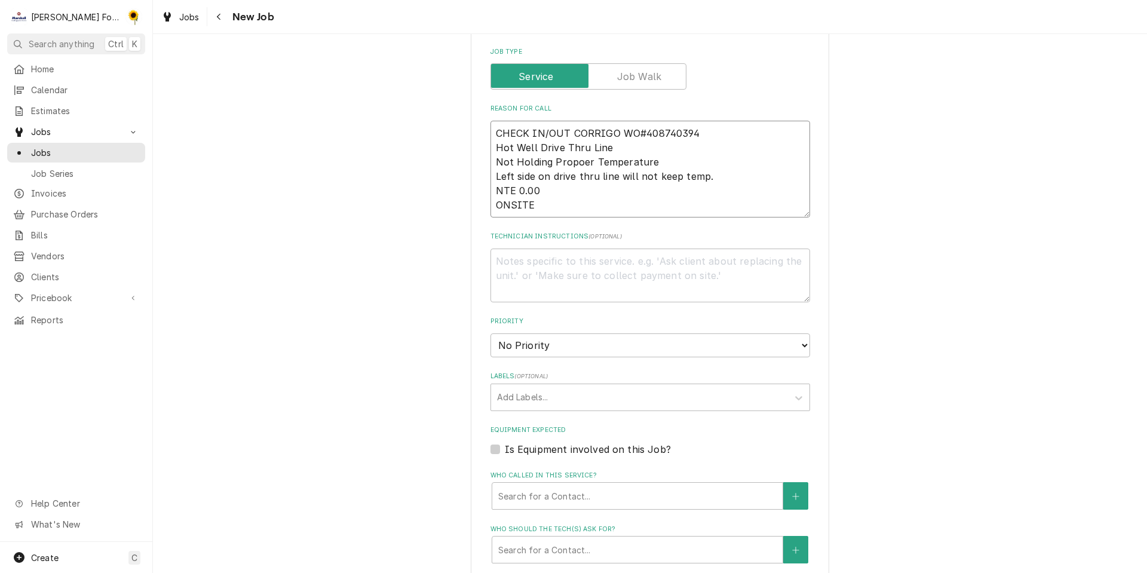
type textarea "CHECK IN/OUT CORRIGO WO#408740394 Hot Well Drive Thru Line Not Holding Propoer …"
type textarea "x"
type textarea "CHECK IN/OUT CORRIGO WO#408740394 Hot Well Drive Thru Line Not Holding Propoer …"
type textarea "x"
type textarea "CHECK IN/OUT CORRIGO WO#408740394 Hot Well Drive Thru Line Not Holding Propoer …"
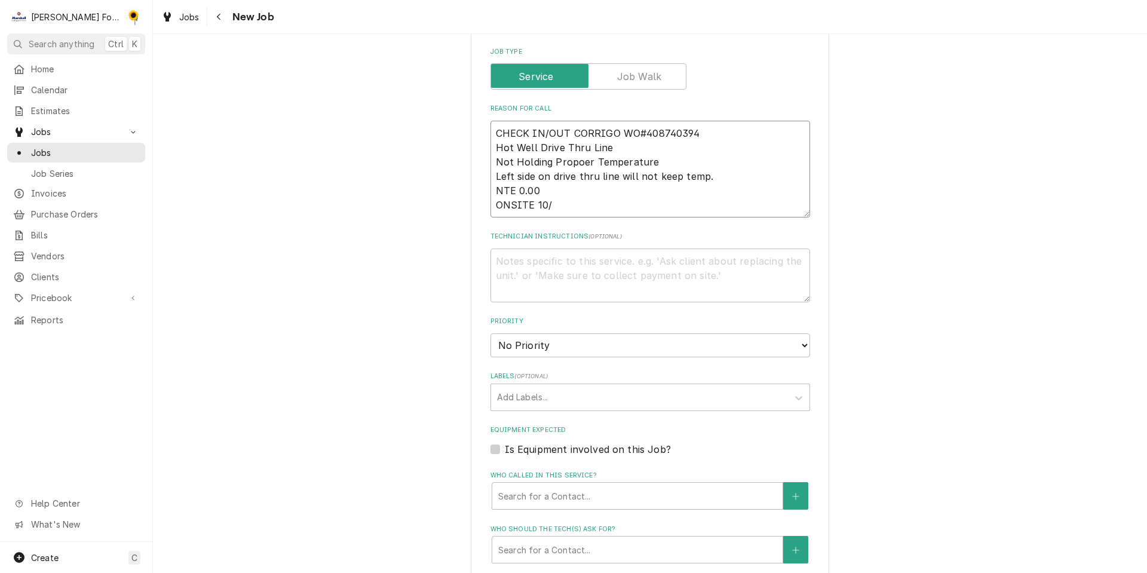
type textarea "x"
type textarea "CHECK IN/OUT CORRIGO WO#408740394 Hot Well Drive Thru Line Not Holding Propoer …"
type textarea "x"
type textarea "CHECK IN/OUT CORRIGO WO#408740394 Hot Well Drive Thru Line Not Holding Propoer …"
type textarea "x"
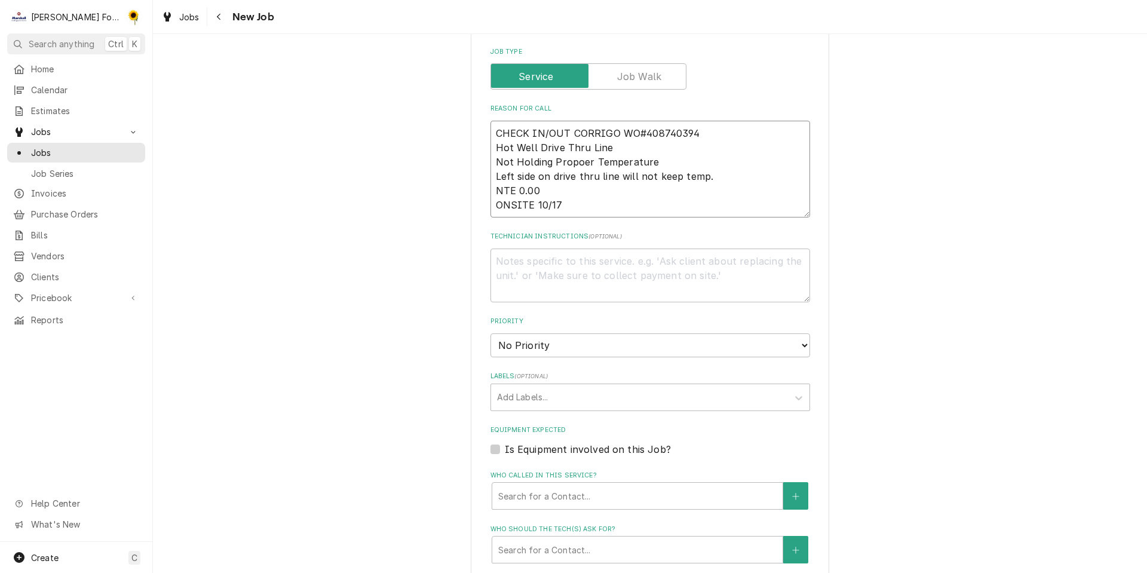
type textarea "CHECK IN/OUT CORRIGO WO#408740394 Hot Well Drive Thru Line Not Holding Propoer …"
type textarea "x"
type textarea "CHECK IN/OUT CORRIGO WO#408740394 Hot Well Drive Thru Line Not Holding Propoer …"
type textarea "x"
type textarea "CHECK IN/OUT CORRIGO WO#408740394 Hot Well Drive Thru Line Not Holding Propoer …"
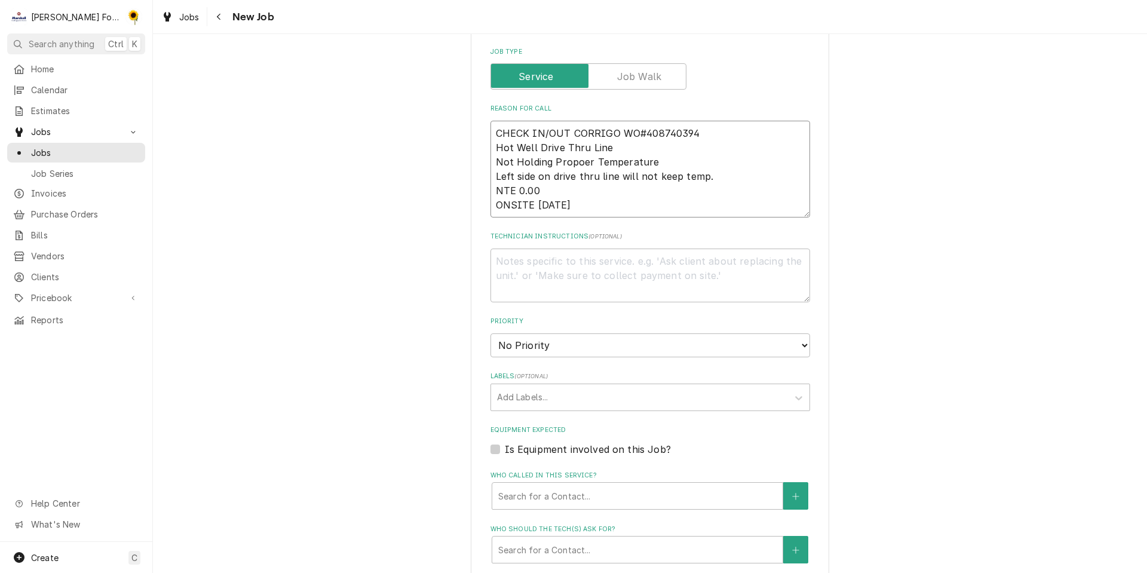
type textarea "x"
type textarea "CHECK IN/OUT CORRIGO WO#408740394 Hot Well Drive Thru Line Not Holding Propoer …"
type textarea "x"
type textarea "CHECK IN/OUT CORRIGO WO#408740394 Hot Well Drive Thru Line Not Holding Propoer …"
type textarea "x"
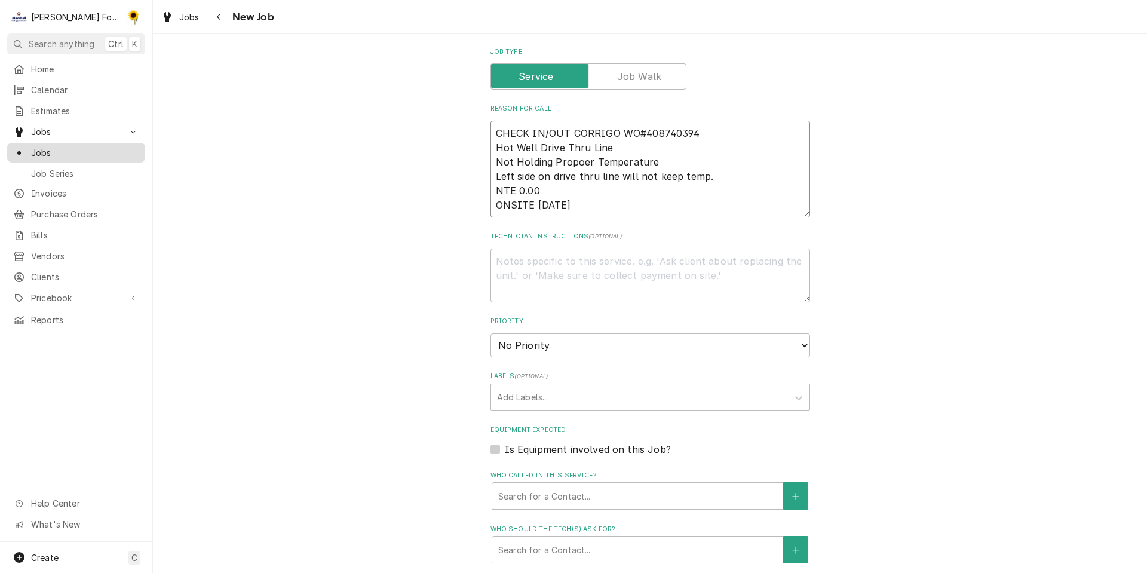
type textarea "CHECK IN/OUT CORRIGO WO#408740394 Hot Well Drive Thru Line Not Holding Propoer …"
click at [62, 146] on span "Jobs" at bounding box center [85, 152] width 108 height 13
drag, startPoint x: 492, startPoint y: 128, endPoint x: 608, endPoint y: 216, distance: 145.7
click at [608, 216] on fieldset "Job Details Job Source Direct (Phone/Email/etc.) Service Channel Corrigo Ecotra…" at bounding box center [649, 281] width 319 height 1008
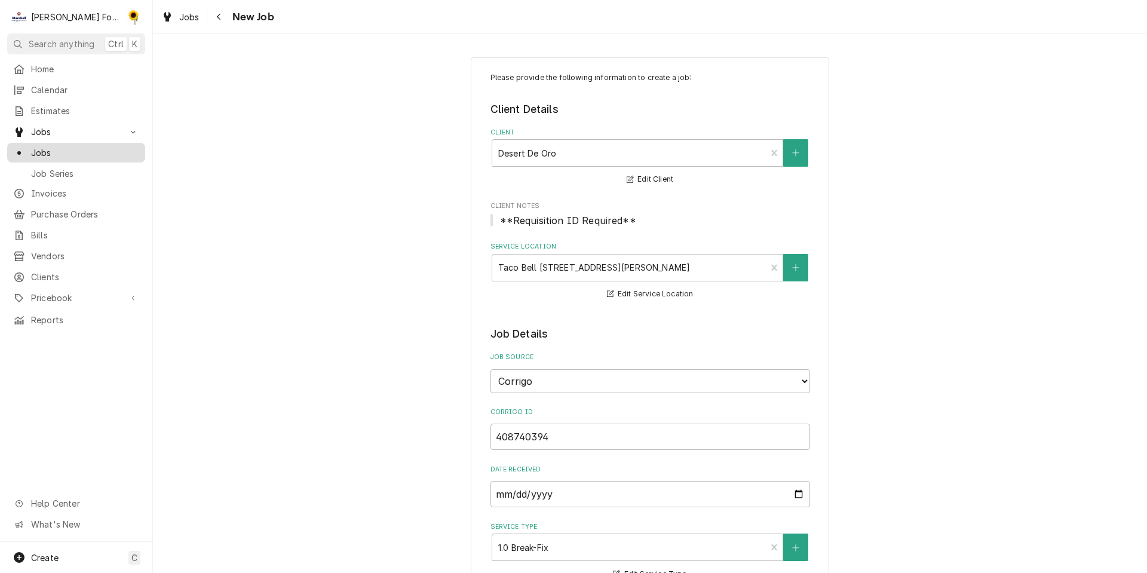
click at [78, 148] on span "Jobs" at bounding box center [85, 152] width 108 height 13
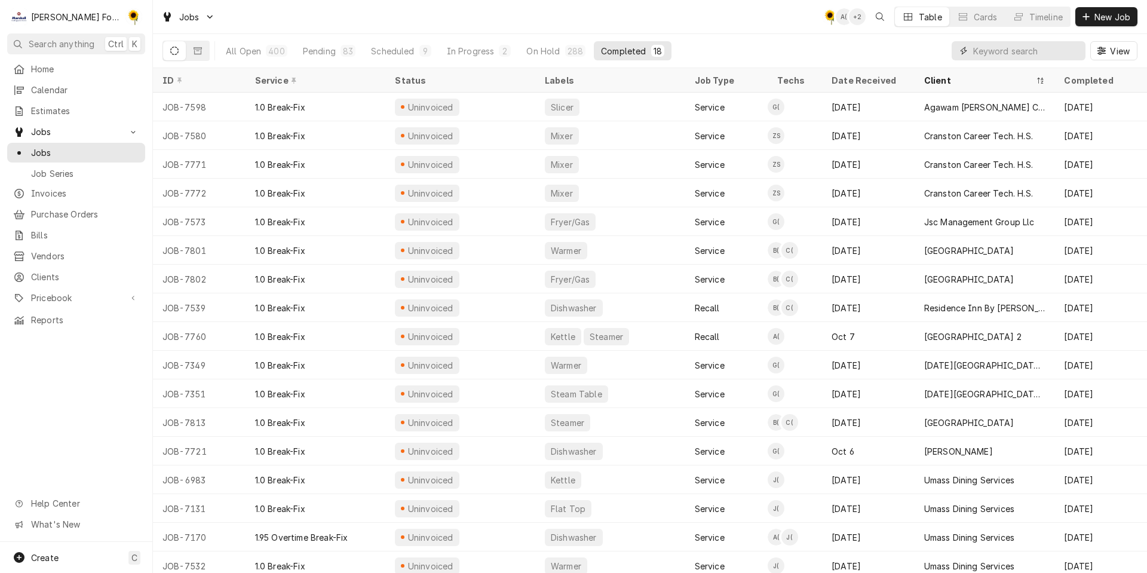
click at [994, 52] on input "Dynamic Content Wrapper" at bounding box center [1026, 50] width 106 height 19
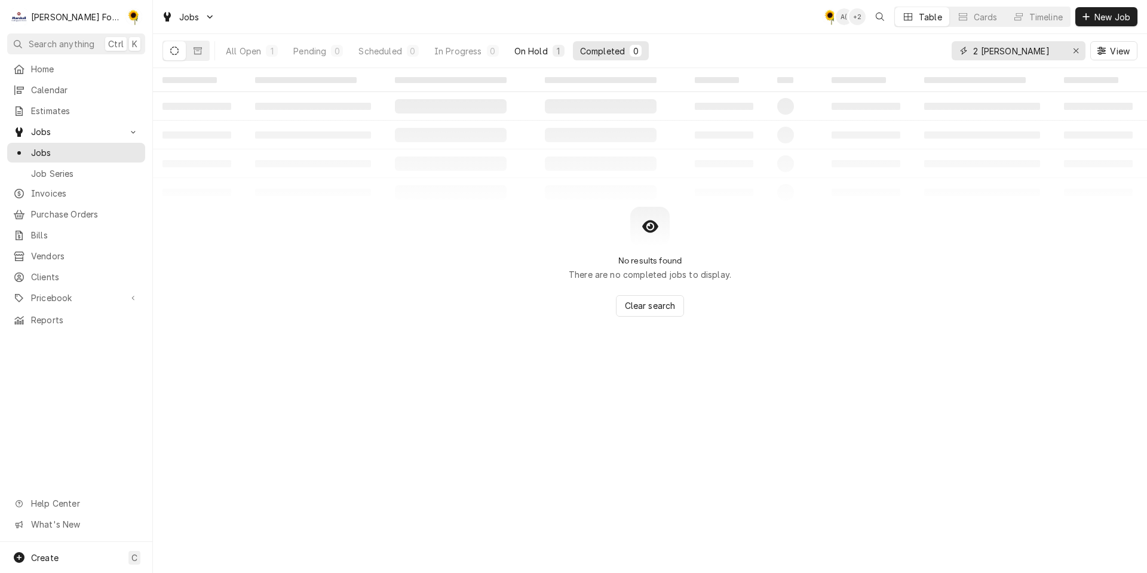
type input "2 DOWLING"
click at [518, 50] on div "On Hold" at bounding box center [530, 51] width 33 height 13
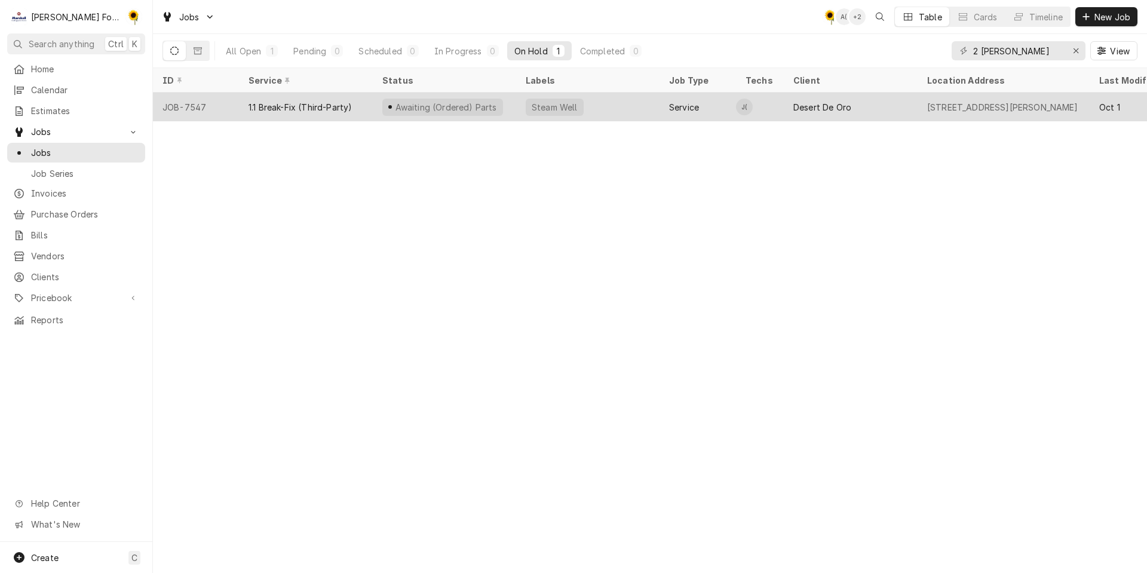
click at [502, 100] on div "Awaiting (Ordered) Parts" at bounding box center [444, 107] width 143 height 29
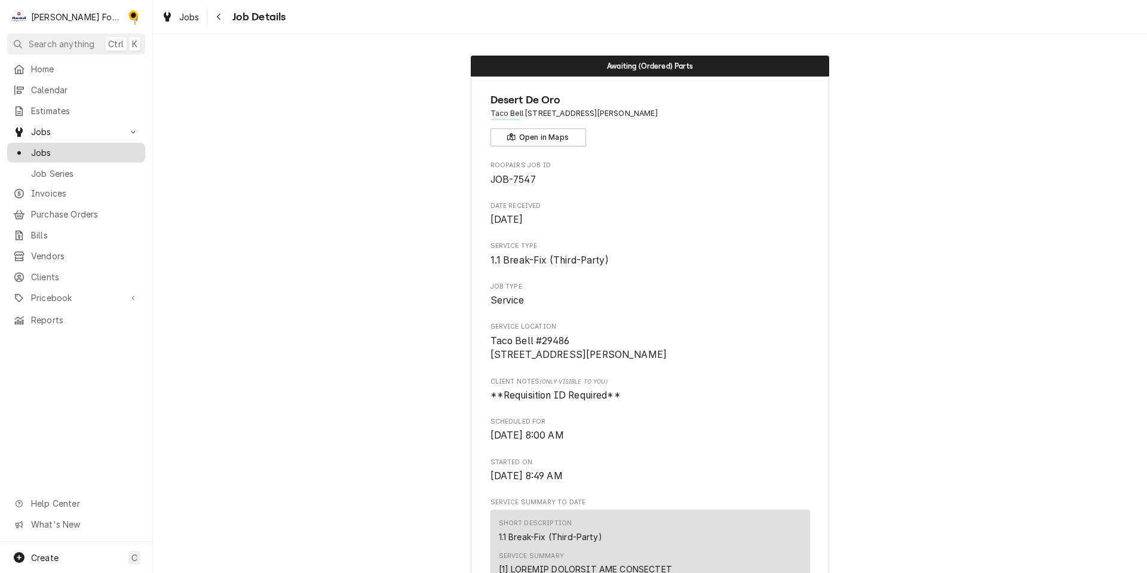
click at [100, 143] on link "Jobs" at bounding box center [76, 153] width 138 height 20
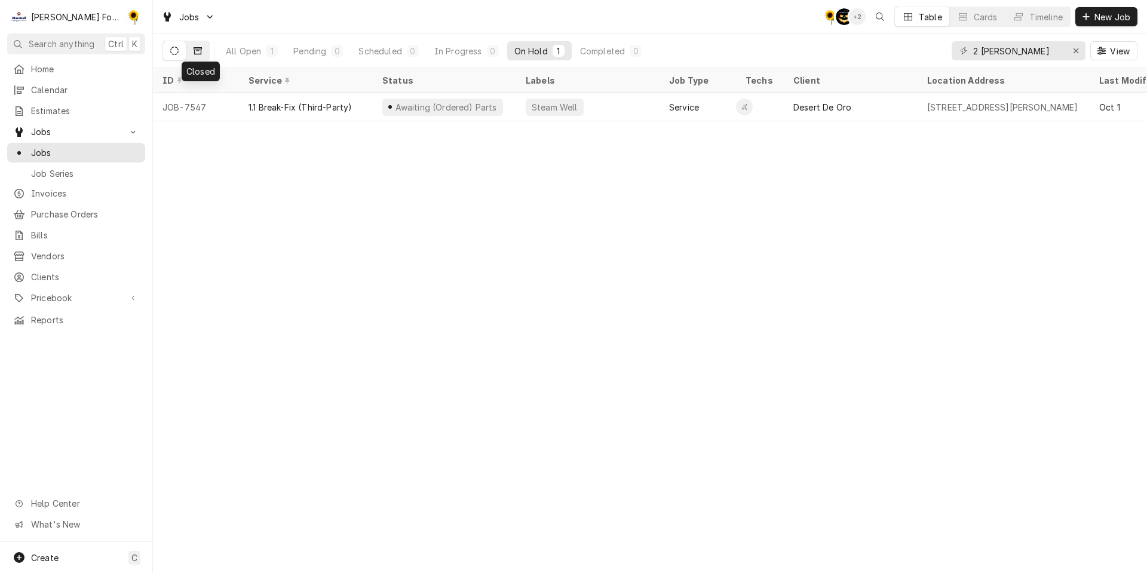
click at [199, 48] on icon "Dynamic Content Wrapper" at bounding box center [197, 50] width 8 height 7
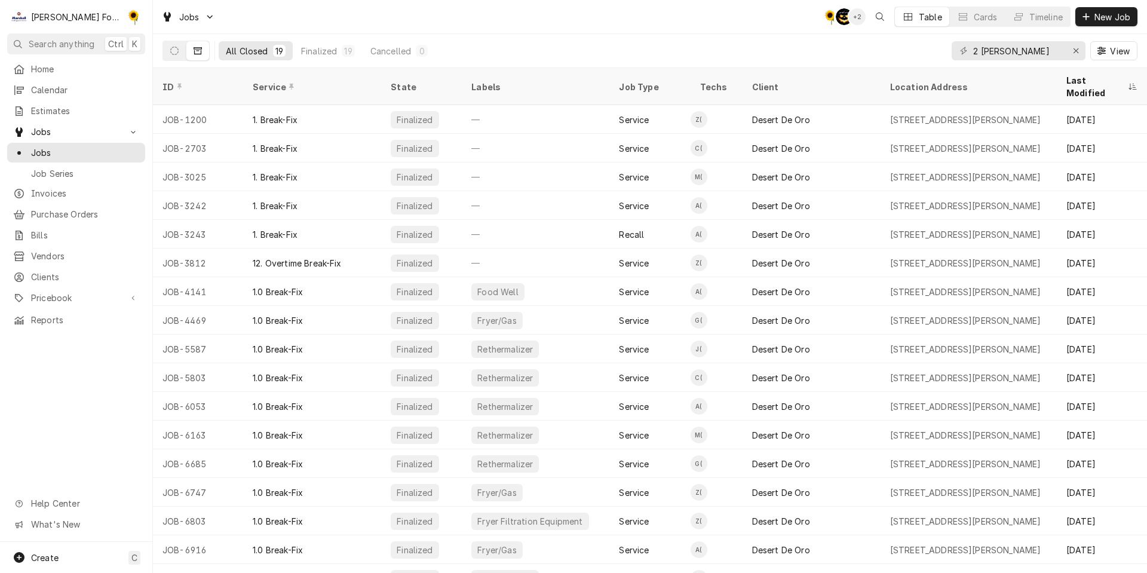
click at [1088, 77] on div "Last Modified" at bounding box center [1095, 86] width 59 height 25
click at [1085, 85] on div "Last Modified" at bounding box center [1101, 86] width 85 height 32
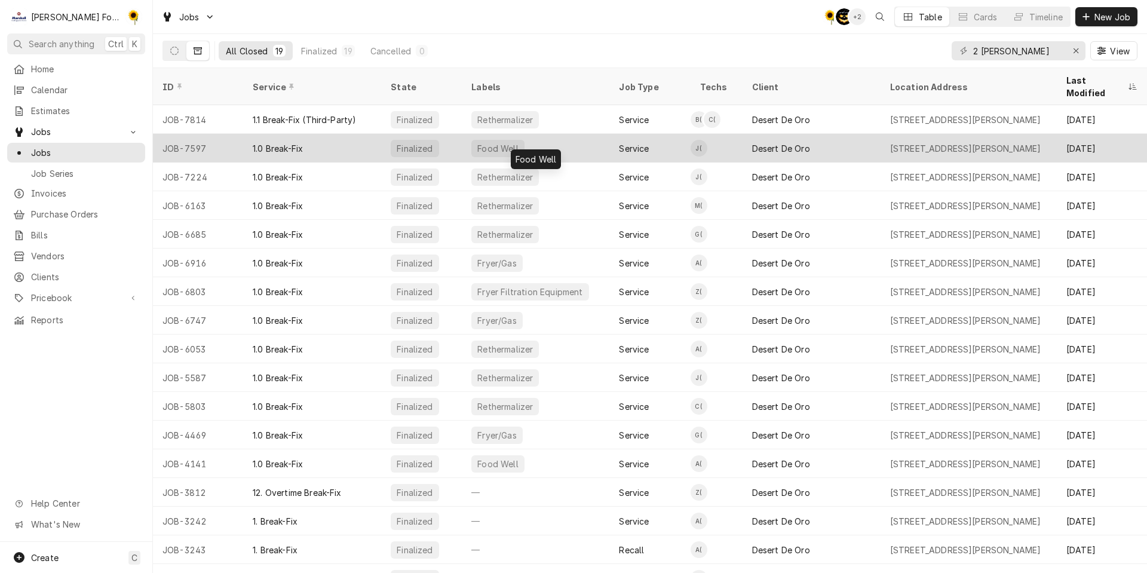
click at [503, 142] on div "Food Well" at bounding box center [497, 148] width 43 height 13
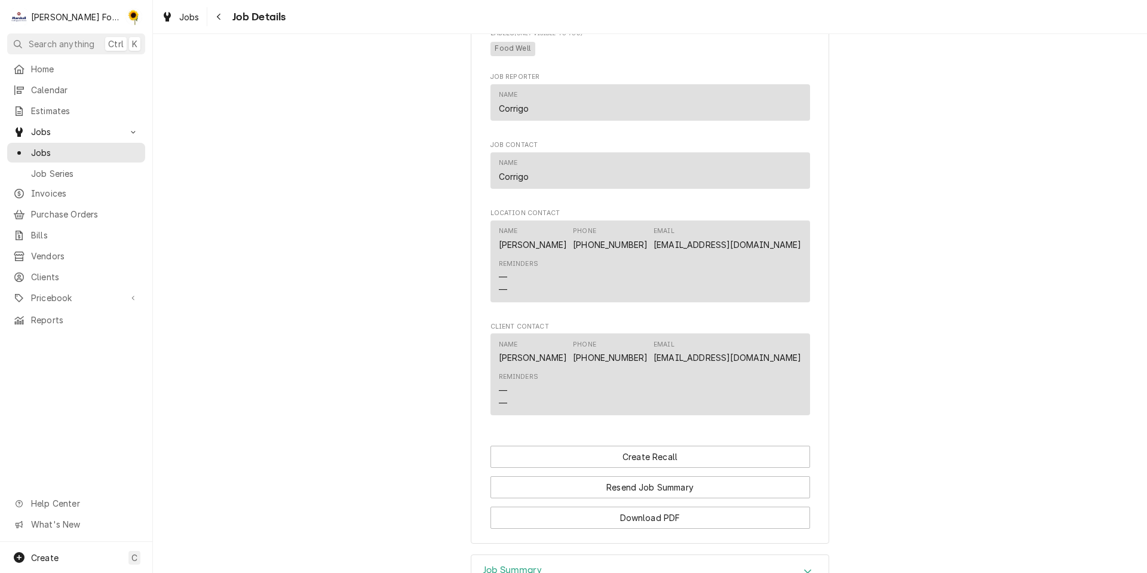
scroll to position [896, 0]
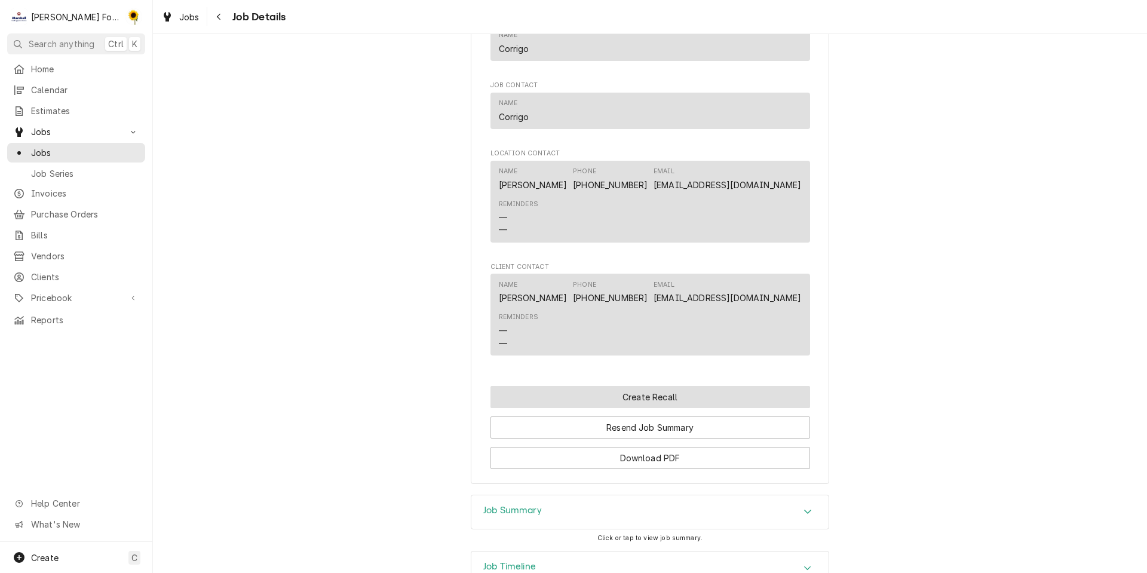
click at [659, 403] on button "Create Recall" at bounding box center [649, 397] width 319 height 22
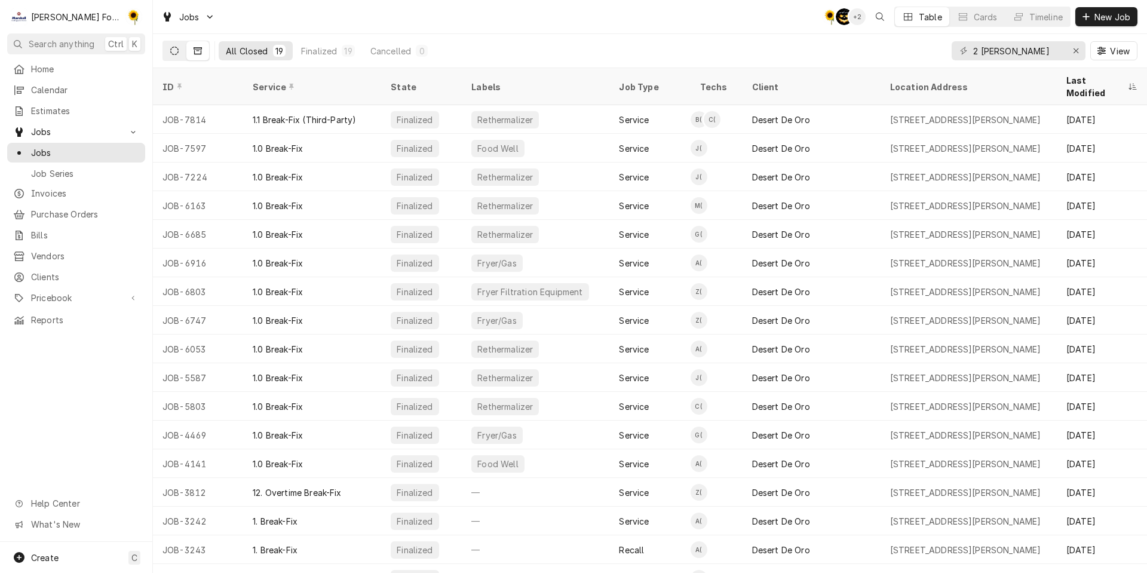
click at [171, 50] on icon "Dynamic Content Wrapper" at bounding box center [174, 51] width 8 height 8
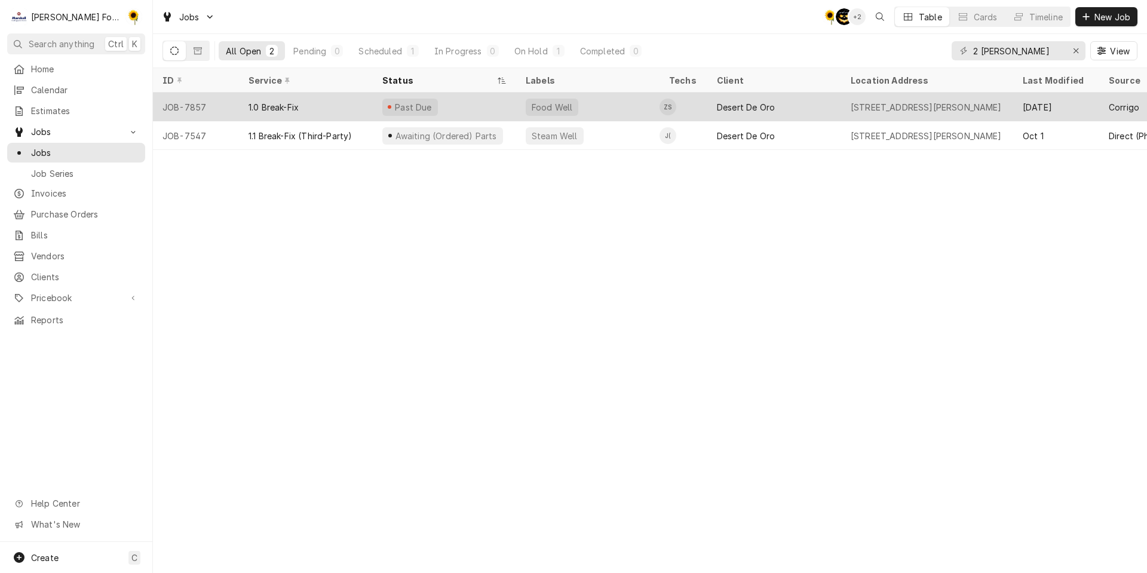
click at [742, 101] on div "Desert De Oro" at bounding box center [746, 107] width 58 height 13
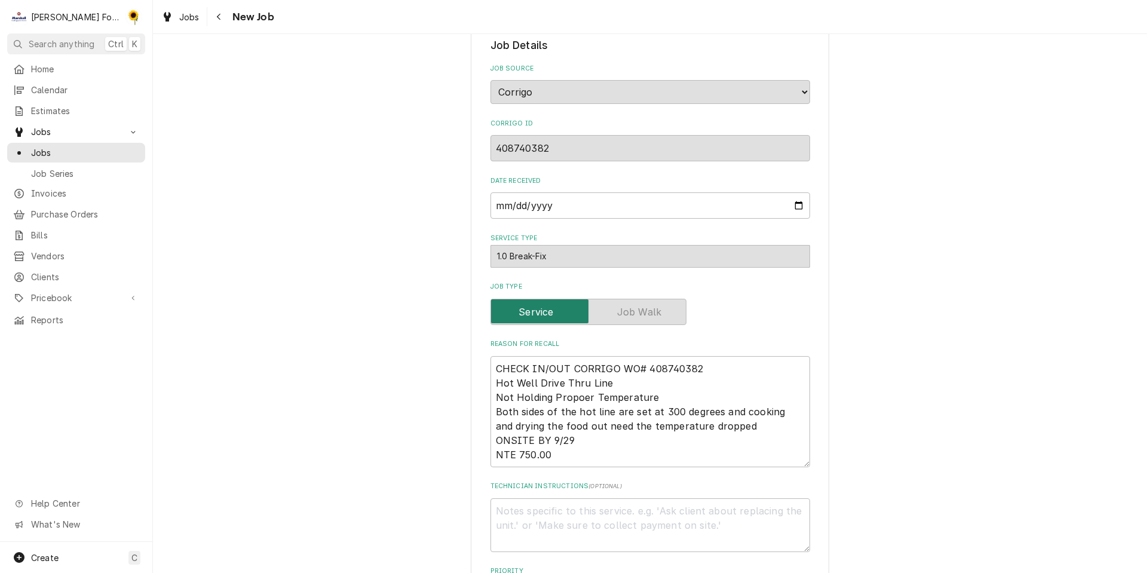
scroll to position [299, 0]
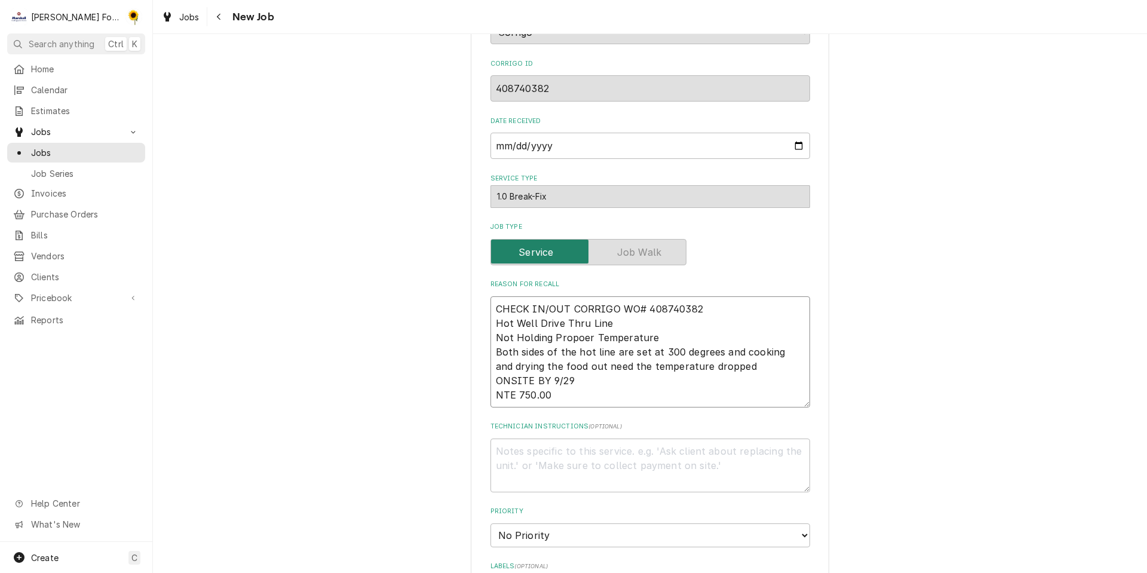
drag, startPoint x: 491, startPoint y: 306, endPoint x: 487, endPoint y: 336, distance: 30.7
click at [491, 306] on textarea "CHECK IN/OUT CORRIGO WO# 408740382 Hot Well Drive Thru Line Not Holding Propoer…" at bounding box center [649, 351] width 319 height 111
type textarea "x"
type textarea "CHECK IN/OUT CORRIGO WO# 408740382 Hot Well Drive Thru Line Not Holding Propoer…"
type textarea "x"
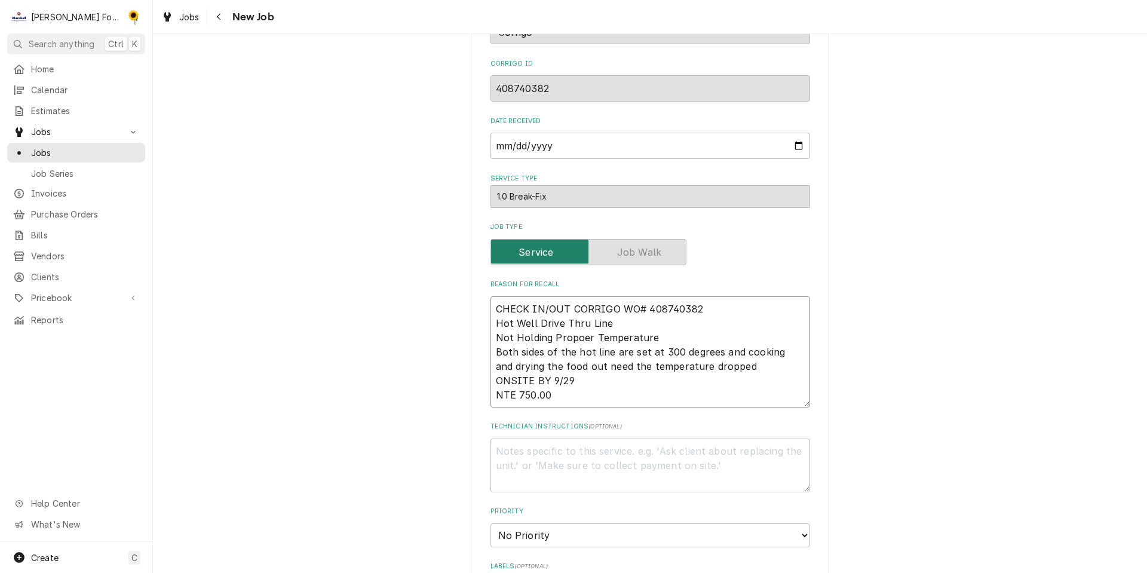
type textarea "CHECK IN/OUT CORRIGO WO# 408740382 Hot Well Drive Thru Line Not Holding Propoer…"
type textarea "x"
type textarea "CHECK IN/OUT CORRIGO WO# 408740382 Hot Well Drive Thru Line Not Holding Propoer…"
type textarea "x"
type textarea "OCHECK IN/OUT CORRIGO WO# 408740382 Hot Well Drive Thru Line Not Holding Propoe…"
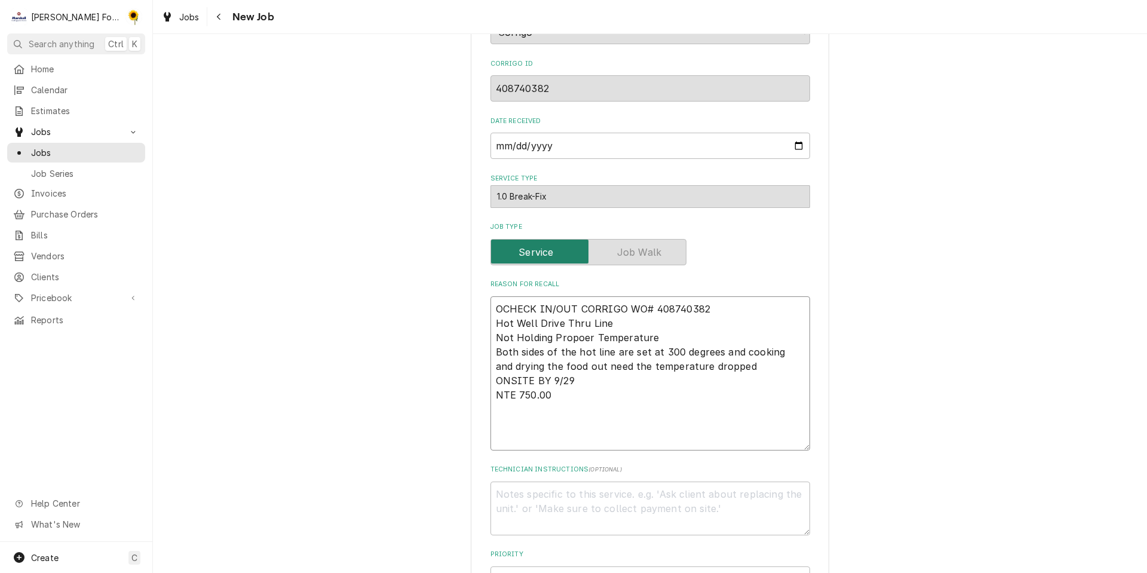
type textarea "x"
type textarea "ORCHECK IN/OUT CORRIGO WO# 408740382 Hot Well Drive Thru Line Not Holding Propo…"
type textarea "x"
type textarea "ORICHECK IN/OUT CORRIGO WO# 408740382 Hot Well Drive Thru Line Not Holding Prop…"
type textarea "x"
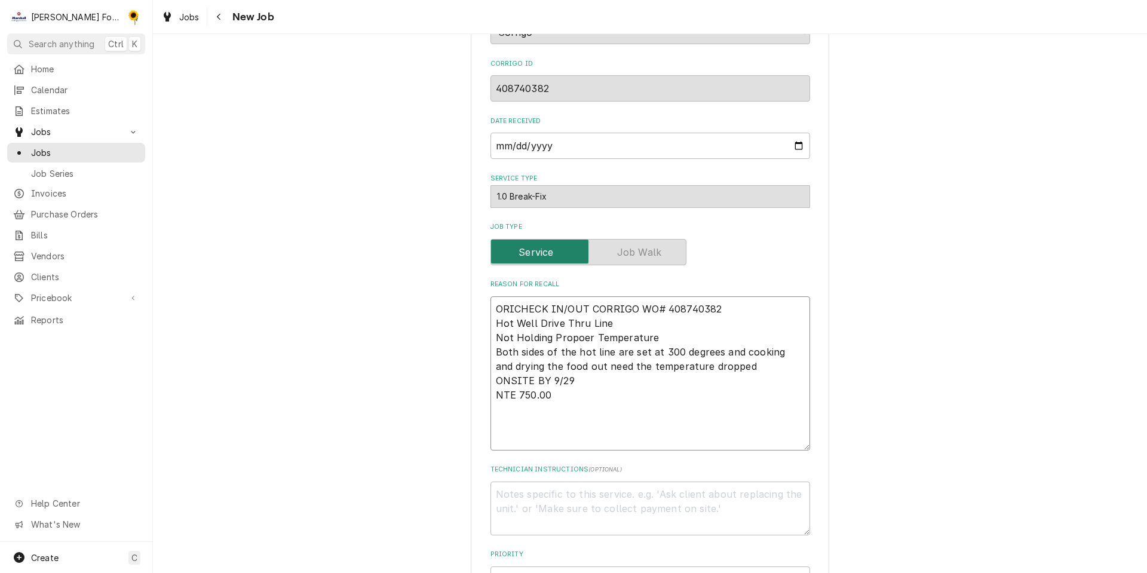
type textarea "ORIGCHECK IN/OUT CORRIGO WO# 408740382 Hot Well Drive Thru Line Not Holding Pro…"
type textarea "x"
type textarea "ORIGICHECK IN/OUT CORRIGO WO# 408740382 Hot Well Drive Thru Line Not Holding Pr…"
type textarea "x"
type textarea "ORIGINCHECK IN/OUT CORRIGO WO# 408740382 Hot Well Drive Thru Line Not Holding P…"
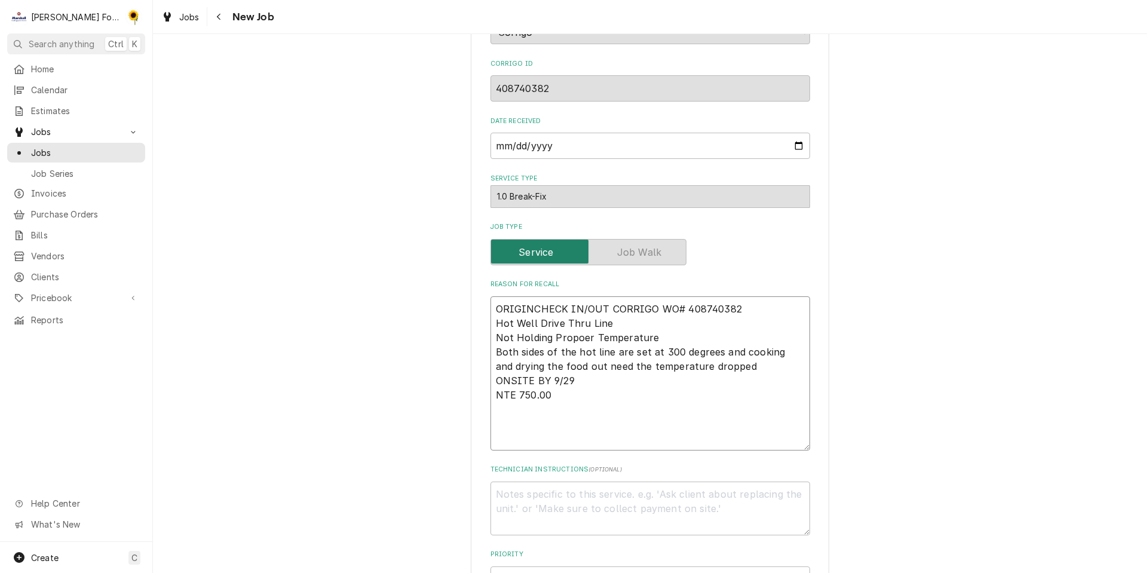
type textarea "x"
type textarea "ORIGINALCHECK IN/OUT CORRIGO WO# 408740382 Hot Well Drive Thru Line Not Holding…"
type textarea "x"
type textarea "ORIGINAL CHECK IN/OUT CORRIGO WO# 408740382 Hot Well Drive Thru Line Not Holdin…"
type textarea "x"
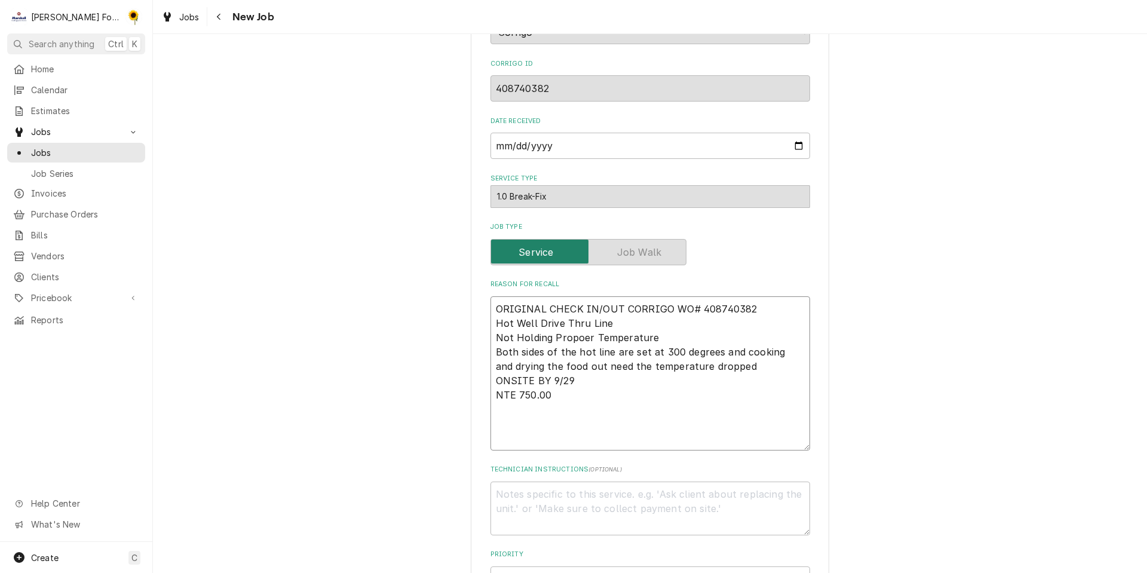
type textarea "ORIGINAL CCHECK IN/OUT CORRIGO WO# 408740382 Hot Well Drive Thru Line Not Holdi…"
type textarea "x"
type textarea "ORIGINAL CACHECK IN/OUT CORRIGO WO# 408740382 Hot Well Drive Thru Line Not Hold…"
type textarea "x"
type textarea "ORIGINAL CALCHECK IN/OUT CORRIGO WO# 408740382 Hot Well Drive Thru Line Not Hol…"
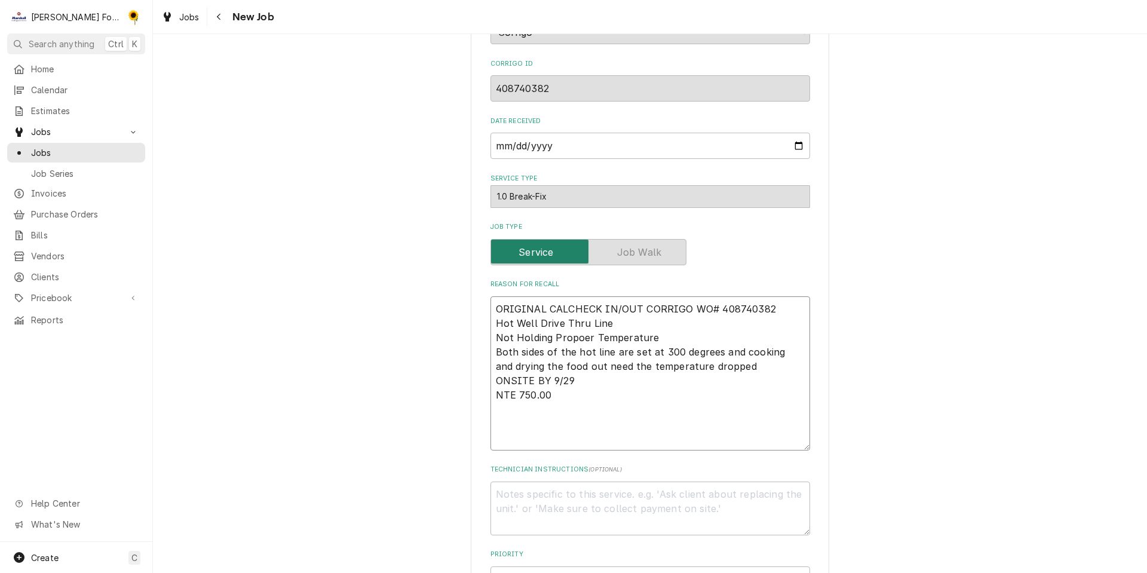
type textarea "x"
type textarea "ORIGINAL CALLCHECK IN/OUT CORRIGO WO# 408740382 Hot Well Drive Thru Line Not Ho…"
type textarea "x"
type textarea "ORIGINAL CALL*CHECK IN/OUT CORRIGO WO# 408740382 Hot Well Drive Thru Line Not H…"
type textarea "x"
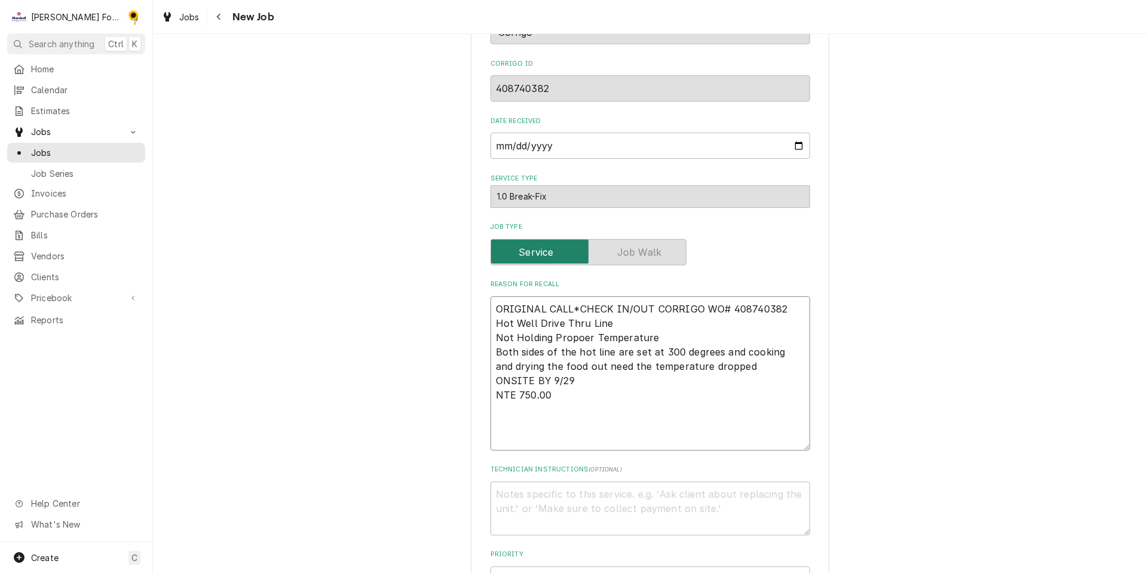
type textarea "ORIGINAL CALL**CHECK IN/OUT CORRIGO WO# 408740382 Hot Well Drive Thru Line Not …"
type textarea "x"
type textarea "ORIGINAL CALL***CHECK IN/OUT CORRIGO WO# 408740382 Hot Well Drive Thru Line Not…"
type textarea "x"
type textarea "ORIGINAL CALL****CHECK IN/OUT CORRIGO WO# 408740382 Hot Well Drive Thru Line No…"
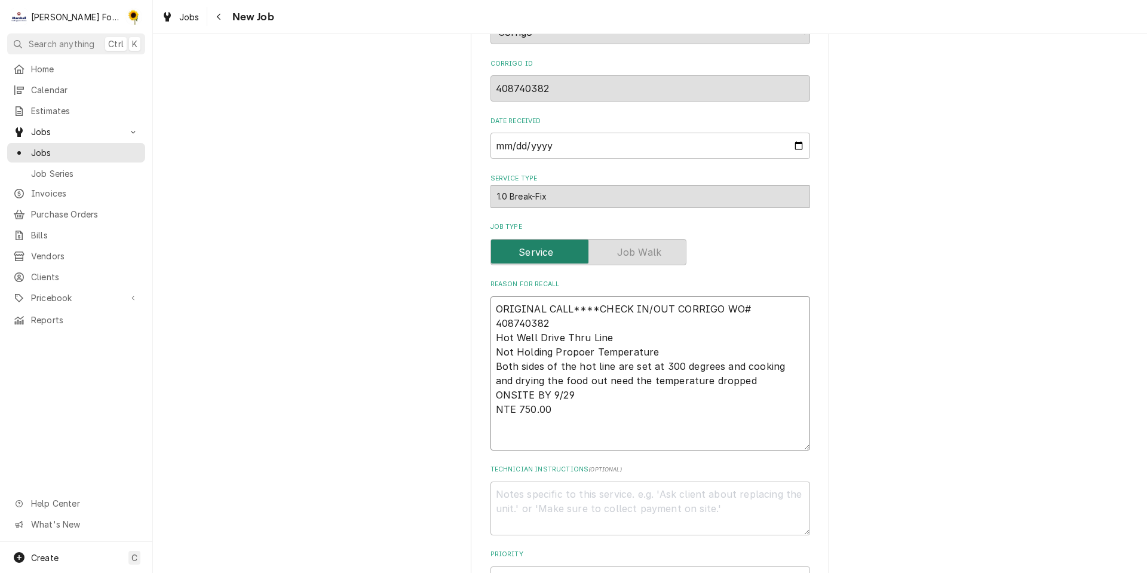
type textarea "x"
type textarea "*ORIGINAL CALL****CHECK IN/OUT CORRIGO WO# 408740382 Hot Well Drive Thru Line N…"
type textarea "x"
type textarea "**ORIGINAL CALL****CHECK IN/OUT CORRIGO WO# 408740382 Hot Well Drive Thru Line …"
type textarea "x"
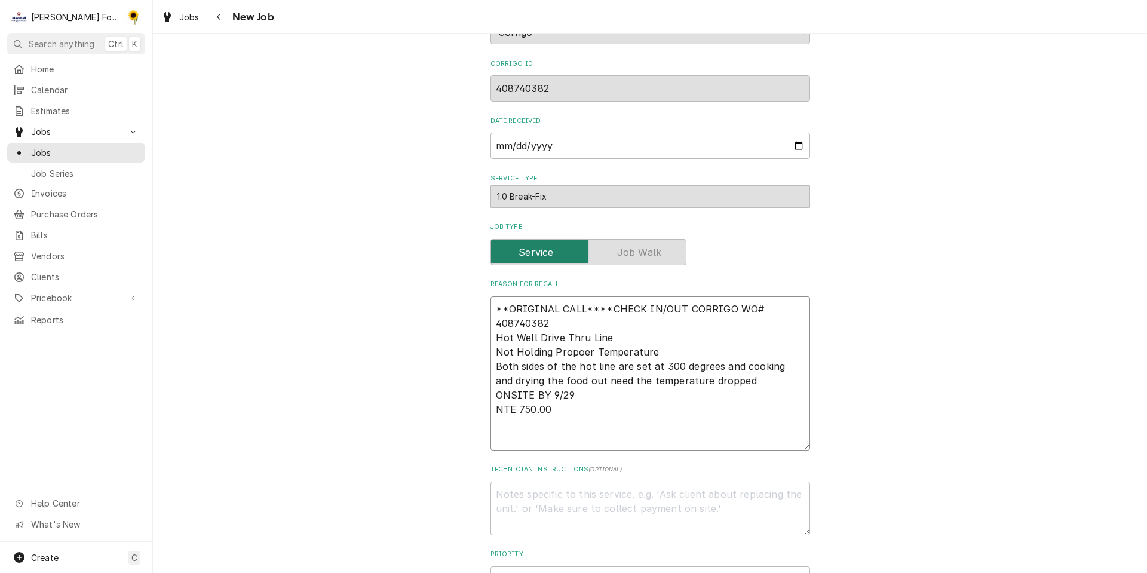
type textarea "***ORIGINAL CALL****CHECK IN/OUT CORRIGO WO# 408740382 Hot Well Drive Thru Line…"
type textarea "x"
type textarea "****ORIGINAL CALL****CHECK IN/OUT CORRIGO WO# 408740382 Hot Well Drive Thru Lin…"
type textarea "x"
type textarea "****ORIGINAL CALL**** CHECK IN/OUT CORRIGO WO# 408740382 Hot Well Drive Thru Li…"
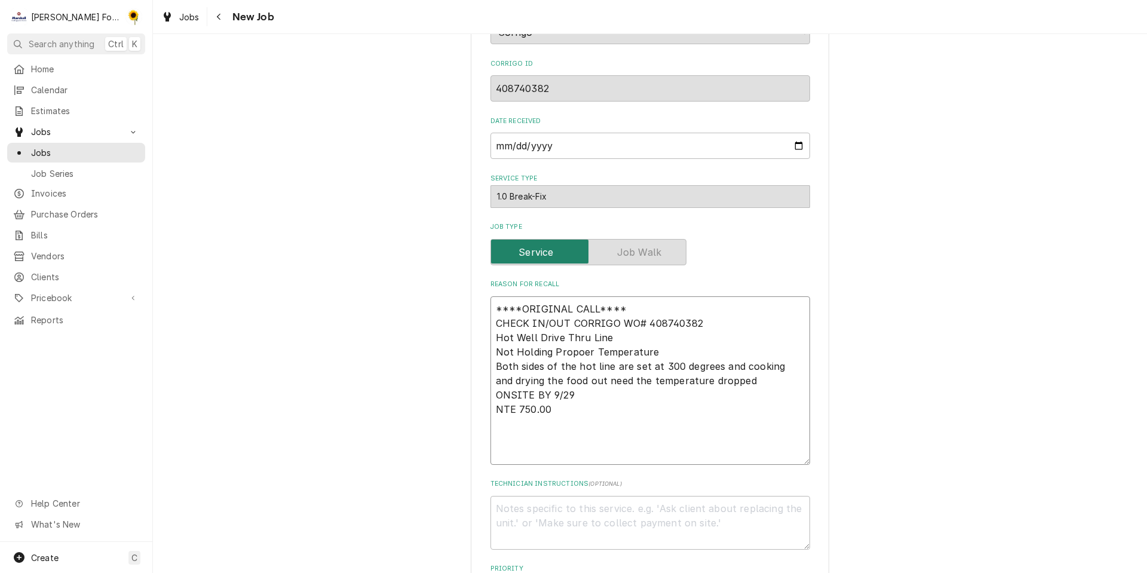
type textarea "x"
type textarea "1 ****ORIGINAL CALL**** CHECK IN/OUT CORRIGO WO# 408740382 Hot Well Drive Thru …"
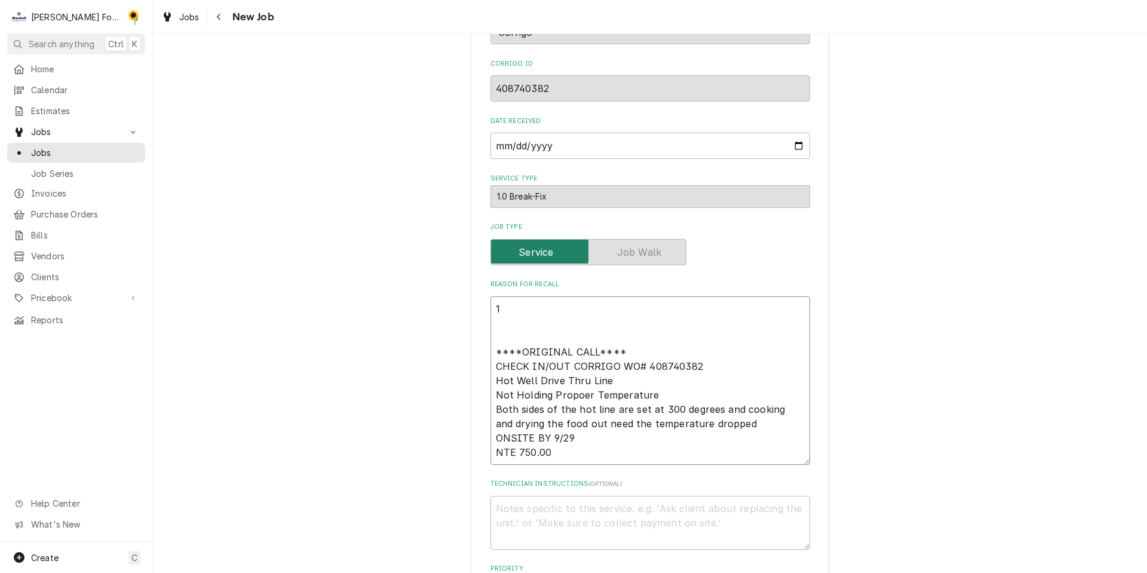
type textarea "x"
type textarea "10 ****ORIGINAL CALL**** CHECK IN/OUT CORRIGO WO# 408740382 Hot Well Drive Thru…"
type textarea "x"
type textarea "10/ ****ORIGINAL CALL**** CHECK IN/OUT CORRIGO WO# 408740382 Hot Well Drive Thr…"
type textarea "x"
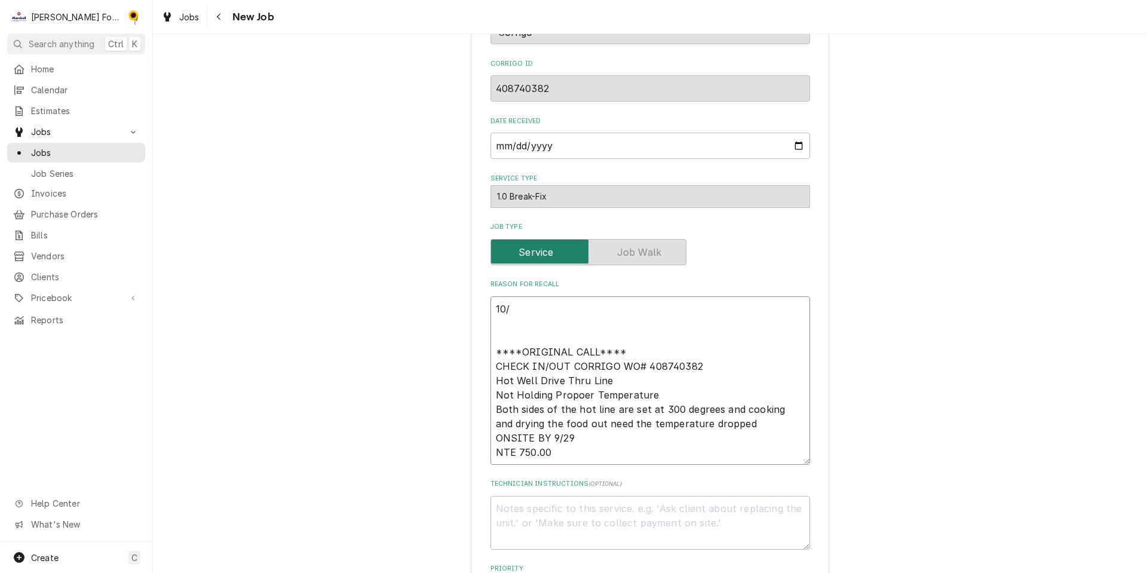
type textarea "10/1 ****ORIGINAL CALL**** CHECK IN/OUT CORRIGO WO# 408740382 Hot Well Drive Th…"
type textarea "x"
type textarea "10/15 ****ORIGINAL CALL**** CHECK IN/OUT CORRIGO WO# 408740382 Hot Well Drive T…"
type textarea "x"
type textarea "10/15 ****ORIGINAL CALL**** CHECK IN/OUT CORRIGO WO# 408740382 Hot Well Drive T…"
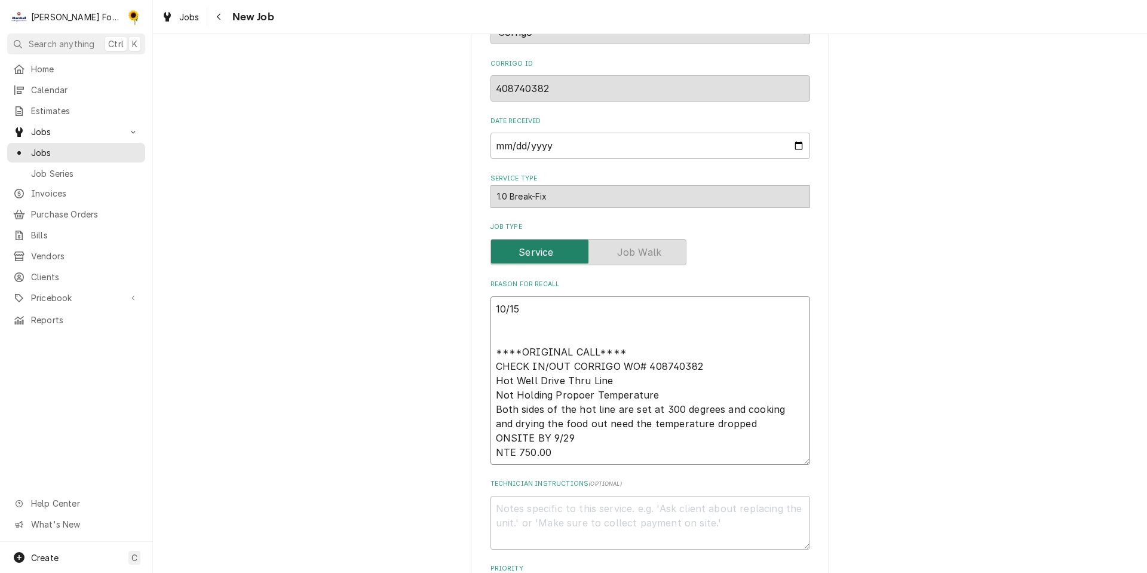
type textarea "x"
type textarea "10/15 R ****ORIGINAL CALL**** CHECK IN/OUT CORRIGO WO# 408740382 Hot Well Drive…"
type textarea "x"
type textarea "10/15 RET ****ORIGINAL CALL**** CHECK IN/OUT CORRIGO WO# 408740382 Hot Well Dri…"
type textarea "x"
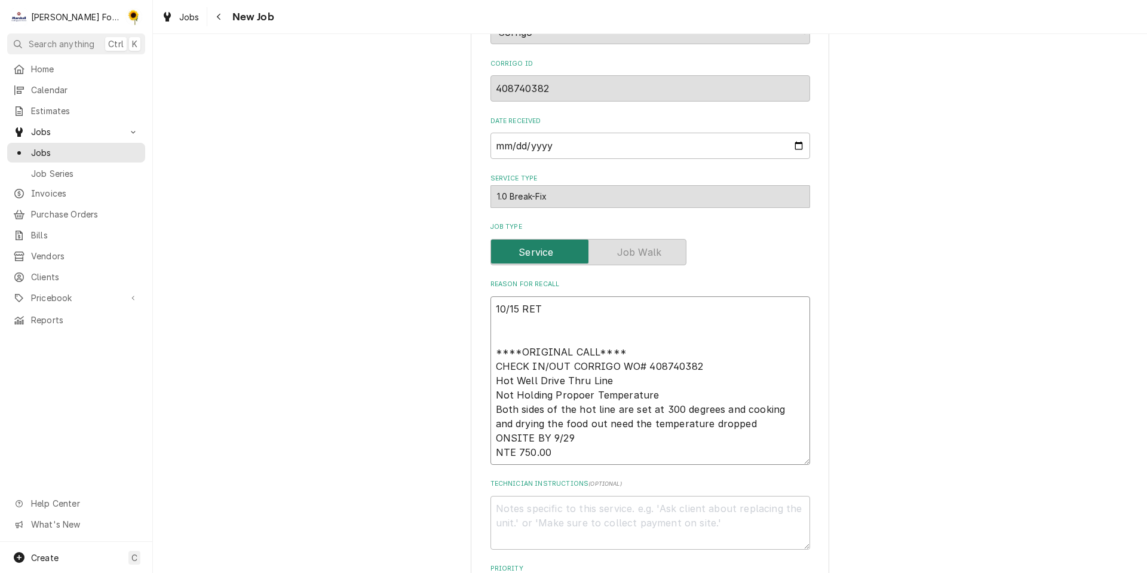
type textarea "10/15 RETU ****ORIGINAL CALL**** CHECK IN/OUT CORRIGO WO# 408740382 Hot Well Dr…"
type textarea "x"
type textarea "10/15 RETURN ****ORIGINAL CALL**** CHECK IN/OUT CORRIGO WO# 408740382 Hot Well …"
type textarea "x"
type textarea "10/15 RETURN ****ORIGINAL CALL**** CHECK IN/OUT CORRIGO WO# 408740382 Hot Well …"
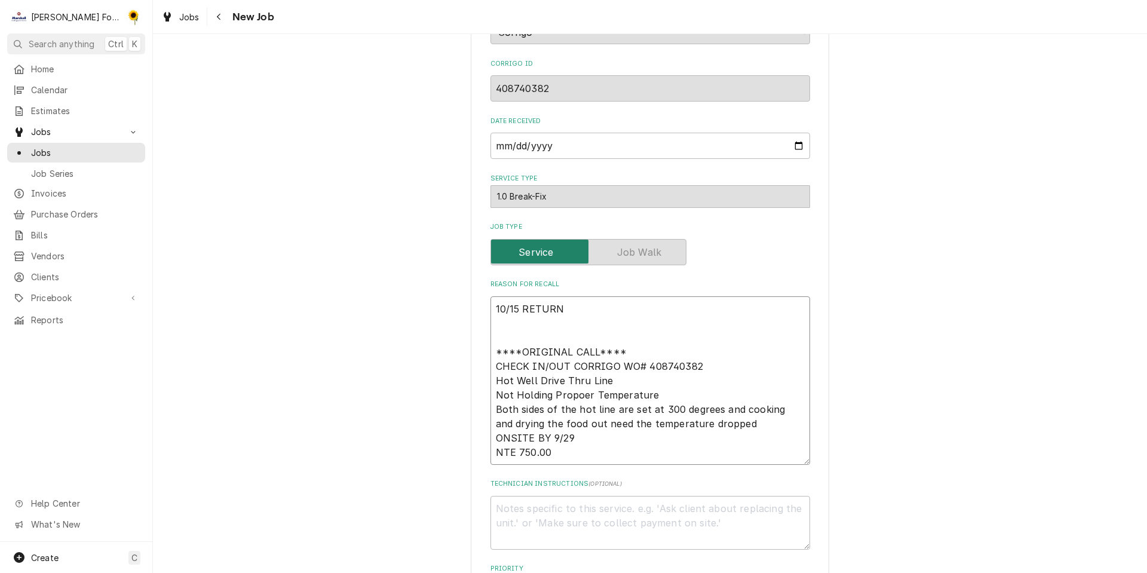
type textarea "x"
type textarea "10/15 RETURN C ****ORIGINAL CALL**** CHECK IN/OUT CORRIGO WO# 408740382 Hot Wel…"
type textarea "x"
type textarea "10/15 RETURN CAL ****ORIGINAL CALL**** CHECK IN/OUT CORRIGO WO# 408740382 Hot W…"
type textarea "x"
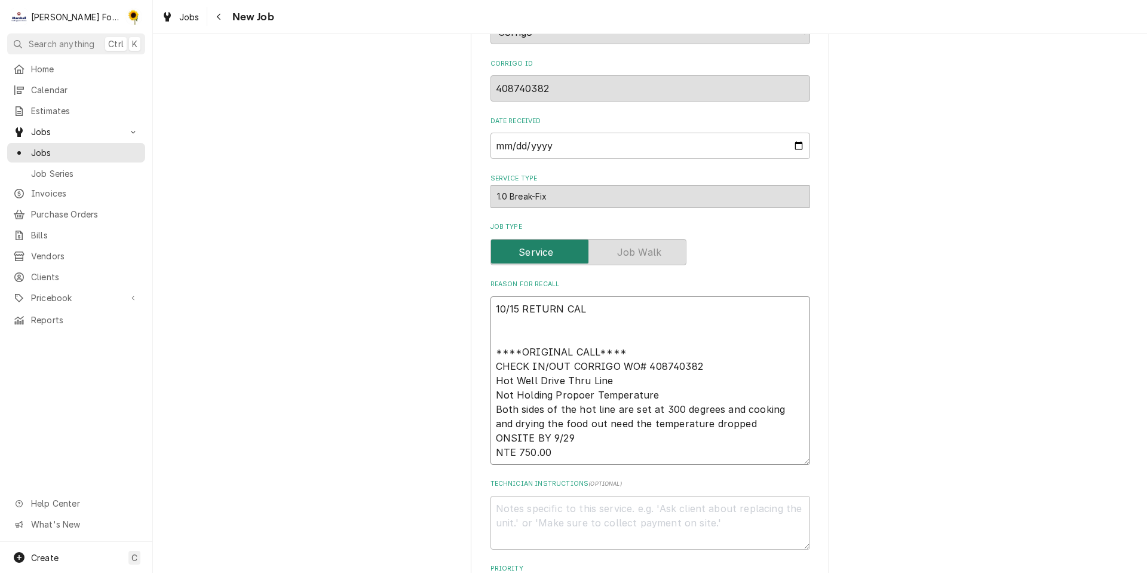
type textarea "10/15 RETURN CALL ****ORIGINAL CALL**** CHECK IN/OUT CORRIGO WO# 408740382 Hot …"
type textarea "x"
type textarea "10/15 RETURN CALL ****ORIGINAL CALL**** CHECK IN/OUT CORRIGO WO# 408740382 Hot …"
paste textarea "CHECK IN/OUT CORRIGO WO#408740394 Hot Well Drive Thru Line Not Holding Propoer …"
type textarea "x"
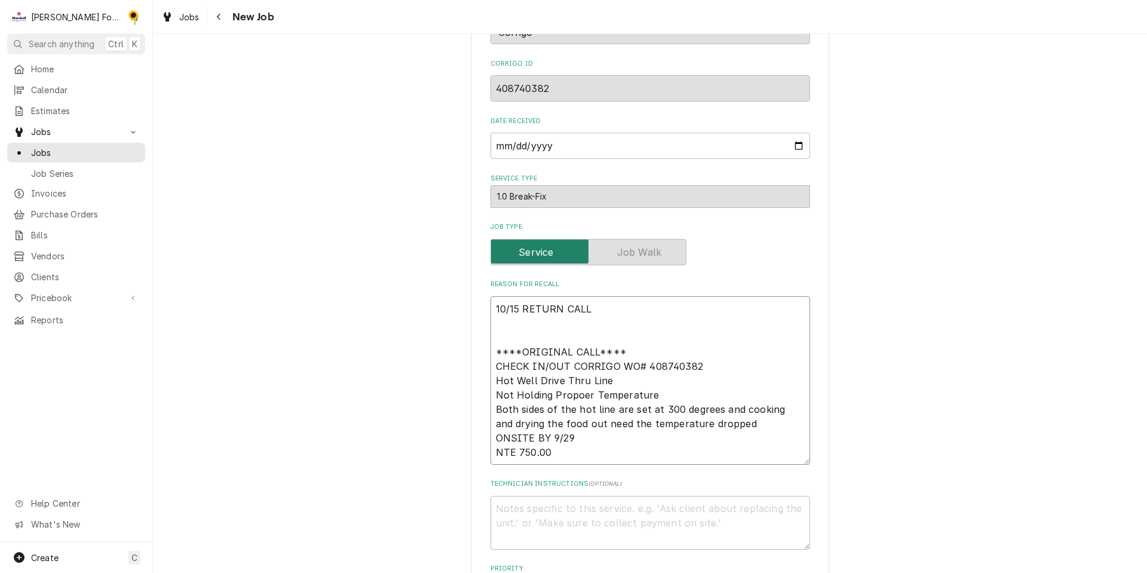
type textarea "10/15 RETURN CALL CHECK IN/OUT CORRIGO WO#408740394 Hot Well Drive Thru Line No…"
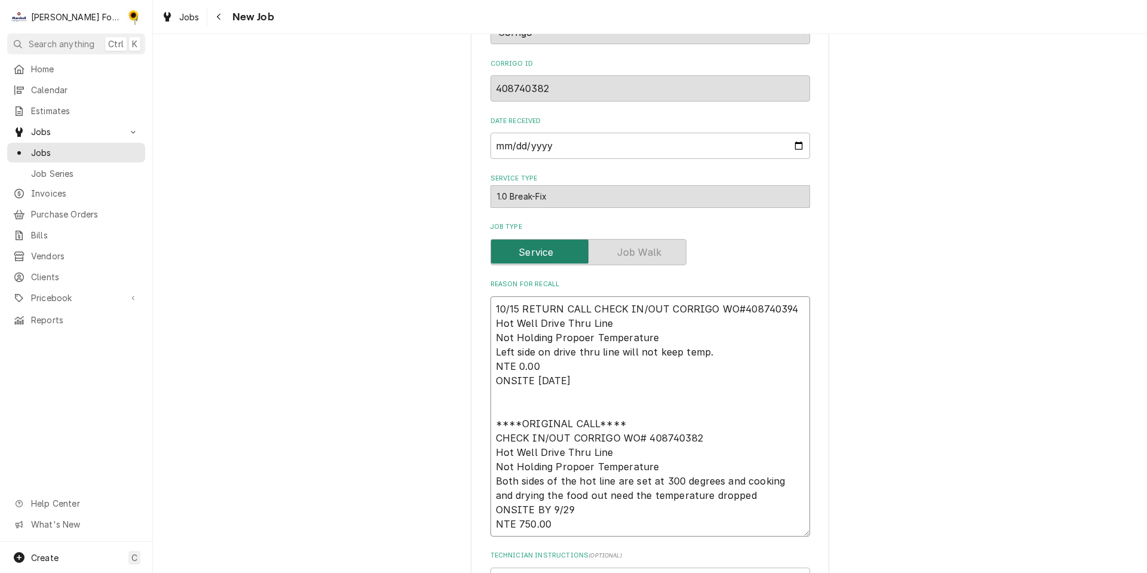
type textarea "x"
type textarea "10/15 RETURN CALL CHECK IN/OUT CORRIGO WO#408740394 Hot Well Drive Thru Line No…"
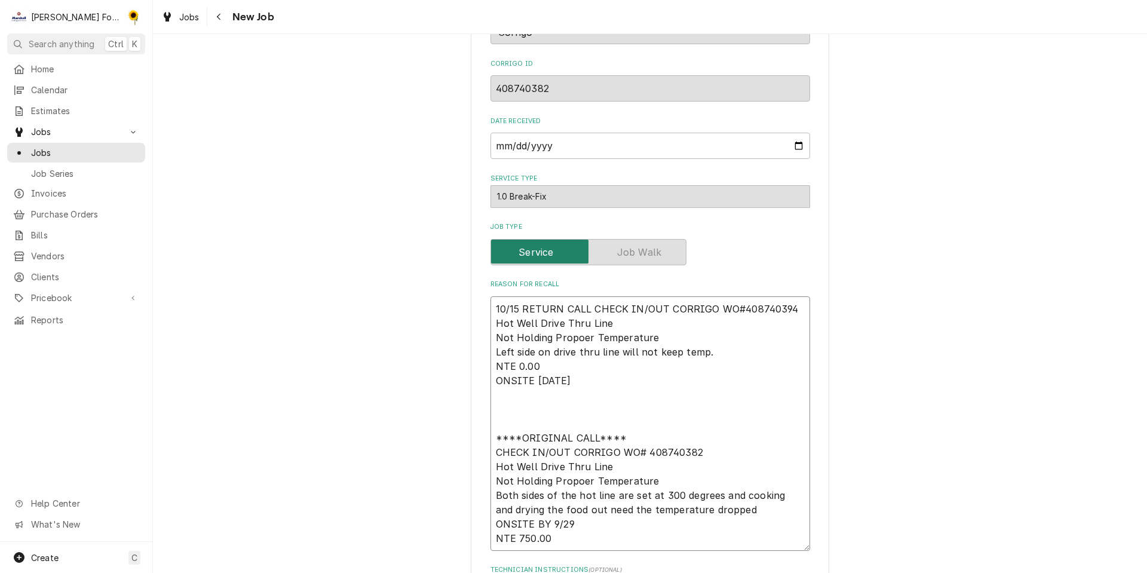
click at [692, 453] on textarea "10/15 RETURN CALL CHECK IN/OUT CORRIGO WO#408740394 Hot Well Drive Thru Line No…" at bounding box center [649, 423] width 319 height 254
type textarea "x"
type textarea "10/15 RETURN CALL CHECK IN/OUT CORRIGO WO#408740394 Hot Well Drive Thru Line No…"
type textarea "x"
type textarea "10/15 RETURN CALL CHECK IN/OUT CORRIGO WO#408740394 Hot Well Drive Thru Line No…"
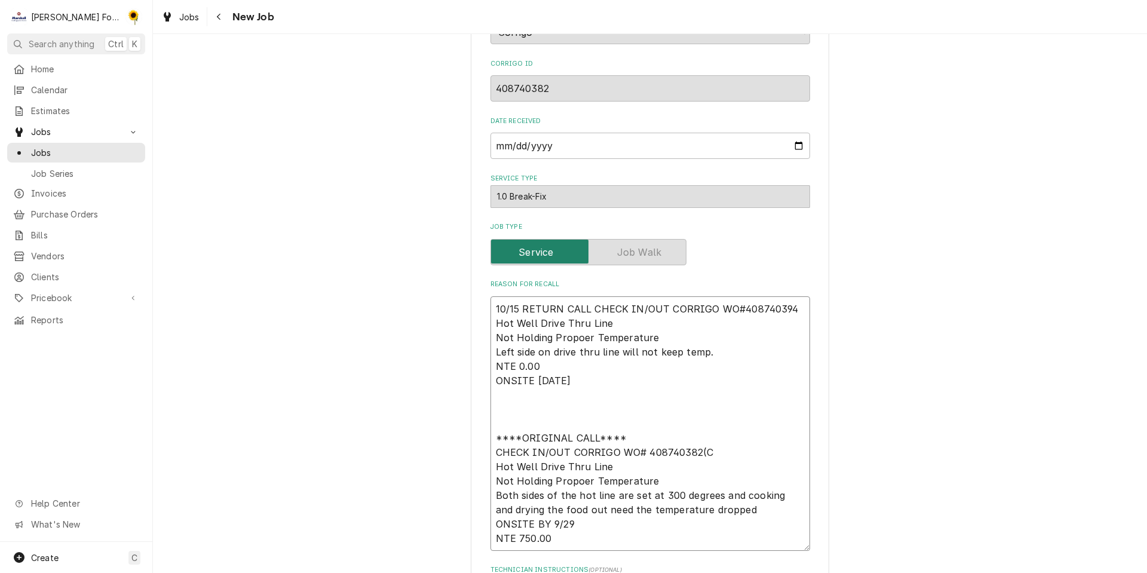
type textarea "x"
type textarea "10/15 RETURN CALL CHECK IN/OUT CORRIGO WO#408740394 Hot Well Drive Thru Line No…"
type textarea "x"
type textarea "10/15 RETURN CALL CHECK IN/OUT CORRIGO WO#408740394 Hot Well Drive Thru Line No…"
type textarea "x"
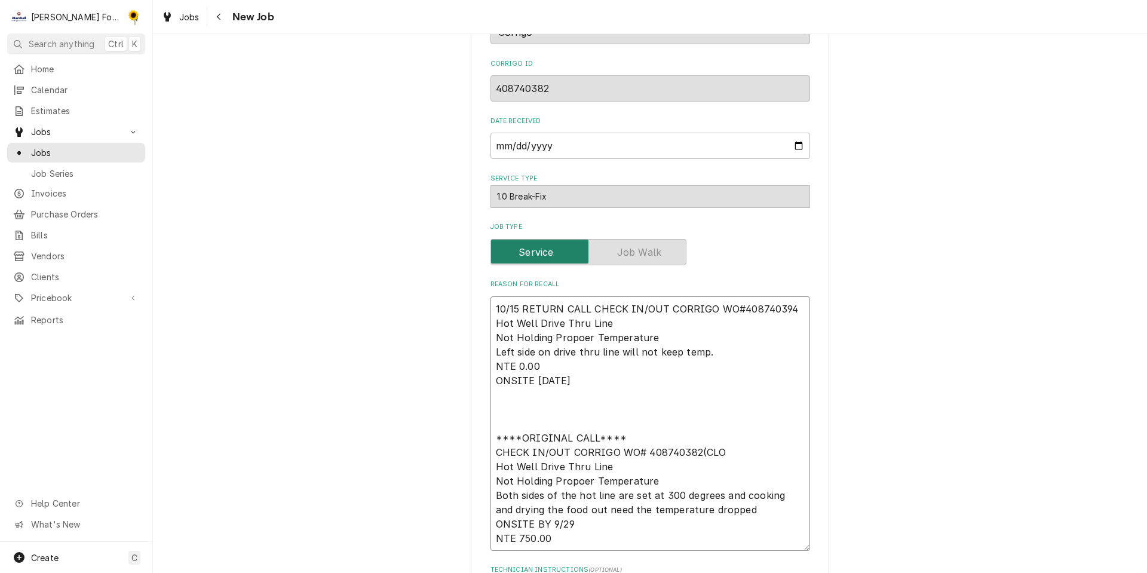
type textarea "10/15 RETURN CALL CHECK IN/OUT CORRIGO WO#408740394 Hot Well Drive Thru Line No…"
type textarea "x"
type textarea "10/15 RETURN CALL CHECK IN/OUT CORRIGO WO#408740394 Hot Well Drive Thru Line No…"
type textarea "x"
type textarea "10/15 RETURN CALL CHECK IN/OUT CORRIGO WO#408740394 Hot Well Drive Thru Line No…"
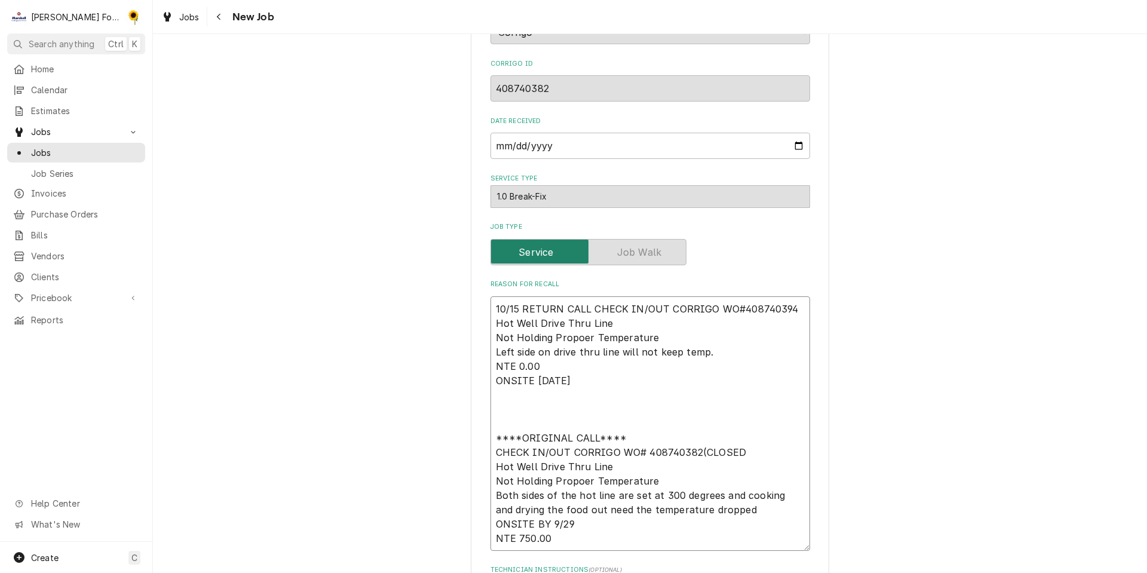
type textarea "x"
type textarea "10/15 RETURN CALL CHECK IN/OUT CORRIGO WO#408740394 Hot Well Drive Thru Line No…"
type textarea "x"
type textarea "10/15 RETURN CALL CHECK IN/OUT CORRIGO WO#408740394 Hot Well Drive Thru Line No…"
type textarea "x"
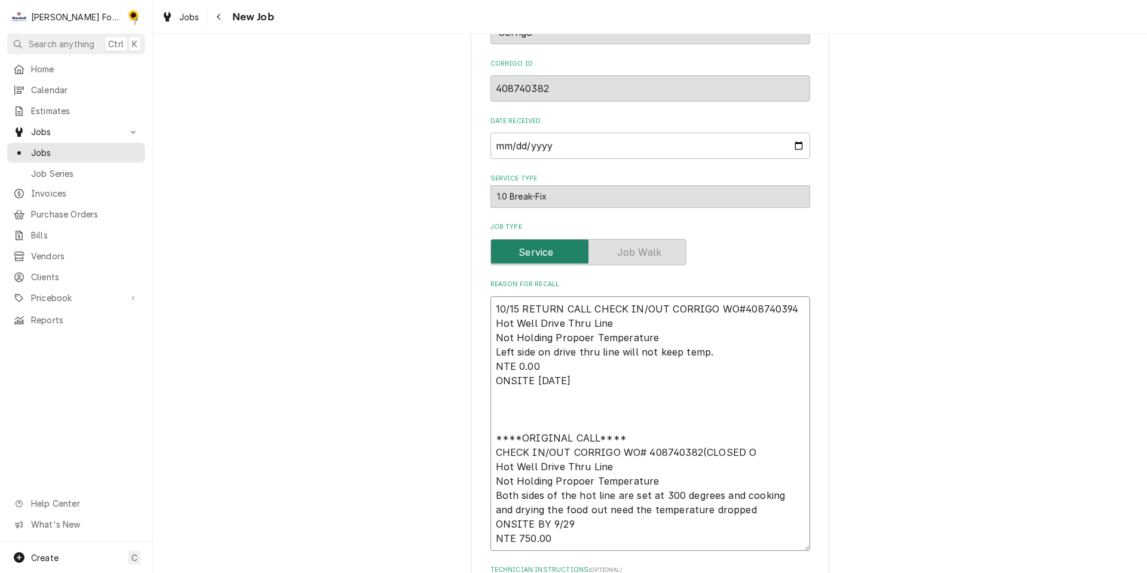
type textarea "10/15 RETURN CALL CHECK IN/OUT CORRIGO WO#408740394 Hot Well Drive Thru Line No…"
type textarea "x"
type textarea "10/15 RETURN CALL CHECK IN/OUT CORRIGO WO#408740394 Hot Well Drive Thru Line No…"
type textarea "x"
type textarea "10/15 RETURN CALL CHECK IN/OUT CORRIGO WO#408740394 Hot Well Drive Thru Line No…"
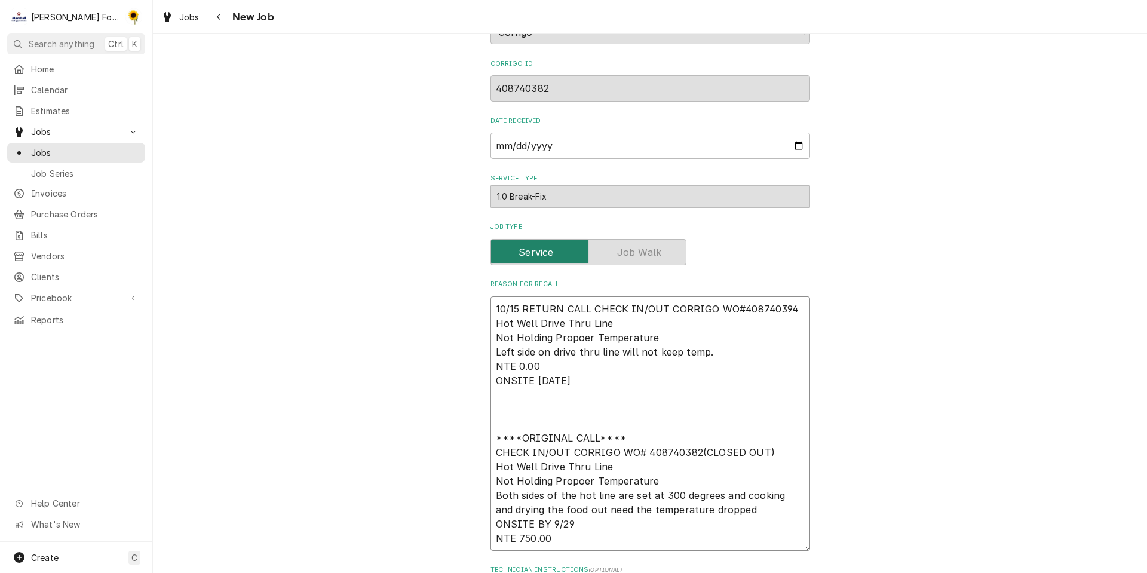
type textarea "x"
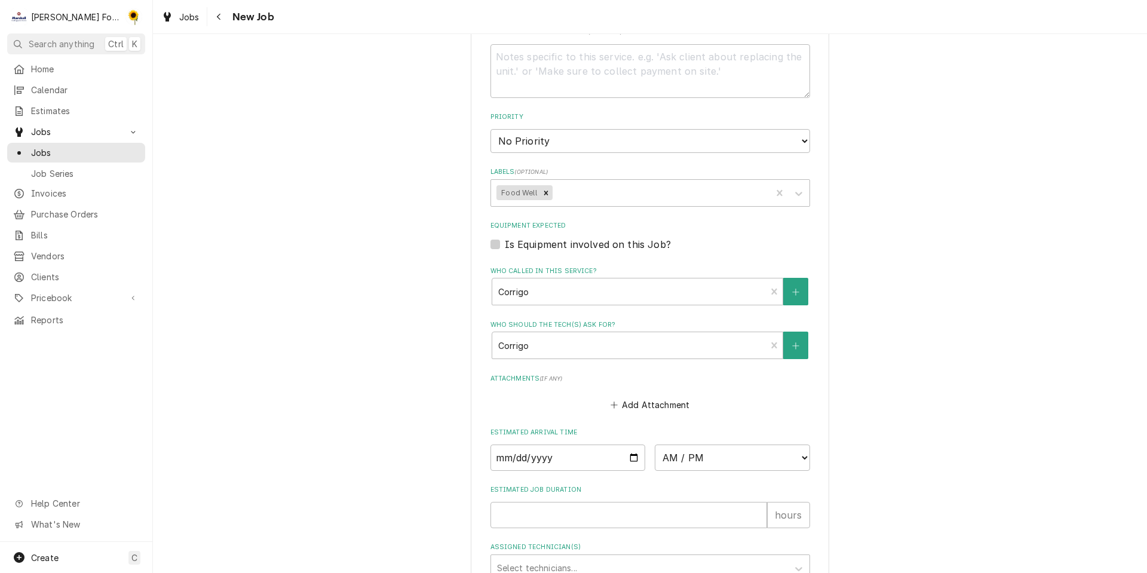
scroll to position [945, 0]
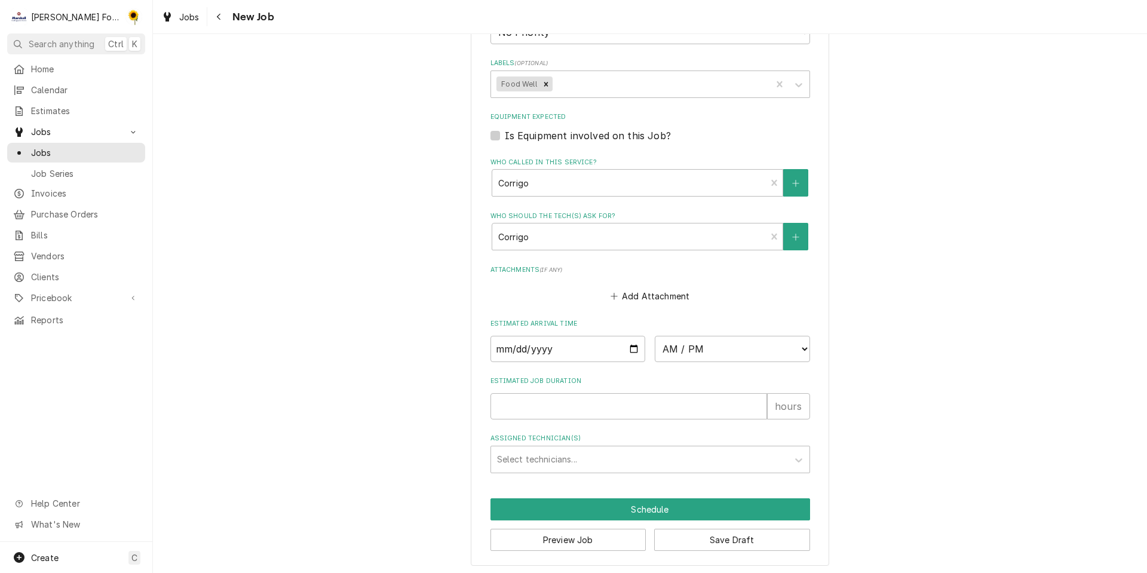
type textarea "10/15 RETURN CALL CHECK IN/OUT CORRIGO WO#408740394 Hot Well Drive Thru Line No…"
click at [629, 343] on input "Date" at bounding box center [567, 349] width 155 height 26
type input "2025-10-15"
type textarea "x"
drag, startPoint x: 696, startPoint y: 350, endPoint x: 703, endPoint y: 334, distance: 17.1
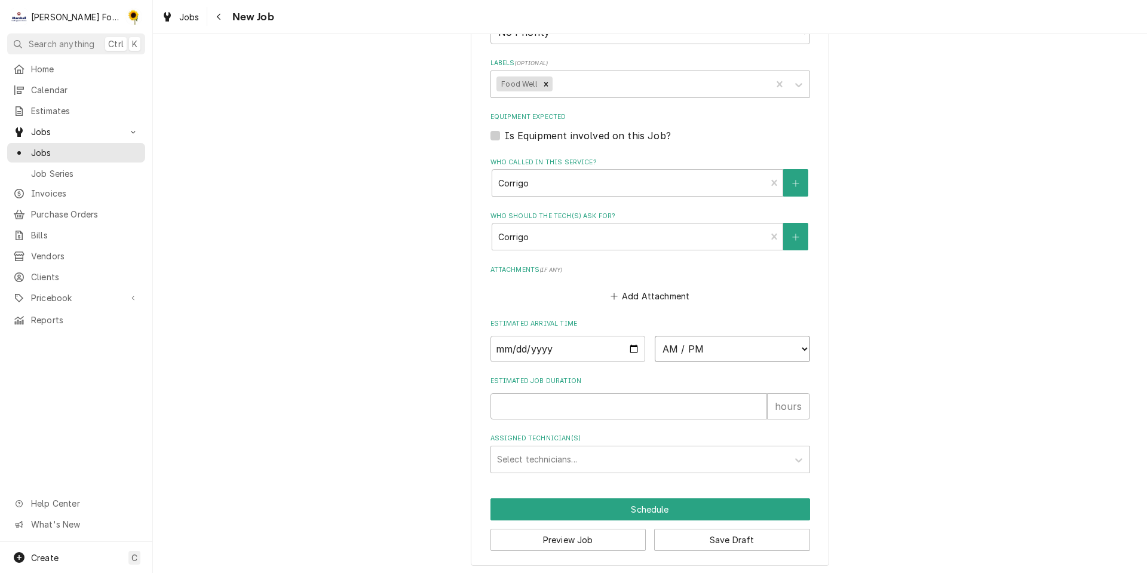
click at [696, 350] on select "AM / PM 6:00 AM 6:15 AM 6:30 AM 6:45 AM 7:00 AM 7:15 AM 7:30 AM 7:45 AM 8:00 AM…" at bounding box center [732, 349] width 155 height 26
select select "08:00:00"
click at [655, 336] on select "AM / PM 6:00 AM 6:15 AM 6:30 AM 6:45 AM 7:00 AM 7:15 AM 7:30 AM 7:45 AM 8:00 AM…" at bounding box center [732, 349] width 155 height 26
click at [571, 412] on input "Estimated Job Duration" at bounding box center [628, 406] width 277 height 26
type textarea "x"
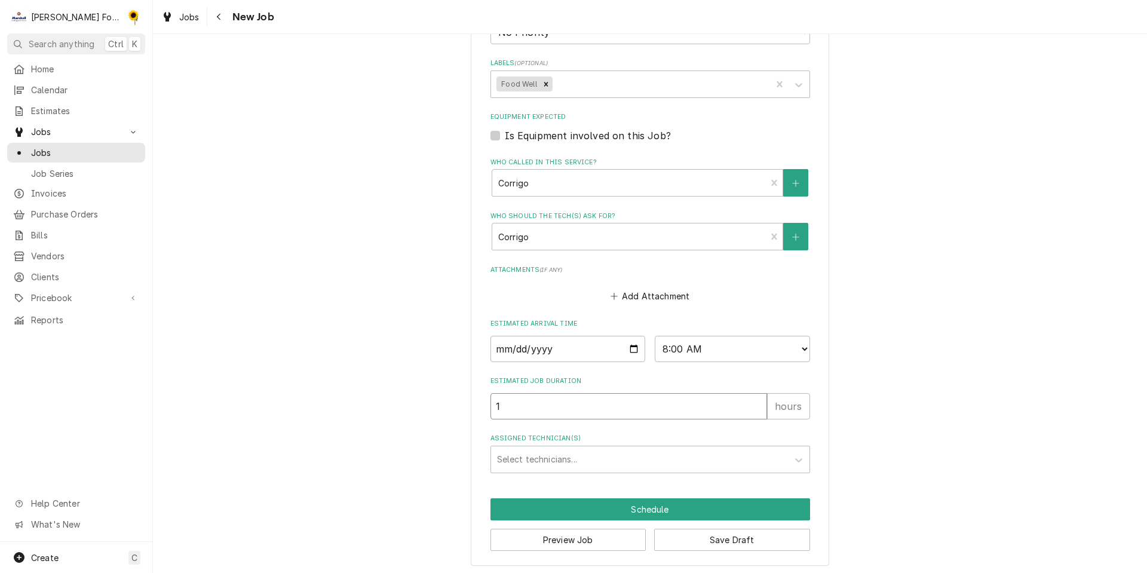
type input "1"
type textarea "x"
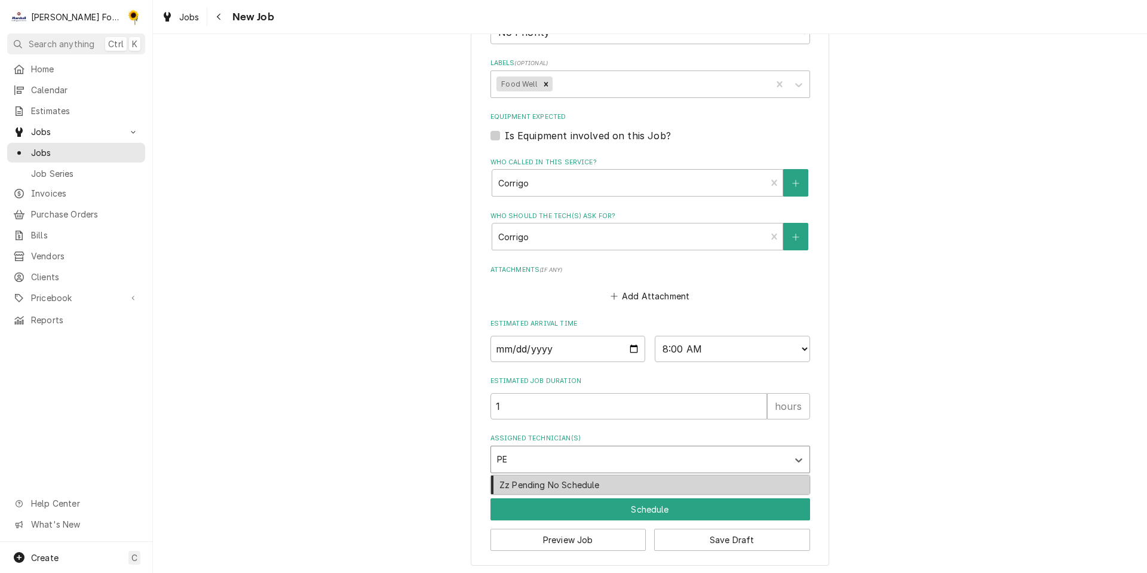
type input "PEN"
type textarea "x"
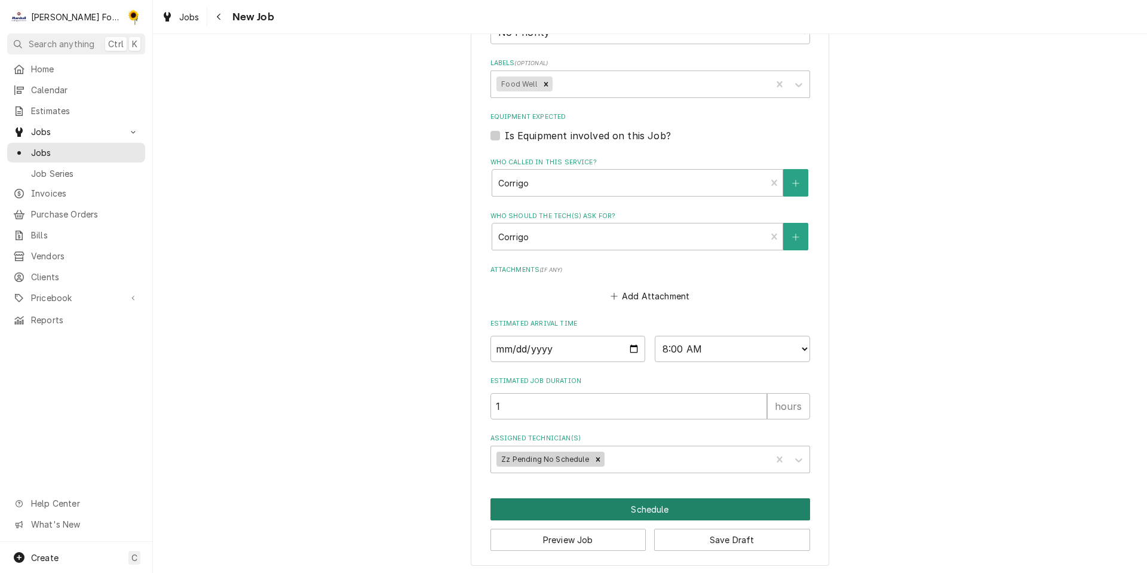
click at [604, 508] on button "Schedule" at bounding box center [649, 509] width 319 height 22
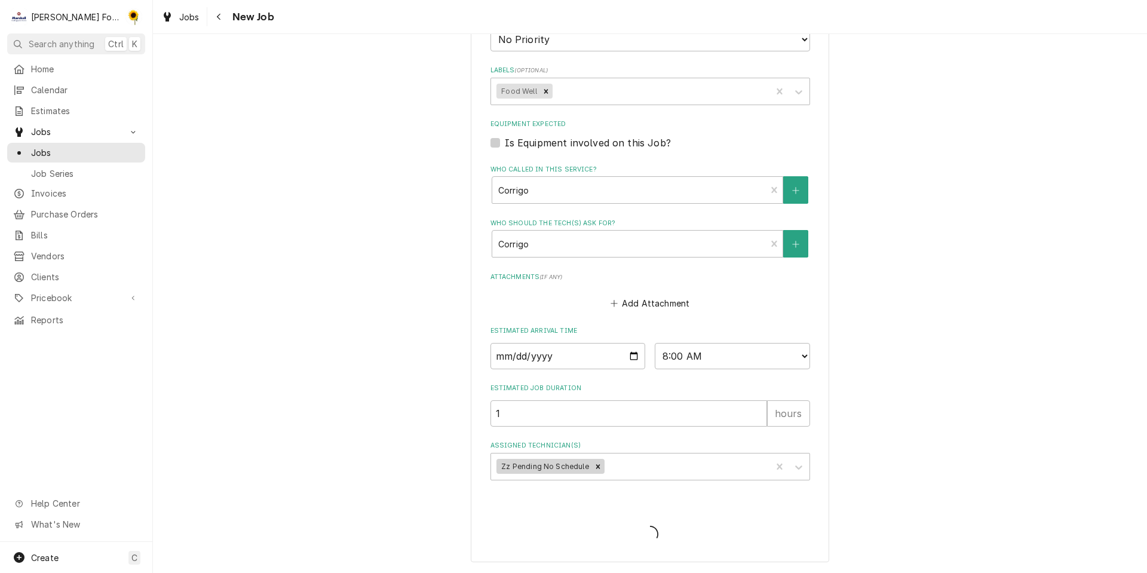
scroll to position [934, 0]
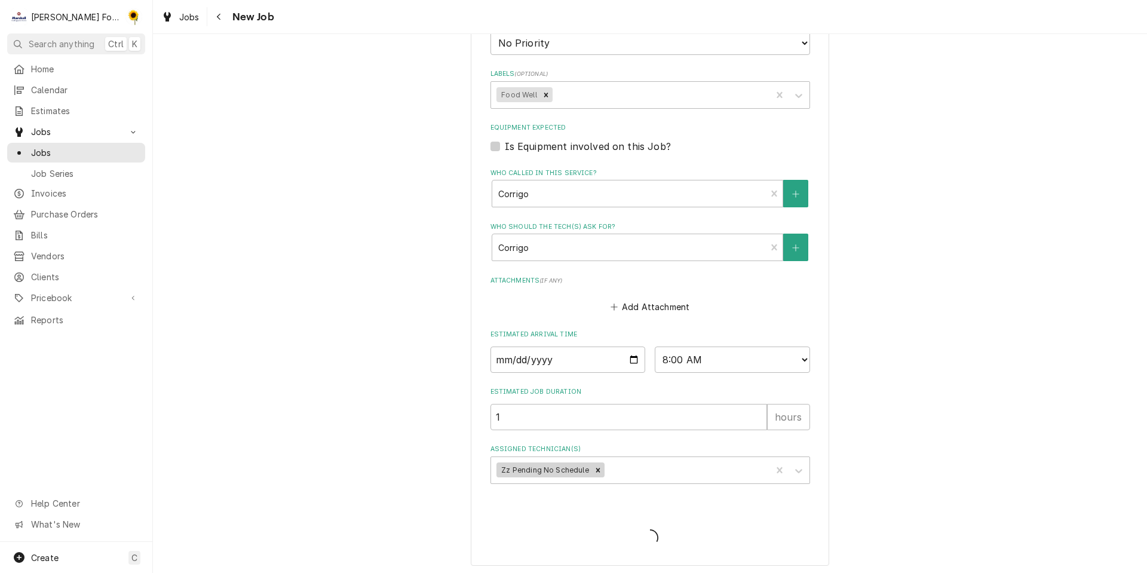
type textarea "x"
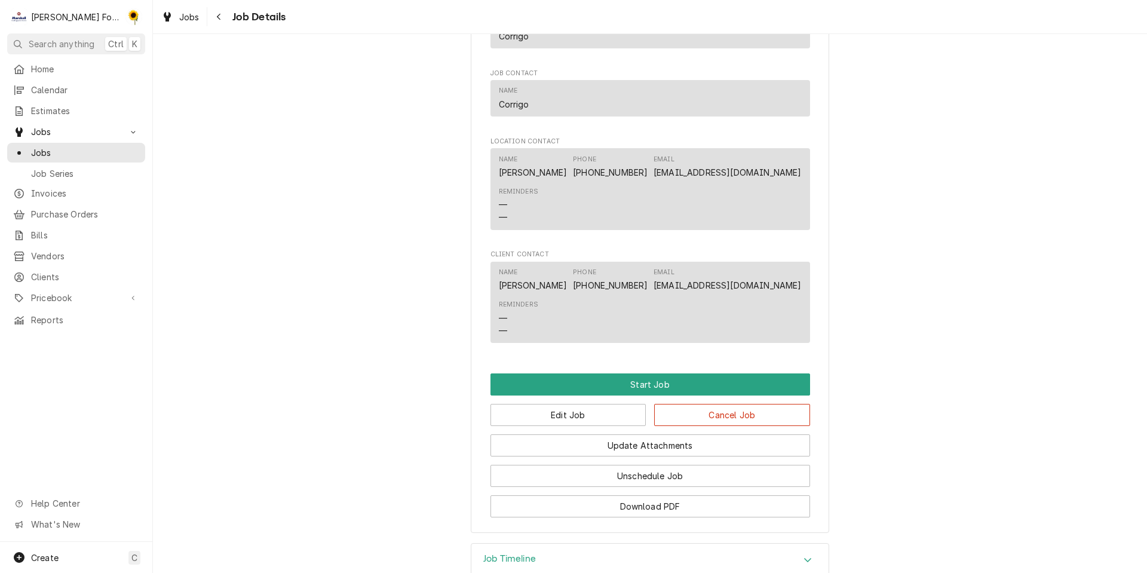
scroll to position [1172, 0]
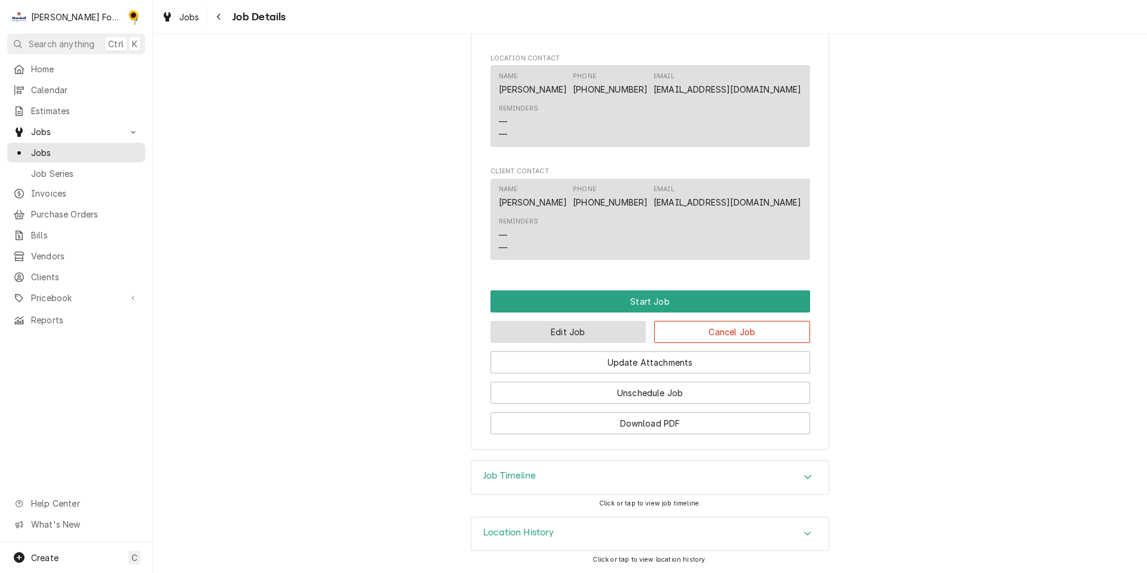
click at [607, 332] on button "Edit Job" at bounding box center [568, 332] width 156 height 22
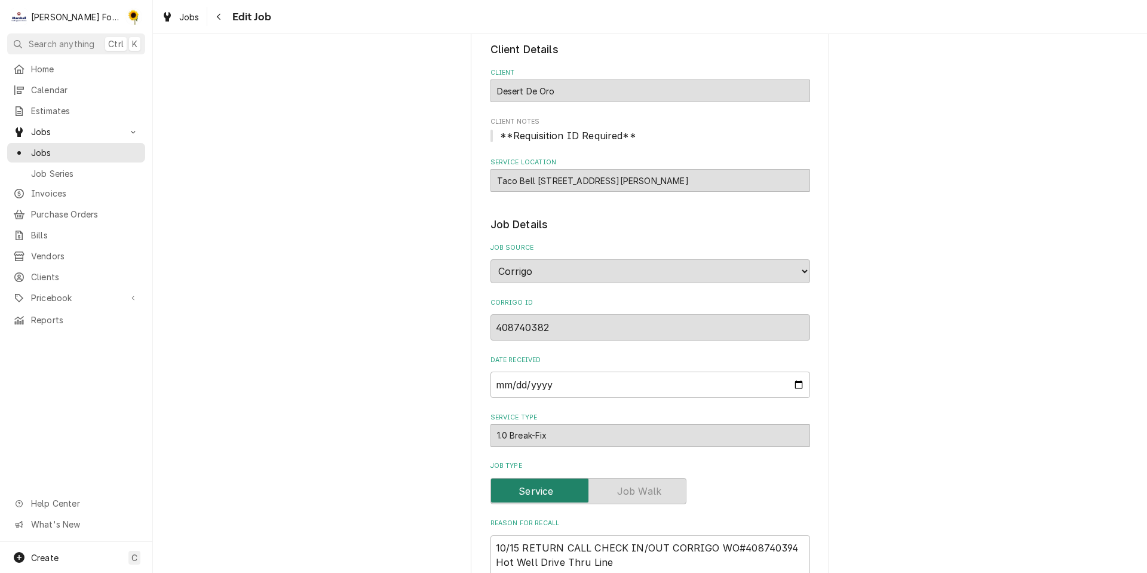
scroll to position [119, 0]
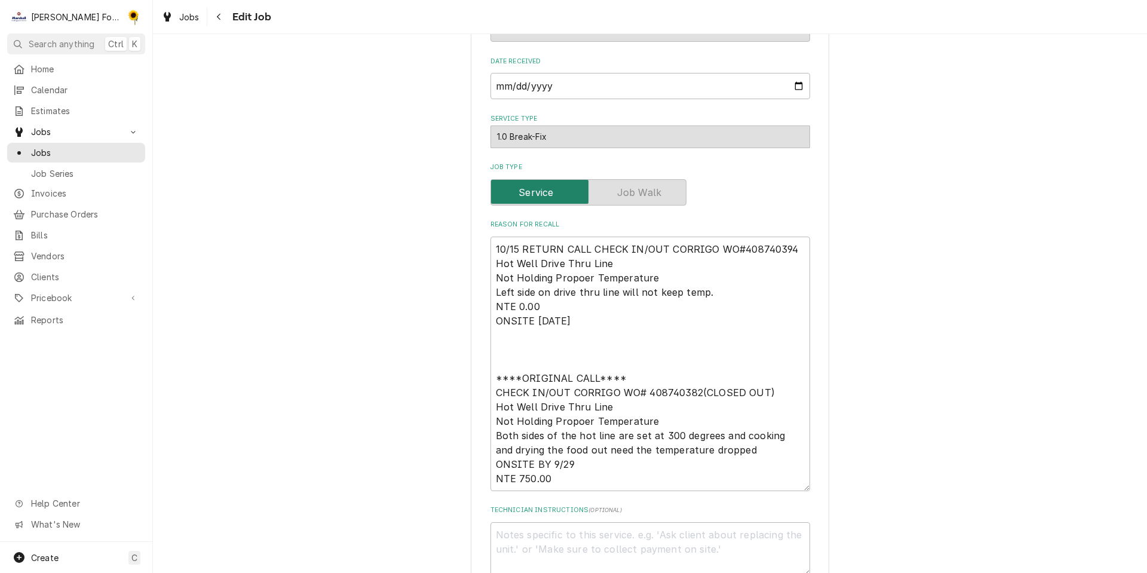
scroll to position [914, 0]
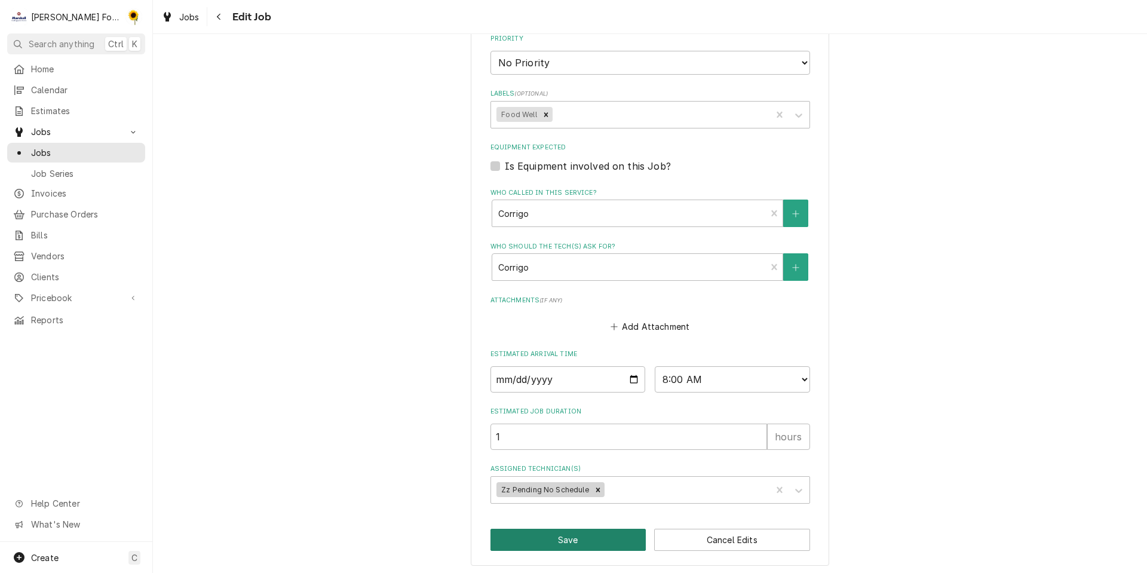
click at [537, 533] on button "Save" at bounding box center [568, 540] width 156 height 22
type textarea "x"
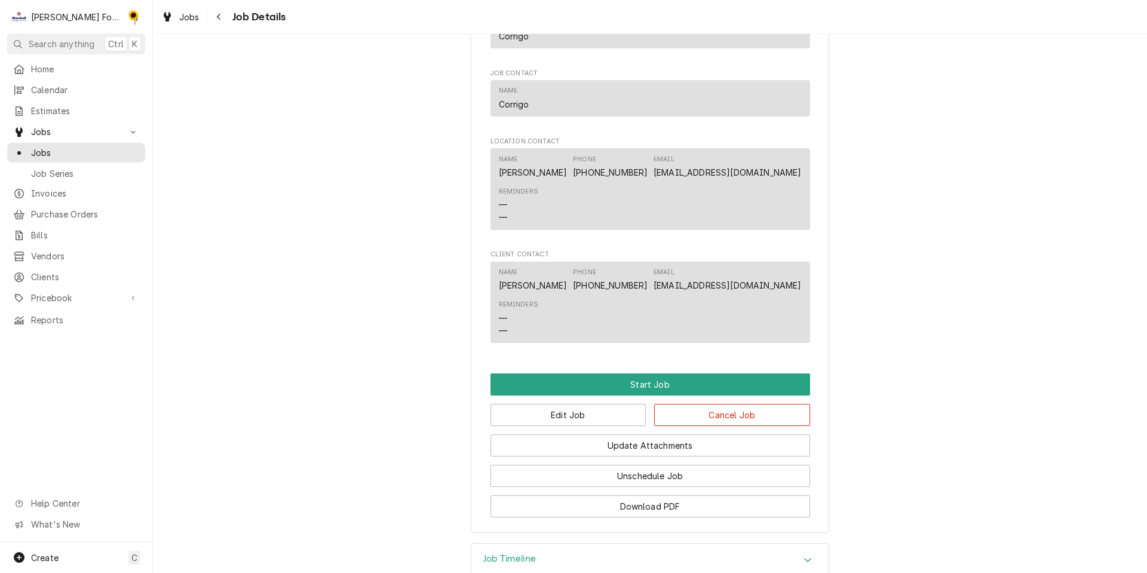
scroll to position [1135, 0]
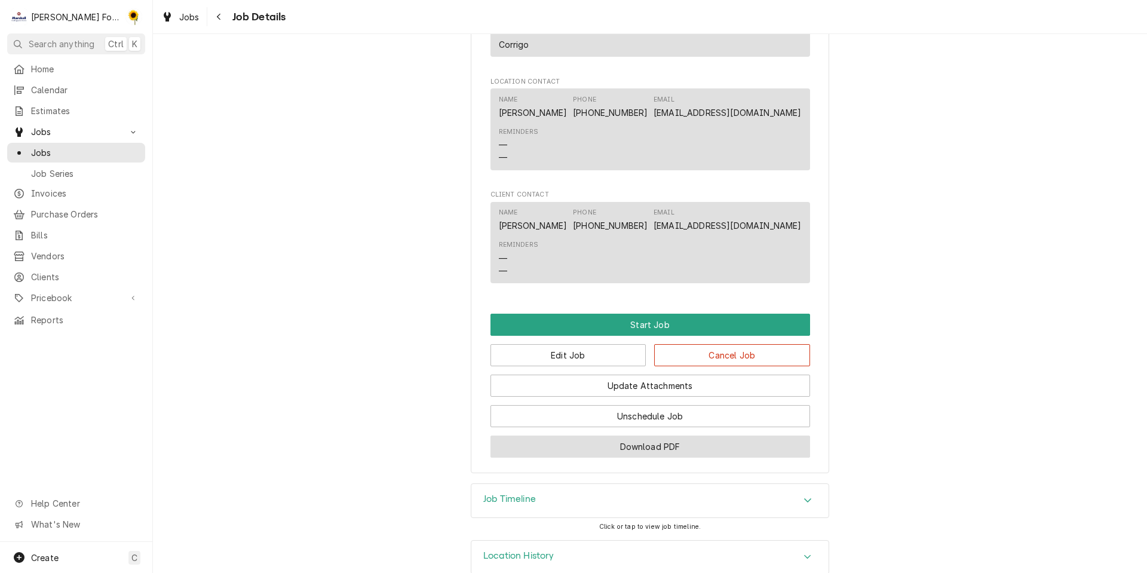
click at [717, 457] on button "Download PDF" at bounding box center [649, 446] width 319 height 22
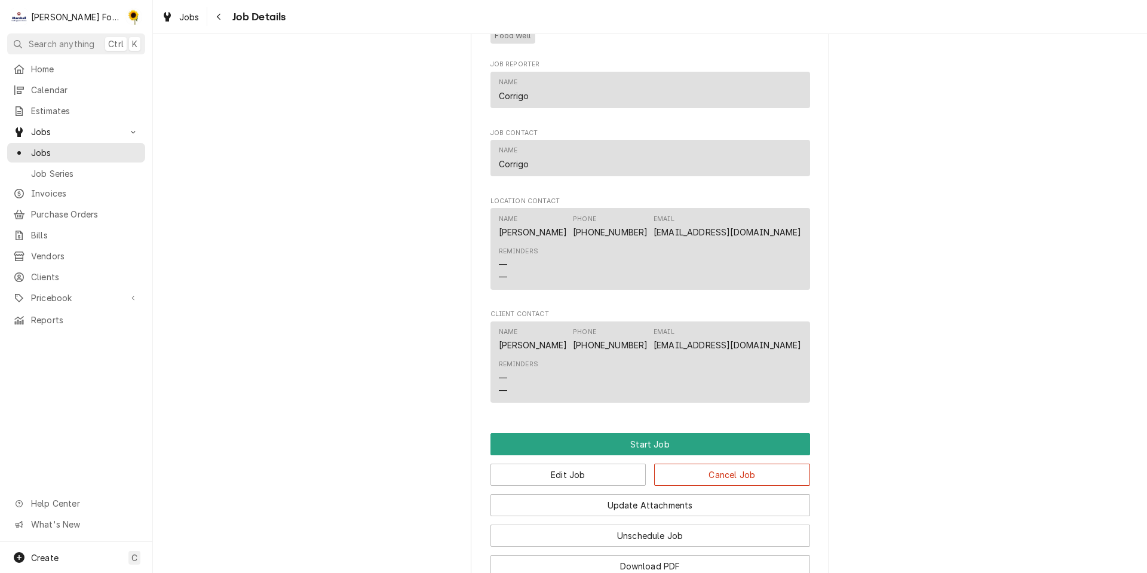
scroll to position [1172, 0]
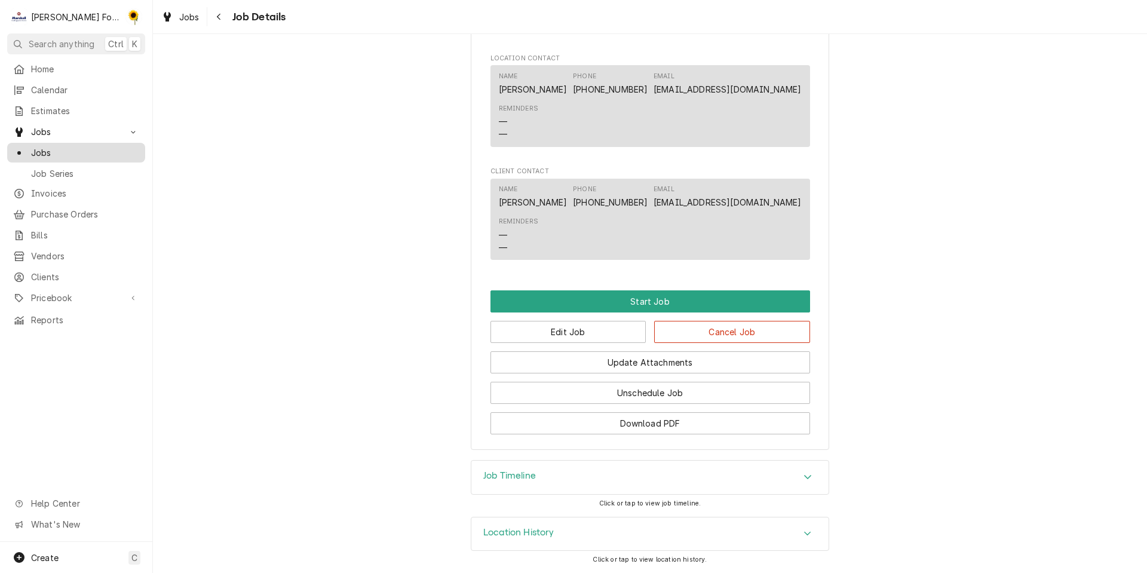
click at [70, 149] on span "Jobs" at bounding box center [85, 152] width 108 height 13
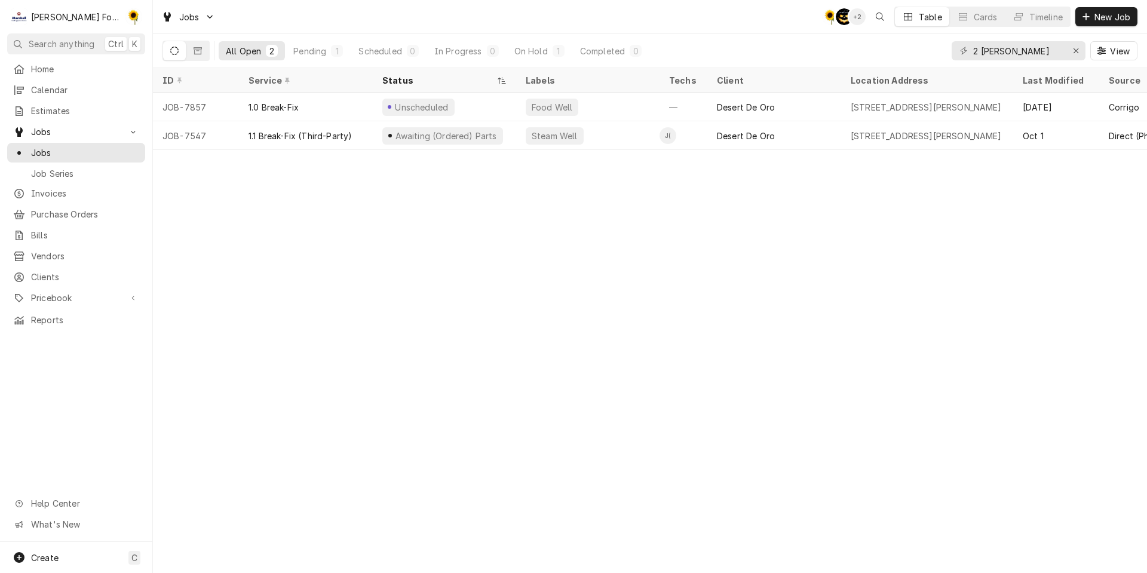
click at [173, 51] on icon "Dynamic Content Wrapper" at bounding box center [174, 51] width 8 height 8
click at [201, 51] on icon "Dynamic Content Wrapper" at bounding box center [197, 50] width 8 height 7
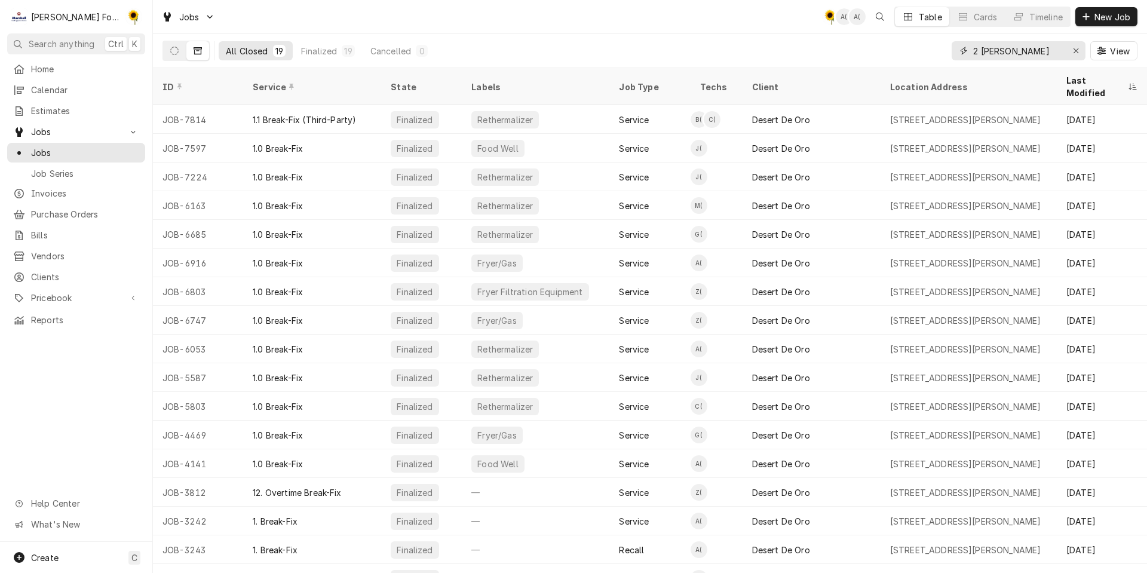
click at [1076, 49] on icon "Erase input" at bounding box center [1076, 51] width 7 height 8
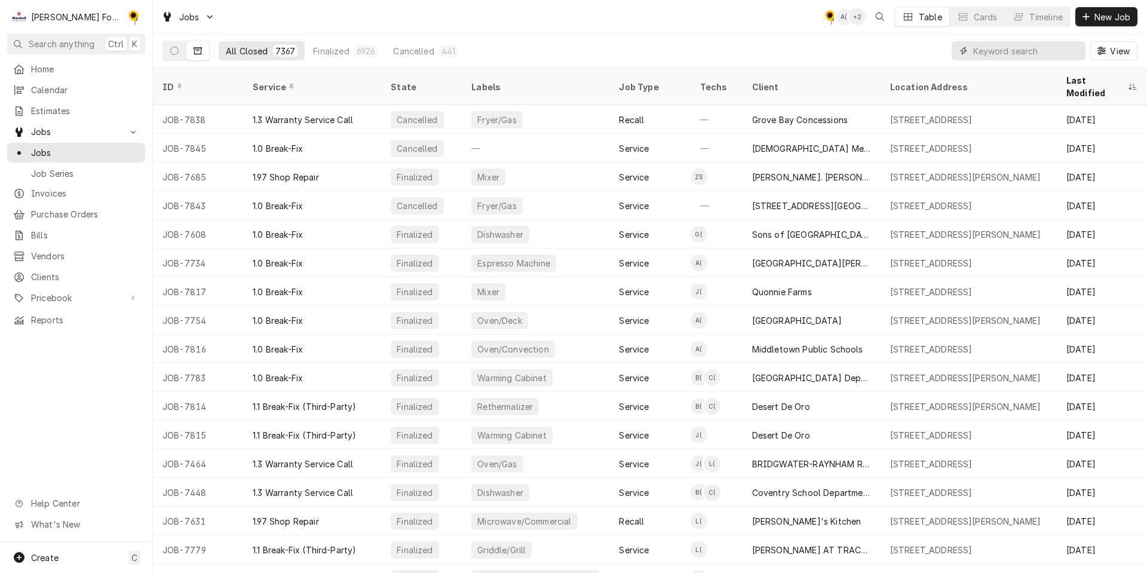
click at [1045, 46] on input "Dynamic Content Wrapper" at bounding box center [1026, 50] width 106 height 19
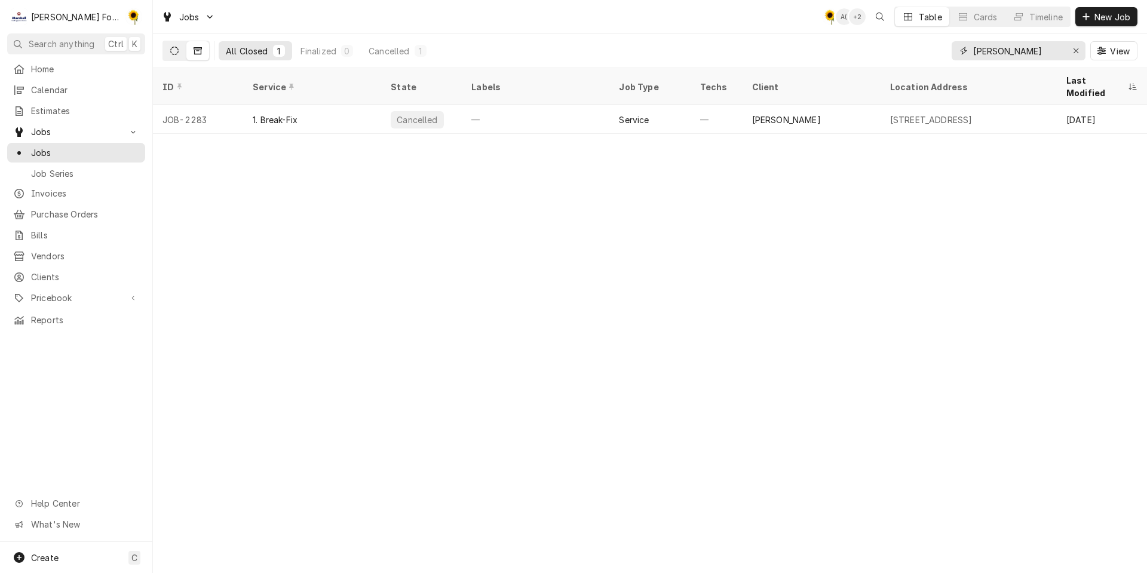
type input "MARCELINO"
click at [177, 47] on icon "Dynamic Content Wrapper" at bounding box center [174, 51] width 8 height 8
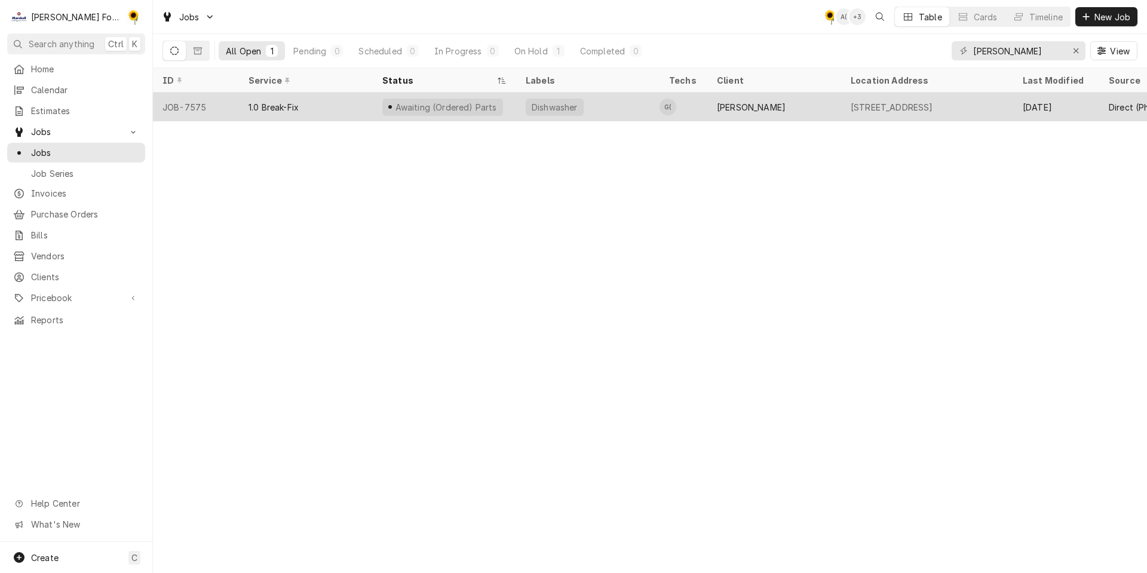
click at [472, 99] on div "Awaiting (Ordered) Parts" at bounding box center [442, 107] width 121 height 17
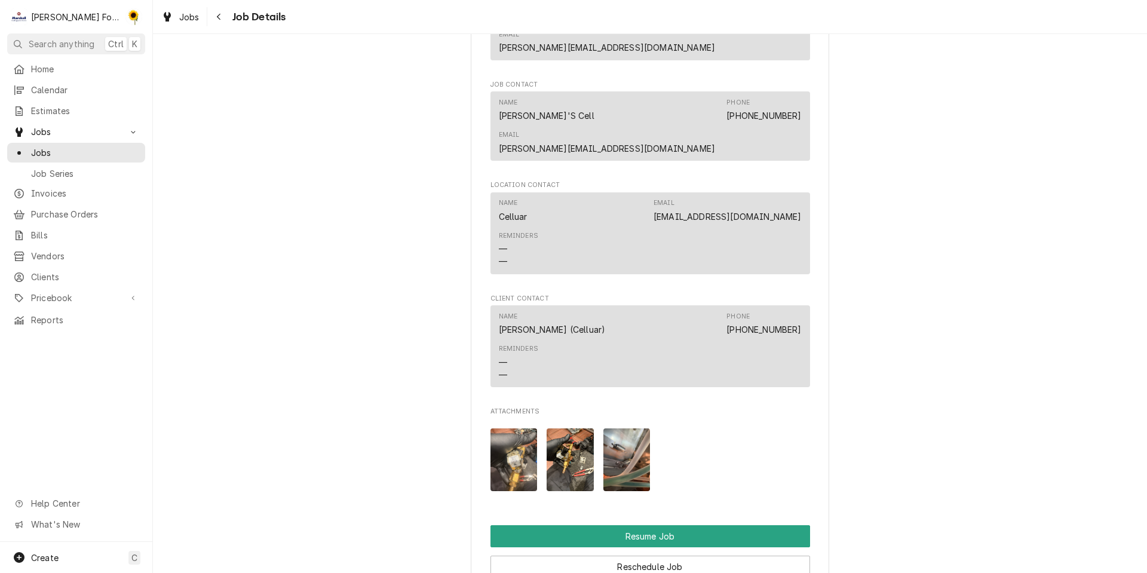
scroll to position [1539, 0]
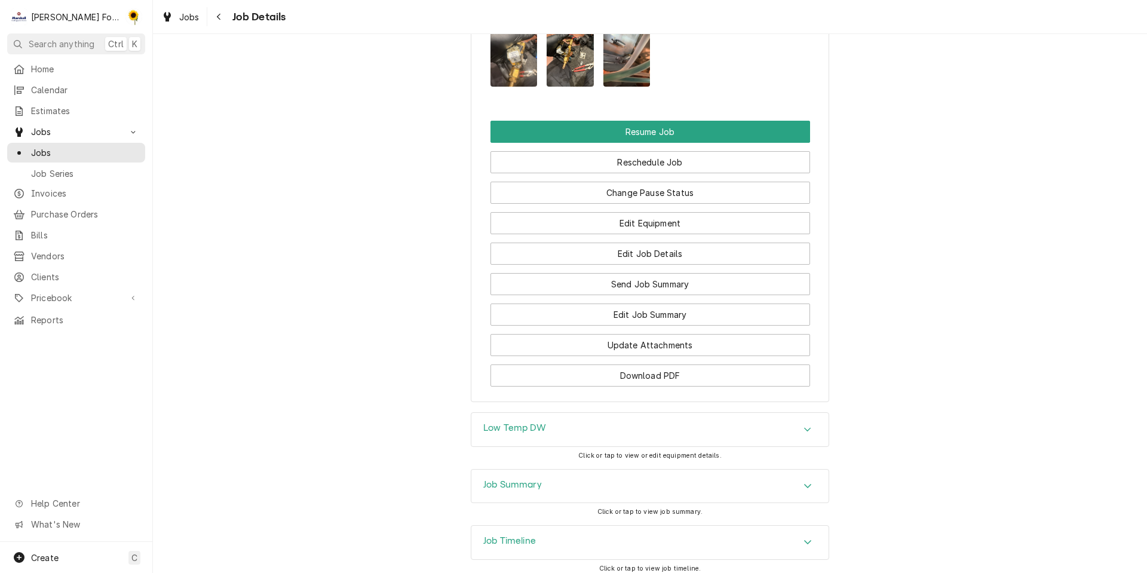
click at [526, 479] on h3 "Job Summary" at bounding box center [512, 484] width 59 height 11
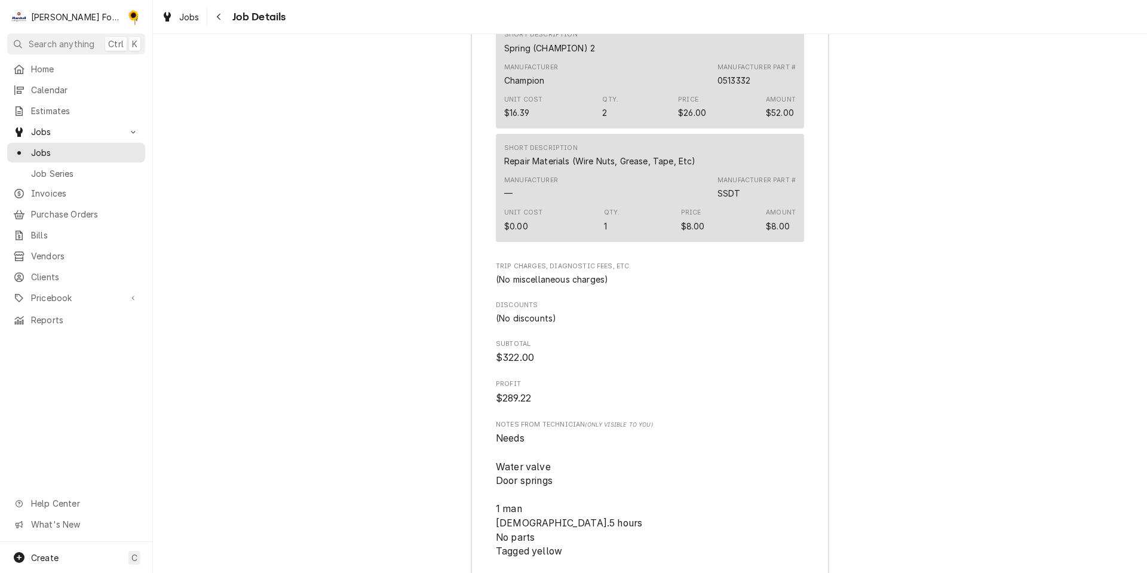
scroll to position [2865, 0]
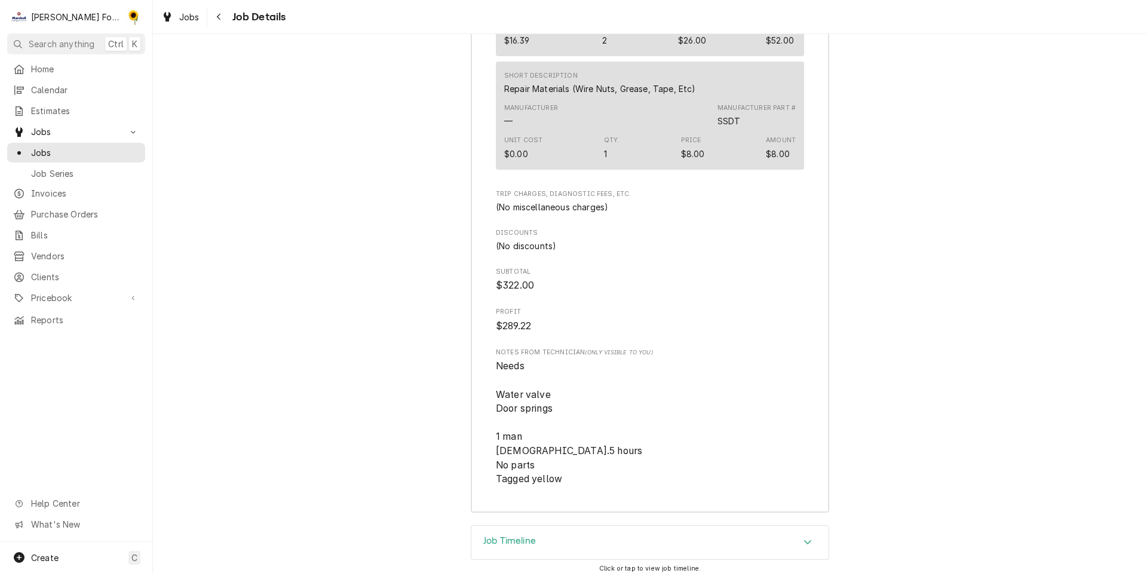
click at [516, 535] on h3 "Job Timeline" at bounding box center [509, 540] width 53 height 11
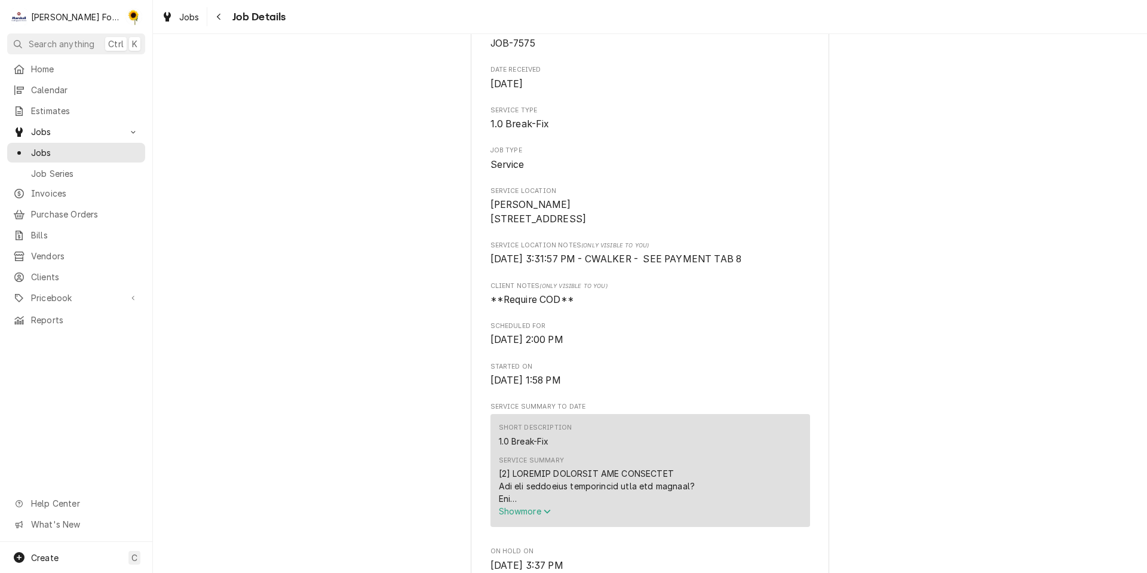
scroll to position [0, 0]
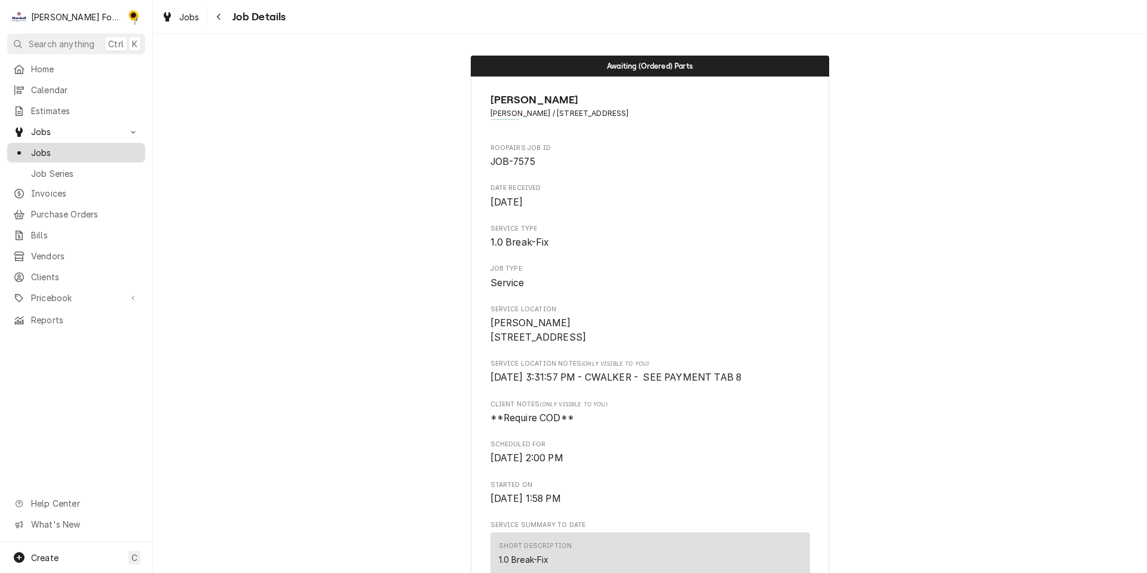
click at [107, 147] on span "Jobs" at bounding box center [85, 152] width 108 height 13
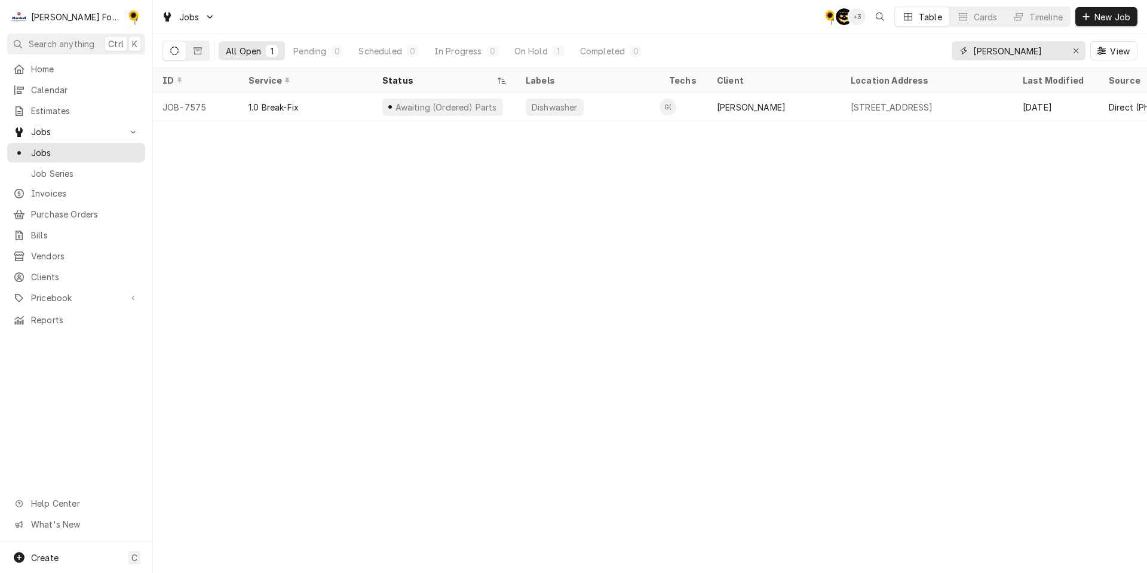
click at [1080, 51] on div "Erase input" at bounding box center [1076, 51] width 12 height 12
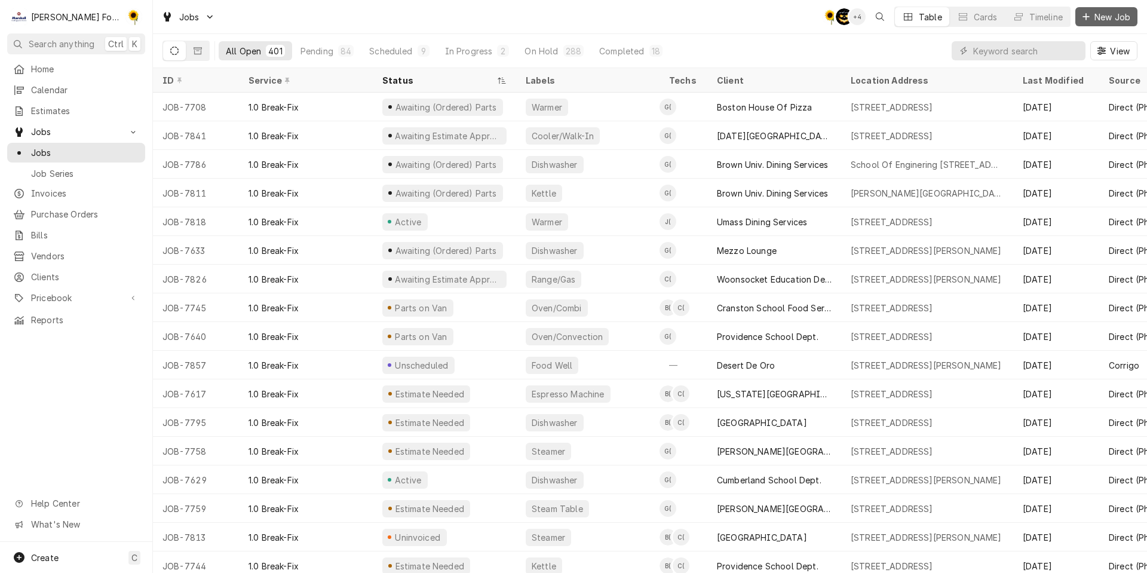
click at [1104, 14] on span "New Job" at bounding box center [1112, 17] width 41 height 13
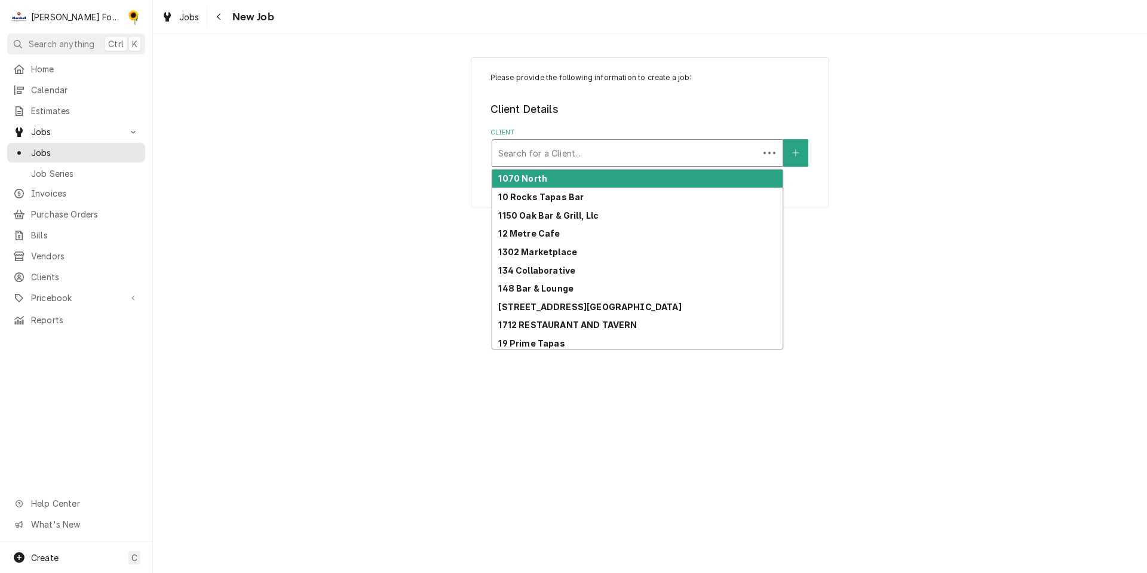
click at [568, 160] on div "Client" at bounding box center [625, 152] width 254 height 21
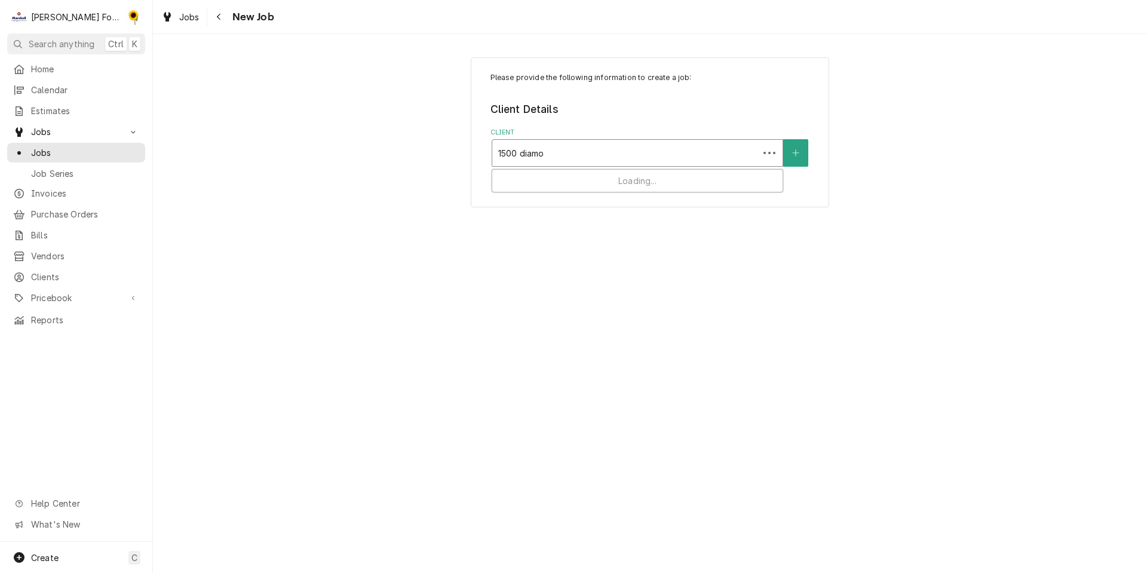
type input "1500 diamon"
click at [493, 274] on div "Search for a Location..." at bounding box center [637, 267] width 290 height 26
type input "1500 diam"
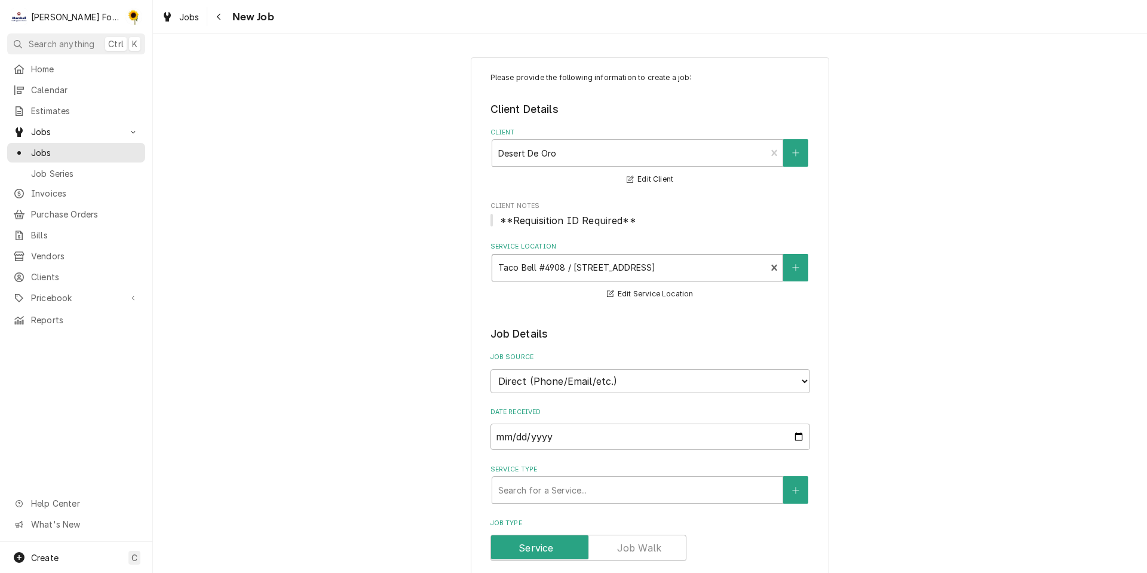
scroll to position [179, 0]
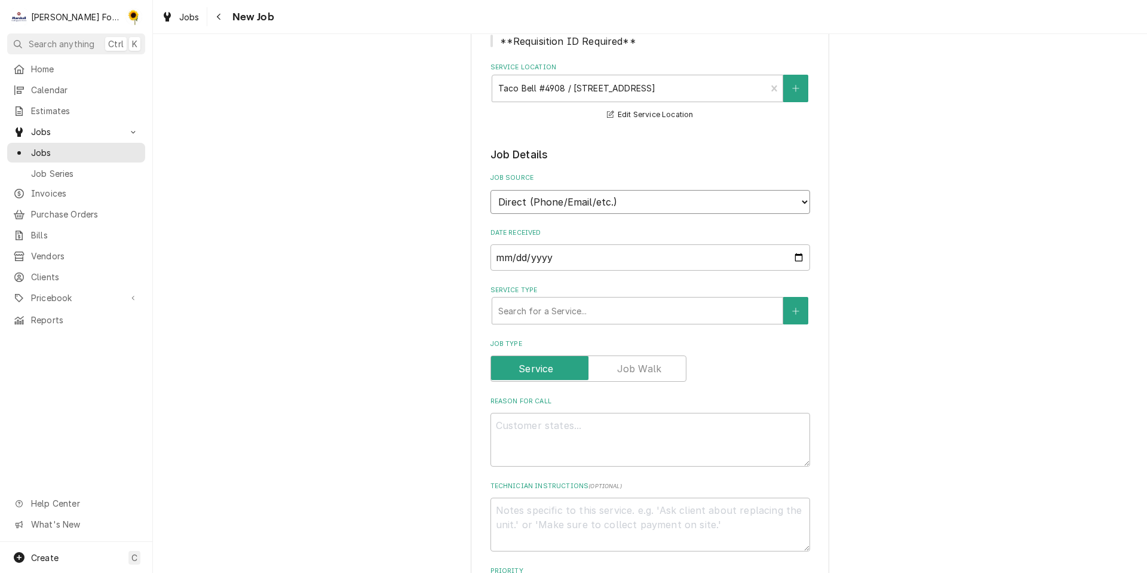
click at [549, 204] on select "Direct (Phone/Email/etc.) Service Channel Corrigo Ecotrak Other" at bounding box center [649, 202] width 319 height 24
select select "2"
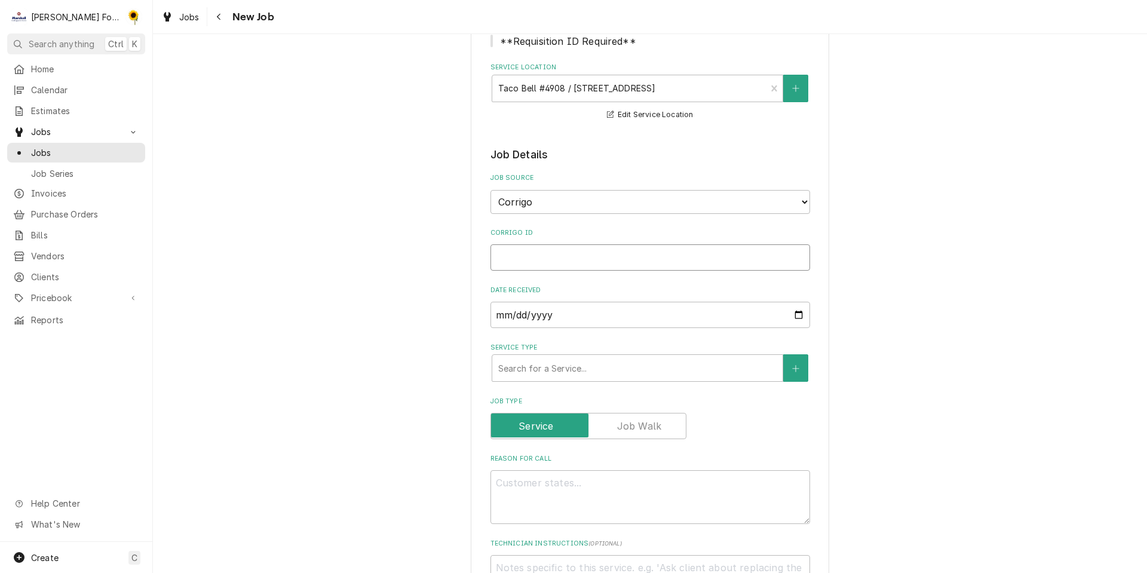
click at [530, 245] on input "Corrigo ID" at bounding box center [649, 257] width 319 height 26
type textarea "x"
type input "4"
type textarea "x"
type input "40"
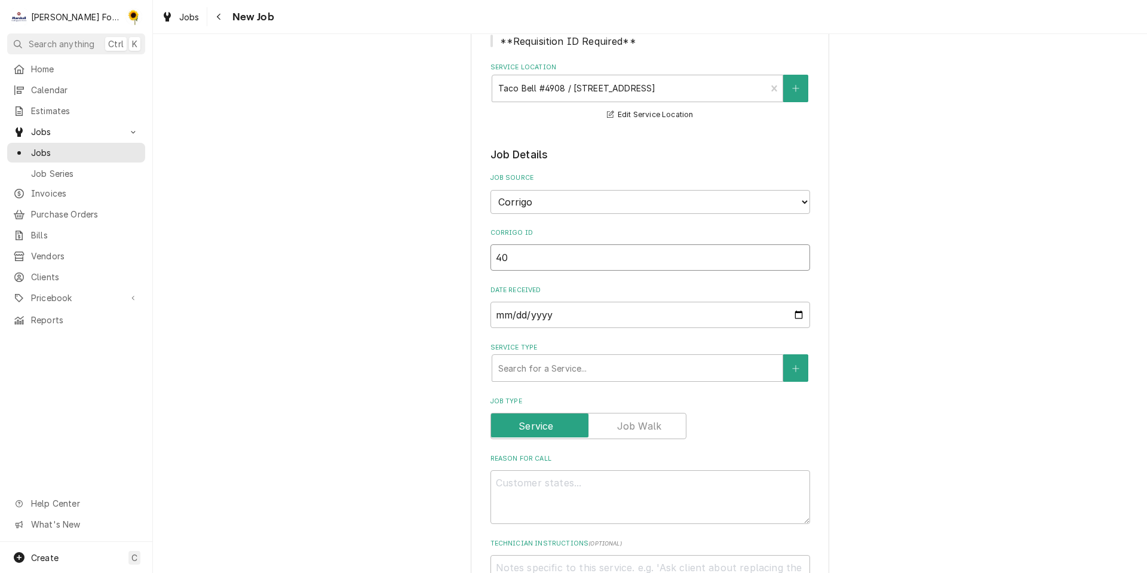
type textarea "x"
type input "408"
type textarea "x"
type input "4086"
type textarea "x"
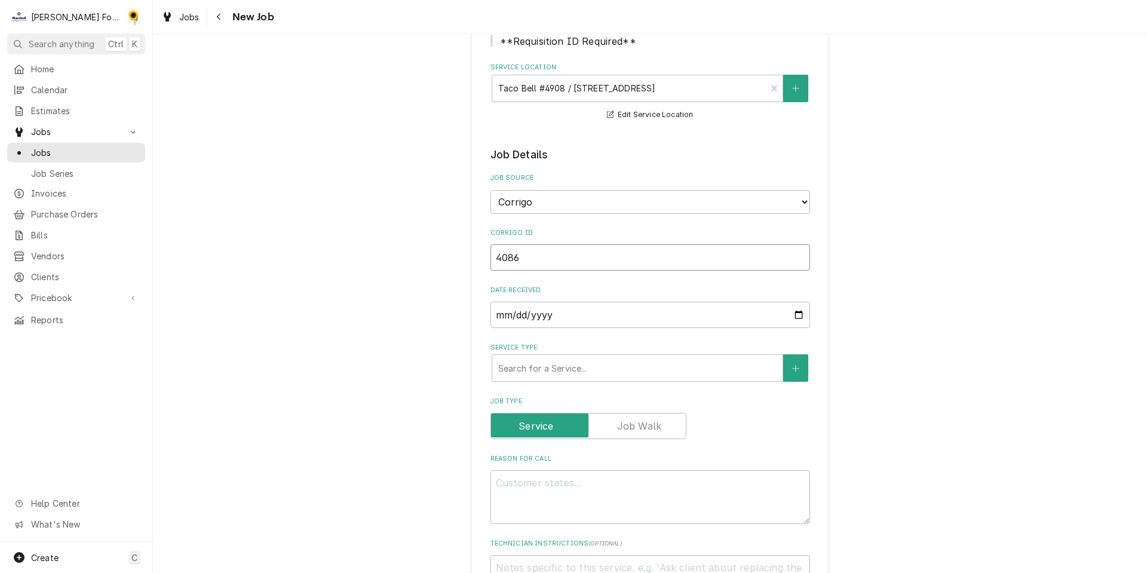
type input "40862"
type textarea "x"
type input "4086203"
type textarea "x"
type input "4086203."
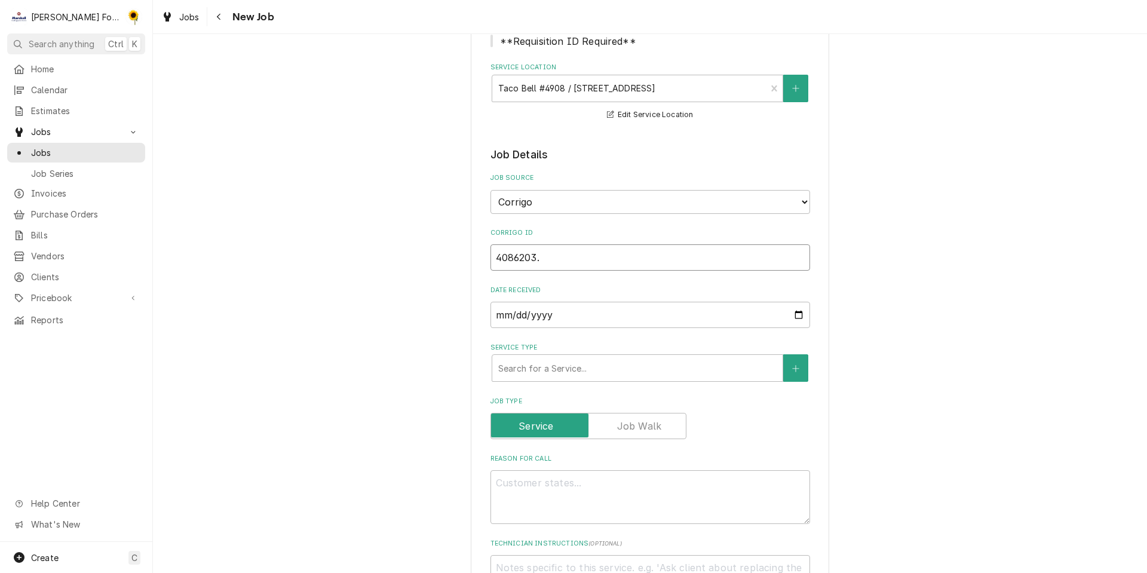
type textarea "x"
type input "4086203.3"
type textarea "x"
type input "4086203."
type textarea "x"
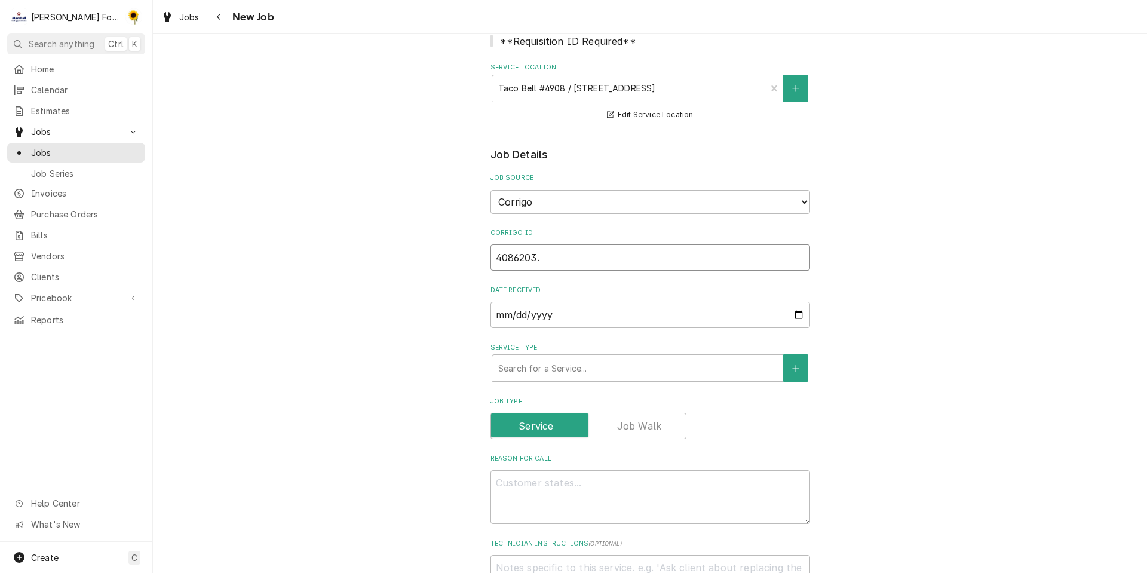
type input "4086203"
type textarea "x"
type input "408620"
type textarea "x"
type input "4086203"
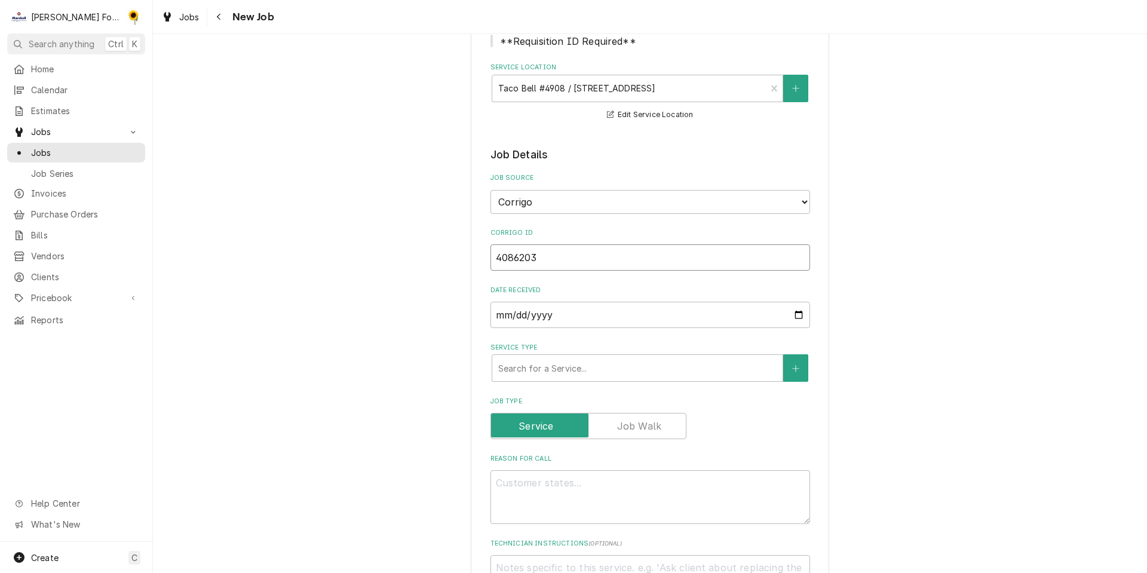
type textarea "x"
type input "40862033"
type textarea "x"
type input "408620337"
type textarea "x"
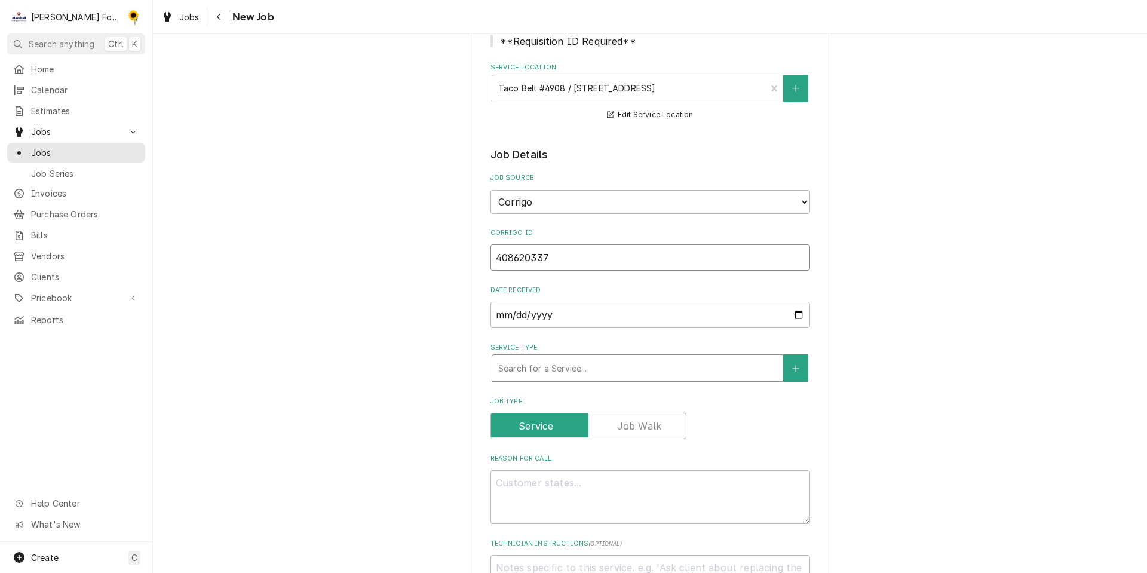
type input "408620337"
click at [524, 367] on div "Service Type" at bounding box center [637, 367] width 278 height 21
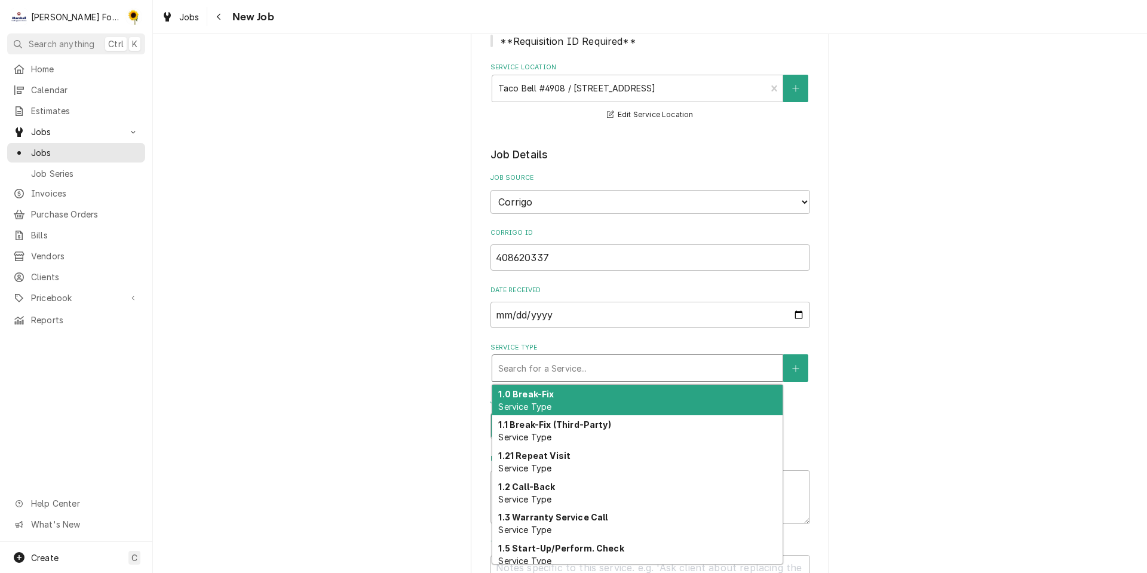
click at [522, 395] on strong "1.0 Break-Fix" at bounding box center [526, 394] width 56 height 10
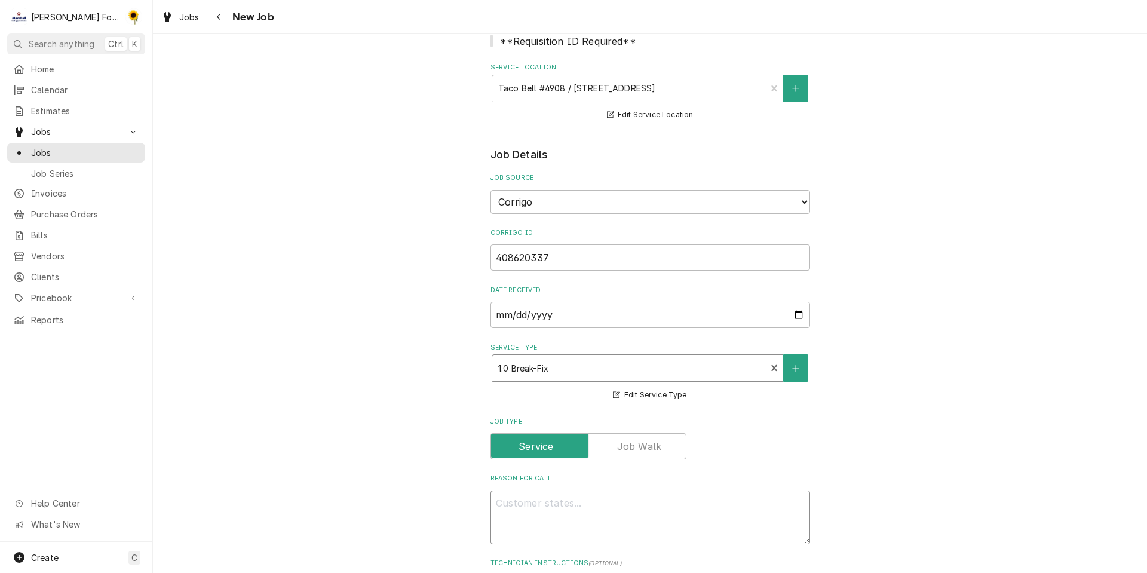
drag, startPoint x: 543, startPoint y: 497, endPoint x: 524, endPoint y: 505, distance: 20.6
click at [544, 497] on textarea "Reason For Call" at bounding box center [649, 517] width 319 height 54
type textarea "x"
type textarea "c"
type textarea "x"
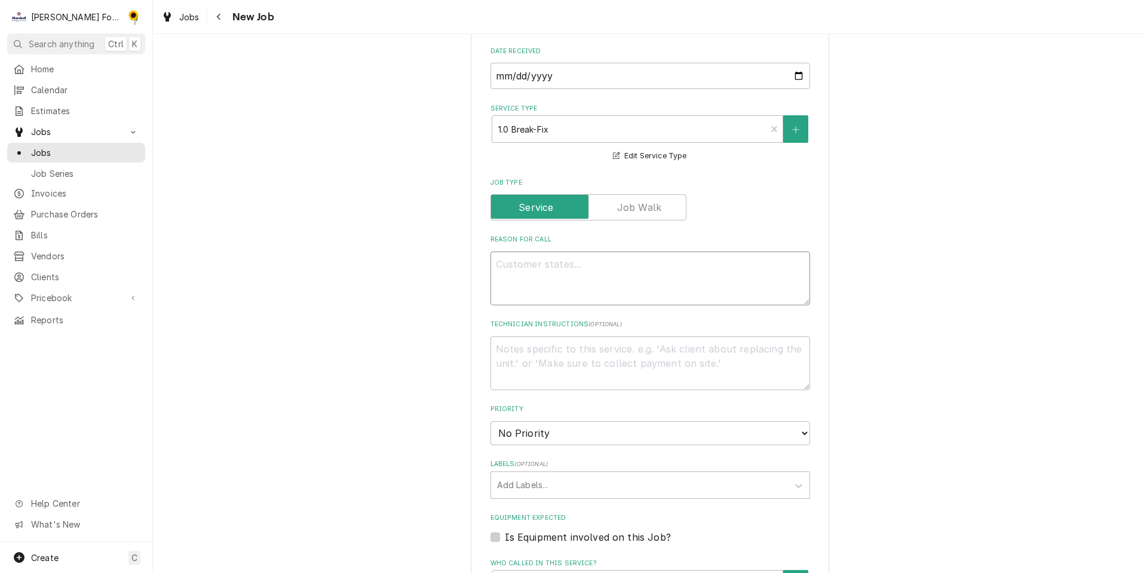
scroll to position [478, 0]
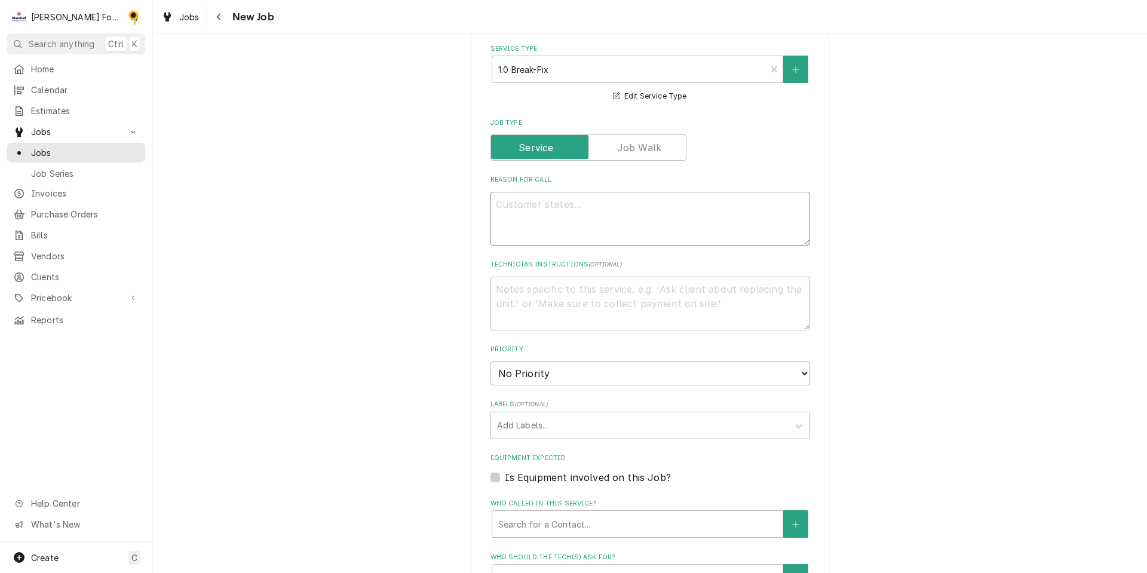
click at [567, 226] on textarea "Reason For Call" at bounding box center [649, 219] width 319 height 54
type textarea "x"
type textarea "C"
type textarea "x"
type textarea "CH"
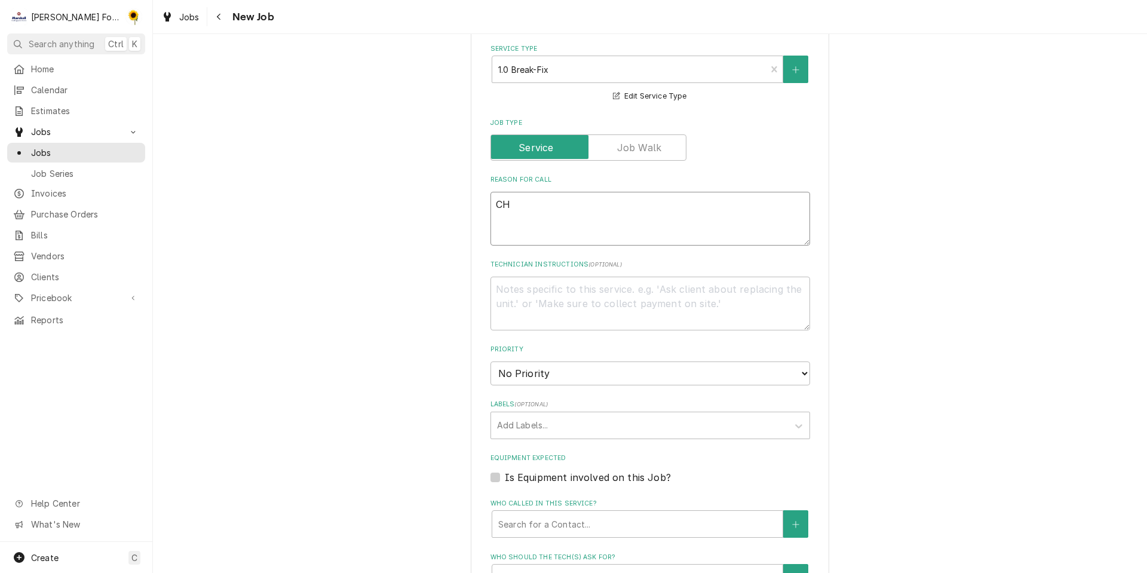
type textarea "x"
type textarea "CHE"
type textarea "x"
type textarea "CHEC"
type textarea "x"
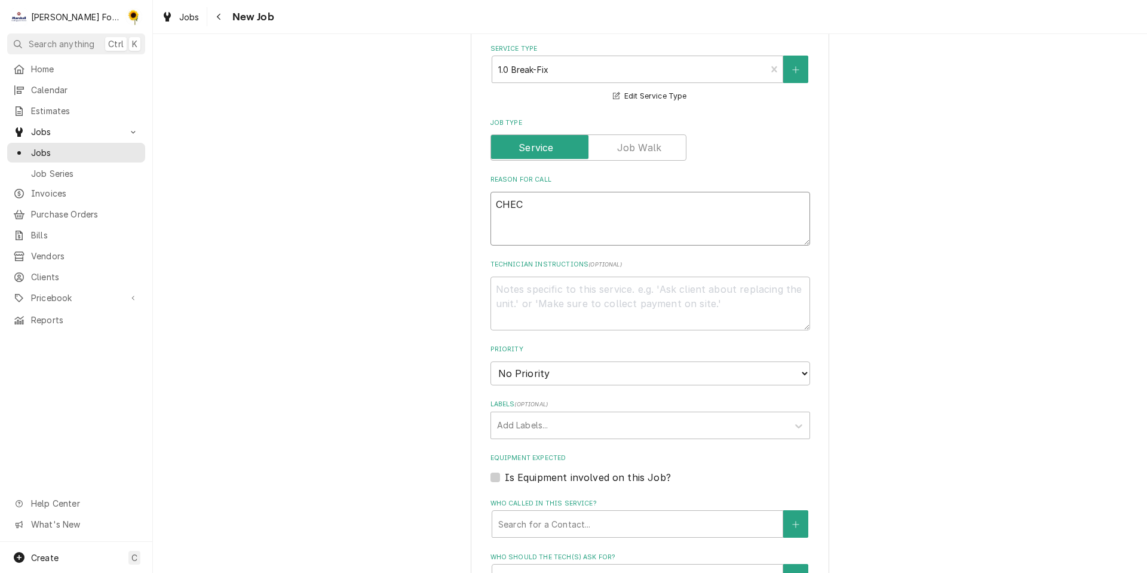
type textarea "CHECK"
type textarea "x"
type textarea "CHECK"
type textarea "x"
type textarea "CHECK I"
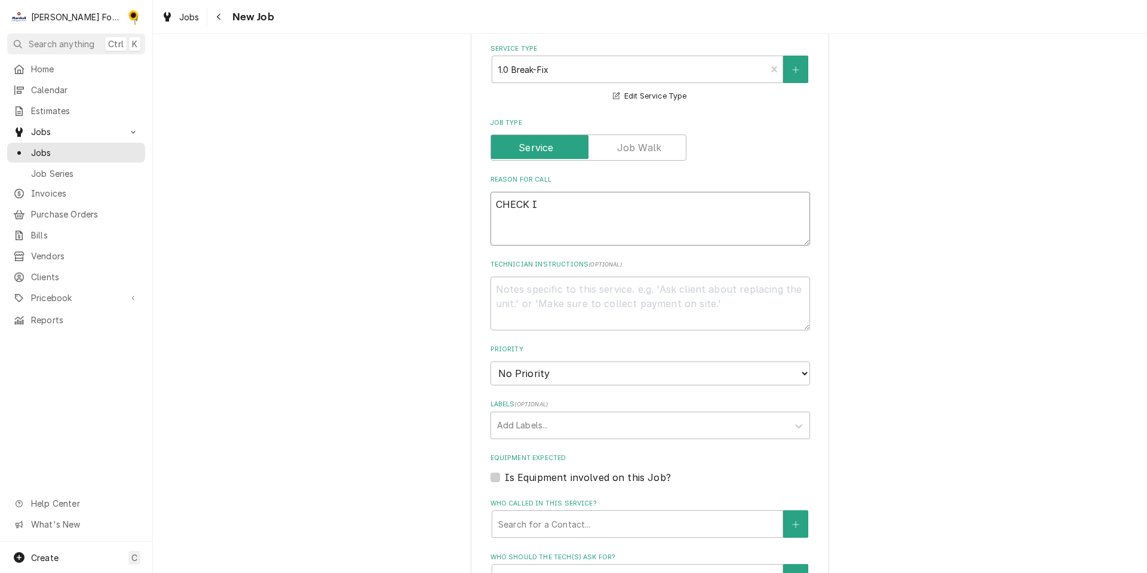
type textarea "x"
type textarea "CHECK IN"
type textarea "x"
type textarea "CHECK IN/"
type textarea "x"
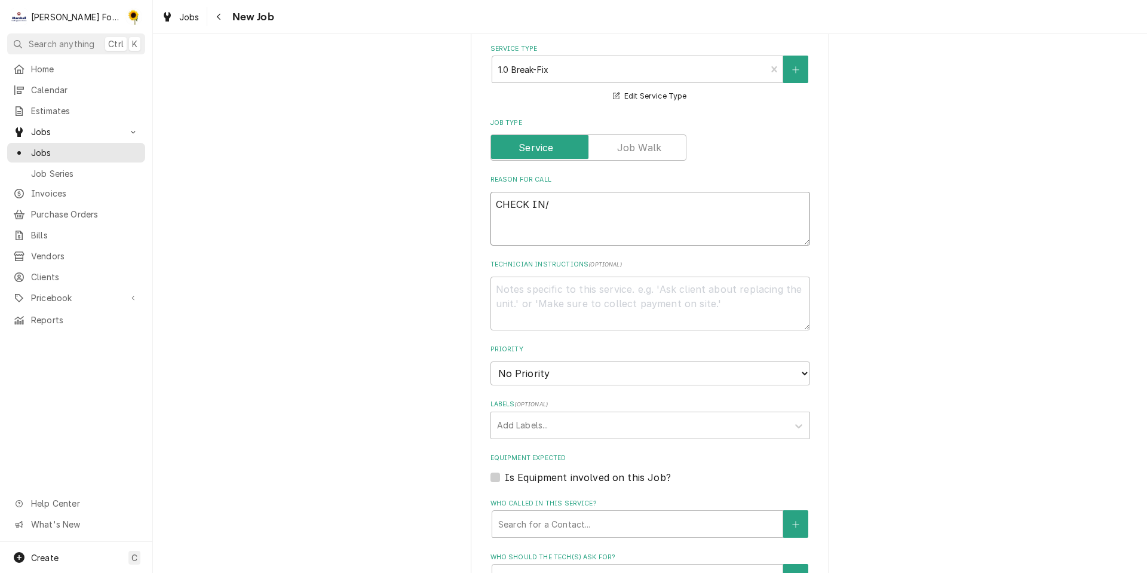
type textarea "CHECK IN/O"
type textarea "x"
type textarea "CHECK IN/OU"
type textarea "x"
type textarea "CHECK IN/OUT"
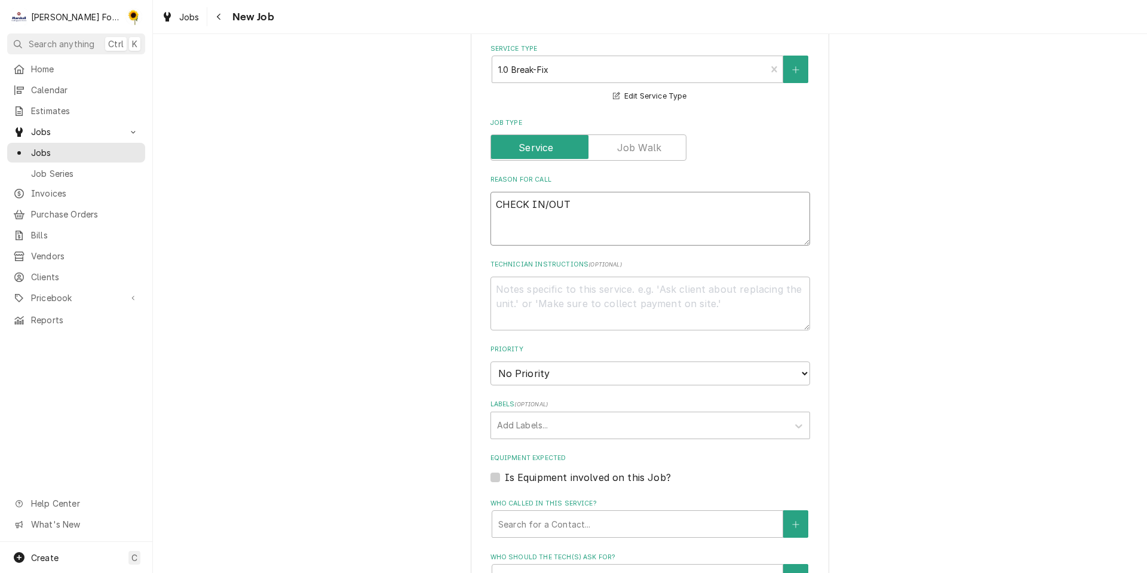
type textarea "x"
type textarea "CHECK IN/OUT"
type textarea "x"
type textarea "CHECK IN/OUT W"
type textarea "x"
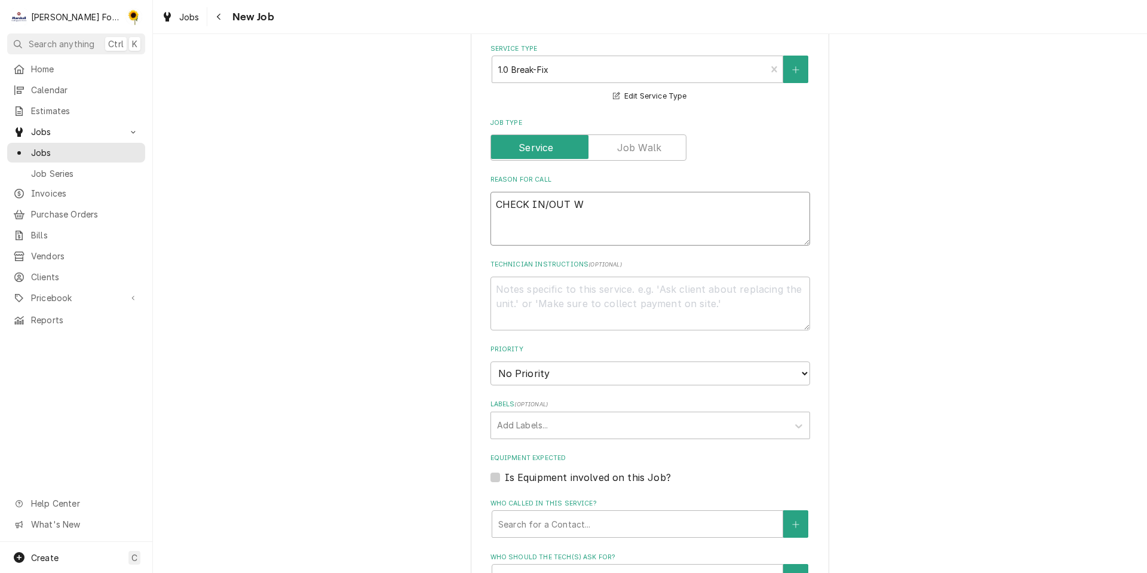
type textarea "CHECK IN/OUT WO"
type textarea "x"
type textarea "CHECK IN/OUT W"
type textarea "x"
type textarea "CHECK IN/OUT"
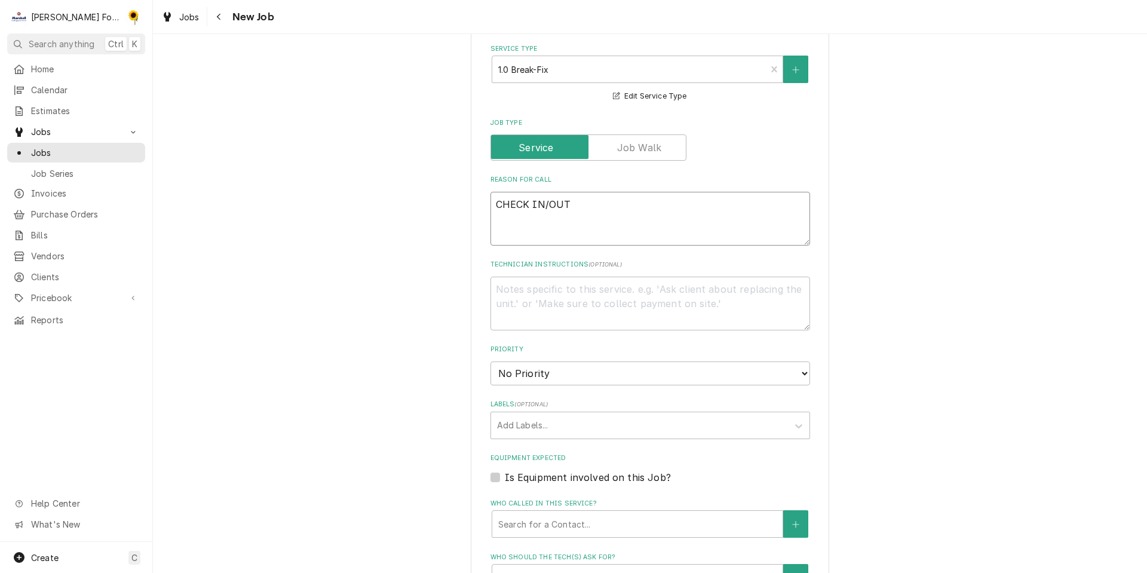
type textarea "x"
type textarea "CHECK IN/OUT C"
type textarea "x"
type textarea "CHECK IN/OUT CO"
type textarea "x"
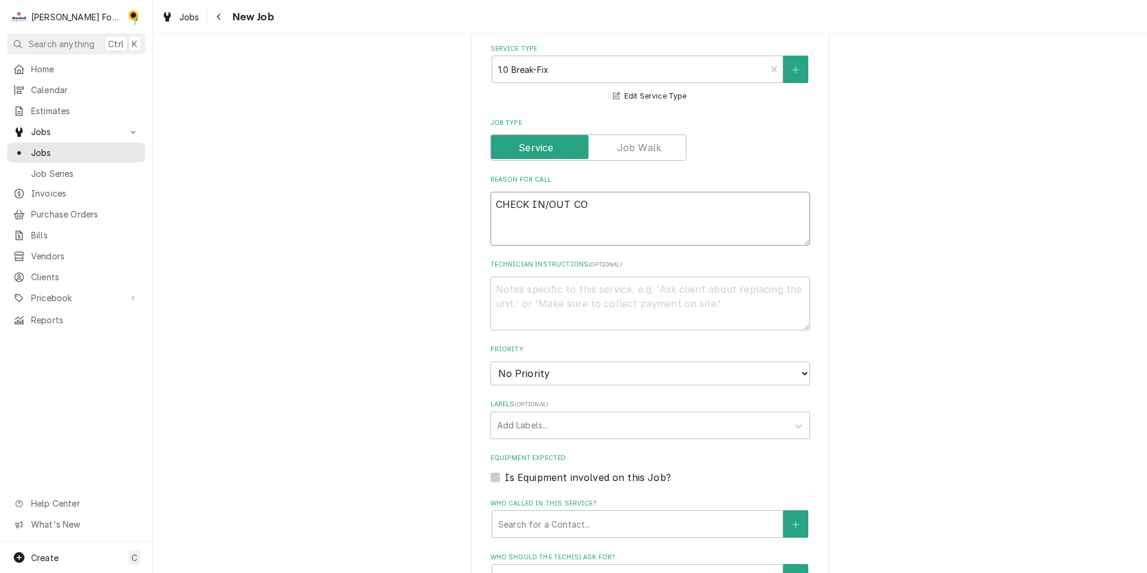
type textarea "CHECK IN/OUT COR"
type textarea "x"
type textarea "CHECK IN/OUT CORR"
type textarea "x"
type textarea "CHECK IN/OUT CORRI"
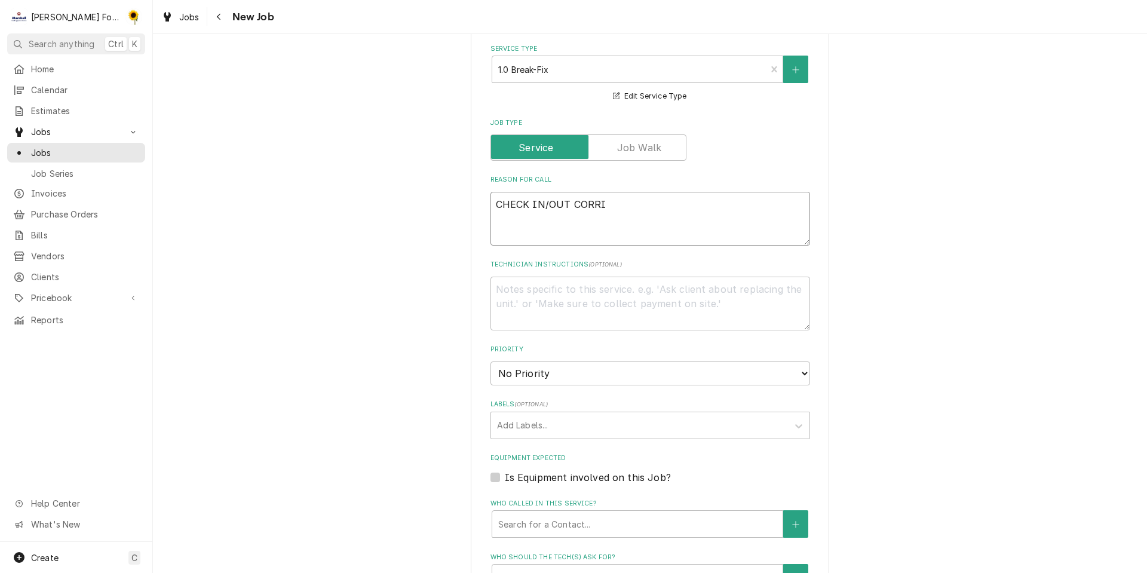
type textarea "x"
type textarea "CHECK IN/OUT CORRIG"
type textarea "x"
type textarea "CHECK IN/OUT CORRIGO"
type textarea "x"
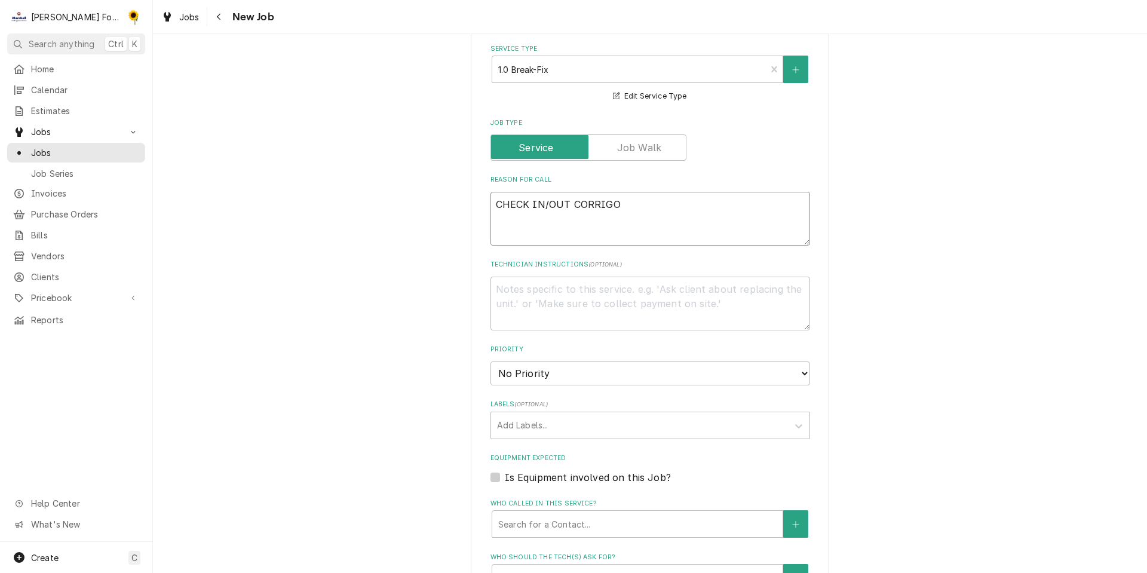
type textarea "CHECK IN/OUT CORRIGO"
type textarea "x"
type textarea "CHECK IN/OUT CORRIGO W"
type textarea "x"
type textarea "CHECK IN/OUT CORRIGO WO"
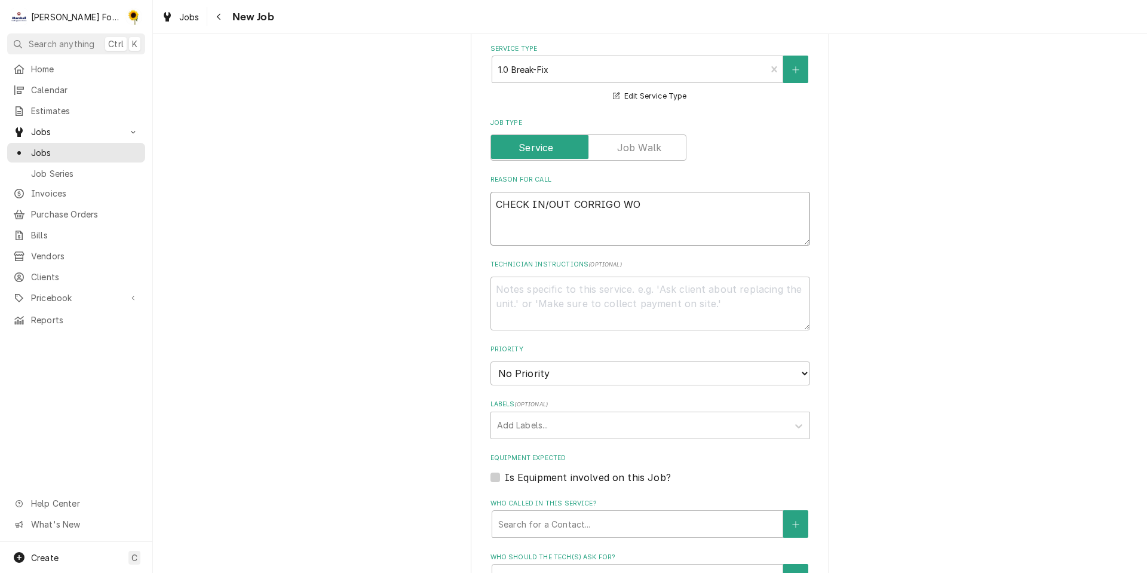
type textarea "x"
type textarea "CHECK IN/OUT CORRIGO WO#"
type textarea "x"
type textarea "CHECK IN/OUT CORRIGO WO#"
click at [649, 205] on textarea "CHECK IN/OUT CORRIGO WO#" at bounding box center [649, 219] width 319 height 54
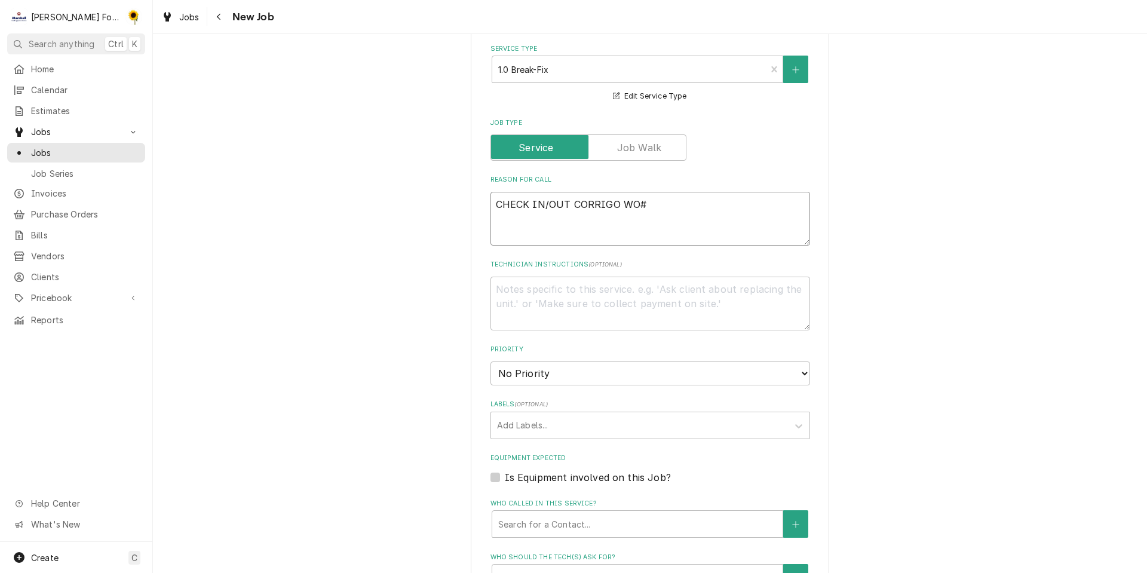
paste textarea "408620337"
type textarea "x"
type textarea "CHECK IN/OUT CORRIGO WO#408620337"
type textarea "x"
type textarea "CHECK IN/OUT CORRIGO WO#408620337"
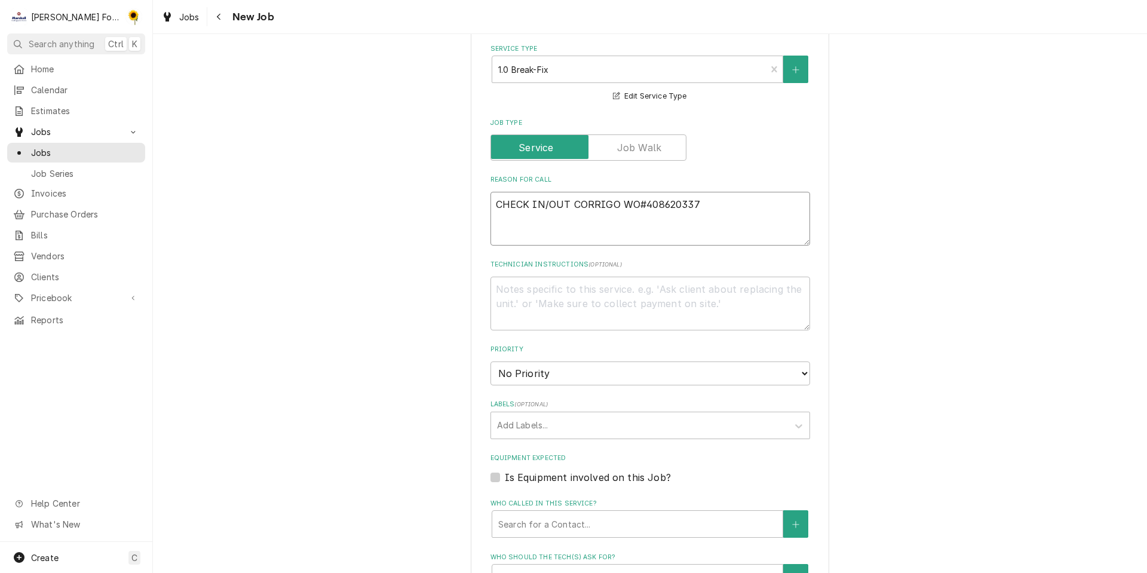
type textarea "x"
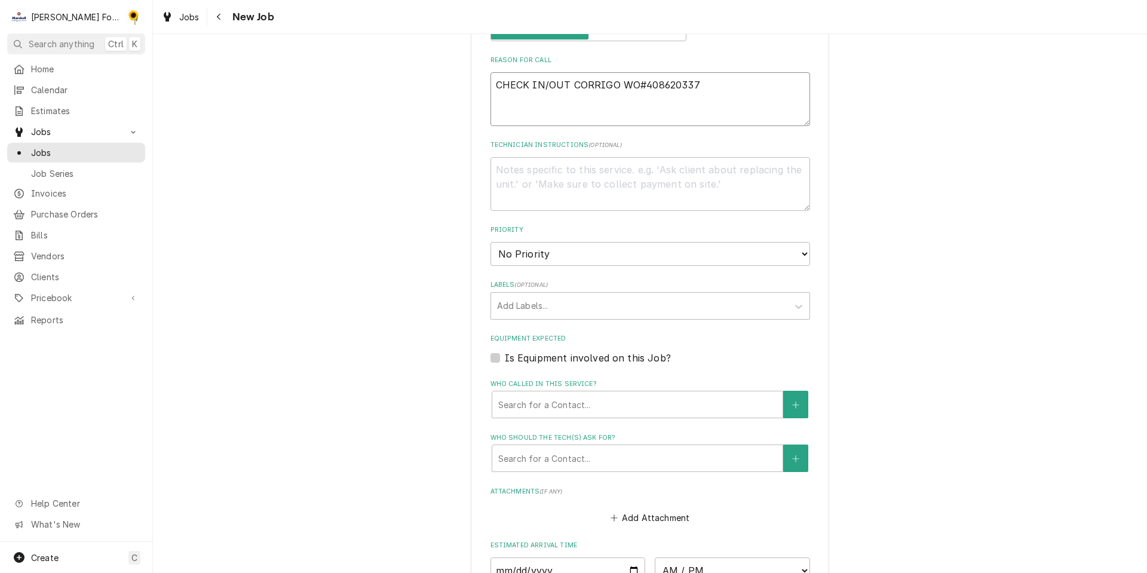
type textarea "CHECK IN/OUT CORRIGO WO#408620337"
click at [730, 85] on textarea "CHECK IN/OUT CORRIGO WO#408620337" at bounding box center [649, 99] width 319 height 54
type textarea "x"
paste textarea "Heated Cabinet Doors Damaged Door handle is broken Details"
type textarea "CHECK IN/OUT CORRIGO WO#408620337 Heated Cabinet Doors Damaged Door handle is b…"
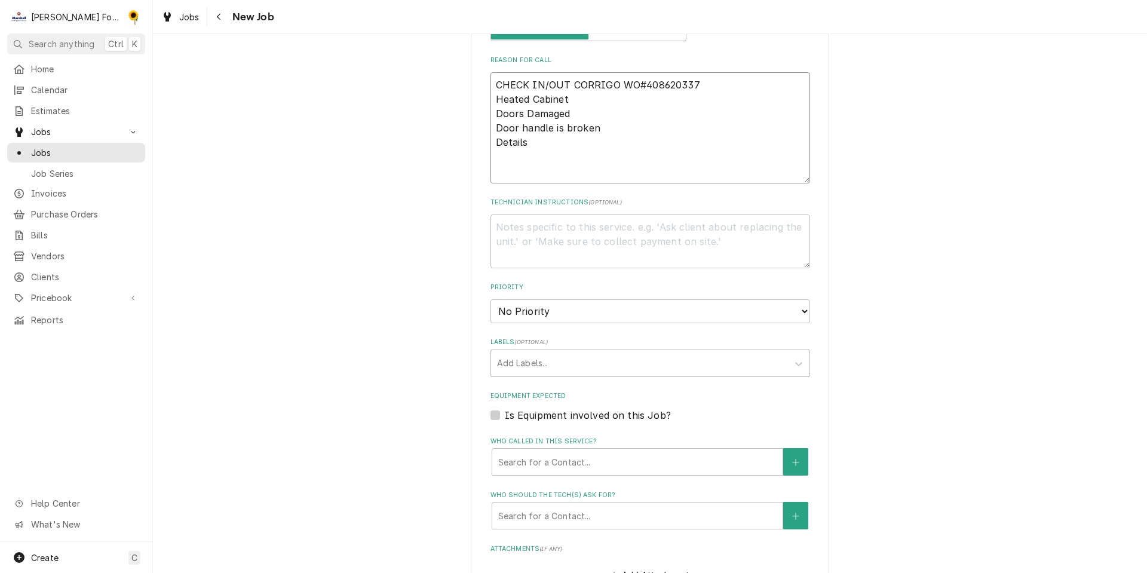
type textarea "x"
type textarea "CHECK IN/OUT CORRIGO WO#408620337 Heated Cabinet Doors Damaged Door handle is b…"
type textarea "x"
type textarea "CHECK IN/OUT CORRIGO WO#408620337 Heated Cabinet Doors Damaged Door handle is b…"
type textarea "x"
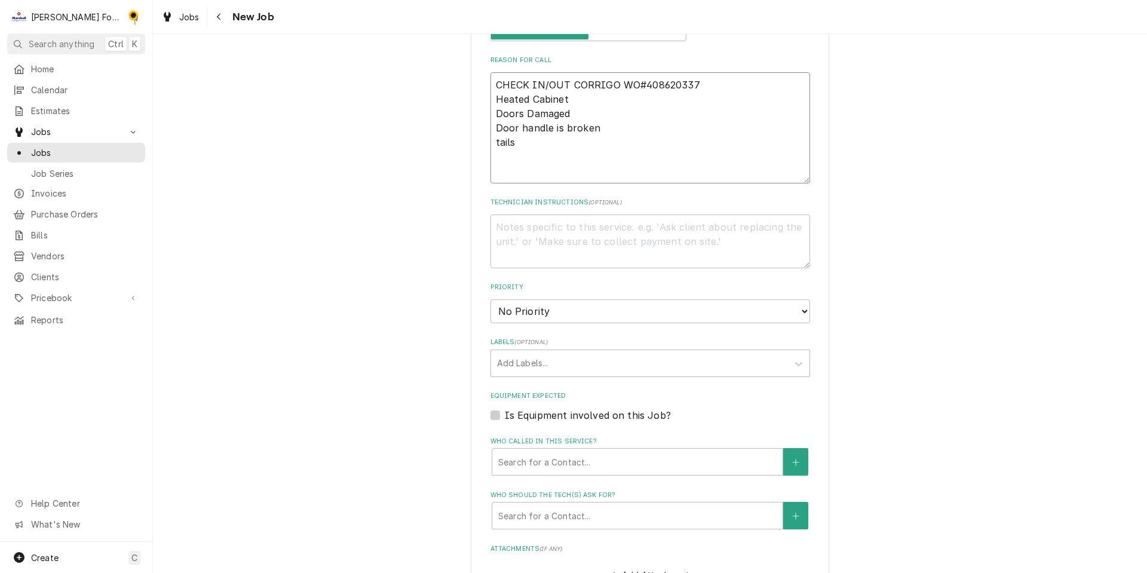
type textarea "CHECK IN/OUT CORRIGO WO#408620337 Heated Cabinet Doors Damaged Door handle is b…"
type textarea "x"
type textarea "CHECK IN/OUT CORRIGO WO#408620337 Heated Cabinet Doors Damaged Door handle is b…"
type textarea "x"
type textarea "CHECK IN/OUT CORRIGO WO#408620337 Heated Cabinet Doors Damaged Door handle is b…"
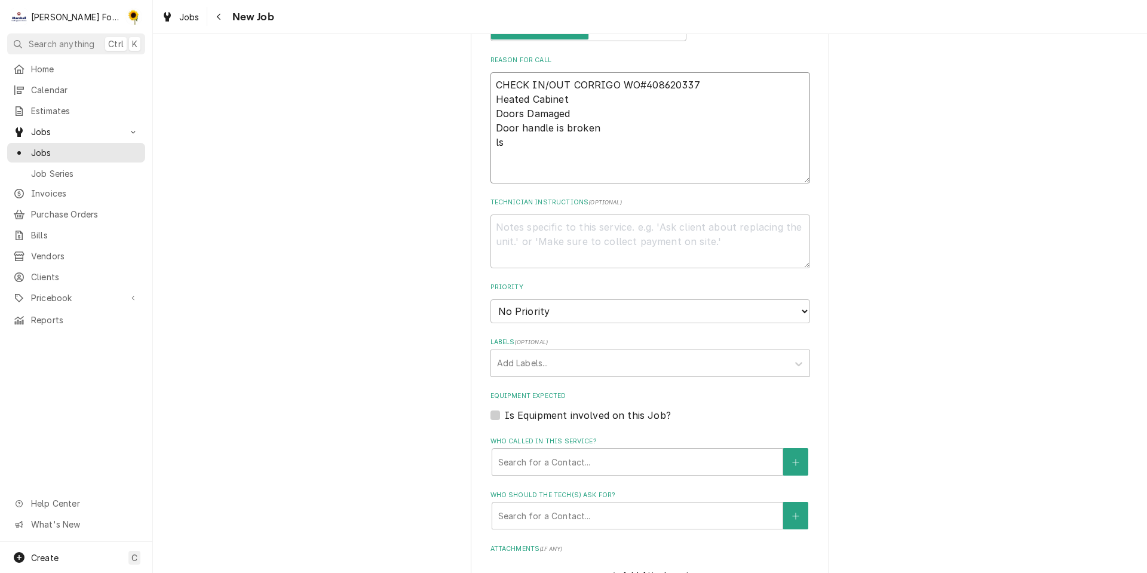
type textarea "x"
type textarea "CHECK IN/OUT CORRIGO WO#408620337 Heated Cabinet Doors Damaged Door handle is b…"
type textarea "x"
type textarea "CHECK IN/OUT CORRIGO WO#408620337 Heated Cabinet Doors Damaged Door handle is b…"
type textarea "x"
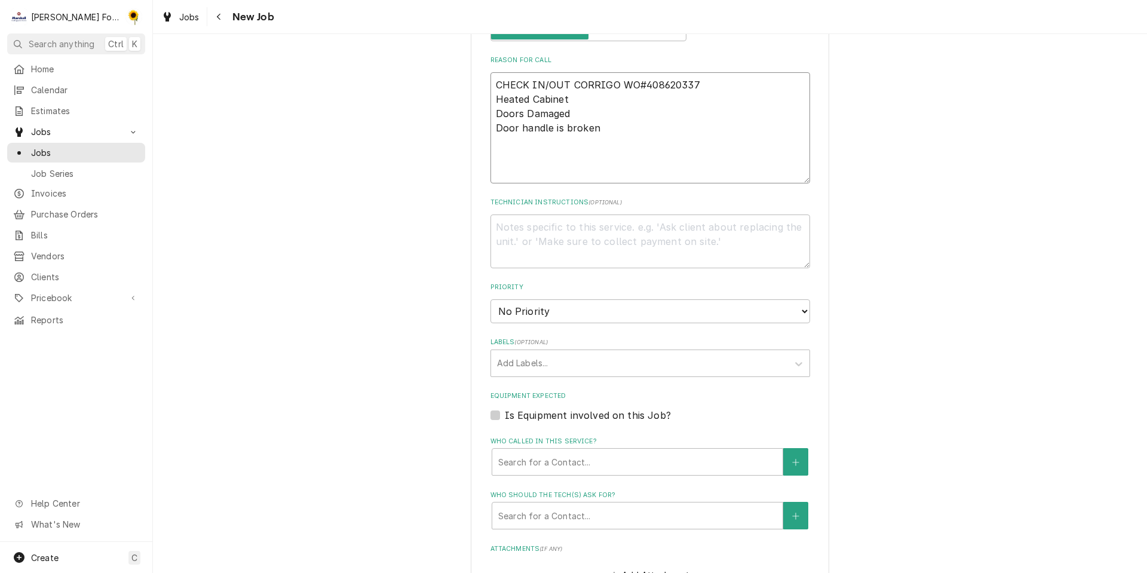
type textarea "CHECK IN/OUT CORRIGO WO#408620337 Heated Cabinet Doors Damaged Door handle is b…"
type textarea "x"
type textarea "CHECK IN/OUT CORRIGO WO#408620337 Heated Cabinet Doors Damaged Door handle is b…"
type textarea "x"
type textarea "CHECK IN/OUT CORRIGO WO#408620337 Heated Cabinet Doors Damaged Door handle is b…"
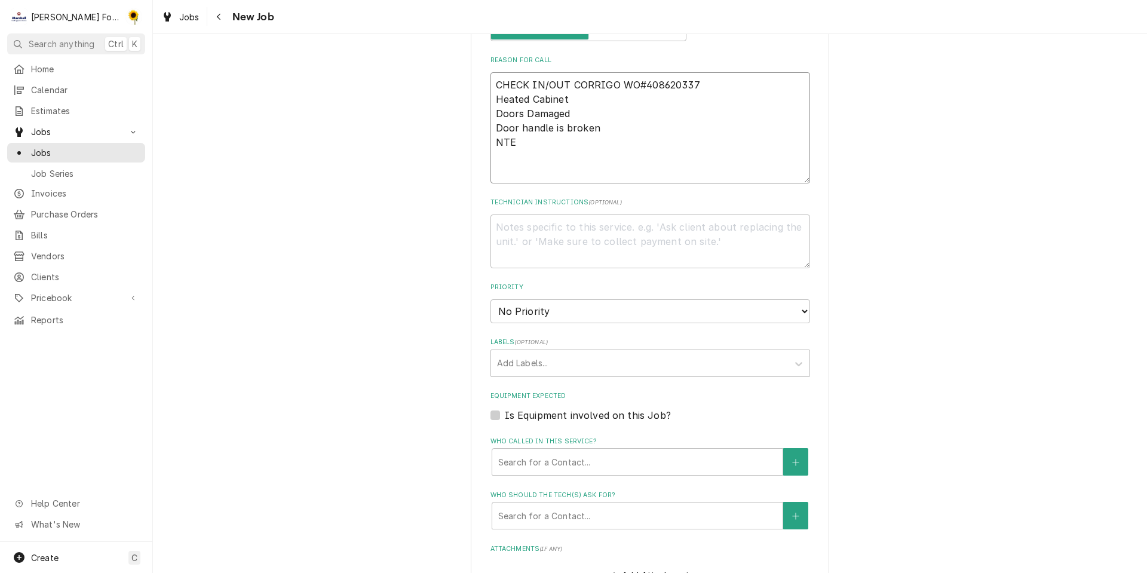
type textarea "x"
type textarea "CHECK IN/OUT CORRIGO WO#408620337 Heated Cabinet Doors Damaged Door handle is b…"
type textarea "x"
type textarea "CHECK IN/OUT CORRIGO WO#408620337 Heated Cabinet Doors Damaged Door handle is b…"
click at [509, 142] on textarea "CHECK IN/OUT CORRIGO WO#408620337 Heated Cabinet Doors Damaged Door handle is b…" at bounding box center [649, 127] width 319 height 111
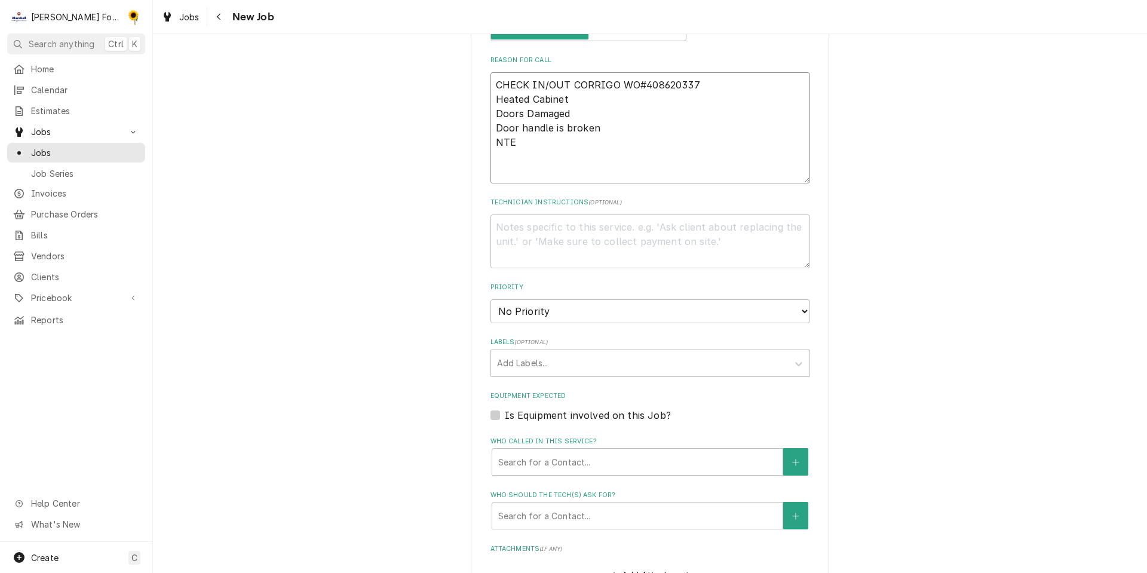
type textarea "x"
type textarea "CHECK IN/OUT CORRIGO WO#408620337 Heated Cabinet Doors Damaged Door handle is b…"
type textarea "x"
type textarea "CHECK IN/OUT CORRIGO WO#408620337 Heated Cabinet Doors Damaged Door handle is b…"
type textarea "x"
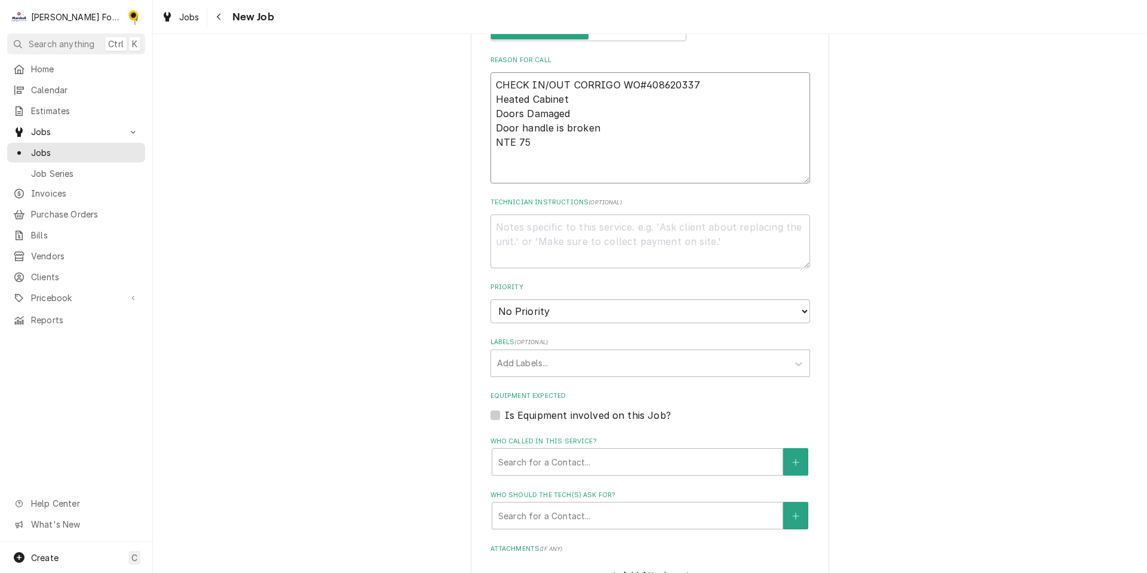
type textarea "CHECK IN/OUT CORRIGO WO#408620337 Heated Cabinet Doors Damaged Door handle is b…"
type textarea "x"
type textarea "CHECK IN/OUT CORRIGO WO#408620337 Heated Cabinet Doors Damaged Door handle is b…"
type textarea "x"
type textarea "CHECK IN/OUT CORRIGO WO#408620337 Heated Cabinet Doors Damaged Door handle is b…"
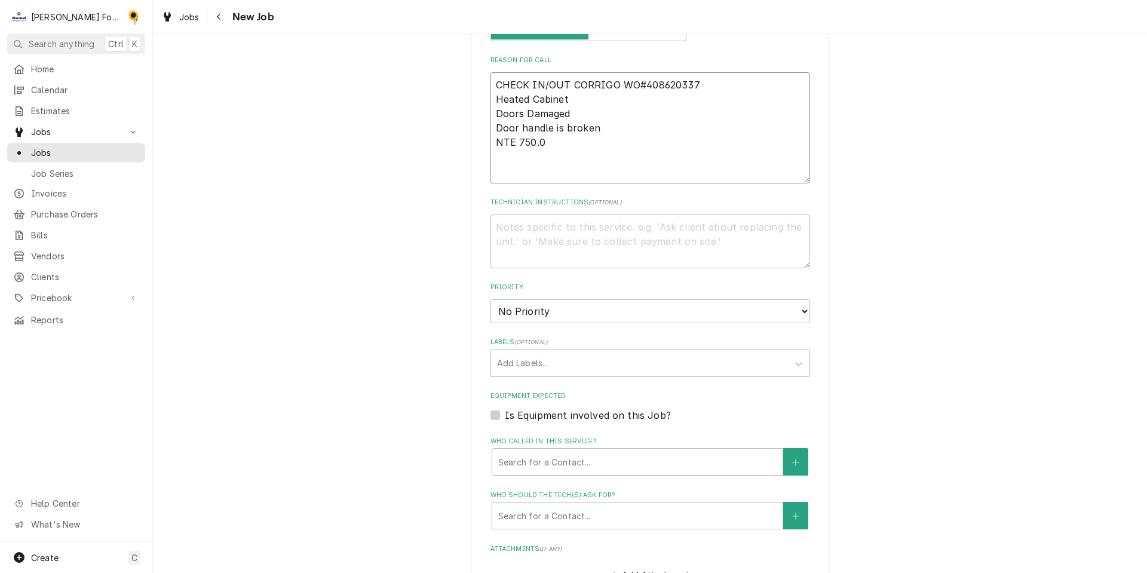
type textarea "x"
type textarea "CHECK IN/OUT CORRIGO WO#408620337 Heated Cabinet Doors Damaged Door handle is b…"
type textarea "x"
type textarea "CHECK IN/OUT CORRIGO WO#408620337 Heated Cabinet Doors Damaged Door handle is b…"
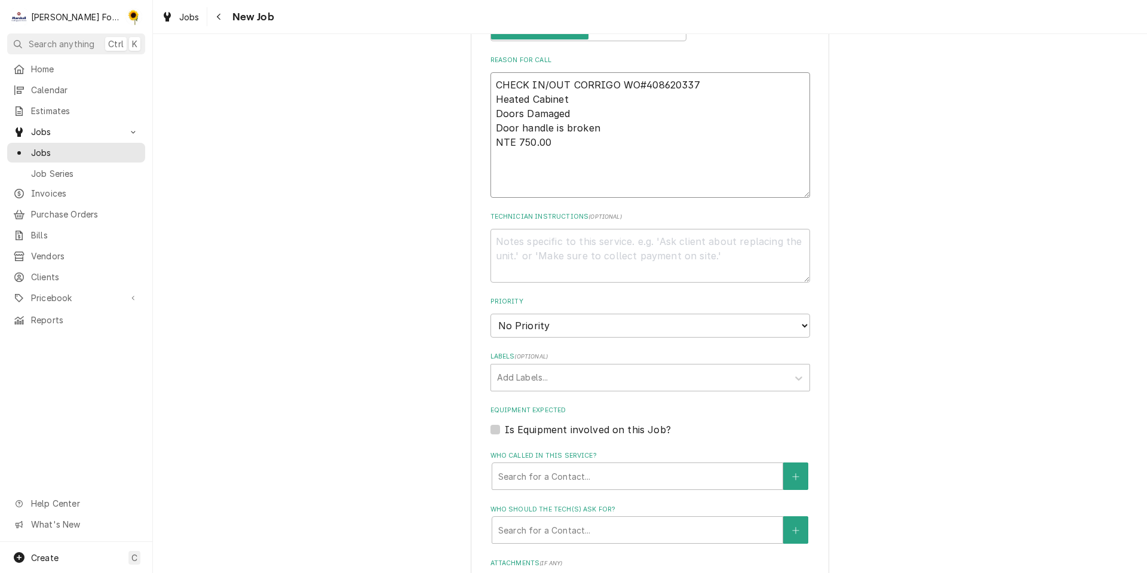
paste textarea "On-Site By: 10/17/2025 3:30 PM"
type textarea "x"
type textarea "CHECK IN/OUT CORRIGO WO#408620337 Heated Cabinet Doors Damaged Door handle is b…"
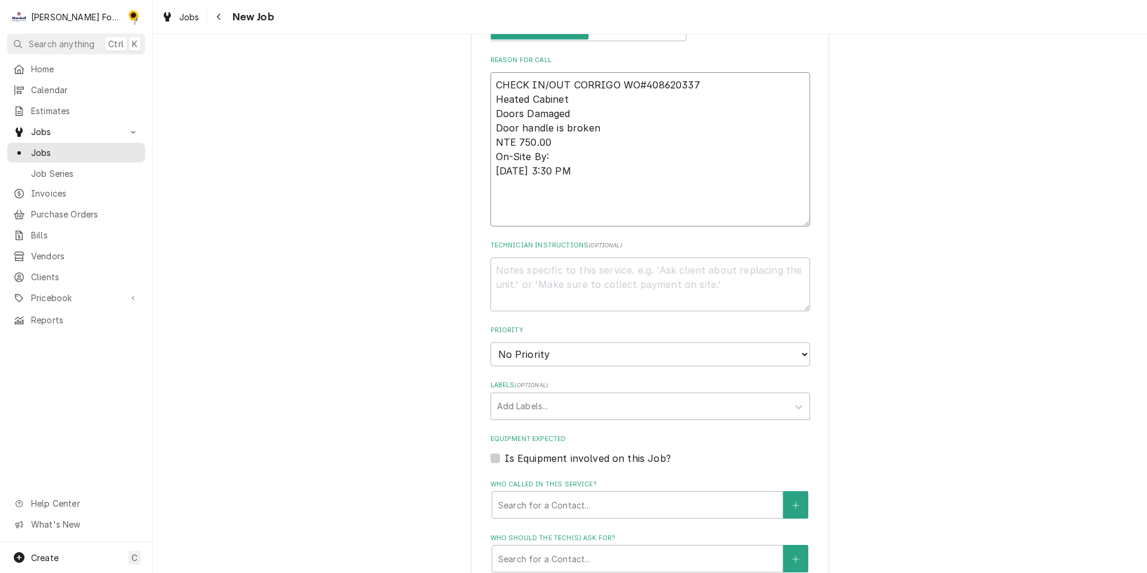
type textarea "x"
type textarea "CHECK IN/OUT CORRIGO WO#408620337 Heated Cabinet Doors Damaged Door handle is b…"
type textarea "x"
type textarea "CHECK IN/OUT CORRIGO WO#408620337 Heated Cabinet Doors Damaged Door handle is b…"
type textarea "x"
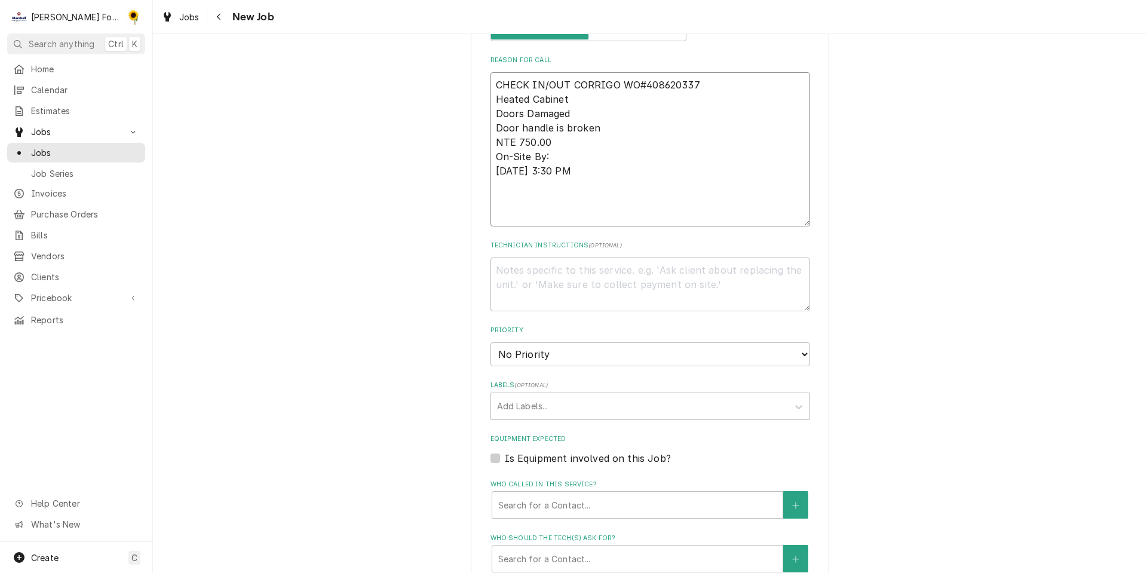
type textarea "CHECK IN/OUT CORRIGO WO#408620337 Heated Cabinet Doors Damaged Door handle is b…"
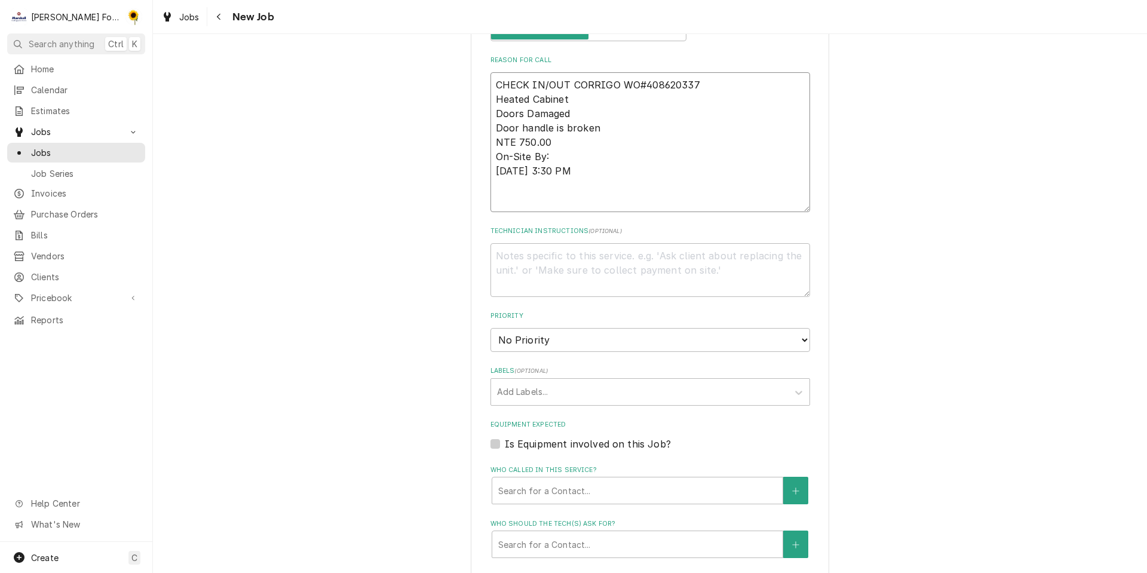
type textarea "x"
type textarea "CHECK IN/OUT CORRIGO WO#408620337 Heated Cabinet Doors Damaged Door handle is b…"
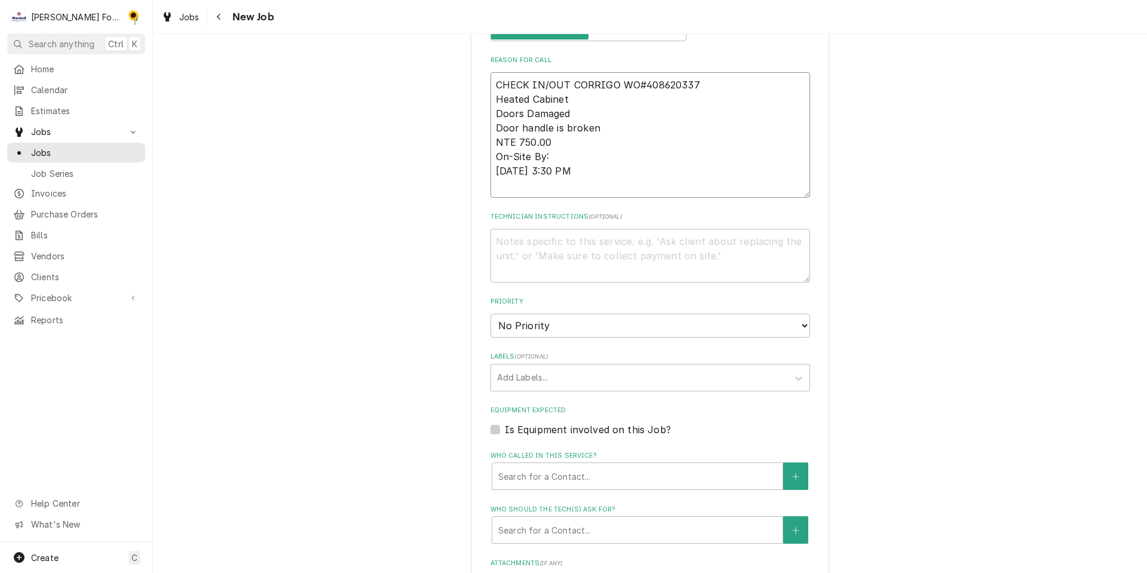
type textarea "x"
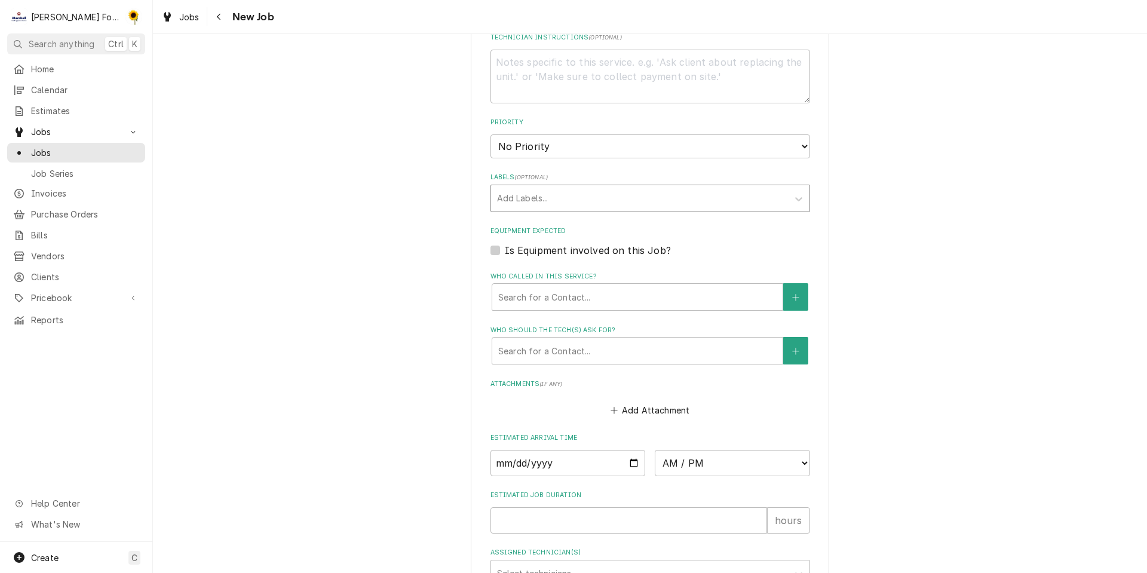
type textarea "CHECK IN/OUT CORRIGO WO#408620337 Heated Cabinet Doors Damaged Door handle is b…"
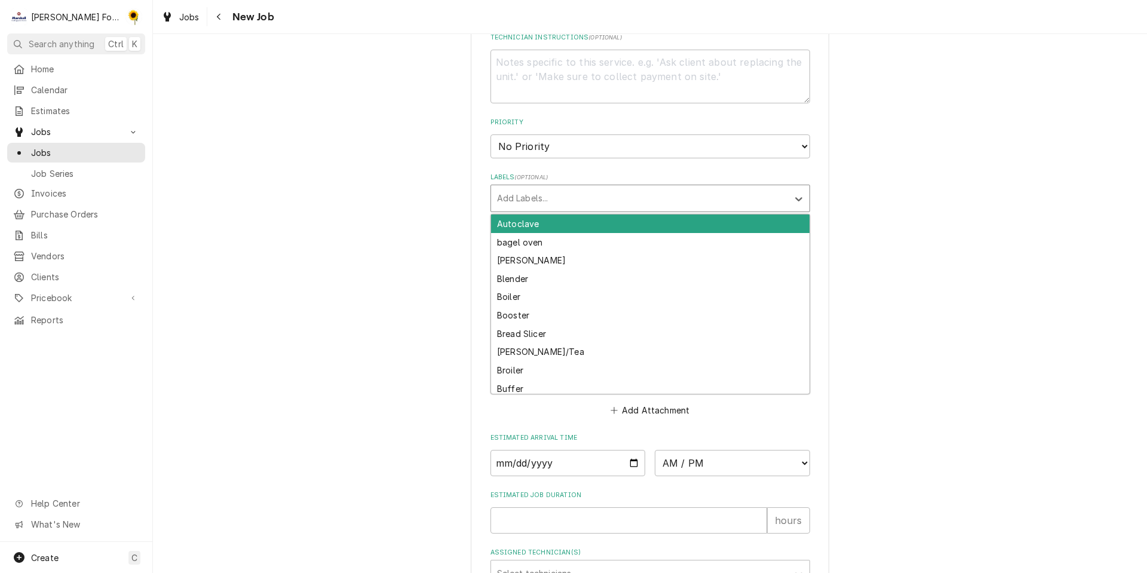
click at [511, 194] on div "Labels" at bounding box center [639, 198] width 285 height 21
click at [537, 196] on div "Labels" at bounding box center [639, 198] width 285 height 21
type input "CAB"
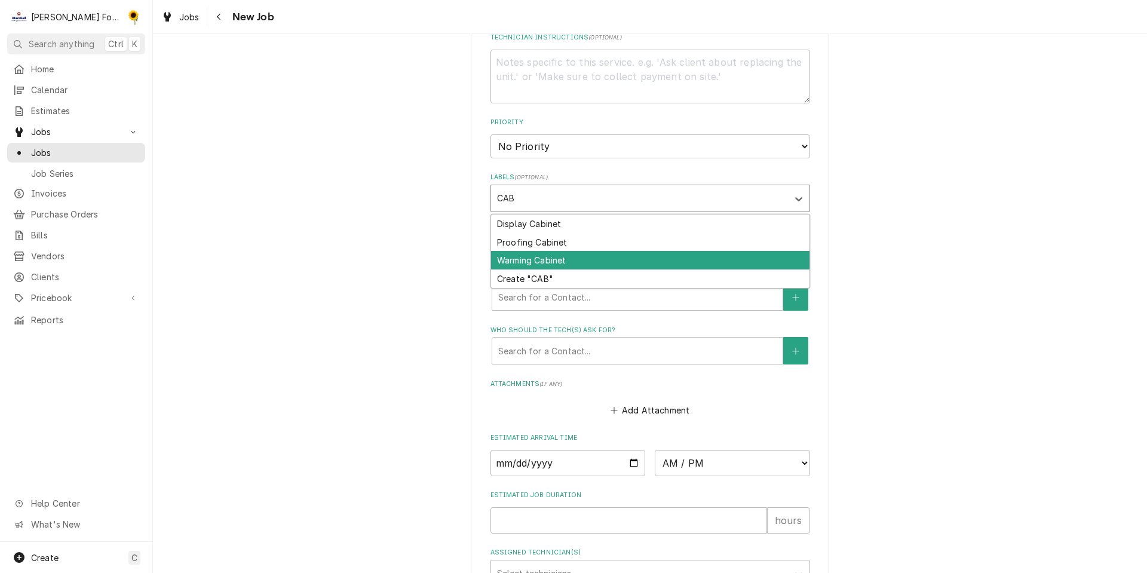
type textarea "x"
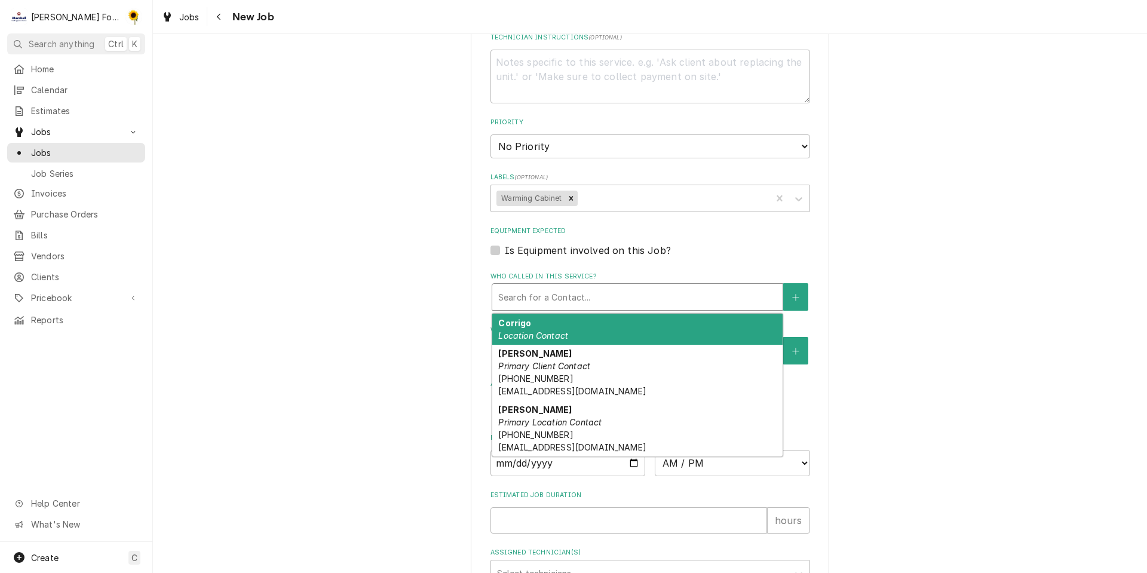
click at [555, 296] on div "Who called in this service?" at bounding box center [637, 296] width 278 height 21
click at [541, 330] on em "Location Contact" at bounding box center [533, 335] width 70 height 10
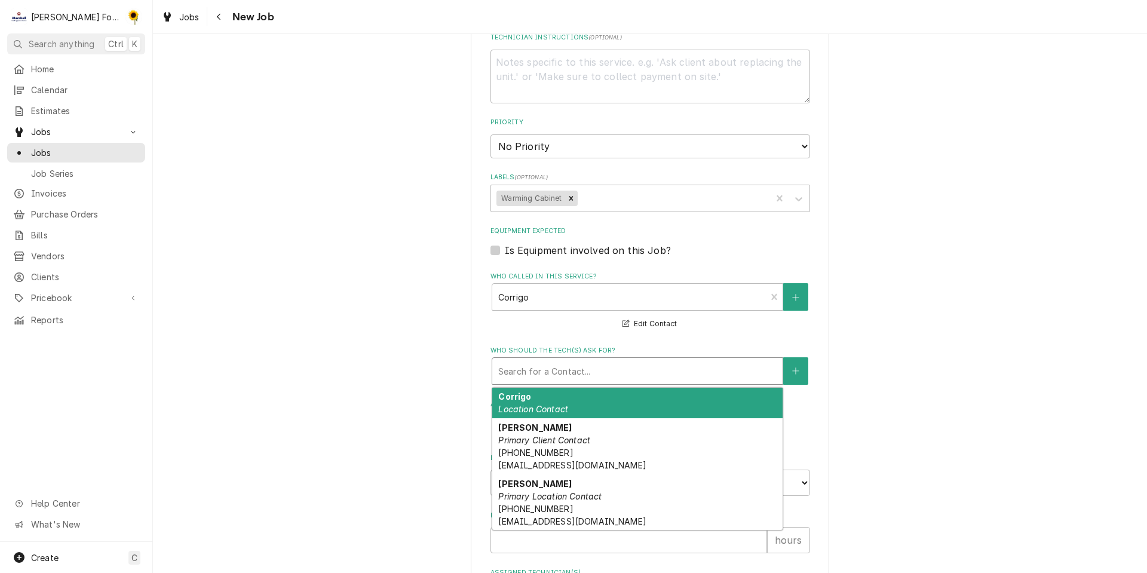
drag, startPoint x: 549, startPoint y: 361, endPoint x: 558, endPoint y: 377, distance: 17.9
click at [550, 362] on div "Who should the tech(s) ask for?" at bounding box center [637, 370] width 278 height 21
click at [563, 391] on div "Corrigo Location Contact" at bounding box center [637, 403] width 290 height 31
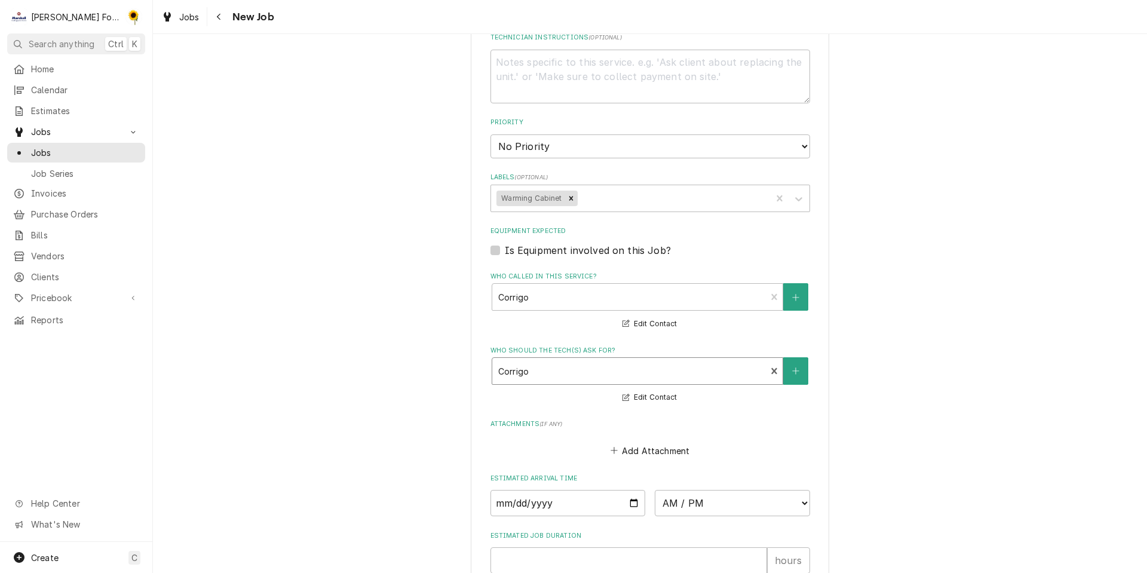
scroll to position [1029, 0]
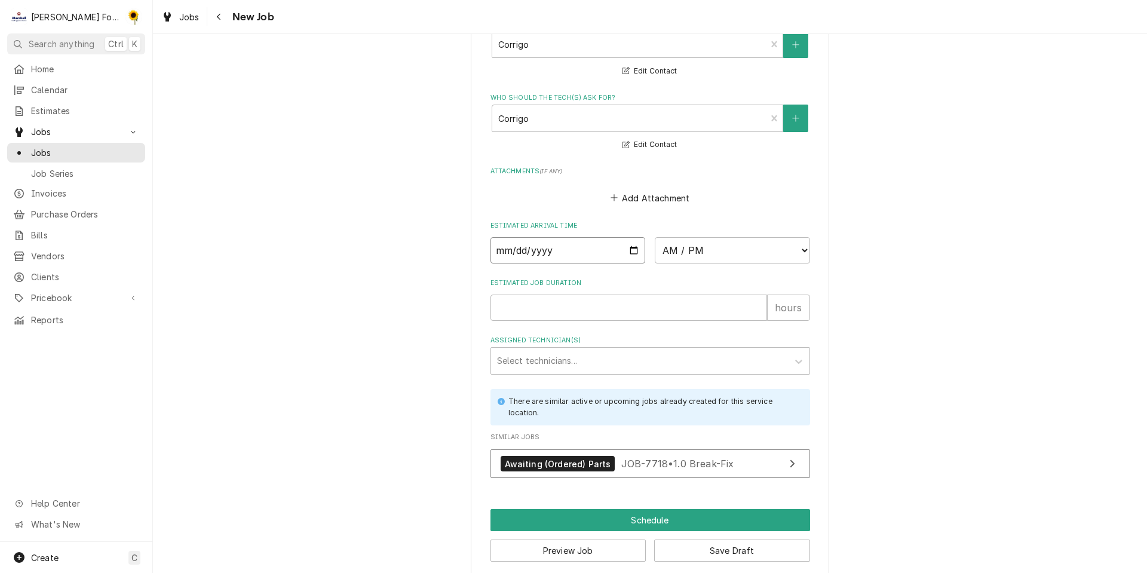
click at [631, 246] on input "Date" at bounding box center [567, 250] width 155 height 26
type textarea "x"
type input "2025-10-15"
click at [714, 249] on select "AM / PM 6:00 AM 6:15 AM 6:30 AM 6:45 AM 7:00 AM 7:15 AM 7:30 AM 7:45 AM 8:00 AM…" at bounding box center [732, 250] width 155 height 26
type textarea "x"
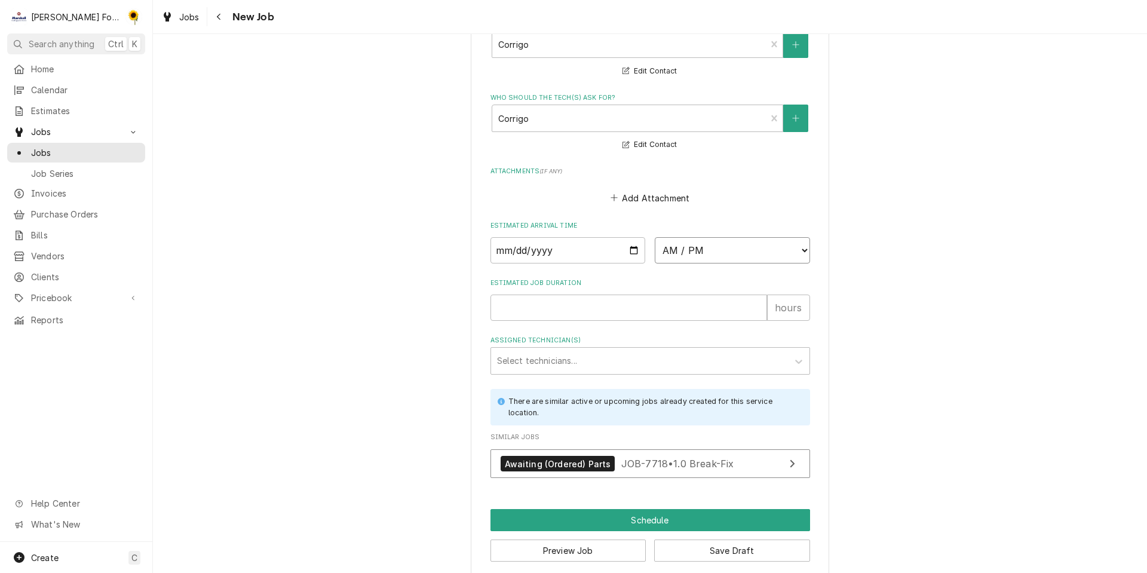
select select "09:00:00"
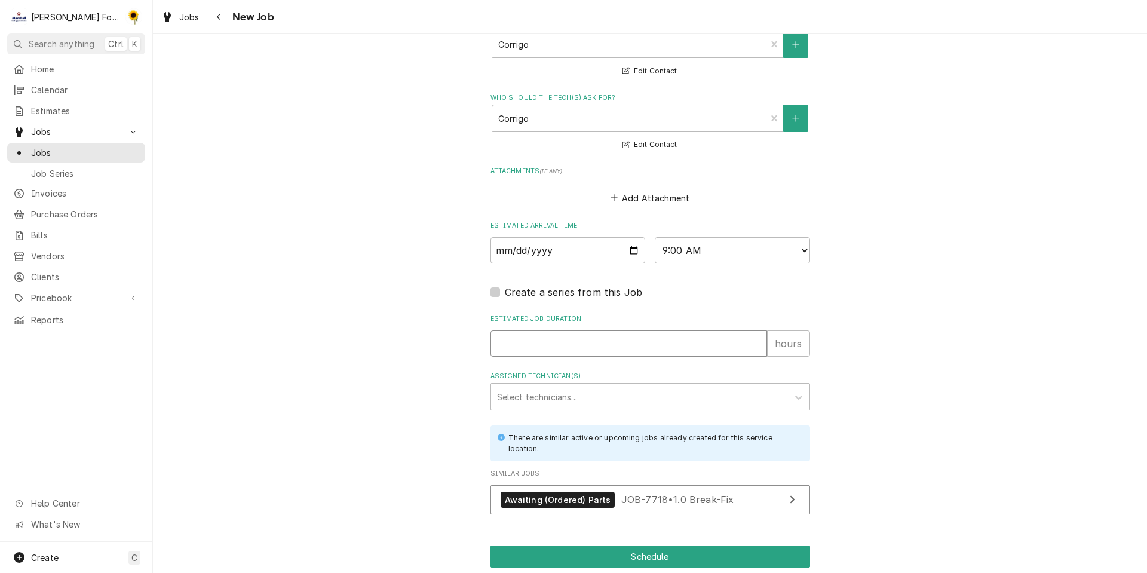
click at [531, 330] on input "Estimated Job Duration" at bounding box center [628, 343] width 277 height 26
type textarea "x"
type input "1"
type textarea "x"
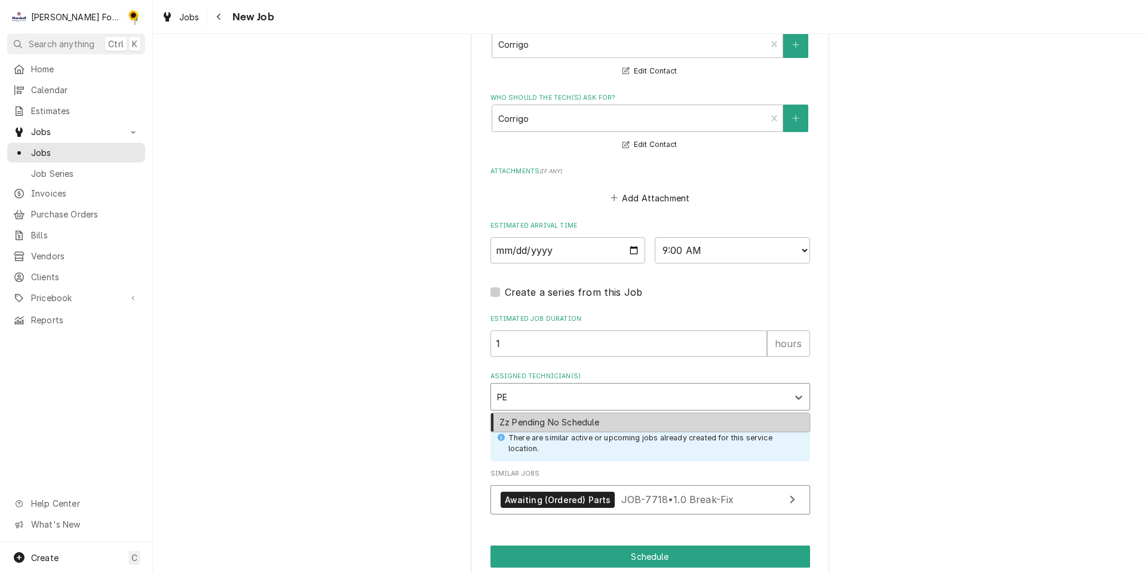
type input "PEN"
type textarea "x"
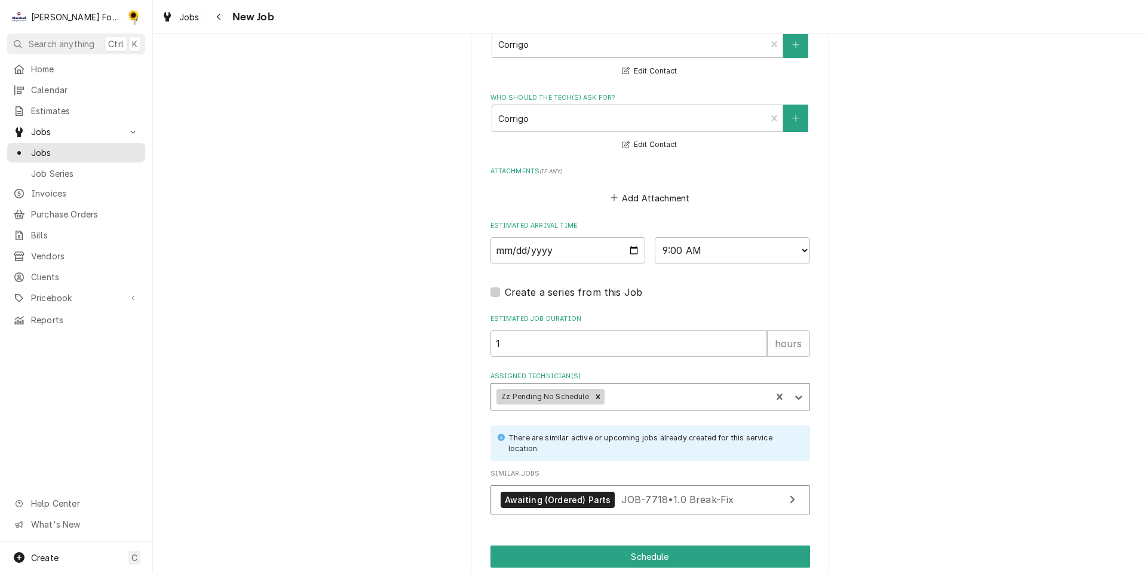
scroll to position [1065, 0]
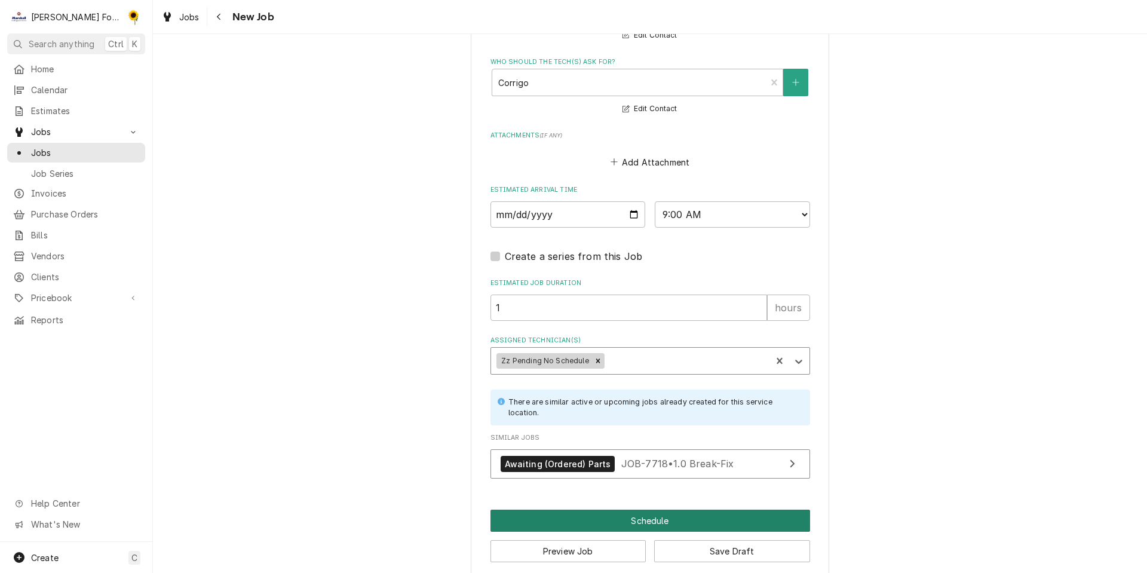
click at [624, 509] on button "Schedule" at bounding box center [649, 520] width 319 height 22
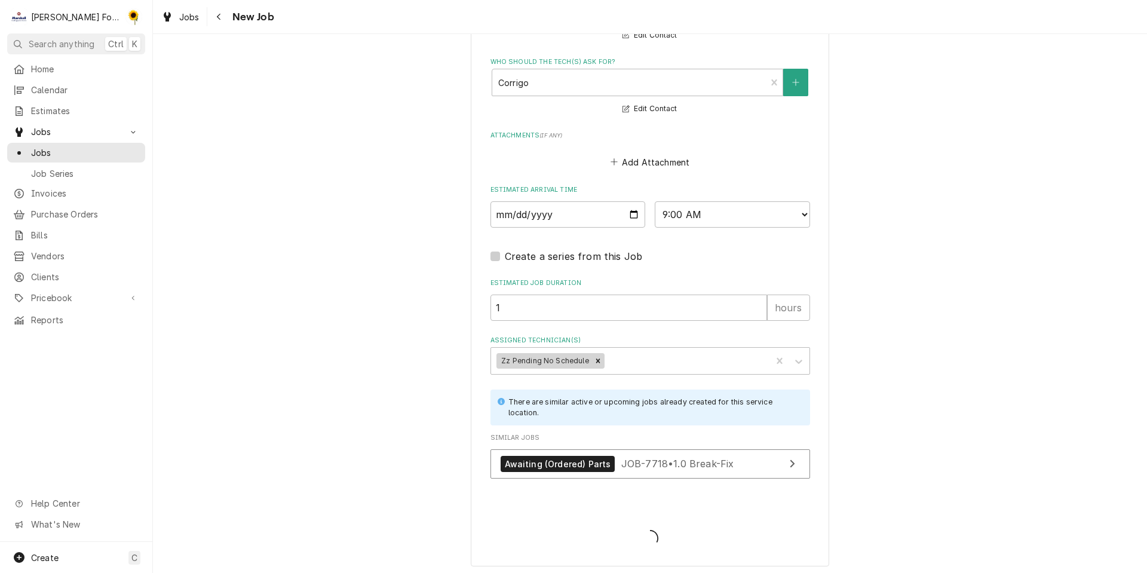
scroll to position [1054, 0]
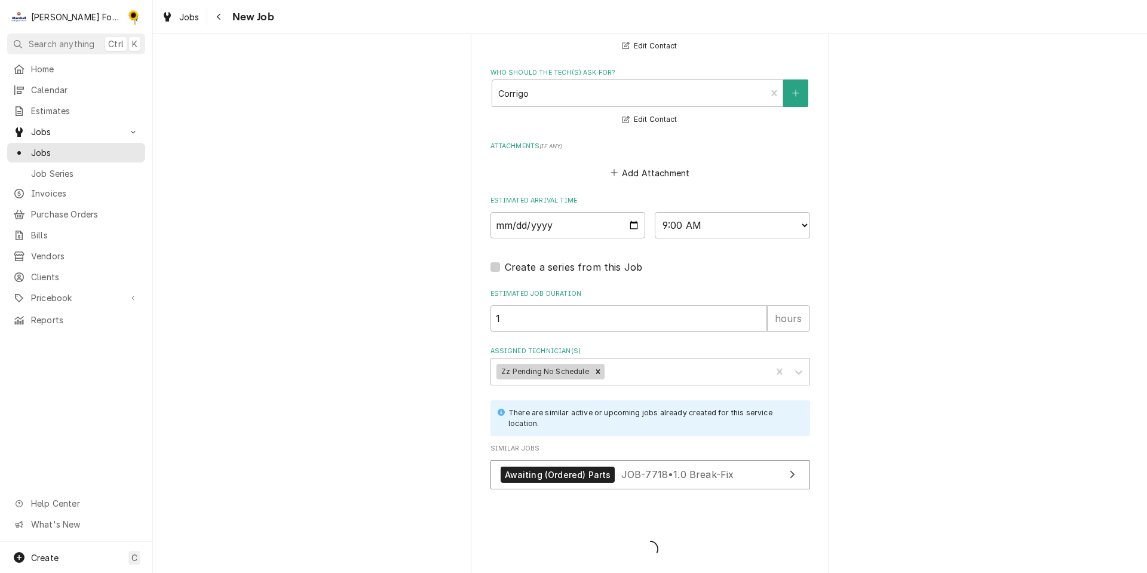
type textarea "x"
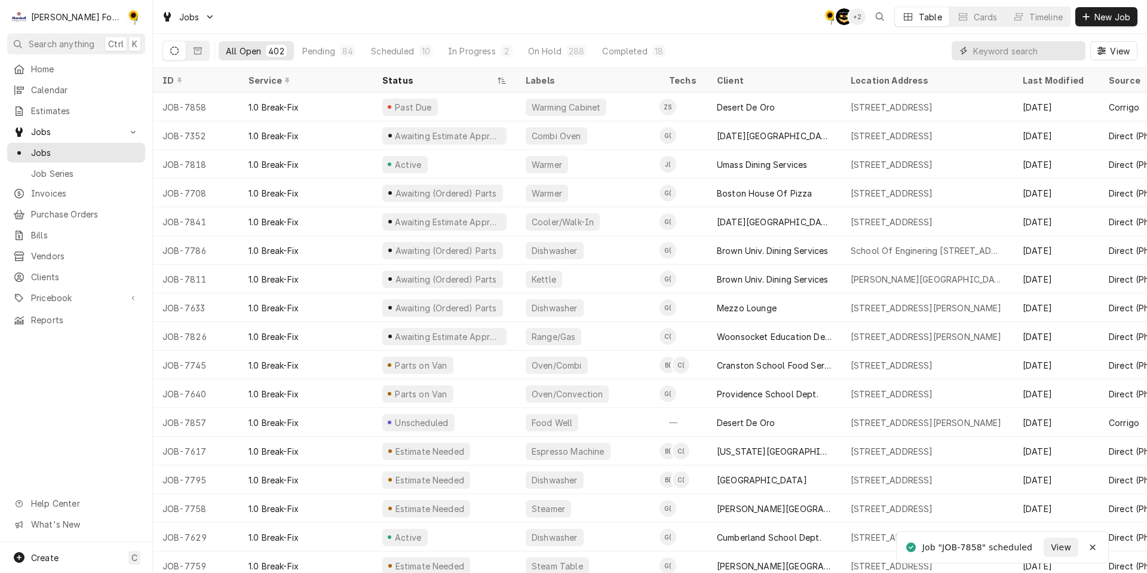
drag, startPoint x: 1003, startPoint y: 48, endPoint x: 1007, endPoint y: 38, distance: 10.8
click at [1003, 45] on input "Dynamic Content Wrapper" at bounding box center [1026, 50] width 106 height 19
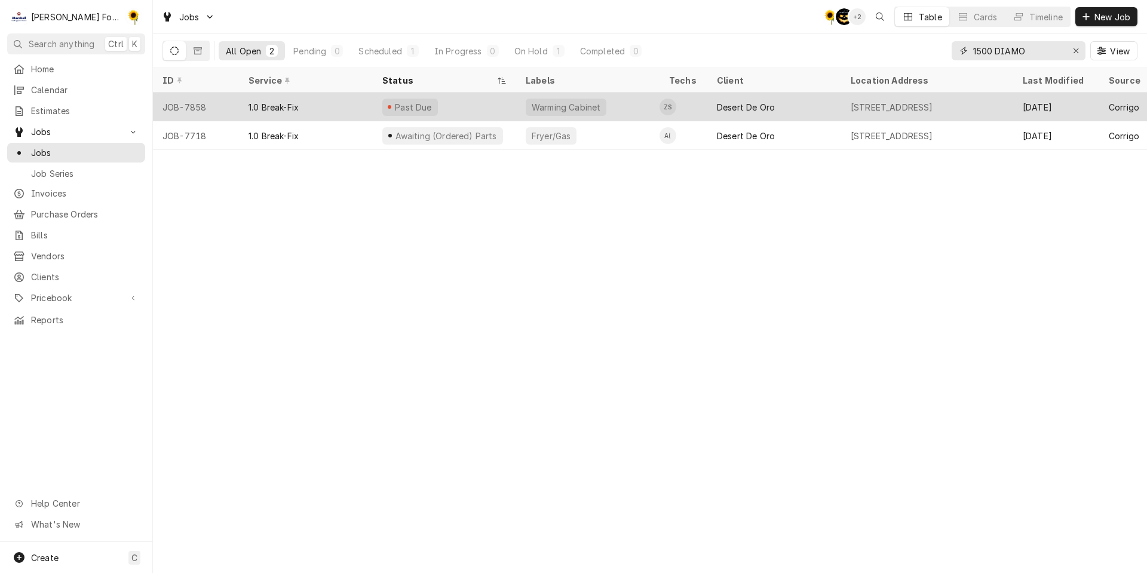
type input "1500 DIAMO"
click at [425, 102] on div "Past Due" at bounding box center [414, 107] width 40 height 13
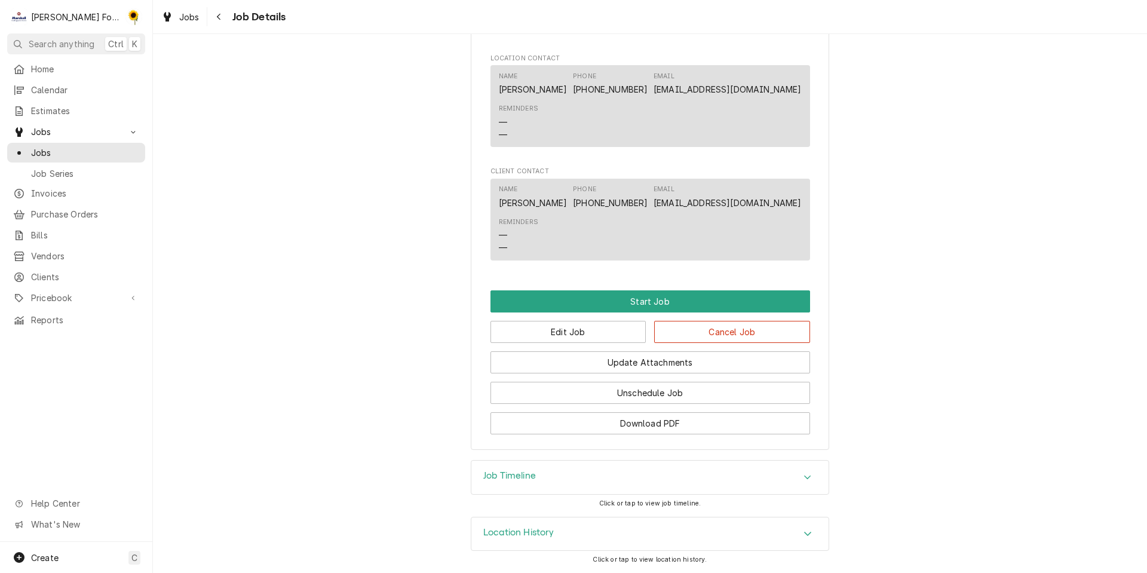
scroll to position [965, 0]
click at [611, 388] on button "Unschedule Job" at bounding box center [649, 393] width 319 height 22
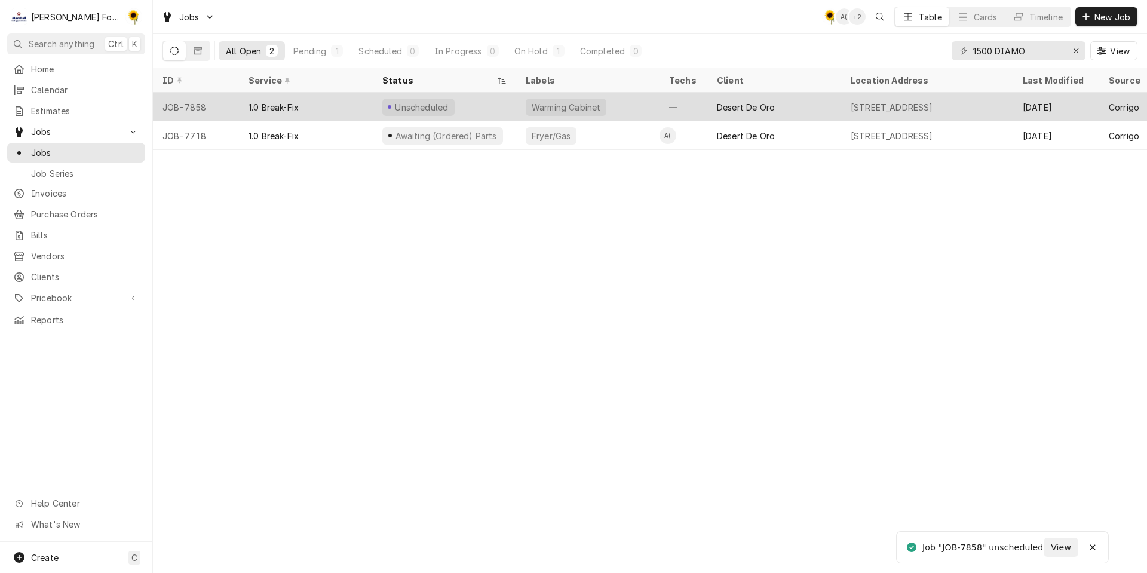
click at [410, 103] on div "Unscheduled" at bounding box center [422, 107] width 56 height 13
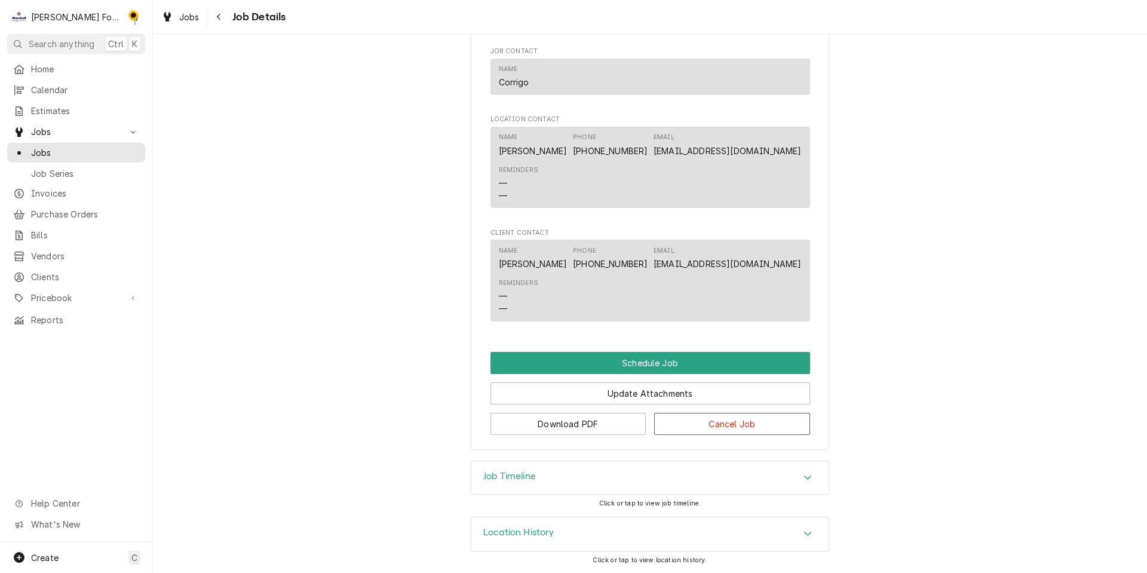
scroll to position [783, 0]
click at [582, 425] on button "Download PDF" at bounding box center [568, 424] width 156 height 22
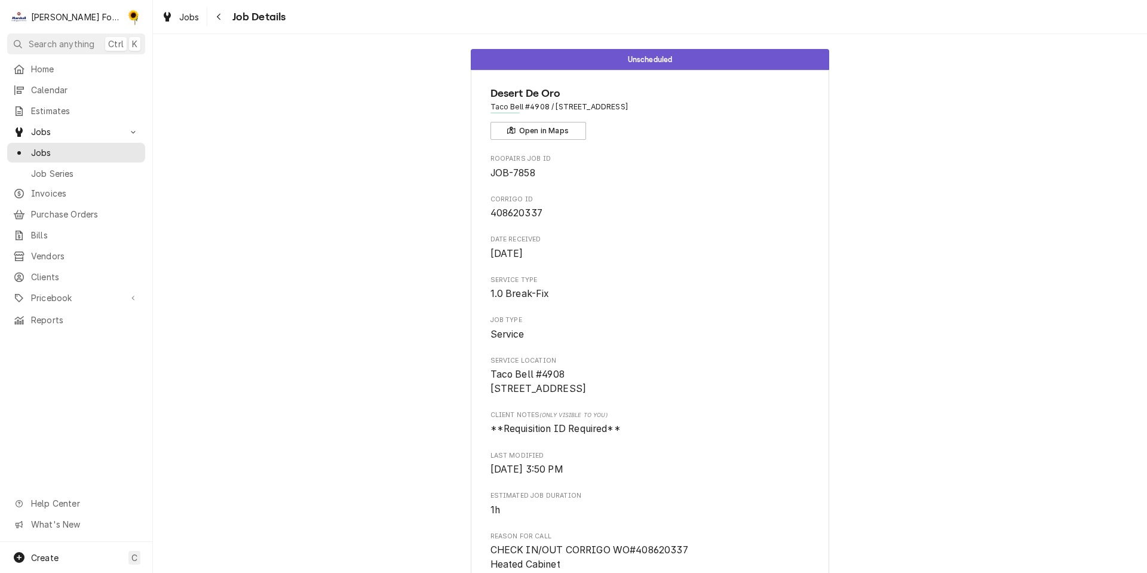
scroll to position [0, 0]
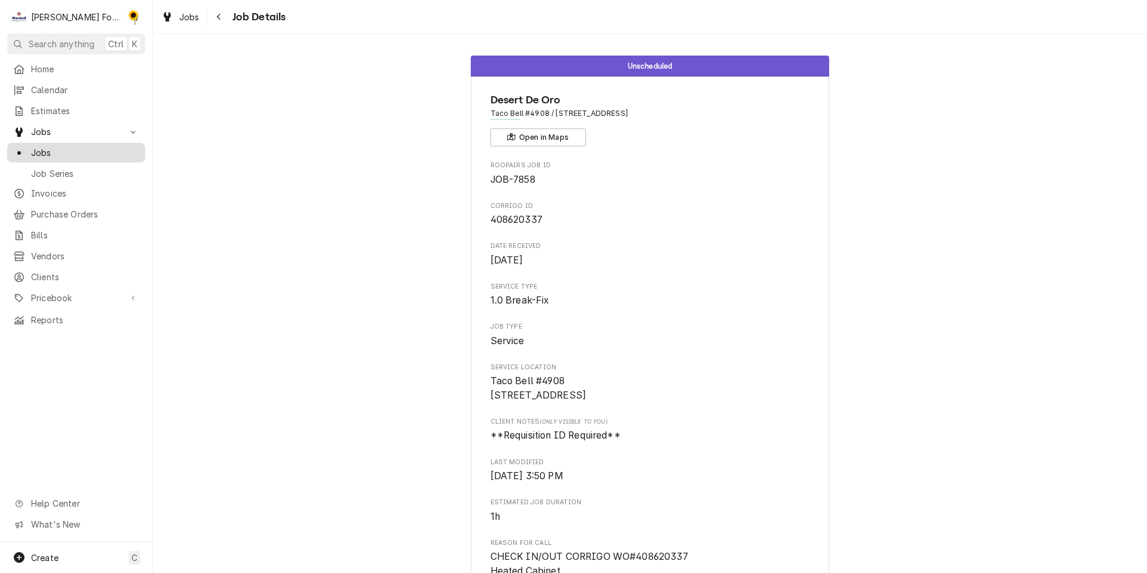
click at [96, 150] on span "Jobs" at bounding box center [85, 152] width 108 height 13
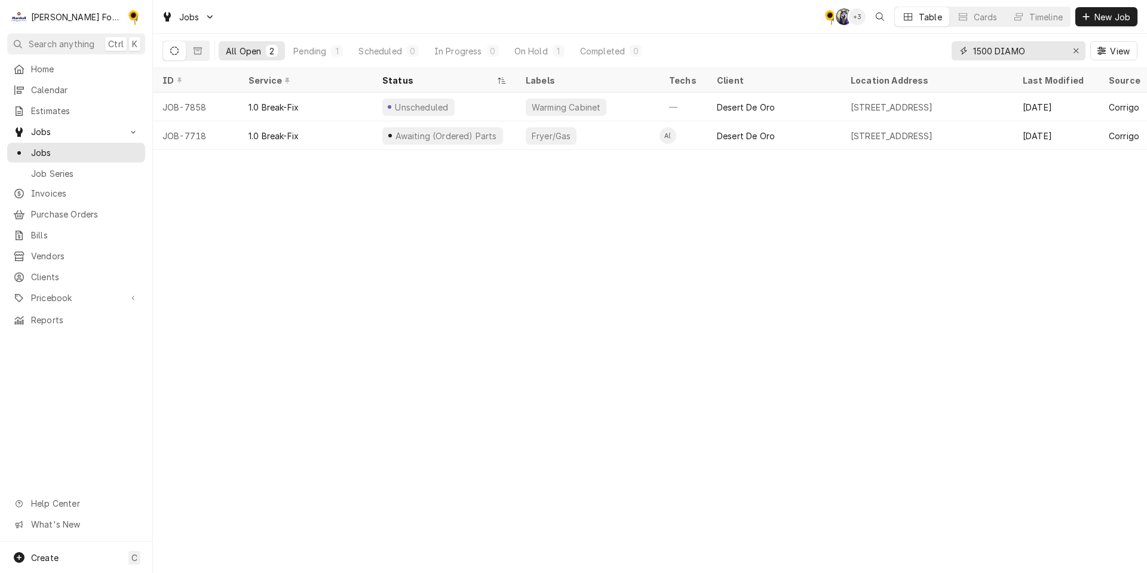
click at [1079, 48] on icon "Erase input" at bounding box center [1076, 51] width 7 height 8
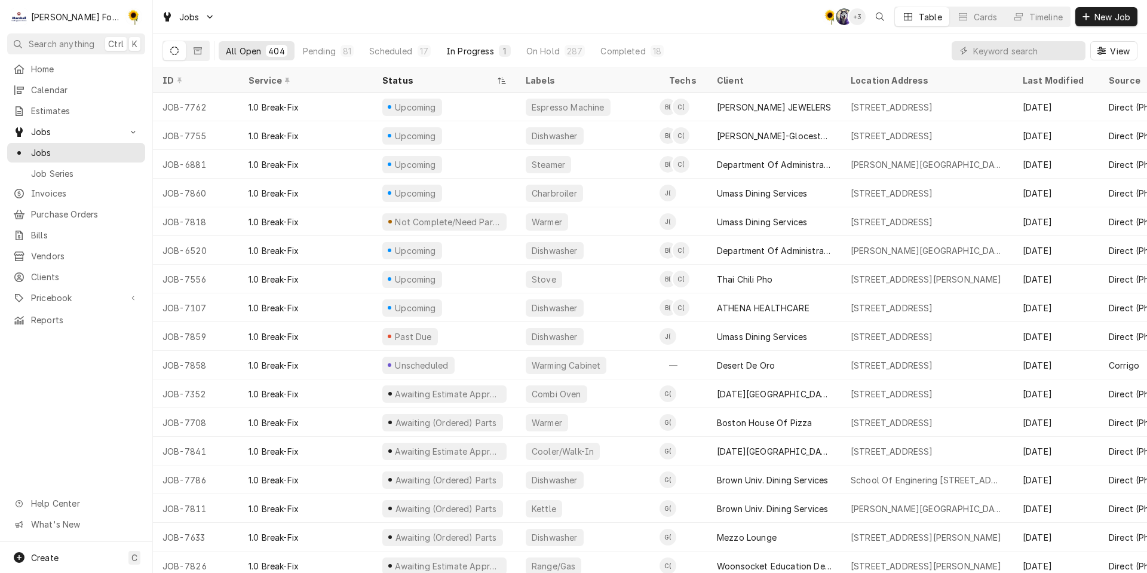
click at [465, 44] on button "In Progress 1" at bounding box center [478, 50] width 79 height 19
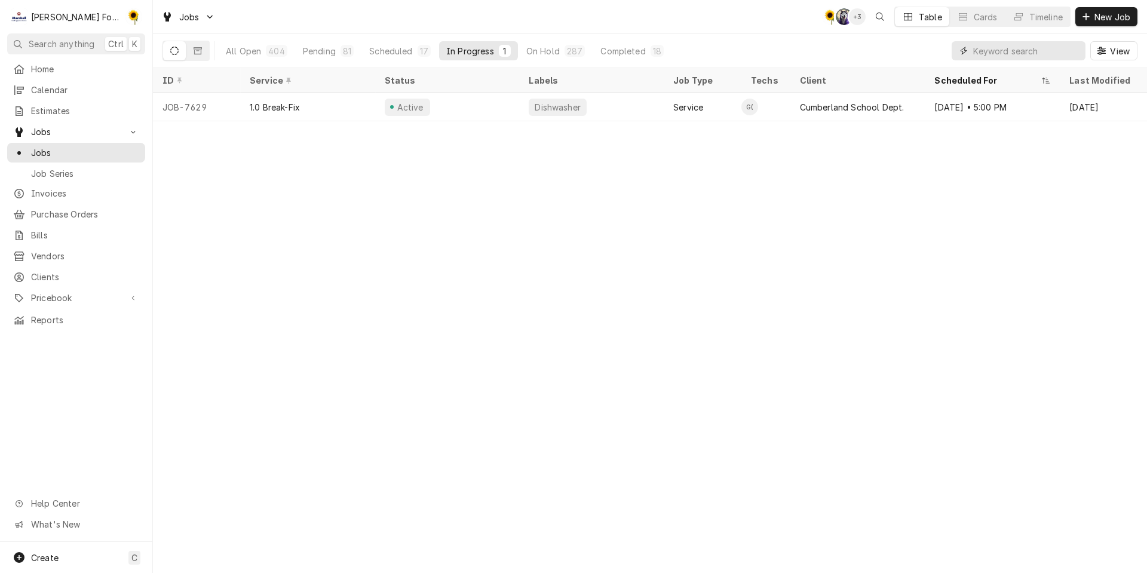
click at [1016, 46] on input "Dynamic Content Wrapper" at bounding box center [1026, 50] width 106 height 19
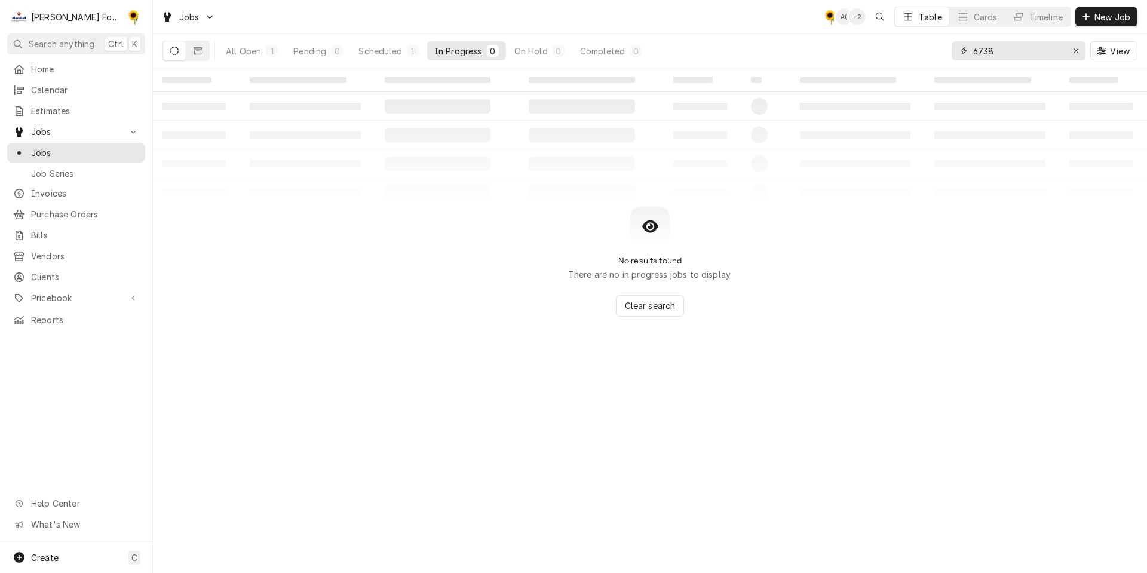
drag, startPoint x: 1031, startPoint y: 48, endPoint x: 739, endPoint y: 110, distance: 298.6
click at [740, 109] on div "Jobs C( A( + 2 Table Cards Timeline New Job All Open 1 Pending 0 Scheduled 1 In…" at bounding box center [650, 286] width 994 height 573
type input "UMASS"
click at [523, 48] on div "On Hold" at bounding box center [531, 51] width 33 height 13
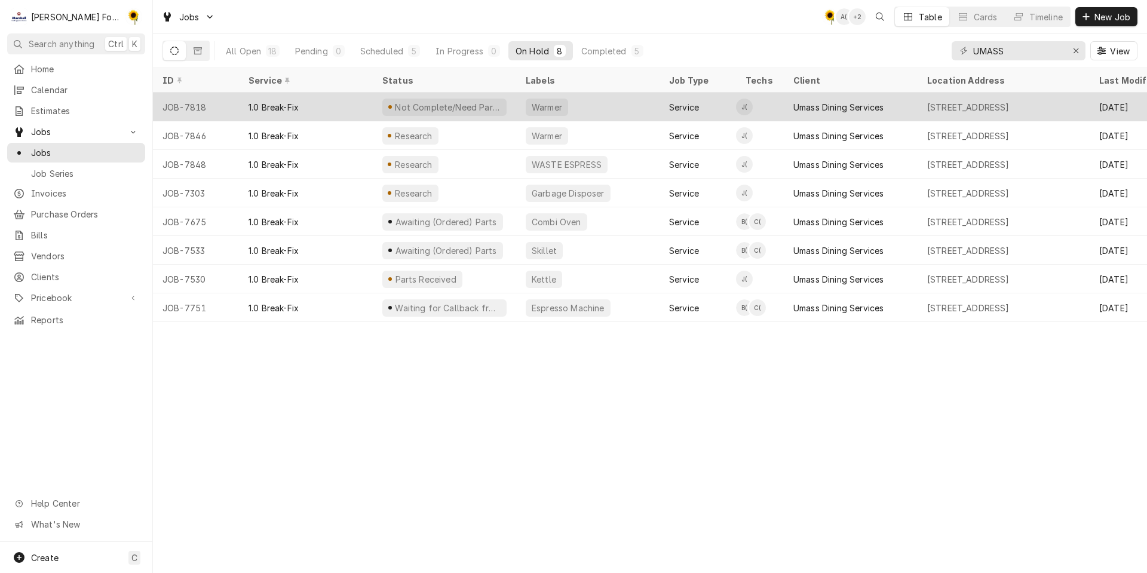
click at [460, 101] on div "Not Complete/Need Parts" at bounding box center [448, 107] width 108 height 13
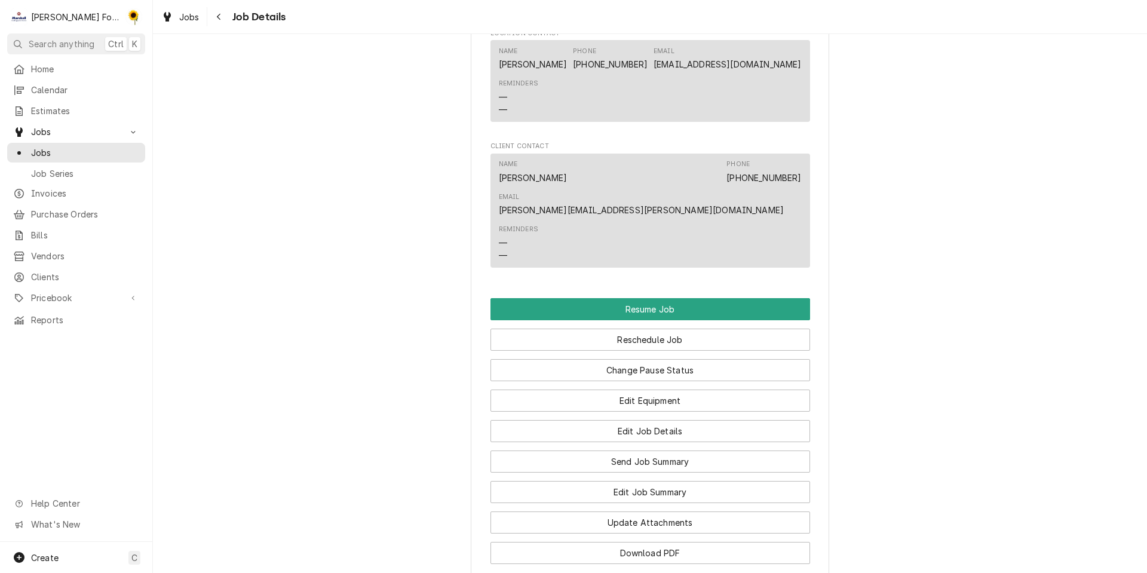
scroll to position [1553, 0]
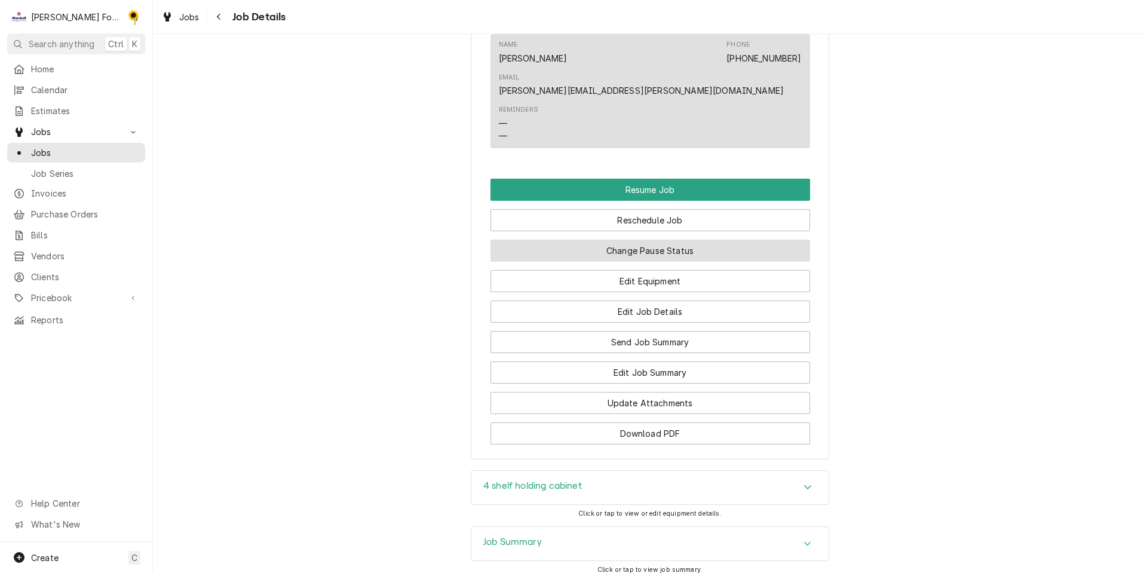
click at [646, 239] on button "Change Pause Status" at bounding box center [649, 250] width 319 height 22
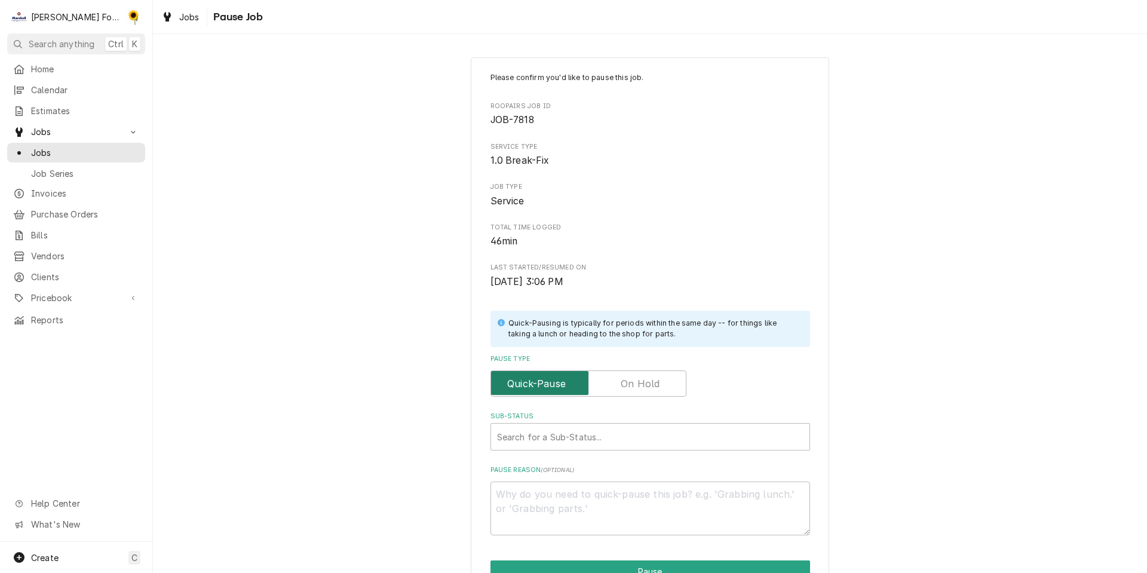
click at [632, 375] on input "Pause Type" at bounding box center [588, 383] width 185 height 26
checkbox input "true"
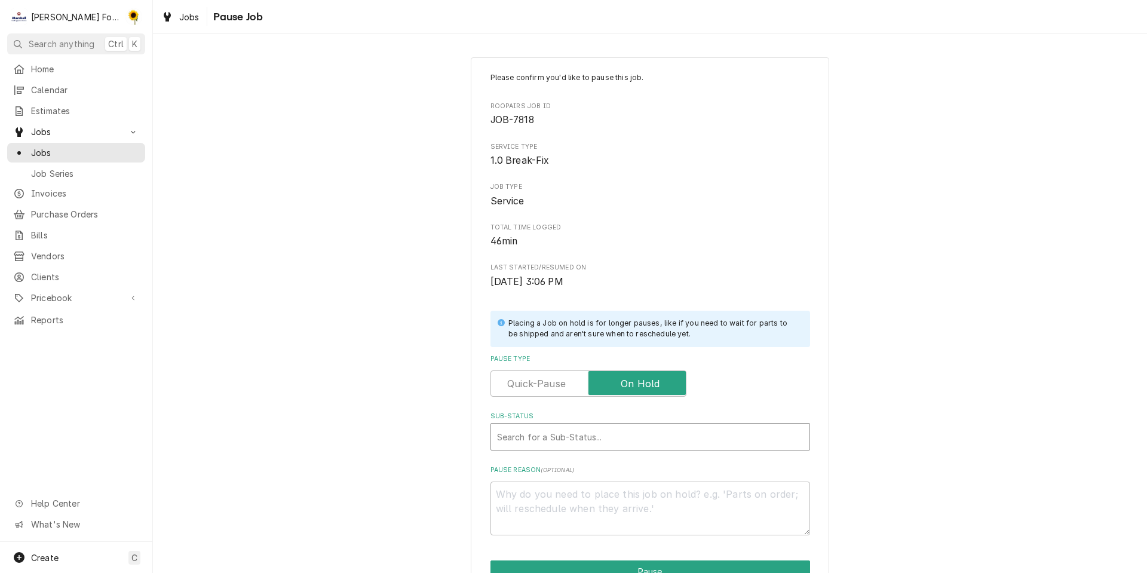
click at [600, 440] on div "Sub-Status" at bounding box center [650, 436] width 306 height 21
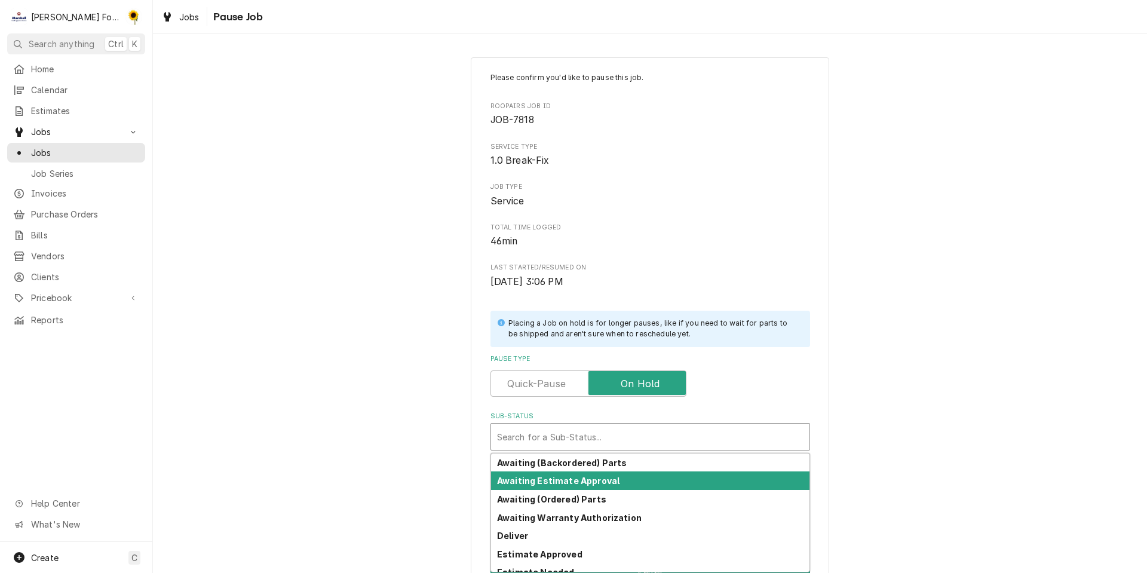
scroll to position [193, 0]
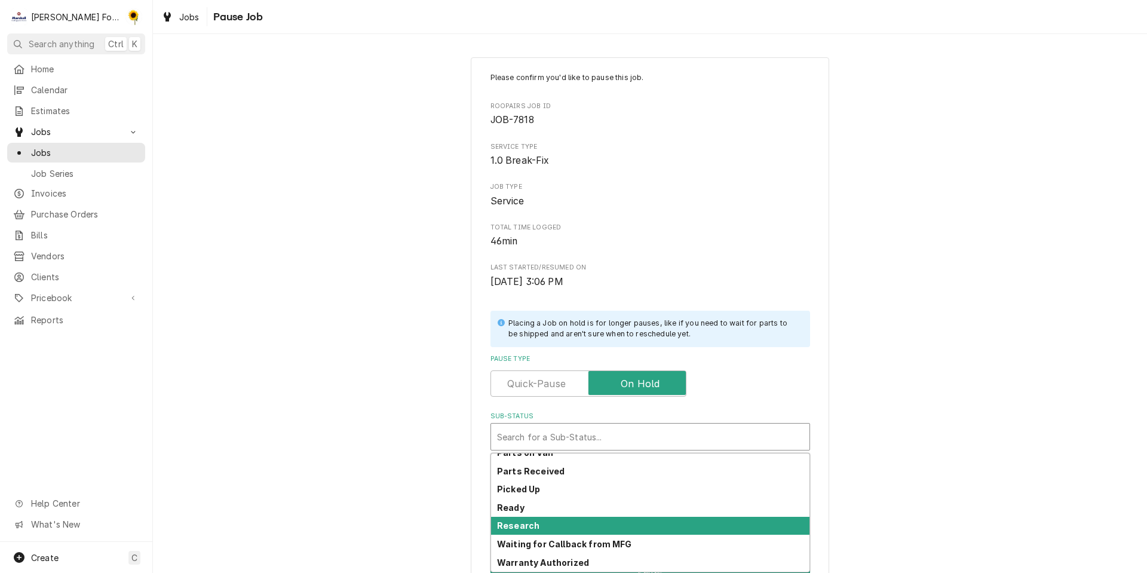
click at [569, 517] on div "Research" at bounding box center [650, 526] width 318 height 19
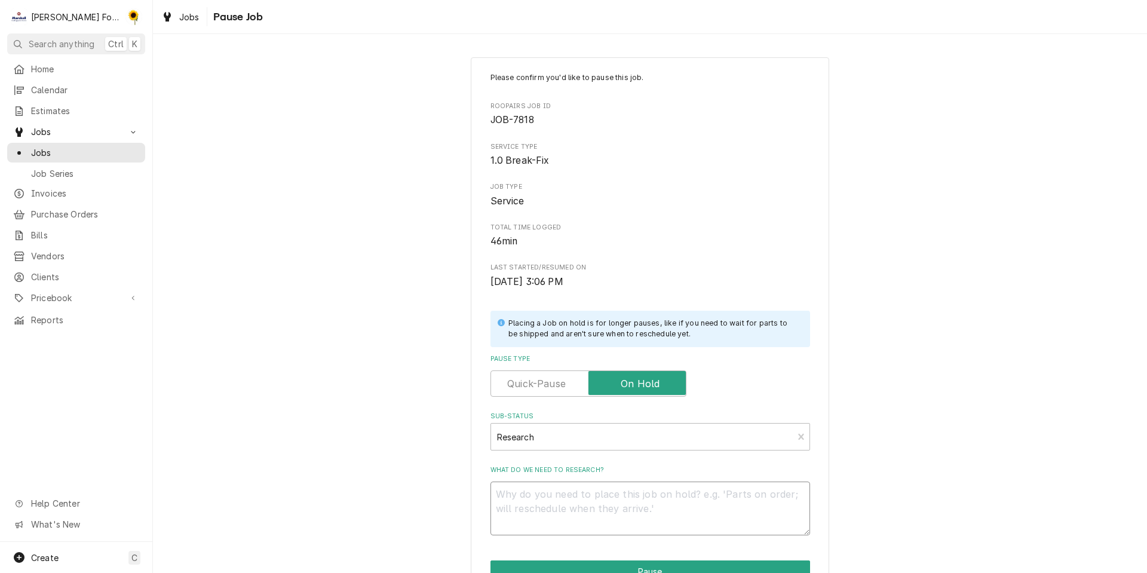
drag, startPoint x: 569, startPoint y: 516, endPoint x: 562, endPoint y: 512, distance: 8.3
click at [568, 516] on textarea "What do we need to research?" at bounding box center [649, 508] width 319 height 54
type textarea "x"
type textarea "P"
type textarea "x"
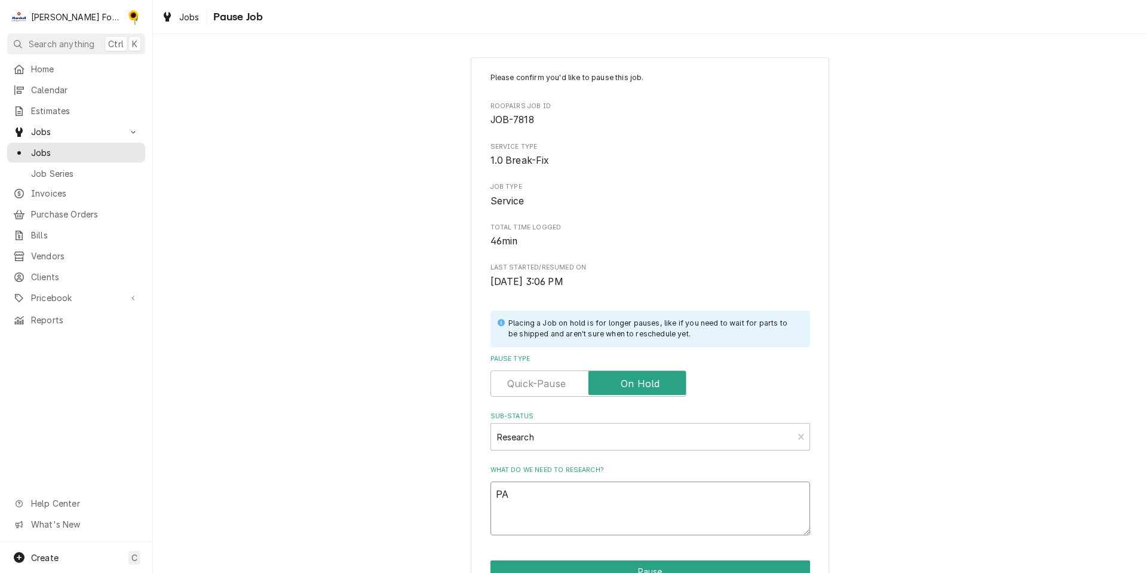
type textarea "PAR"
type textarea "x"
type textarea "PART"
type textarea "x"
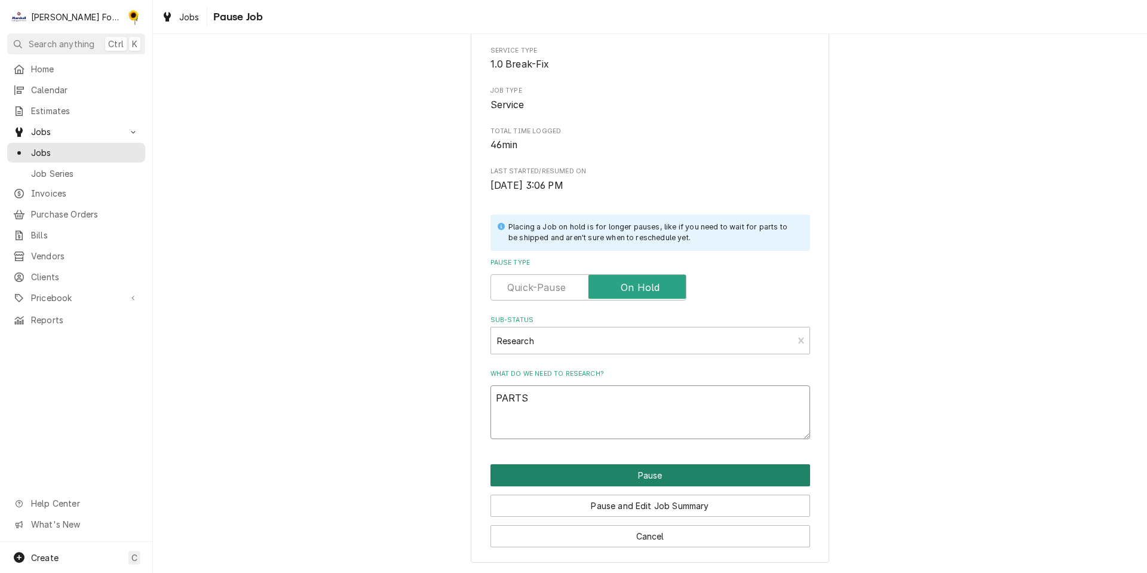
type textarea "PARTS"
click at [623, 471] on button "Pause" at bounding box center [649, 475] width 319 height 22
type textarea "x"
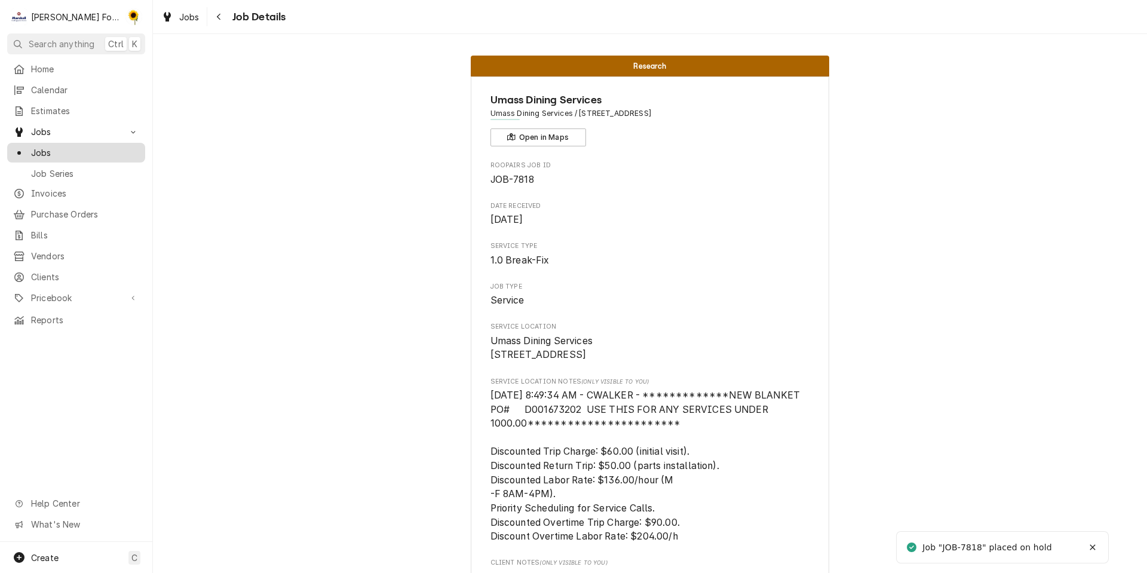
click at [34, 150] on span "Jobs" at bounding box center [85, 152] width 108 height 13
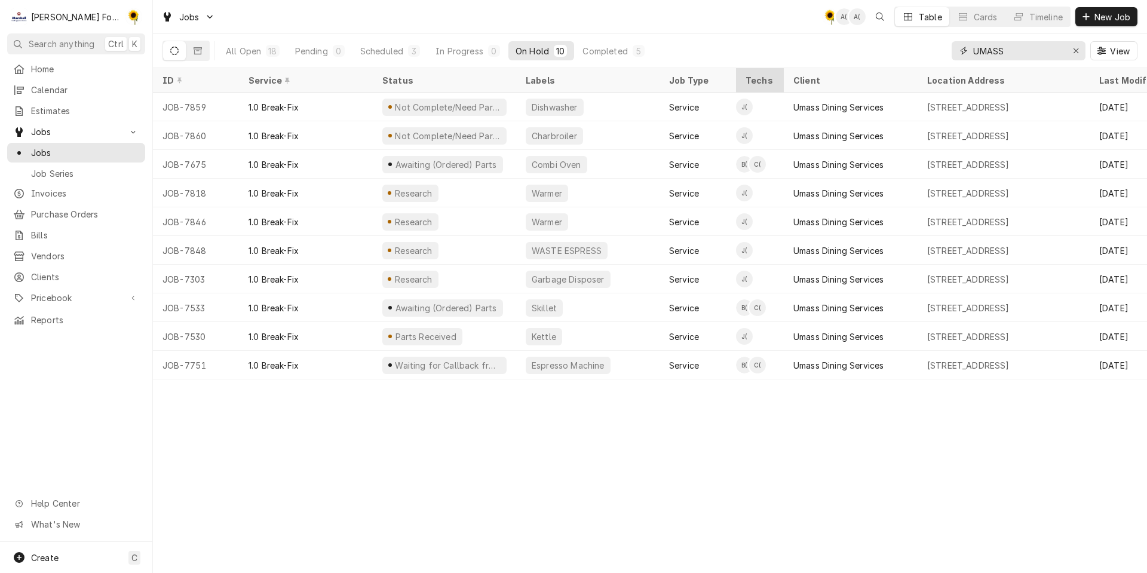
drag, startPoint x: 1021, startPoint y: 56, endPoint x: 764, endPoint y: 82, distance: 258.7
click at [765, 81] on div "Jobs C( A( A( Table Cards Timeline New Job All Open 18 Pending 0 Scheduled 3 In…" at bounding box center [650, 286] width 994 height 573
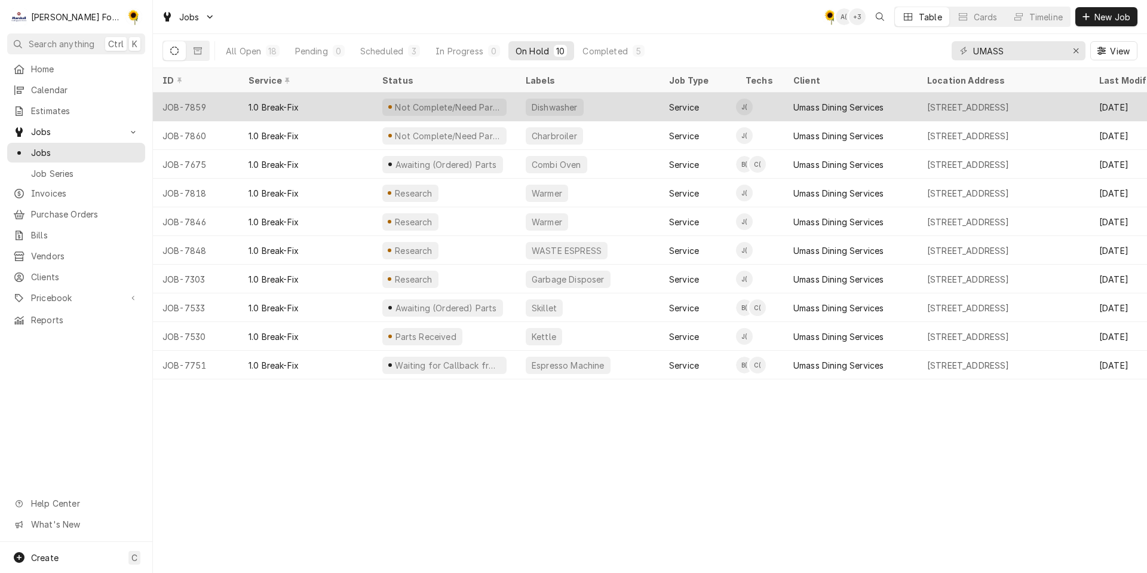
click at [425, 106] on div "Not Complete/Need Parts" at bounding box center [448, 107] width 108 height 13
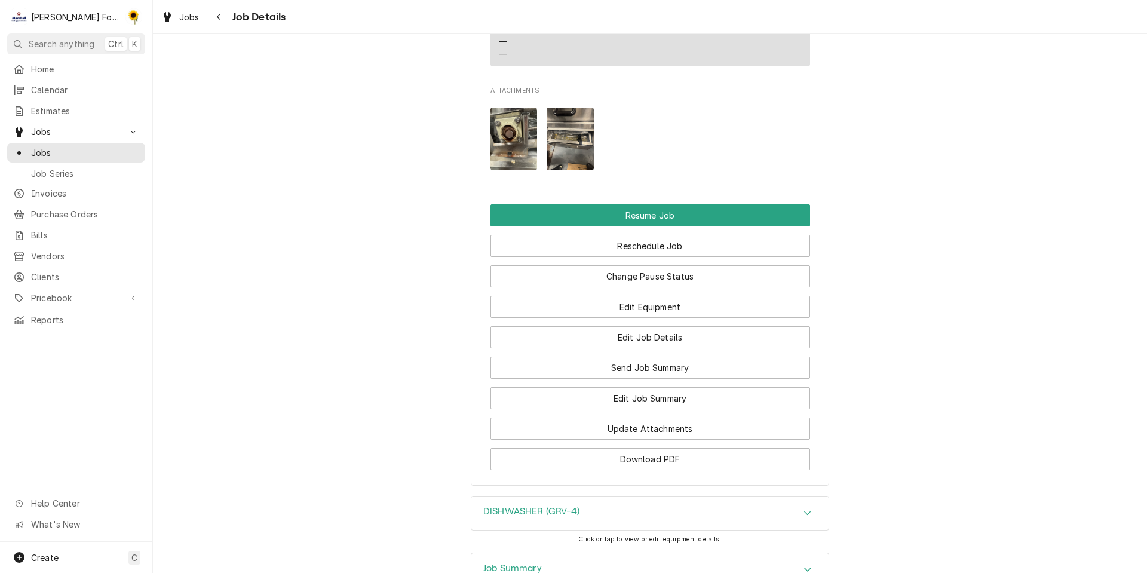
scroll to position [1596, 0]
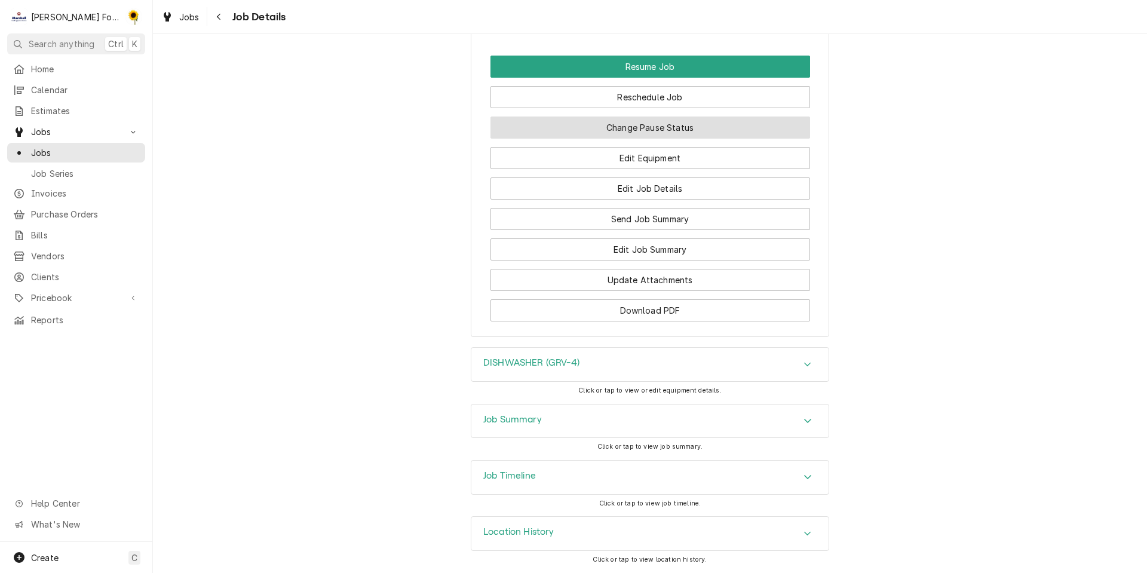
click at [647, 134] on button "Change Pause Status" at bounding box center [649, 127] width 319 height 22
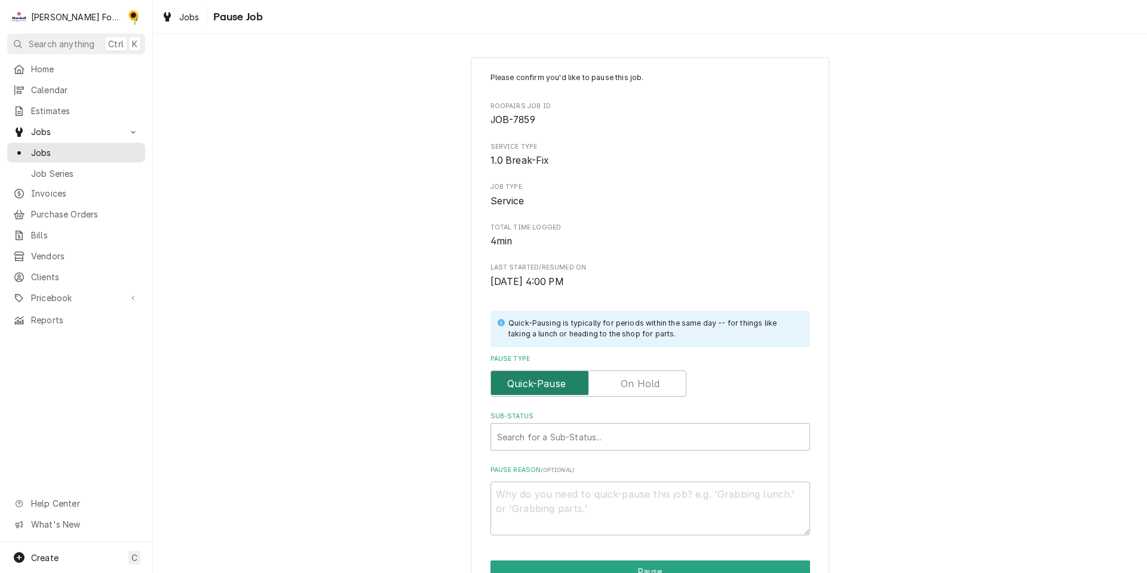
click at [607, 380] on input "Pause Type" at bounding box center [588, 383] width 185 height 26
checkbox input "true"
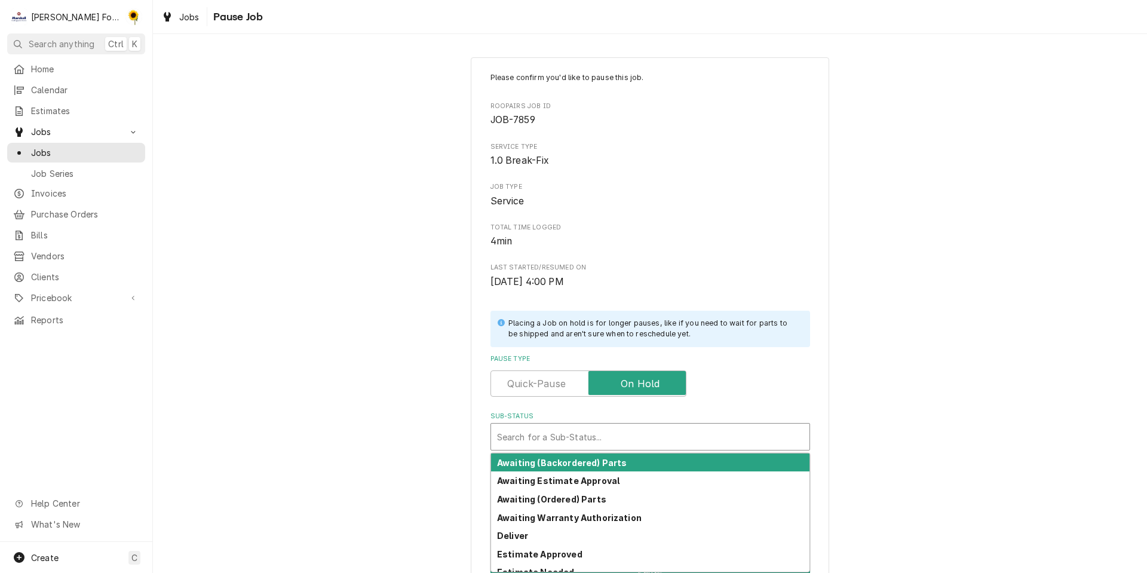
click at [591, 432] on div "Sub-Status" at bounding box center [650, 436] width 306 height 21
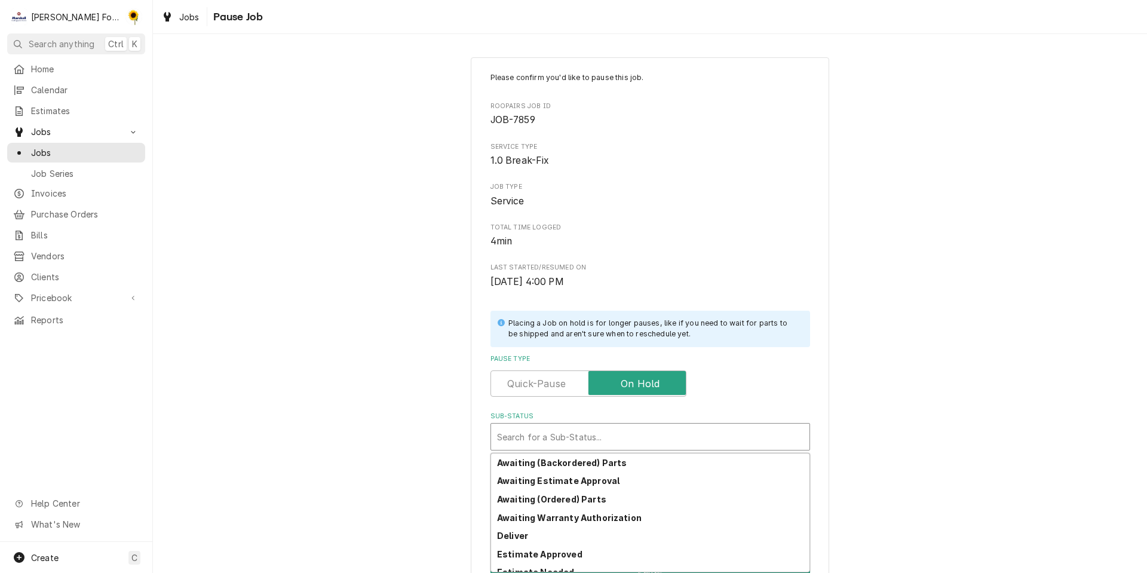
scroll to position [193, 0]
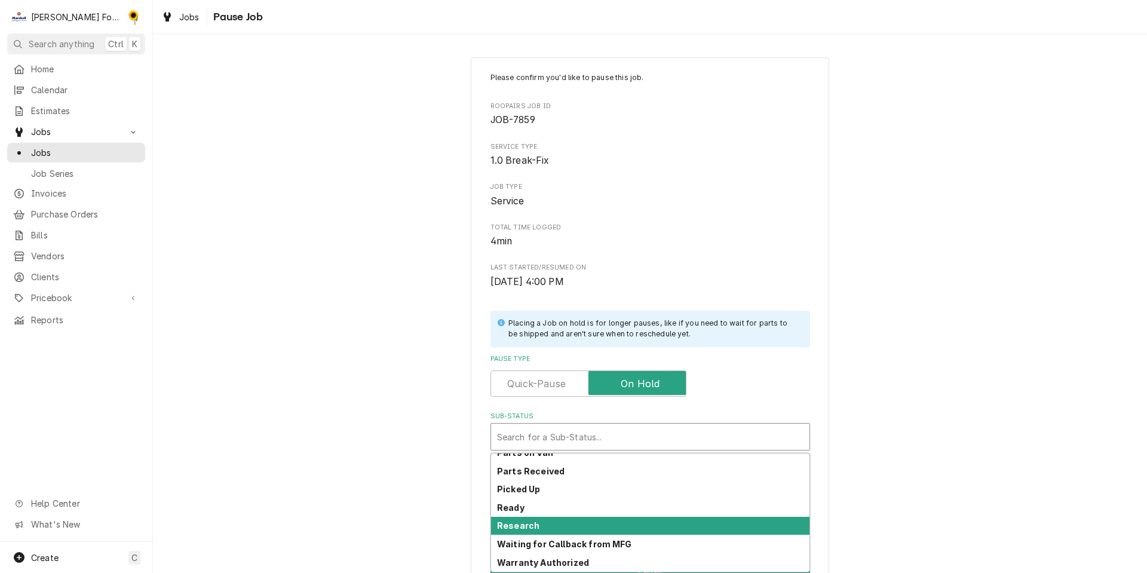
click at [564, 521] on div "Research" at bounding box center [650, 526] width 318 height 19
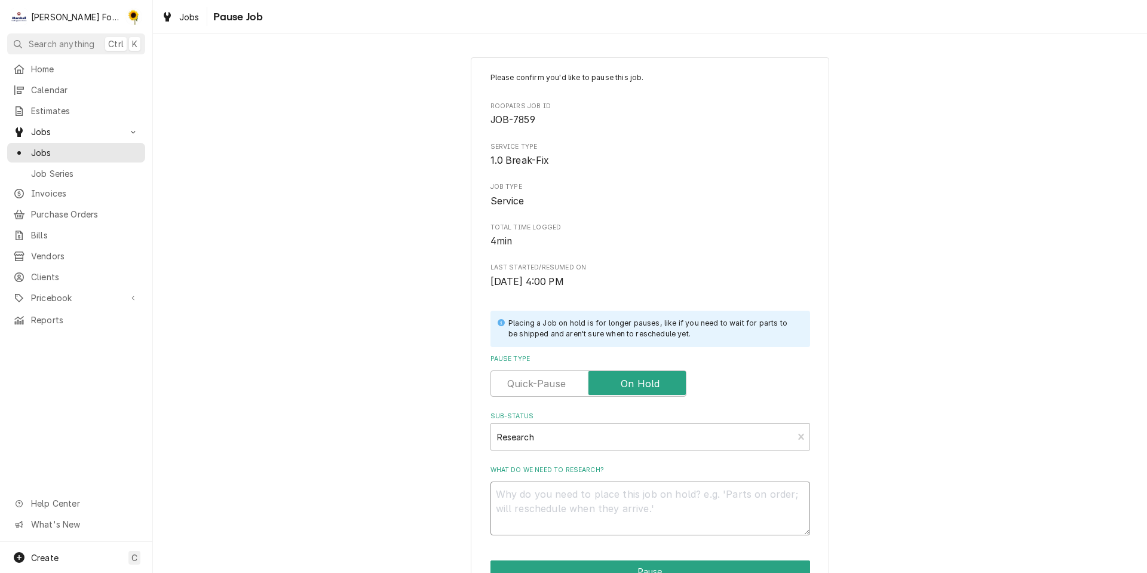
drag, startPoint x: 564, startPoint y: 509, endPoint x: 558, endPoint y: 503, distance: 8.0
click at [560, 506] on textarea "What do we need to research?" at bounding box center [649, 508] width 319 height 54
type textarea "x"
type textarea "P"
type textarea "x"
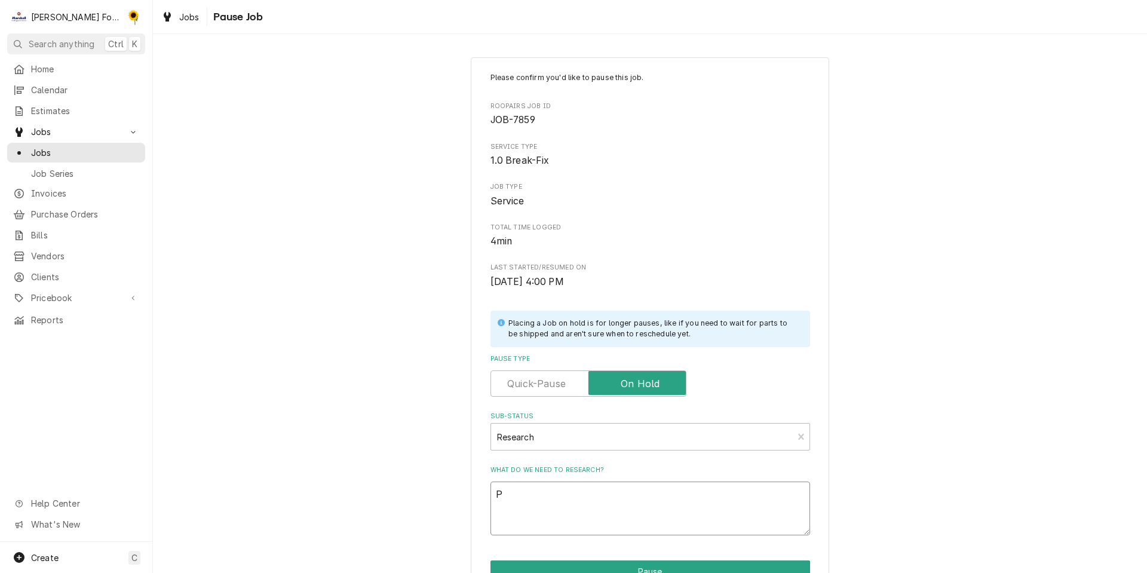
type textarea "PA"
type textarea "x"
type textarea "PAR"
type textarea "x"
type textarea "PART"
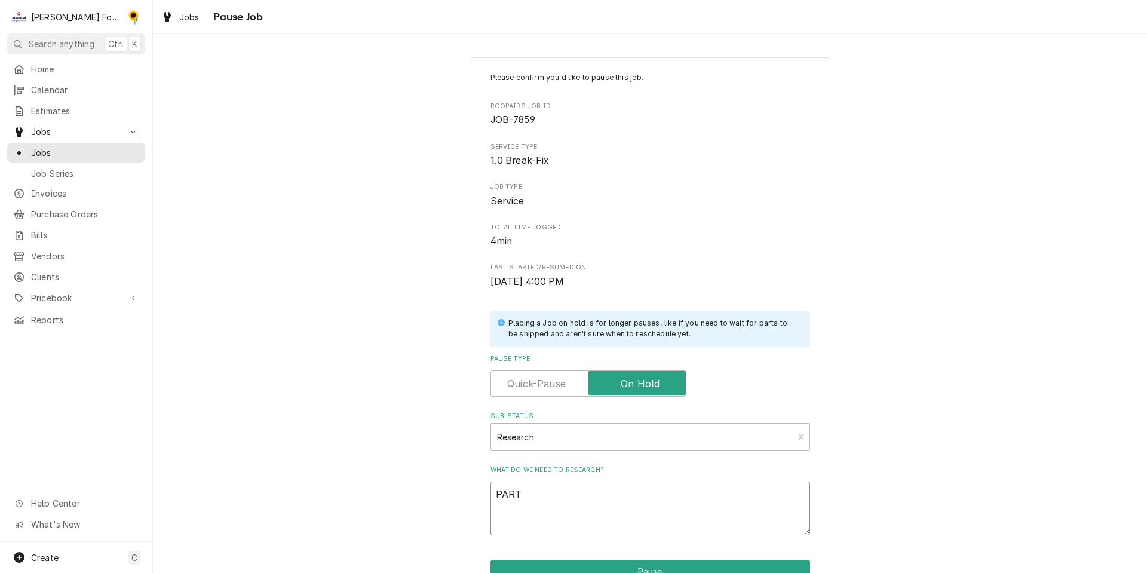
type textarea "x"
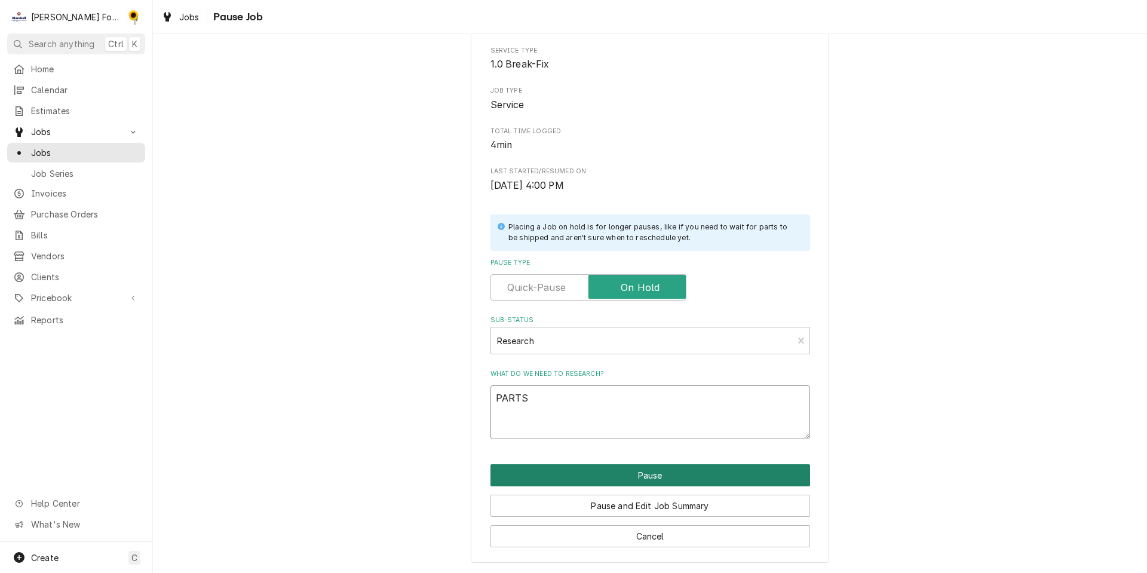
type textarea "PARTS"
click at [652, 476] on button "Pause" at bounding box center [649, 475] width 319 height 22
type textarea "x"
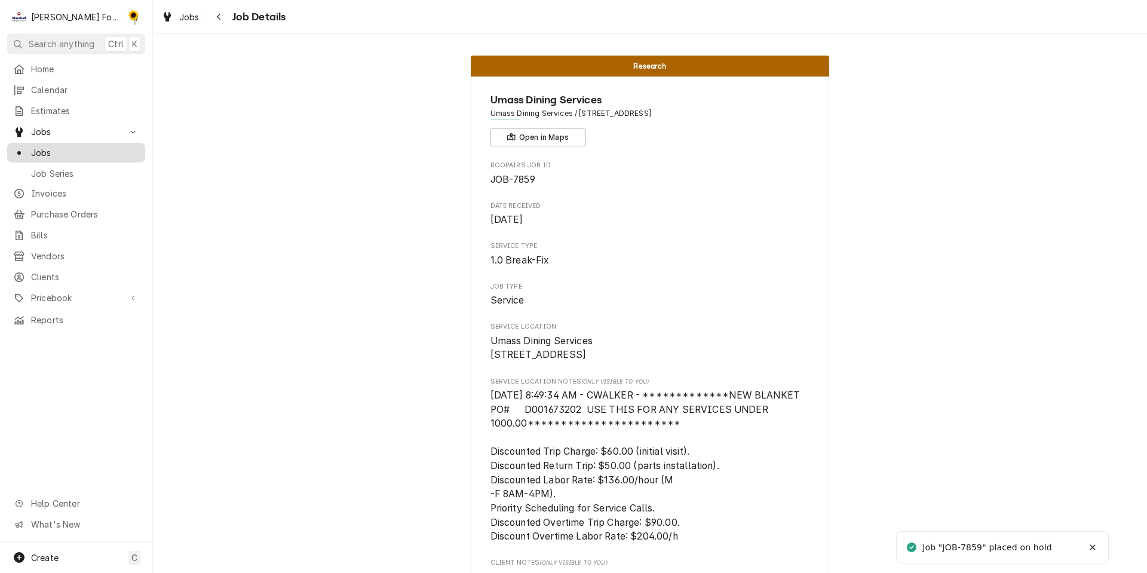
click at [99, 152] on span "Jobs" at bounding box center [85, 152] width 108 height 13
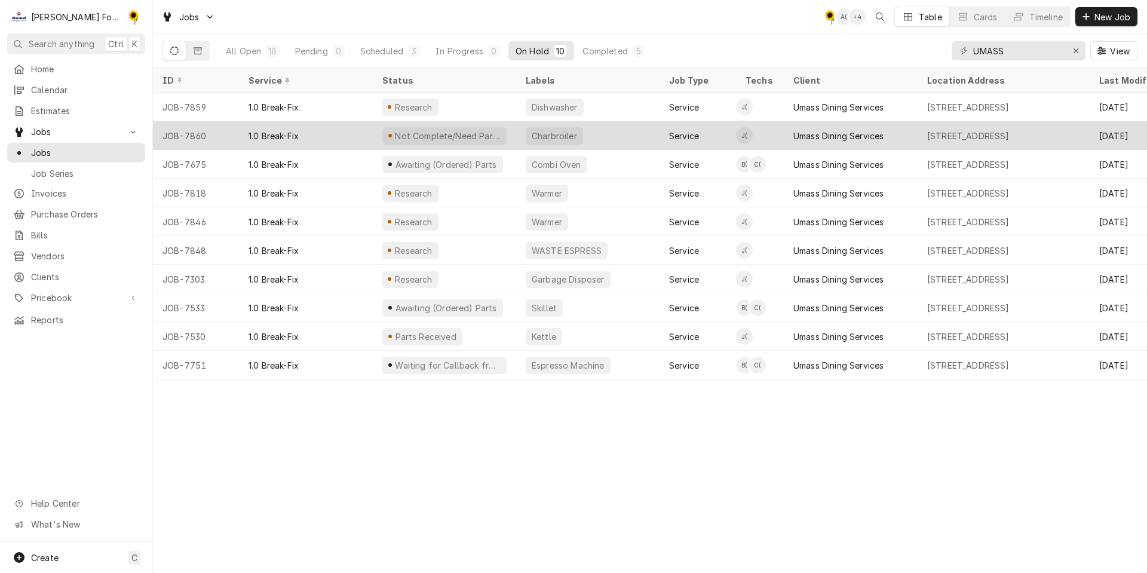
click at [548, 135] on div "Charbroiler" at bounding box center [554, 136] width 48 height 13
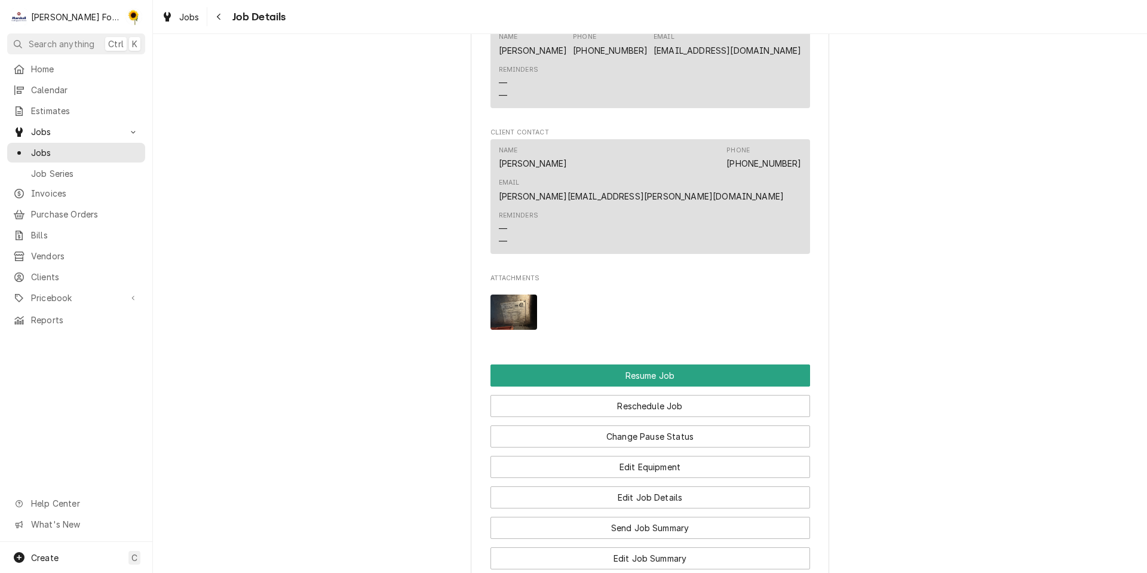
scroll to position [1493, 0]
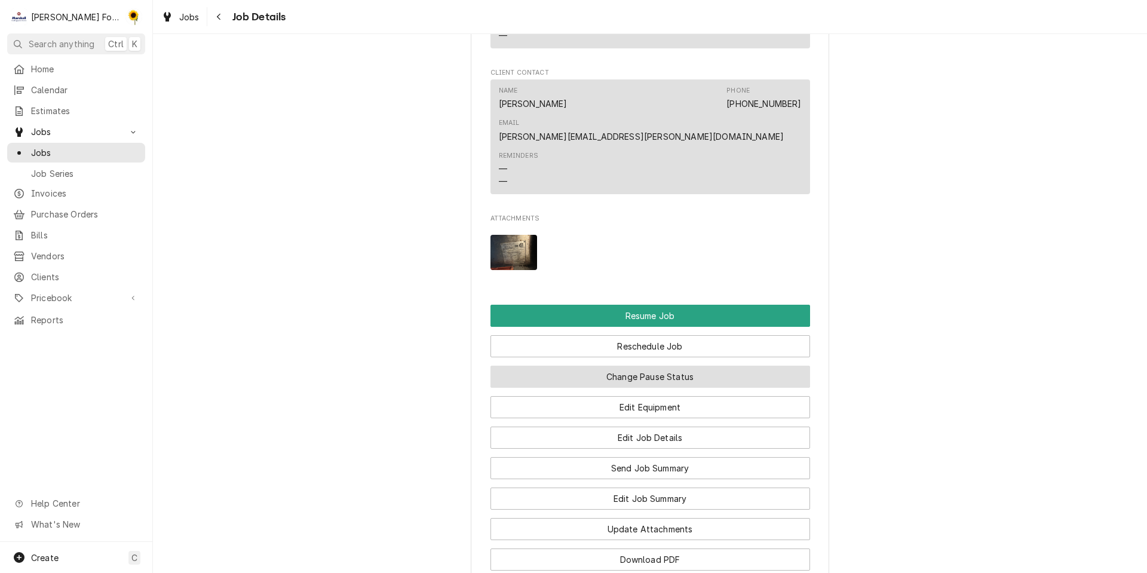
click at [686, 387] on button "Change Pause Status" at bounding box center [649, 376] width 319 height 22
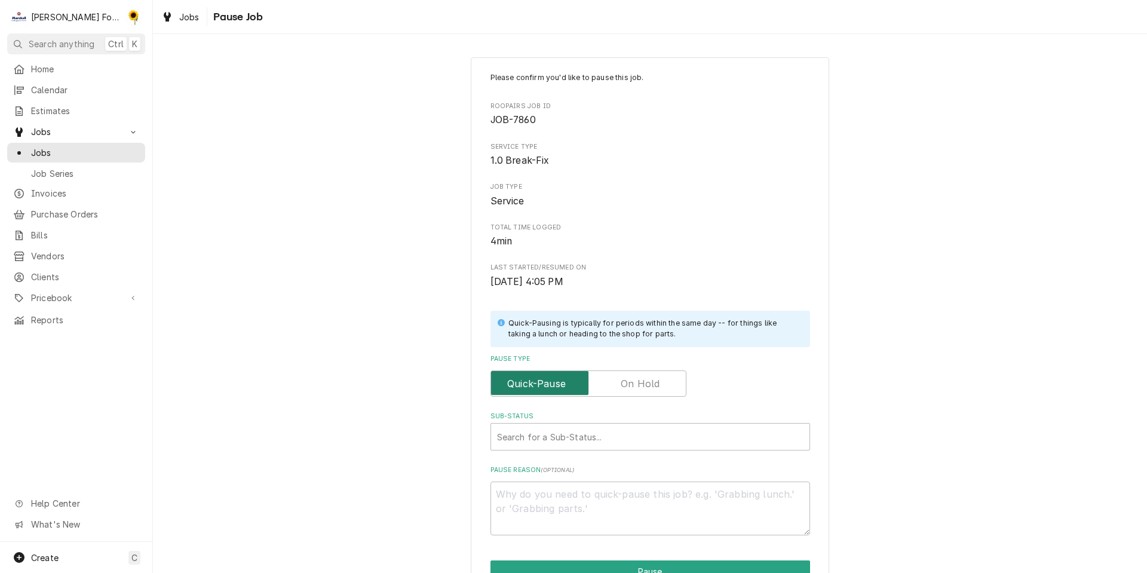
click at [658, 383] on input "Pause Type" at bounding box center [588, 383] width 185 height 26
checkbox input "true"
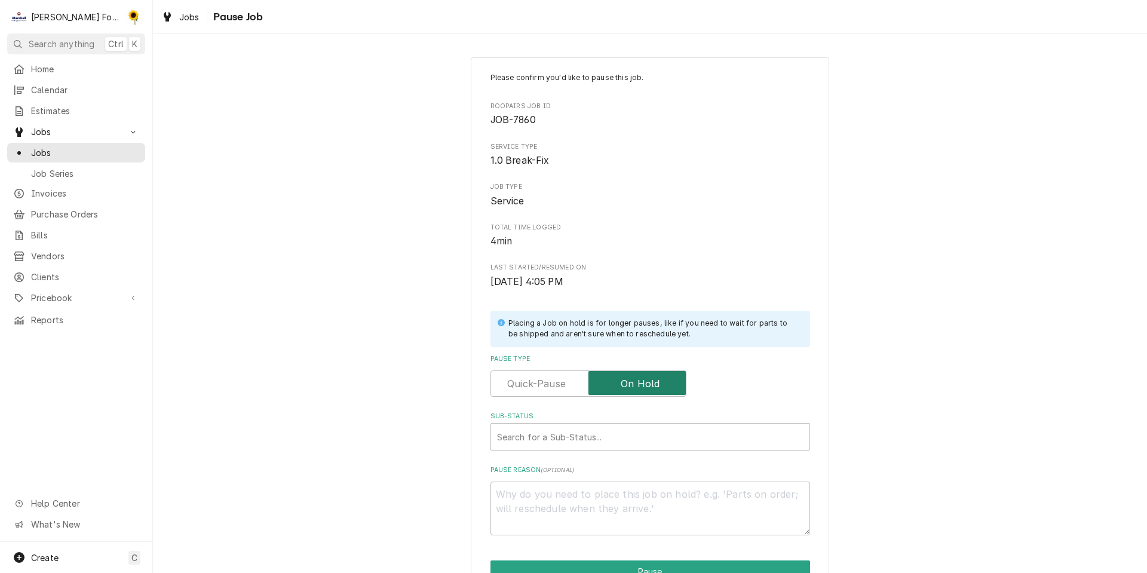
scroll to position [96, 0]
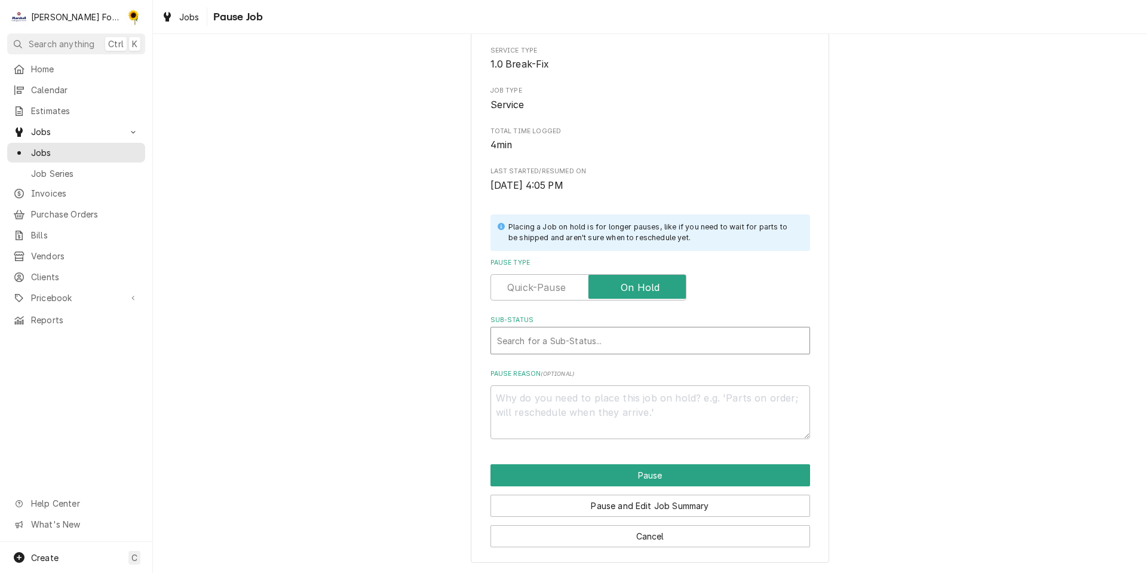
click at [633, 346] on div "Sub-Status" at bounding box center [650, 340] width 306 height 21
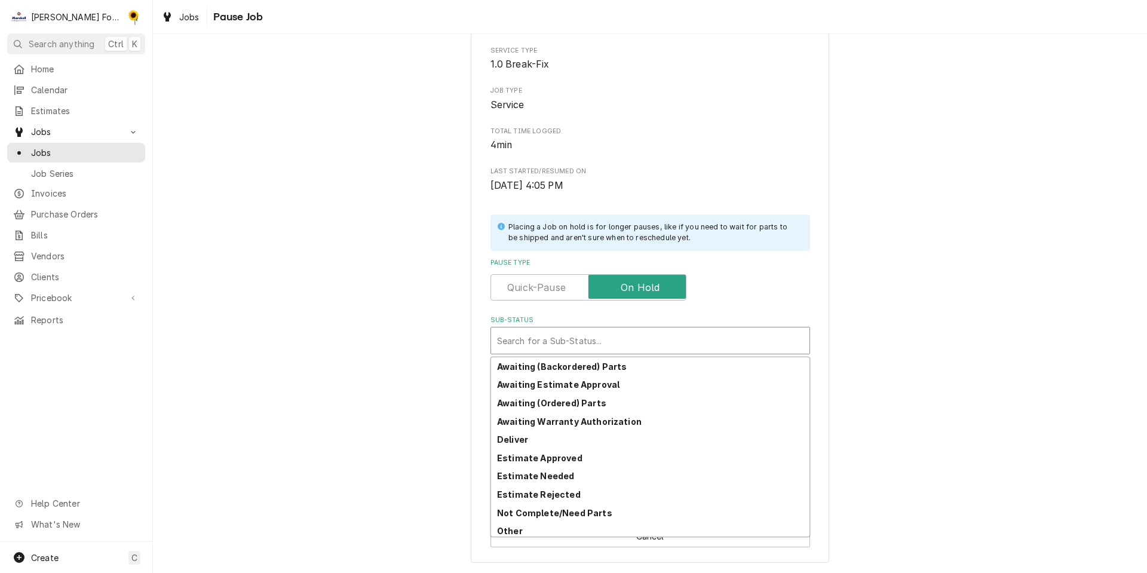
scroll to position [132, 0]
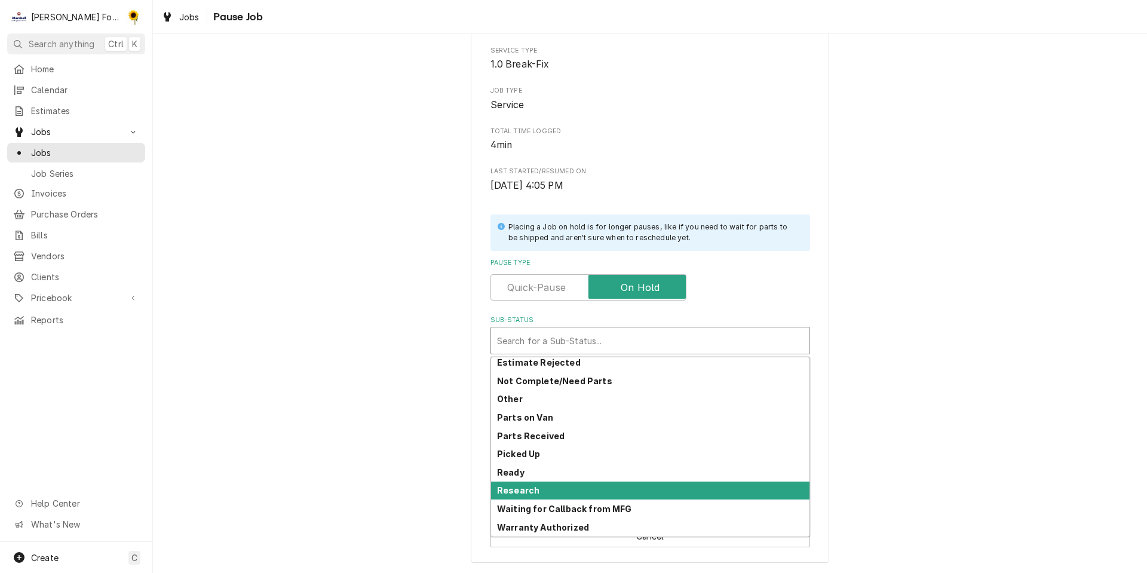
click at [589, 490] on div "Research" at bounding box center [650, 490] width 318 height 19
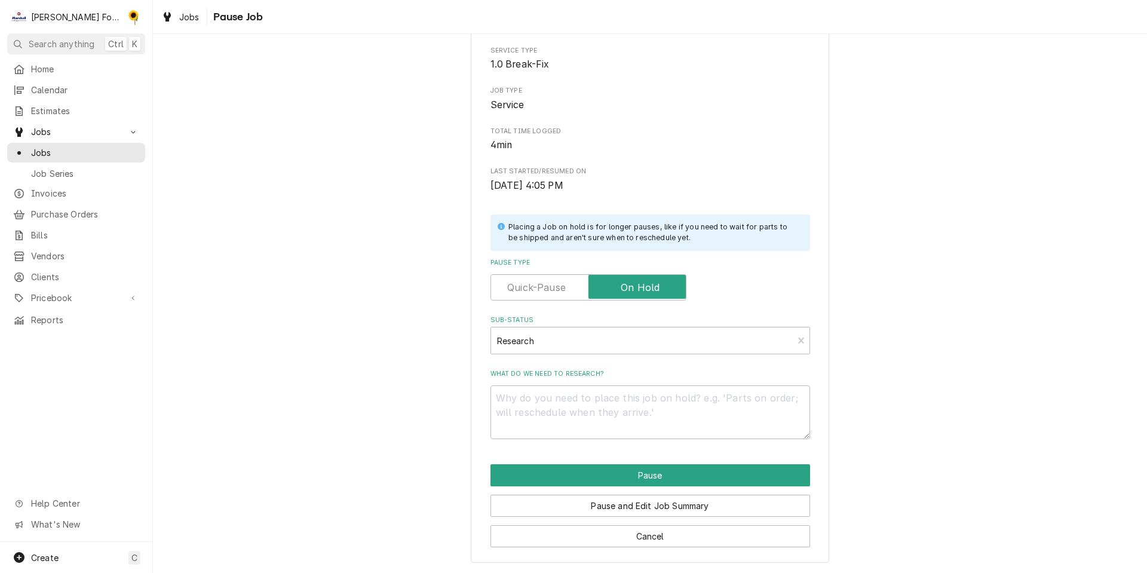
click at [592, 453] on div "Please confirm you'd like to pause this job. Roopairs Job ID JOB-7860 Service T…" at bounding box center [650, 261] width 358 height 601
click at [583, 431] on textarea "What do we need to research?" at bounding box center [649, 412] width 319 height 54
type textarea "x"
type textarea "P"
type textarea "x"
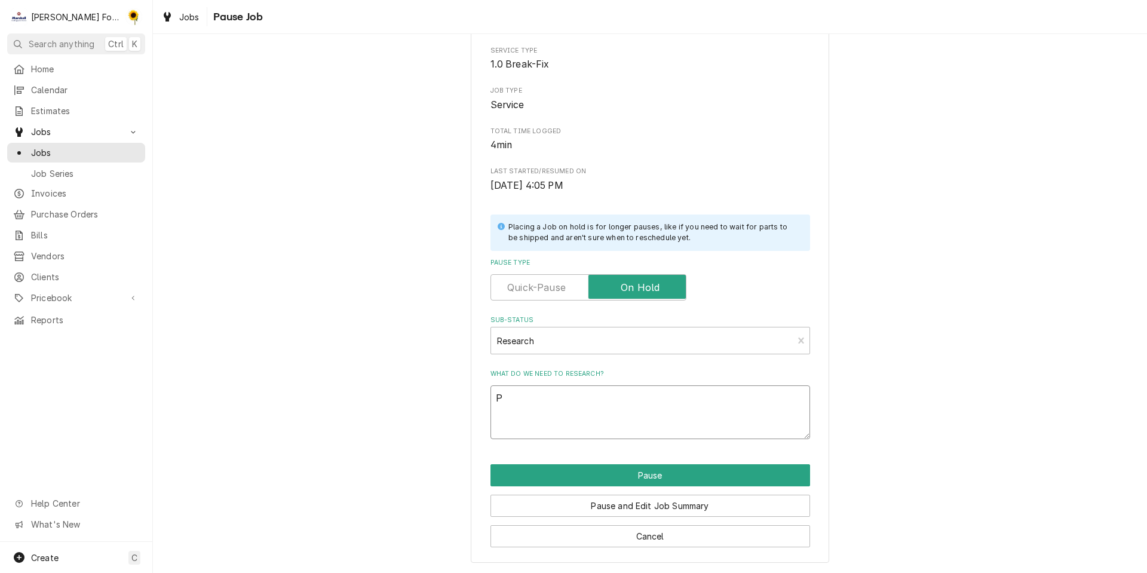
type textarea "PA"
type textarea "x"
type textarea "PAR"
type textarea "x"
type textarea "PART"
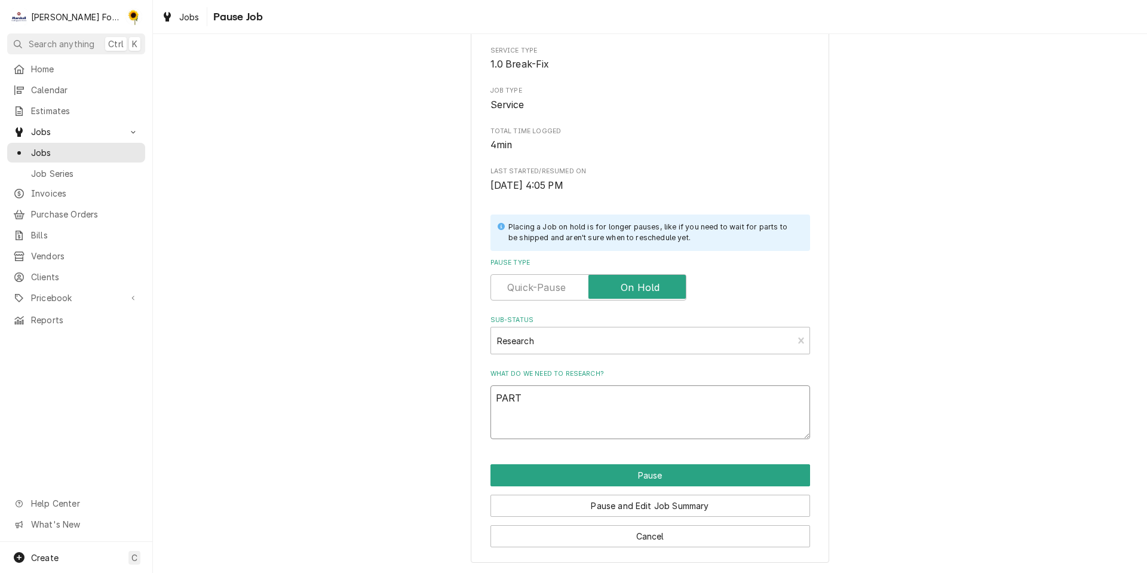
type textarea "x"
type textarea "PARTS"
drag, startPoint x: 668, startPoint y: 474, endPoint x: 669, endPoint y: 462, distance: 12.1
click at [670, 463] on div "Please confirm you'd like to pause this job. Roopairs Job ID JOB-7860 Service T…" at bounding box center [650, 261] width 358 height 601
click at [662, 468] on button "Pause" at bounding box center [649, 475] width 319 height 22
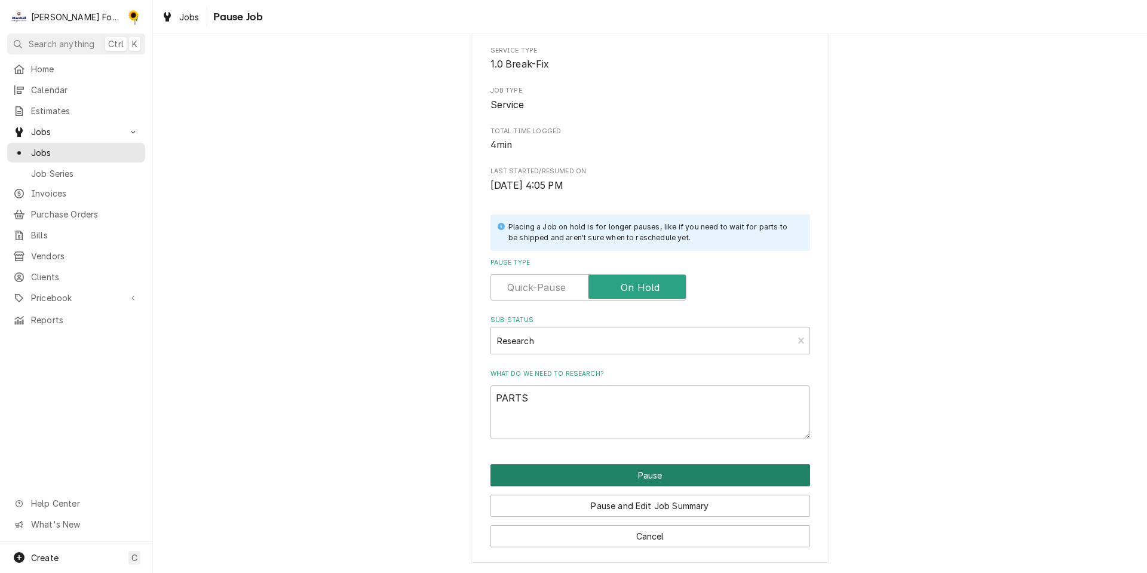
type textarea "x"
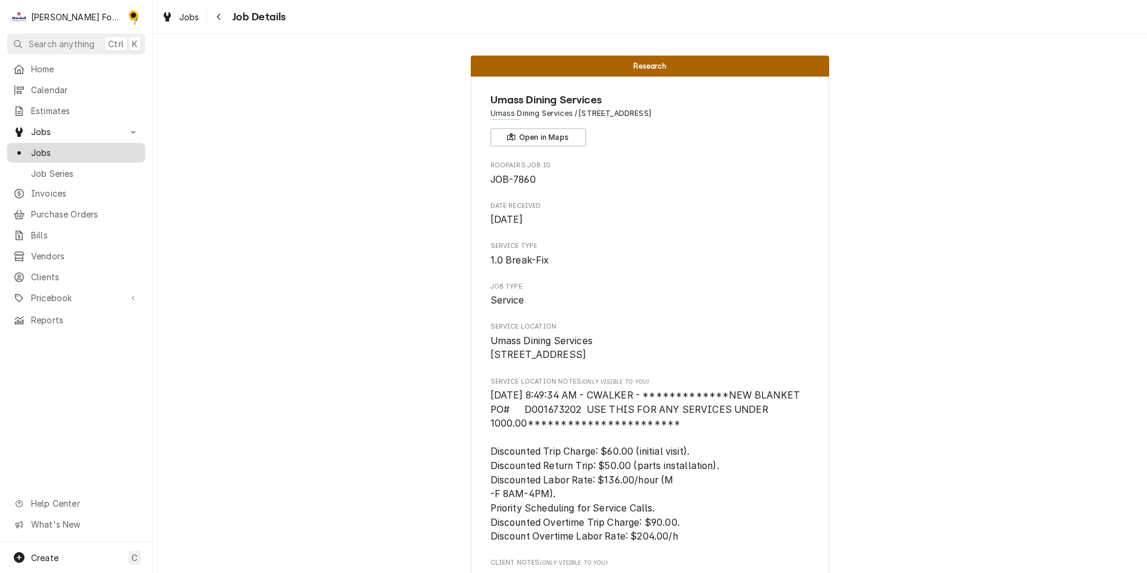
click at [87, 156] on link "Jobs" at bounding box center [76, 153] width 138 height 20
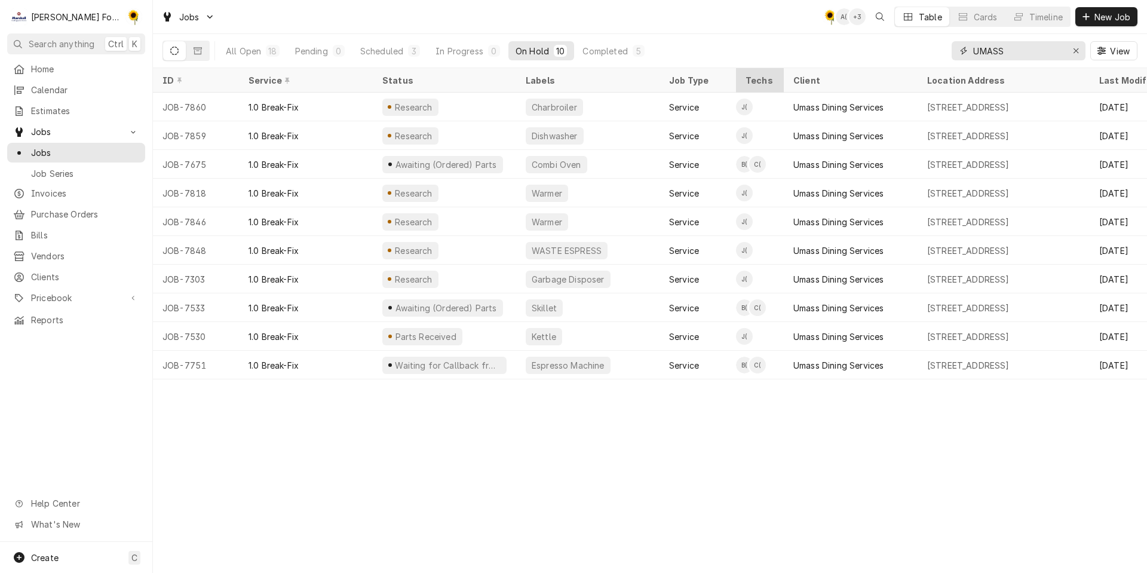
drag, startPoint x: 1026, startPoint y: 56, endPoint x: 773, endPoint y: 76, distance: 253.4
click at [773, 76] on div "Jobs C( A( + 3 Table Cards Timeline New Job All Open 18 Pending 0 Scheduled 3 I…" at bounding box center [650, 286] width 994 height 573
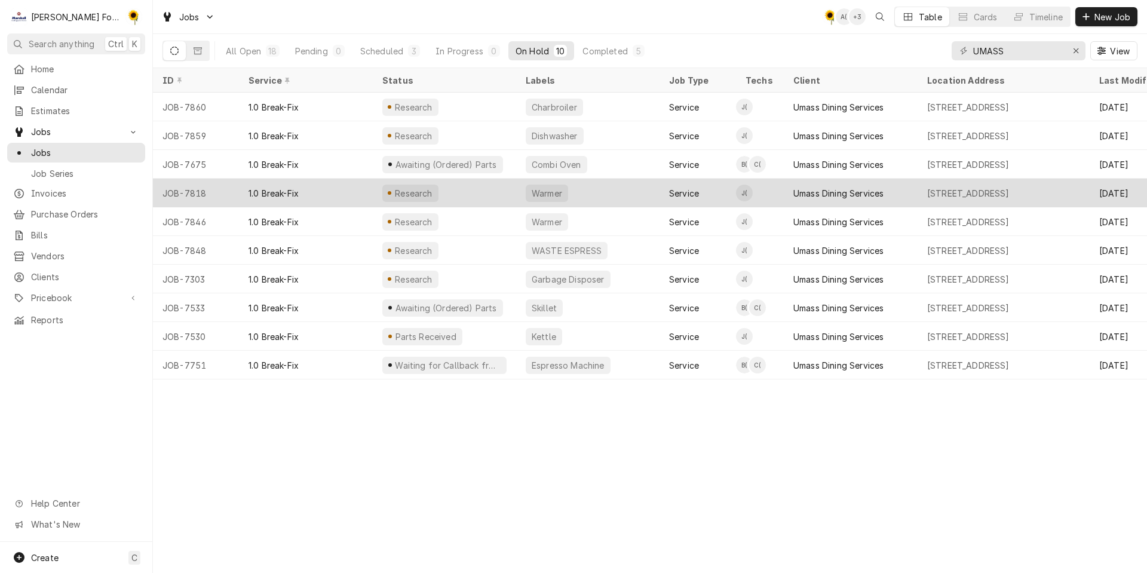
click at [341, 183] on div "1.0 Break-Fix" at bounding box center [306, 193] width 134 height 29
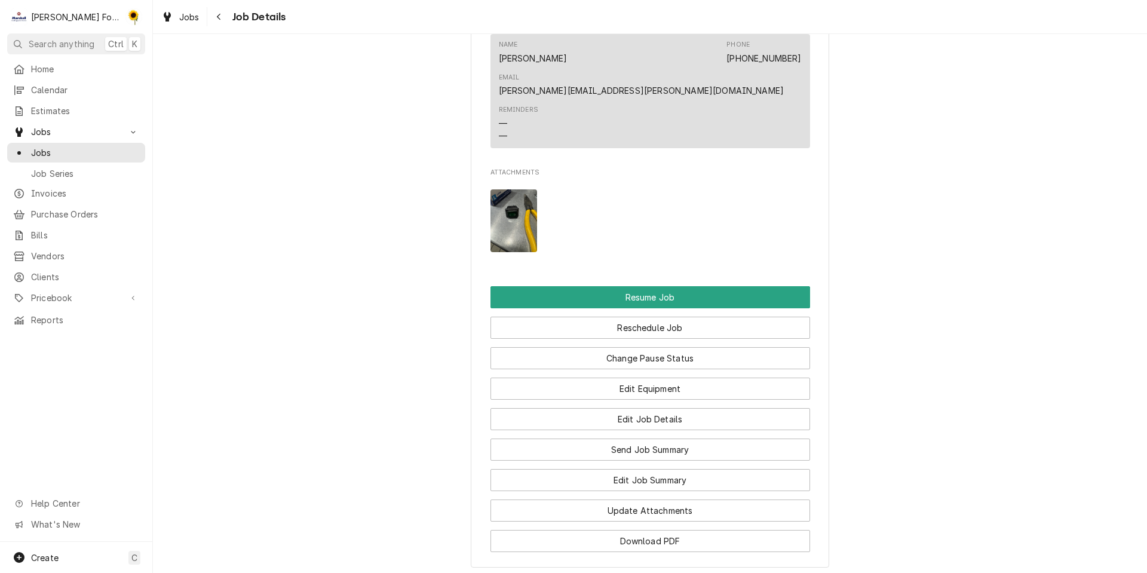
scroll to position [1732, 0]
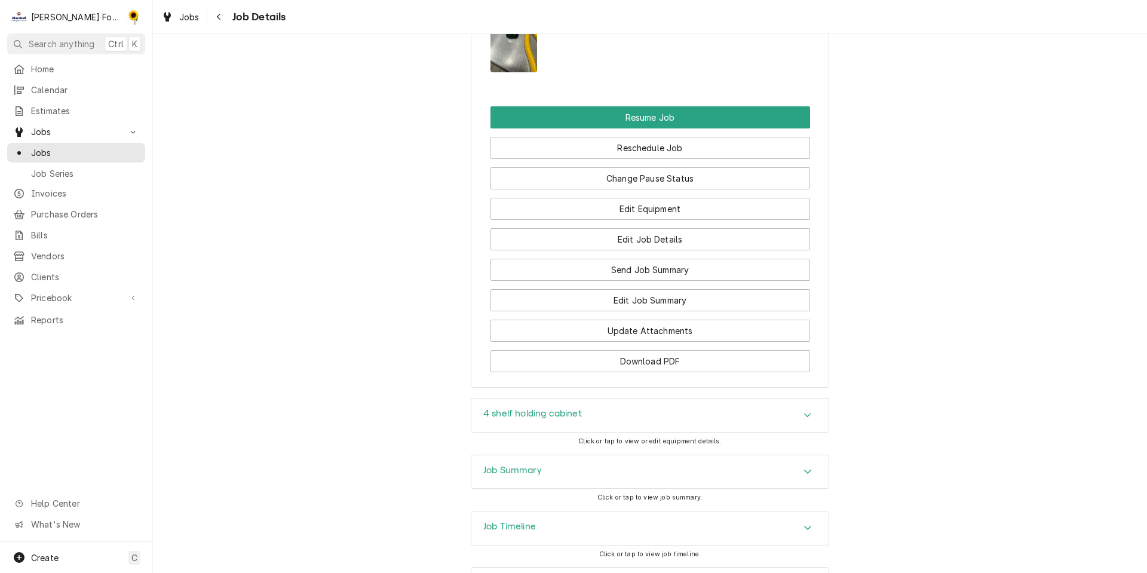
click at [517, 465] on h3 "Job Summary" at bounding box center [512, 470] width 59 height 11
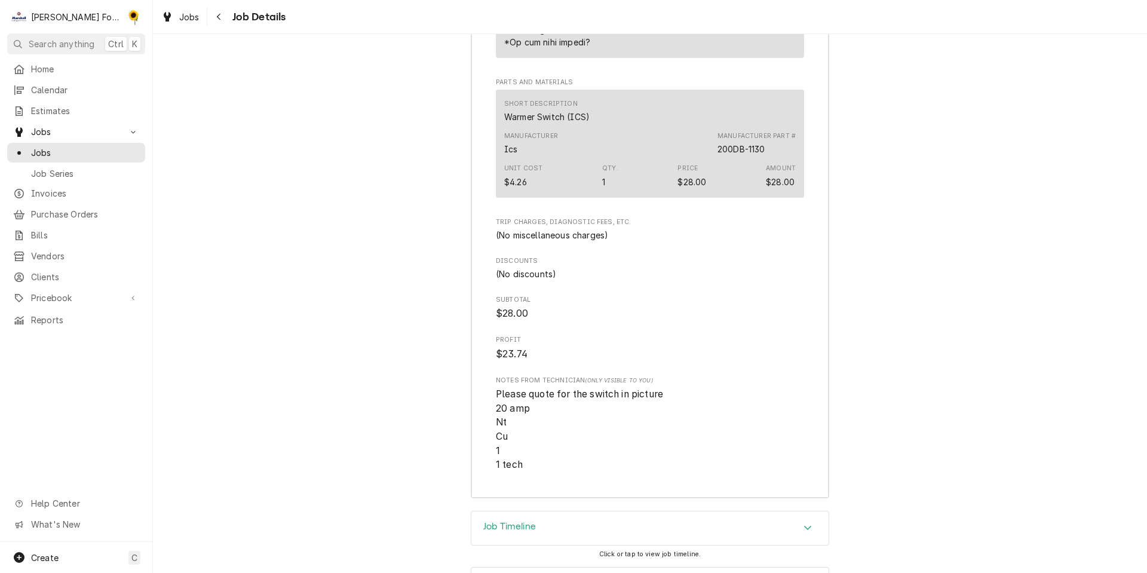
scroll to position [1929, 0]
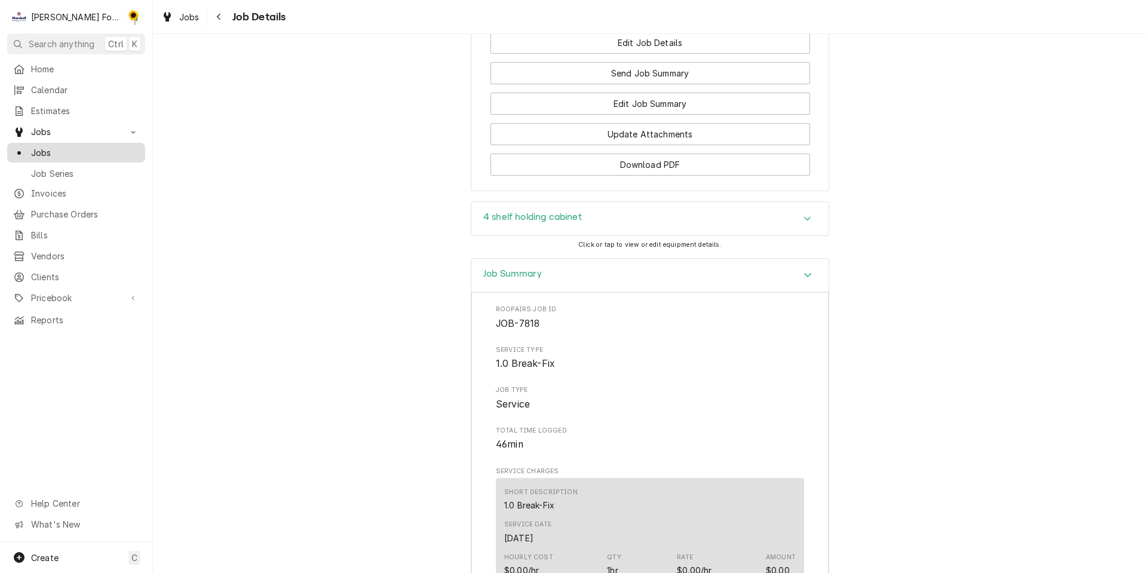
click at [66, 146] on span "Jobs" at bounding box center [85, 152] width 108 height 13
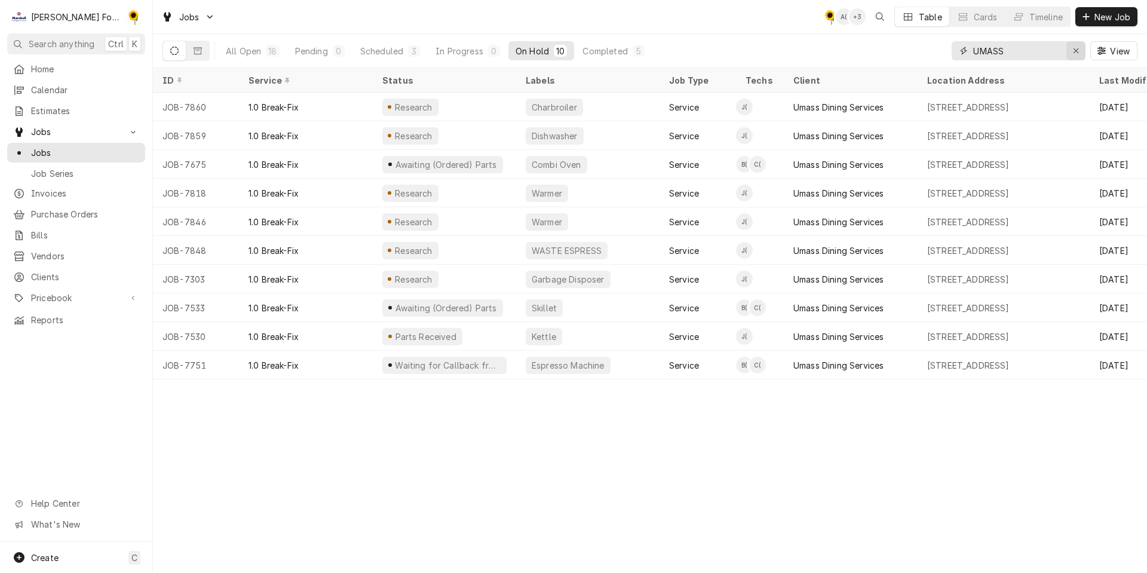
click at [1073, 51] on div "Erase input" at bounding box center [1076, 51] width 12 height 12
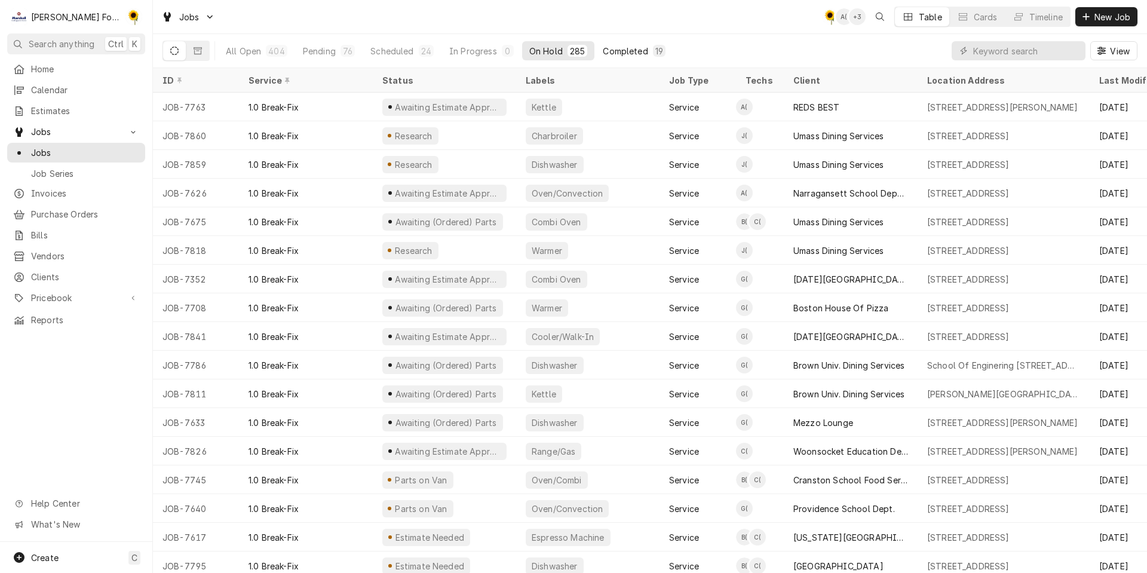
click at [608, 56] on div "Completed" at bounding box center [625, 51] width 45 height 13
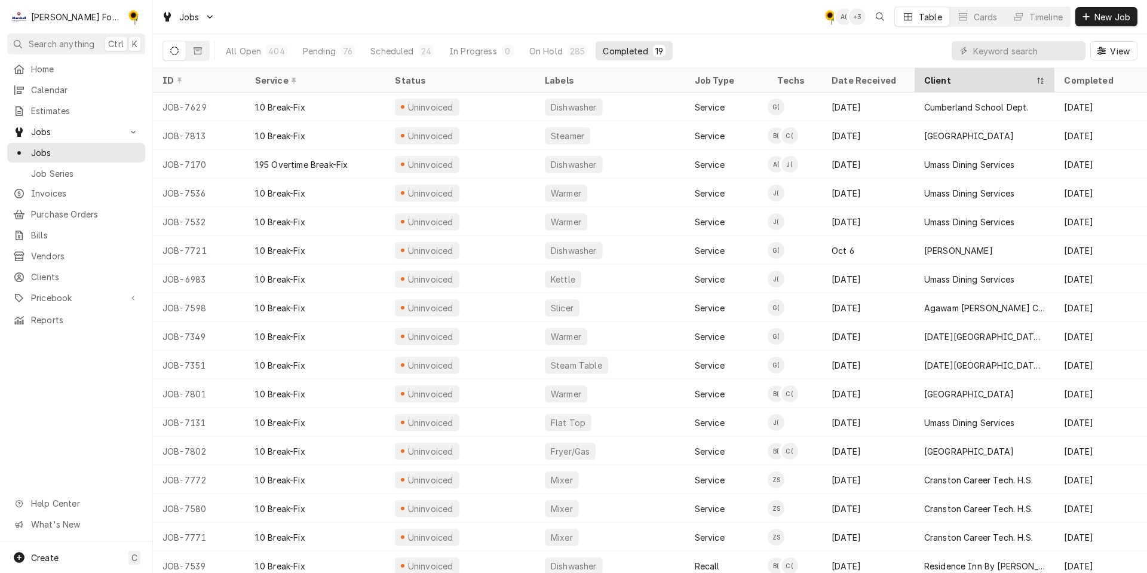
click at [978, 74] on div "Client" at bounding box center [985, 80] width 136 height 20
click at [978, 75] on div "Client" at bounding box center [978, 80] width 109 height 13
click at [978, 75] on div "Client" at bounding box center [983, 80] width 119 height 13
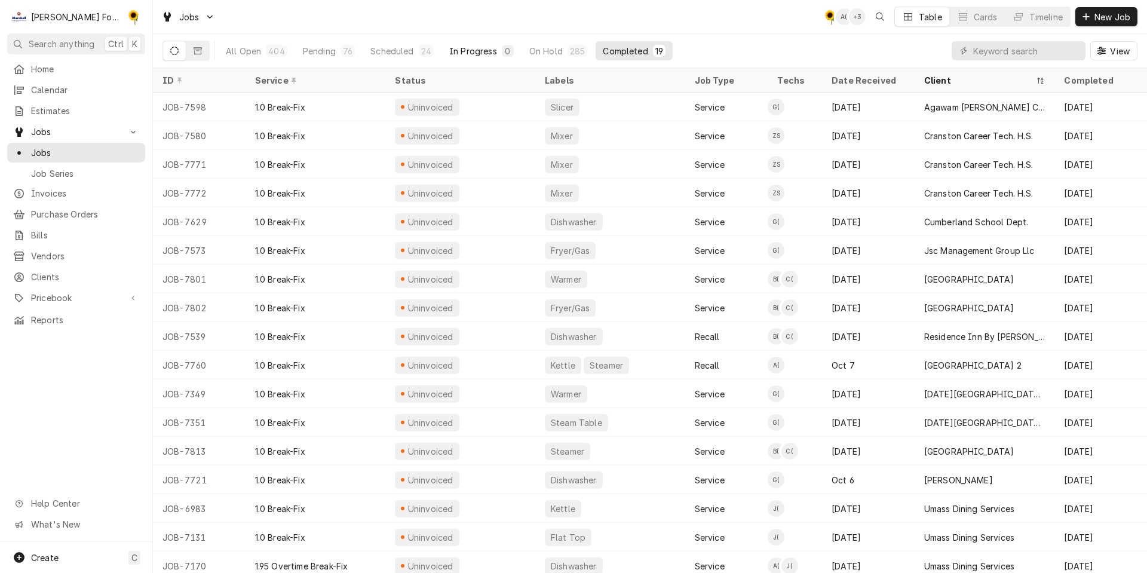
click at [468, 50] on div "In Progress" at bounding box center [473, 51] width 48 height 13
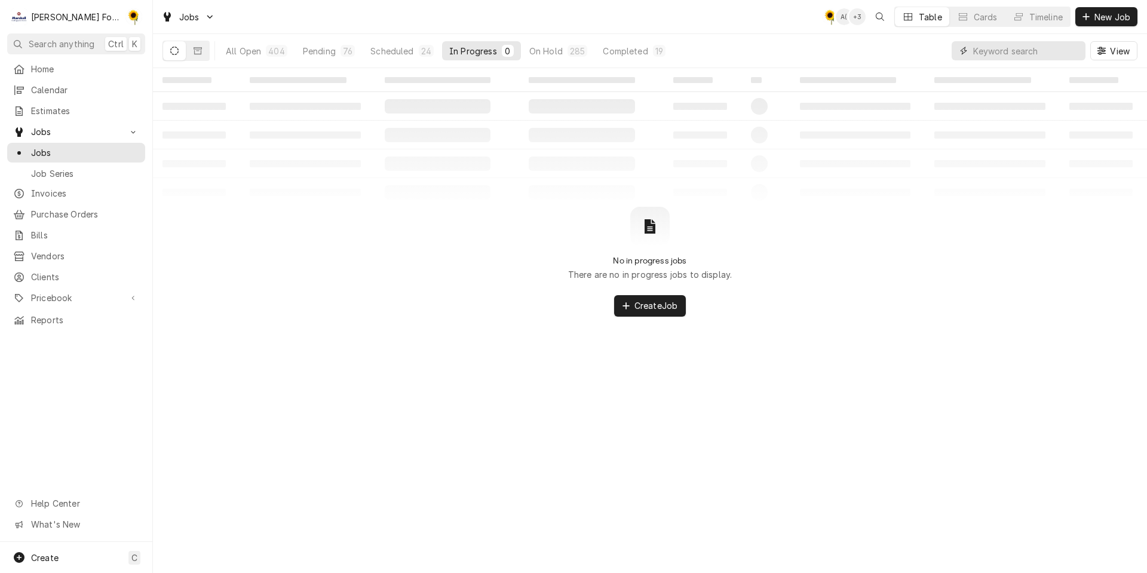
click at [1030, 53] on input "Dynamic Content Wrapper" at bounding box center [1026, 50] width 106 height 19
type input "UMASS"
click at [364, 48] on div "Scheduled" at bounding box center [381, 51] width 43 height 13
